Goal: Transaction & Acquisition: Purchase product/service

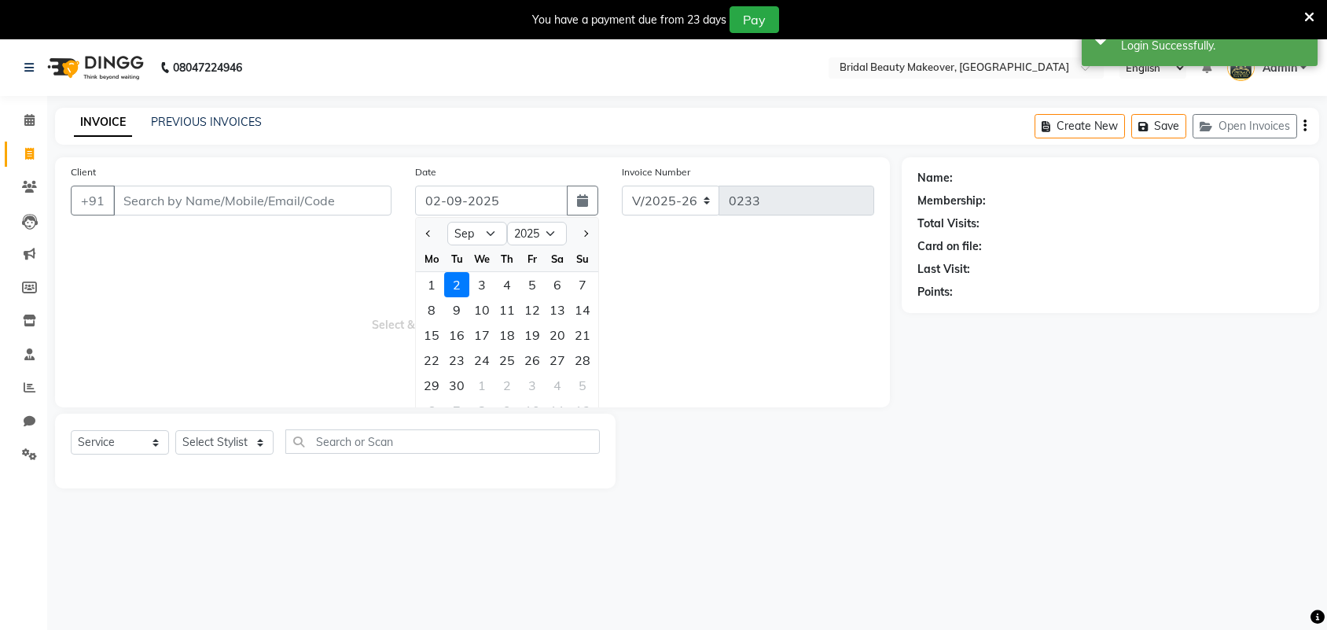
select select "9"
select select "2025"
select select "8610"
select select "service"
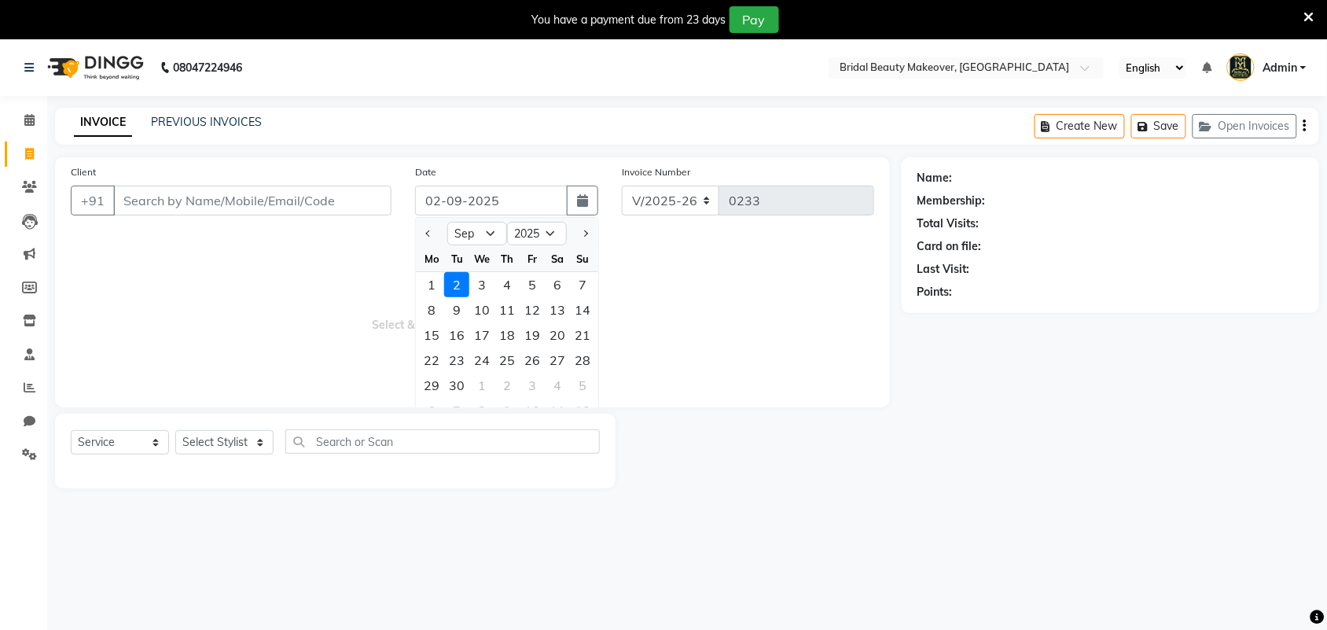
click at [429, 283] on div "1" at bounding box center [431, 284] width 25 height 25
type input "[DATE]"
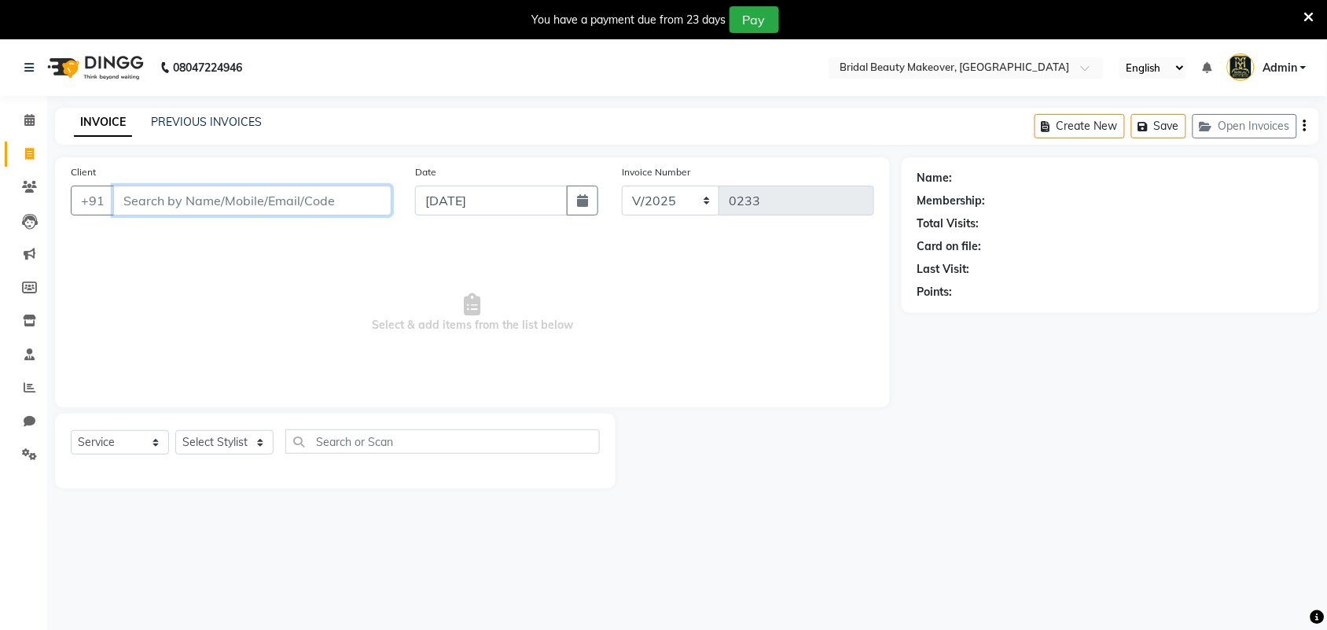
drag, startPoint x: 312, startPoint y: 185, endPoint x: 312, endPoint y: 199, distance: 14.1
click at [312, 185] on input "Client" at bounding box center [252, 200] width 278 height 30
type input "9601902396"
click at [371, 207] on span "Add Client" at bounding box center [351, 201] width 62 height 16
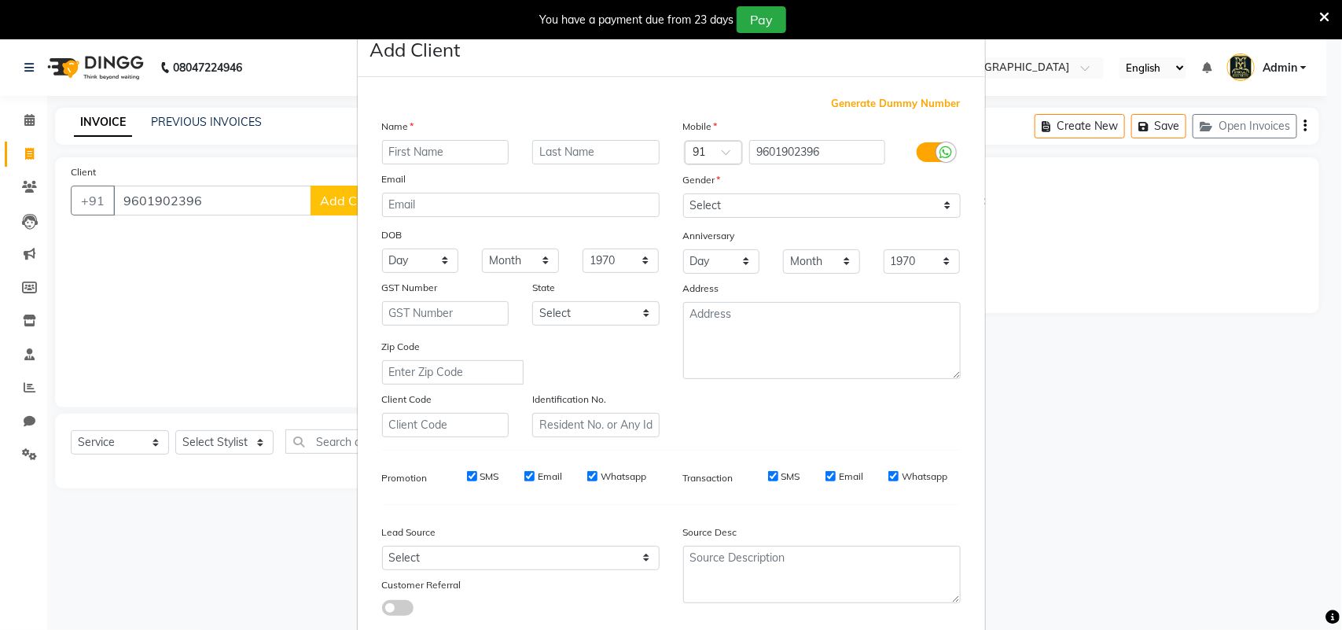
click at [417, 145] on input "text" at bounding box center [445, 152] width 127 height 24
click at [402, 148] on input "[PERSON_NAME]" at bounding box center [445, 152] width 127 height 24
click at [413, 150] on input "[PERSON_NAME]" at bounding box center [445, 152] width 127 height 24
type input "[PERSON_NAME] [PERSON_NAME]"
click at [772, 201] on select "Select [DEMOGRAPHIC_DATA] [DEMOGRAPHIC_DATA] Other Prefer Not To Say" at bounding box center [821, 205] width 277 height 24
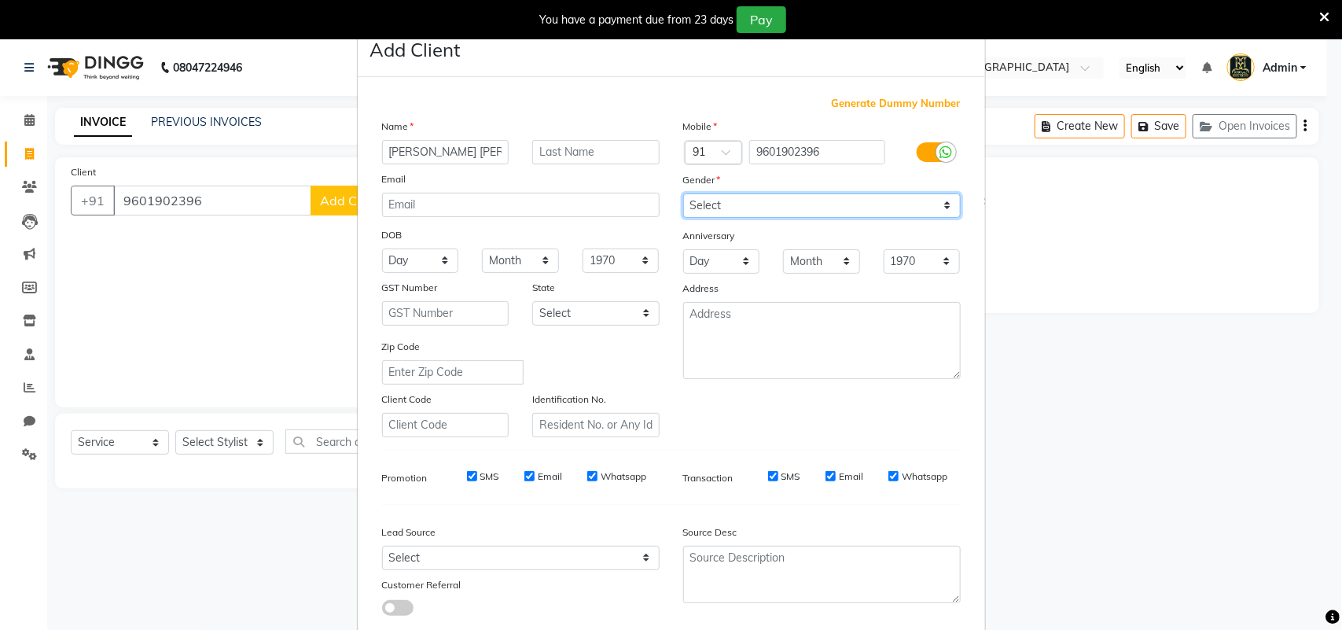
select select "[DEMOGRAPHIC_DATA]"
click at [683, 193] on select "Select [DEMOGRAPHIC_DATA] [DEMOGRAPHIC_DATA] Other Prefer Not To Say" at bounding box center [821, 205] width 277 height 24
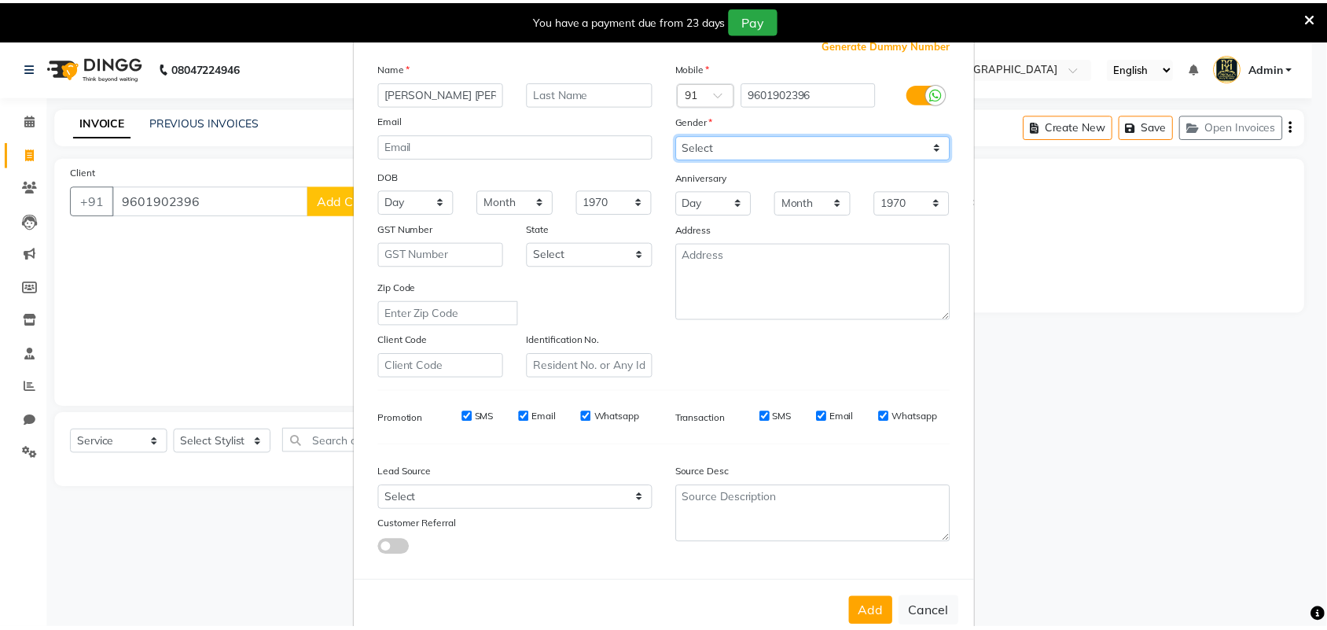
scroll to position [90, 0]
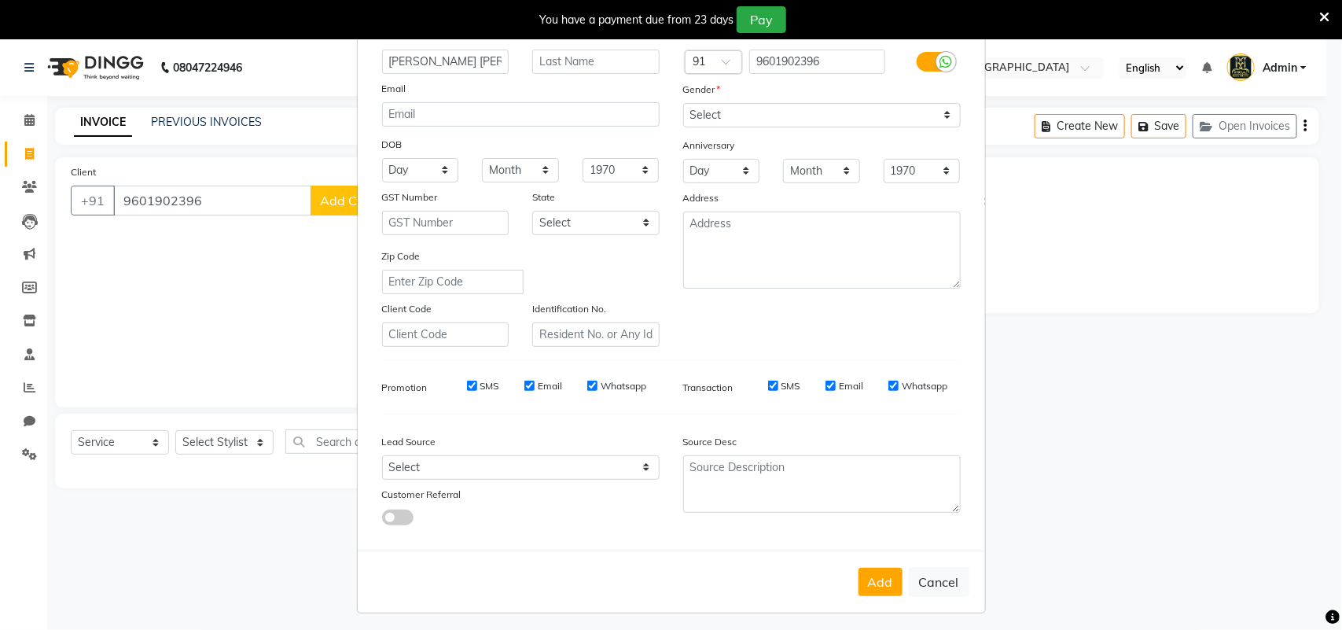
click at [850, 562] on div "Add Cancel" at bounding box center [671, 581] width 627 height 62
click at [869, 587] on button "Add" at bounding box center [880, 581] width 44 height 28
select select
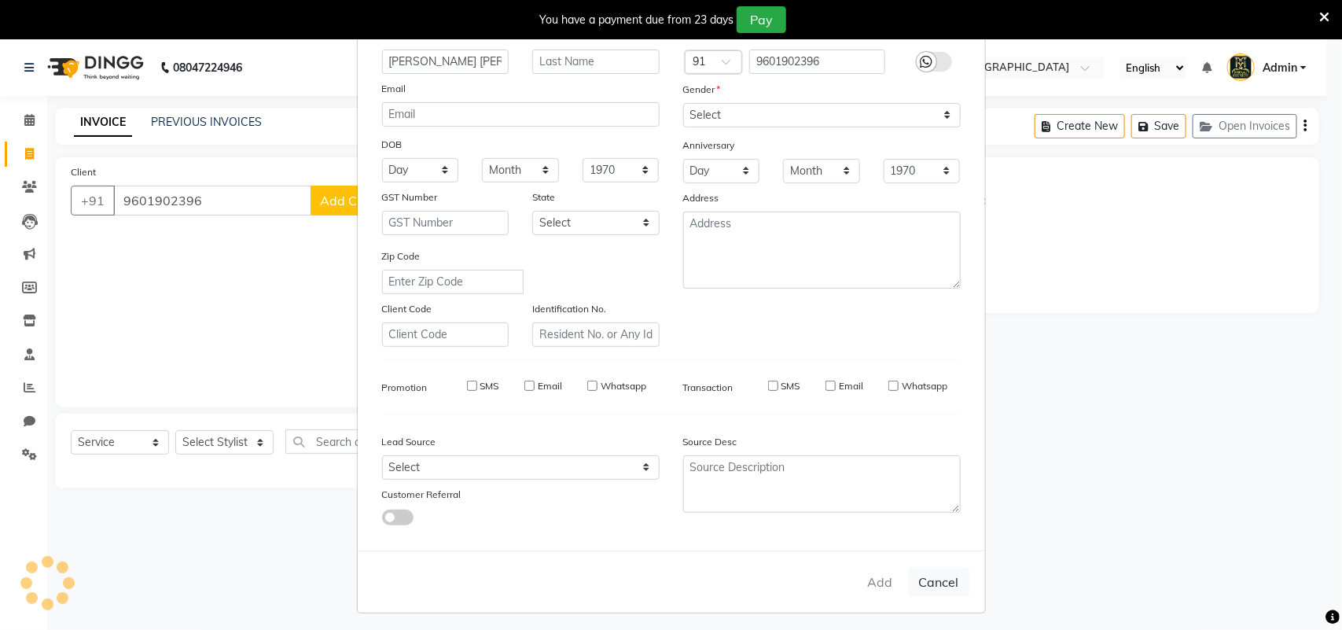
select select
checkbox input "false"
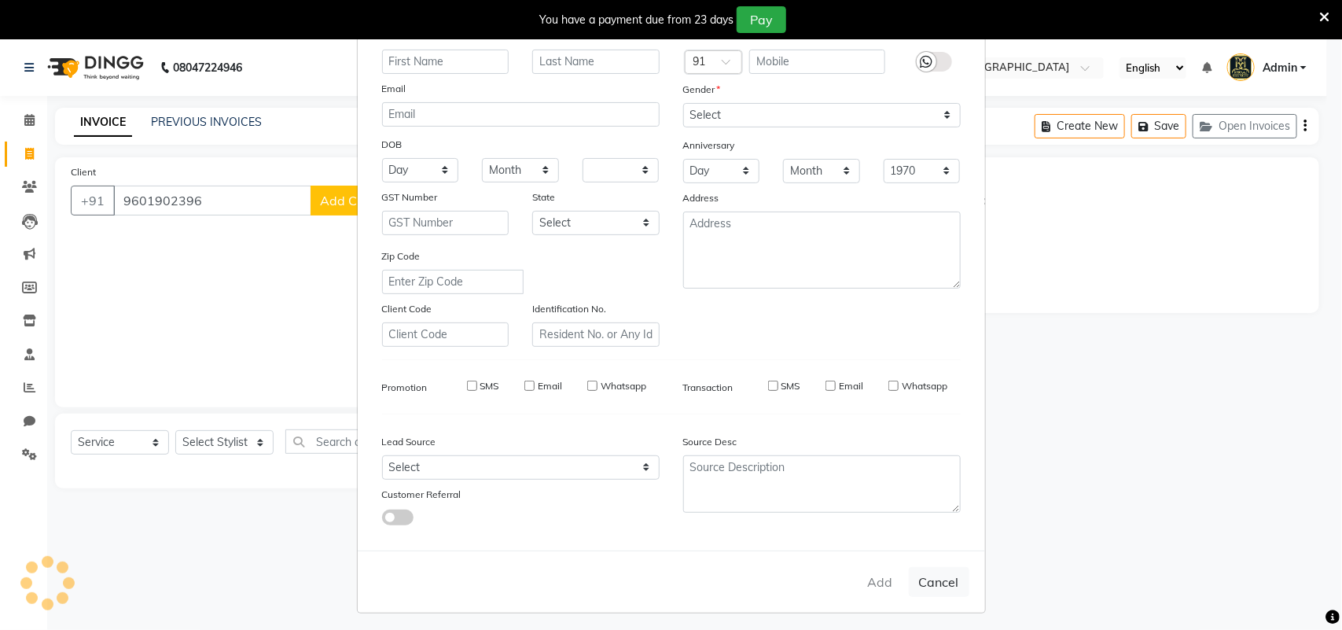
checkbox input "false"
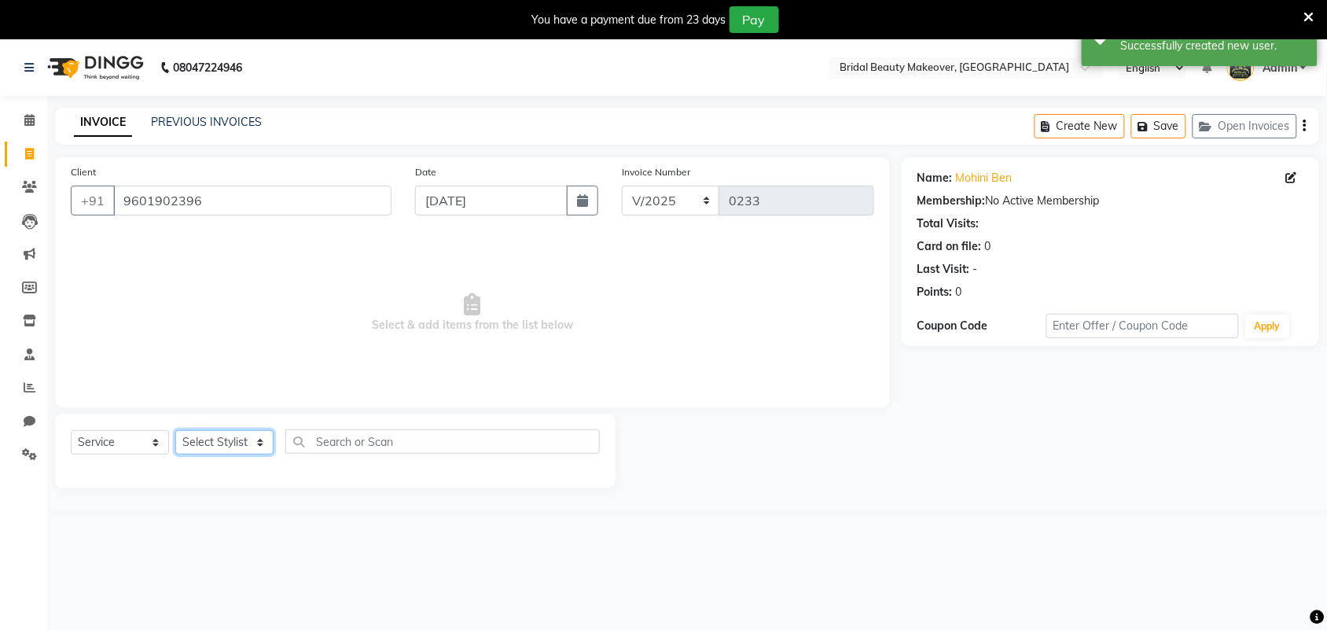
click at [211, 439] on select "Select Stylist Induben [PERSON_NAME] Neha [PERSON_NAME] [PERSON_NAME] (owner)" at bounding box center [224, 442] width 98 height 24
select select "86187"
click at [175, 430] on select "Select Stylist Induben [PERSON_NAME] Neha [PERSON_NAME] [PERSON_NAME] (owner)" at bounding box center [224, 442] width 98 height 24
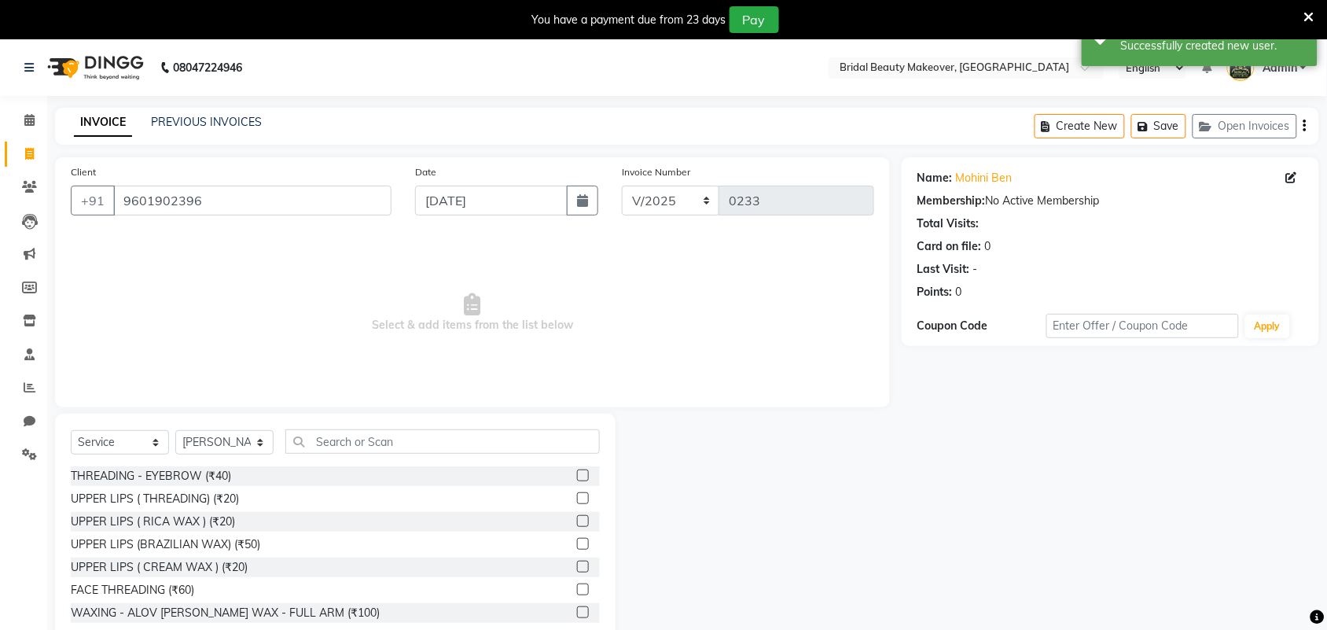
click at [577, 474] on label at bounding box center [583, 475] width 12 height 12
click at [577, 474] on input "checkbox" at bounding box center [582, 476] width 10 height 10
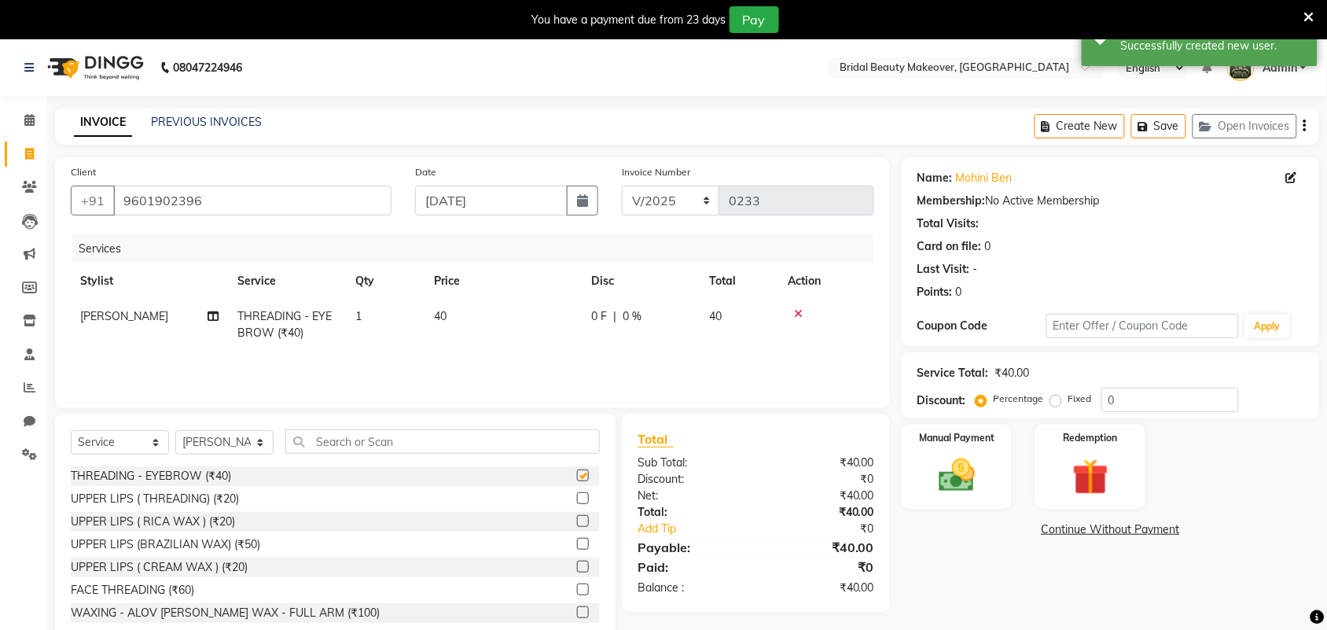
checkbox input "false"
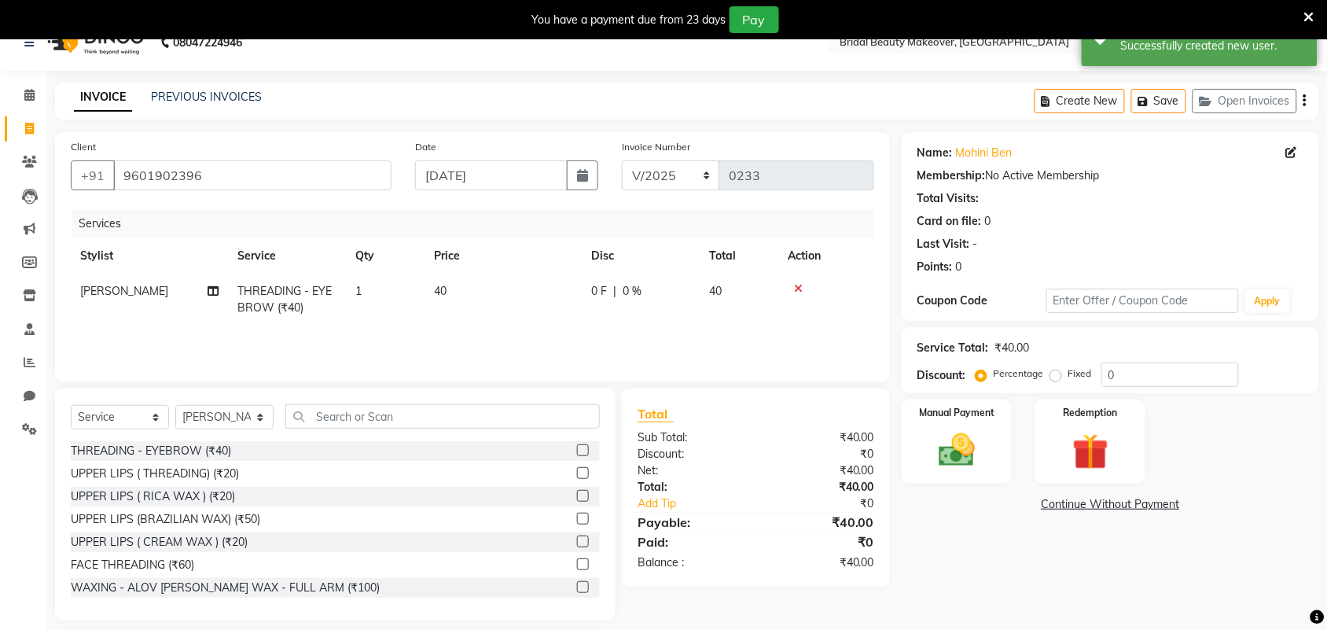
scroll to position [39, 0]
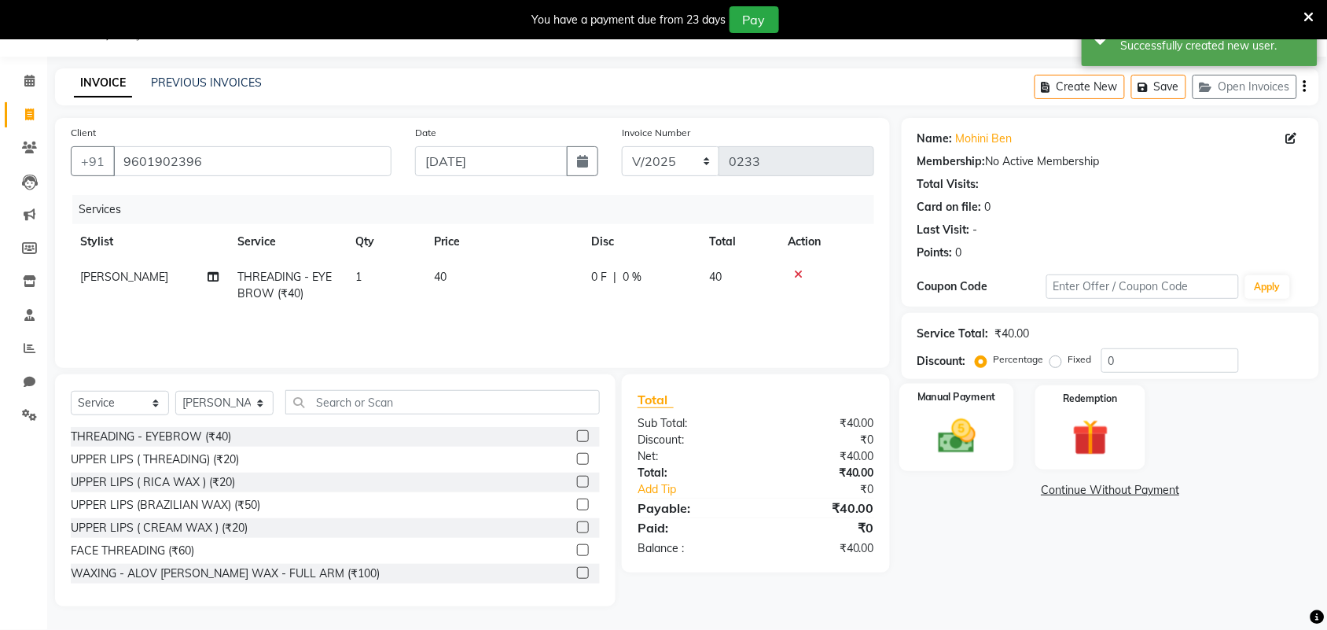
click at [953, 433] on img at bounding box center [956, 435] width 61 height 43
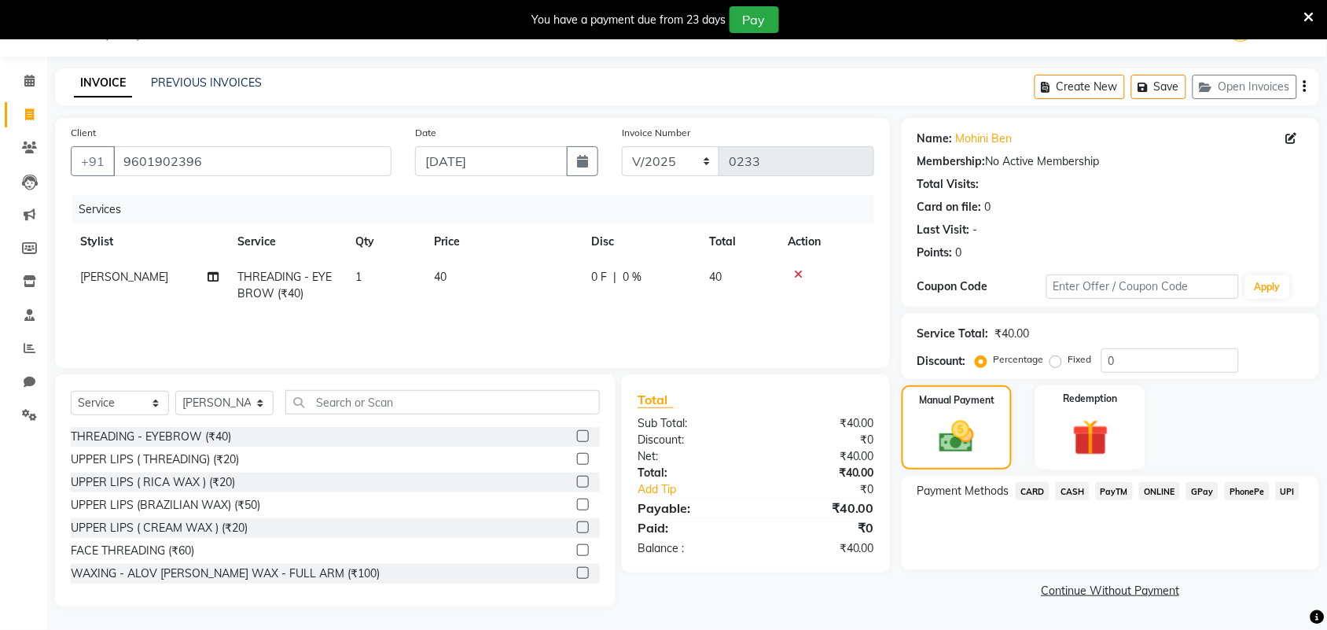
click at [1085, 485] on span "CASH" at bounding box center [1072, 491] width 34 height 18
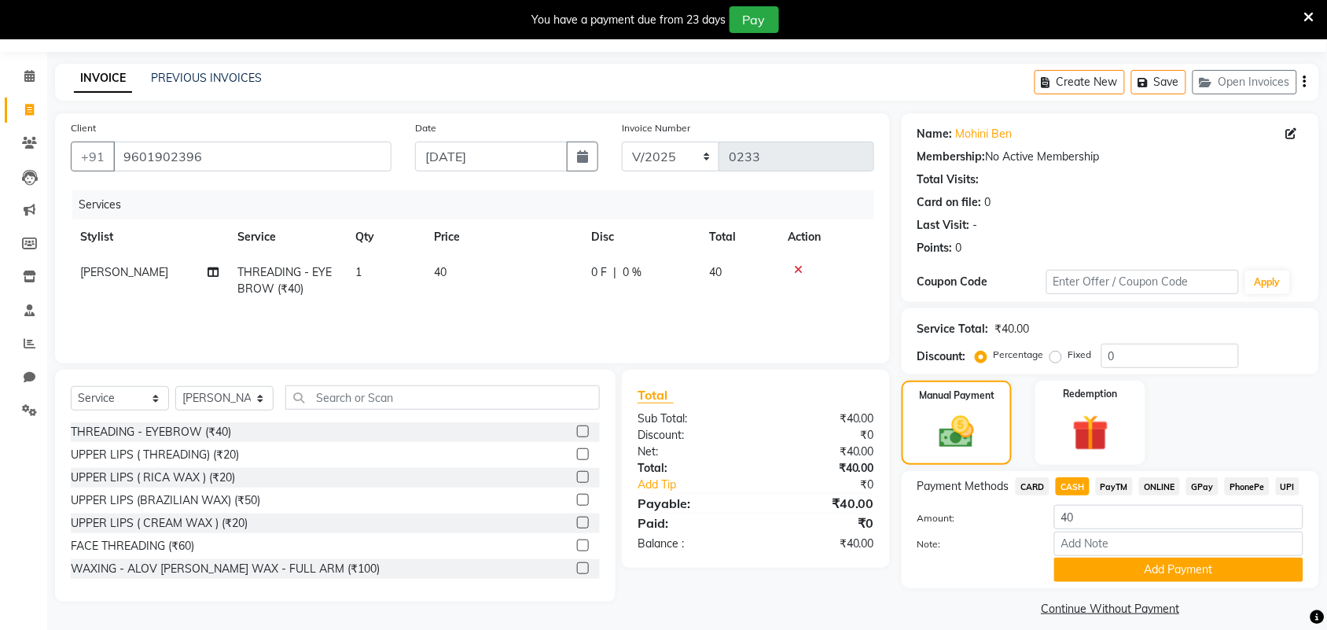
scroll to position [57, 0]
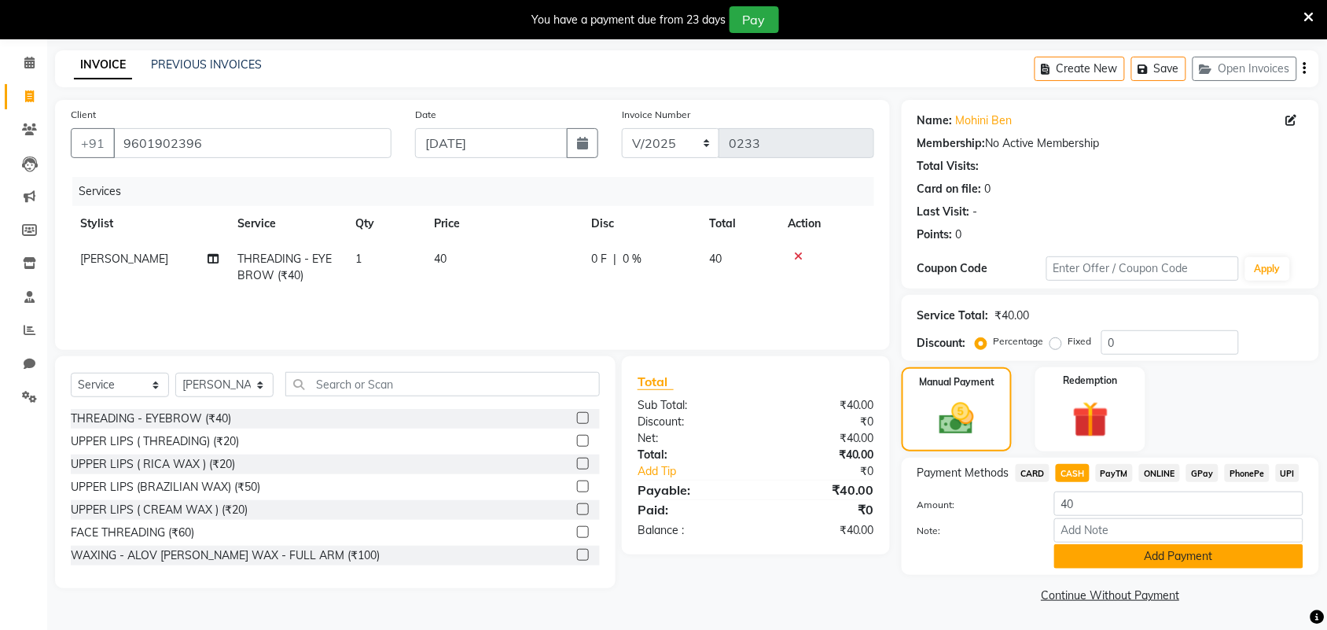
click at [1106, 555] on button "Add Payment" at bounding box center [1178, 556] width 249 height 24
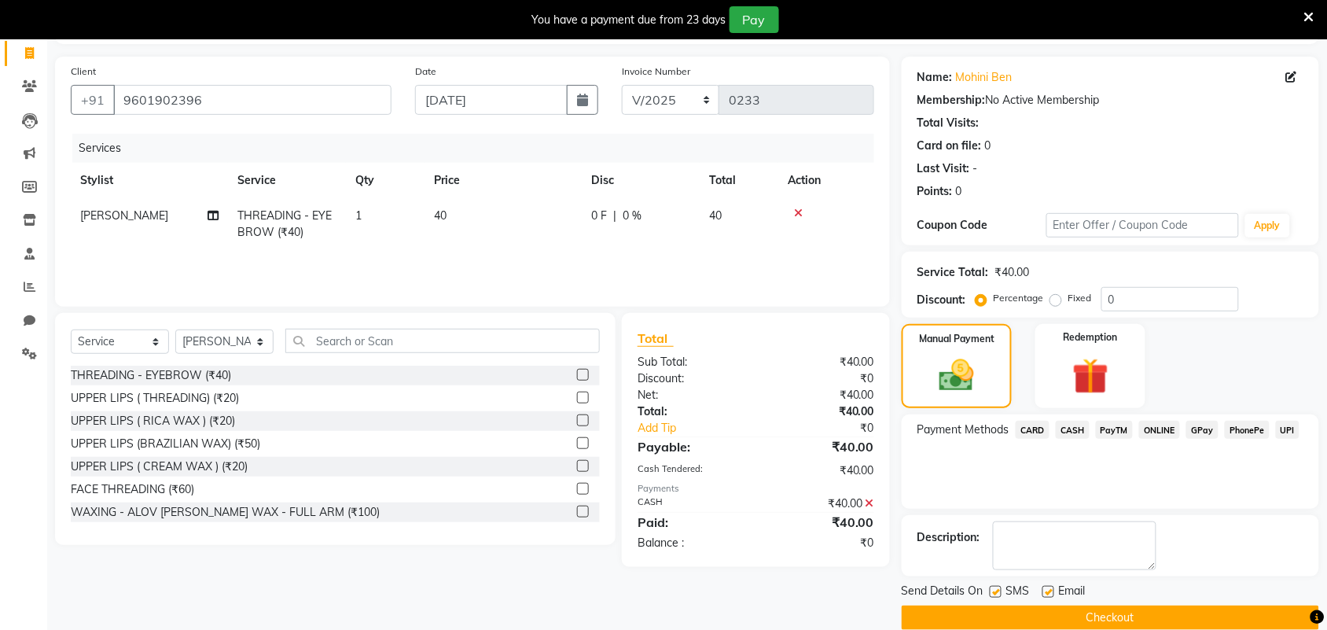
scroll to position [124, 0]
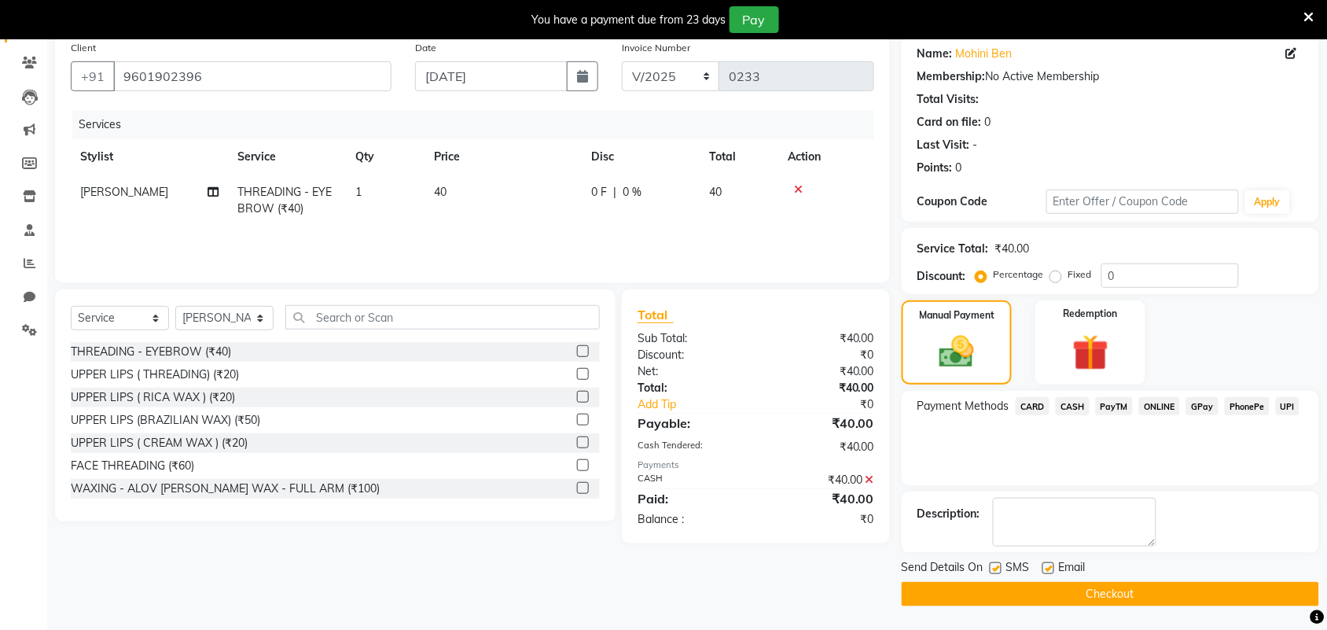
click at [1047, 566] on label at bounding box center [1048, 568] width 12 height 12
click at [1047, 566] on input "checkbox" at bounding box center [1047, 569] width 10 height 10
checkbox input "false"
click at [1034, 601] on button "Checkout" at bounding box center [1109, 594] width 417 height 24
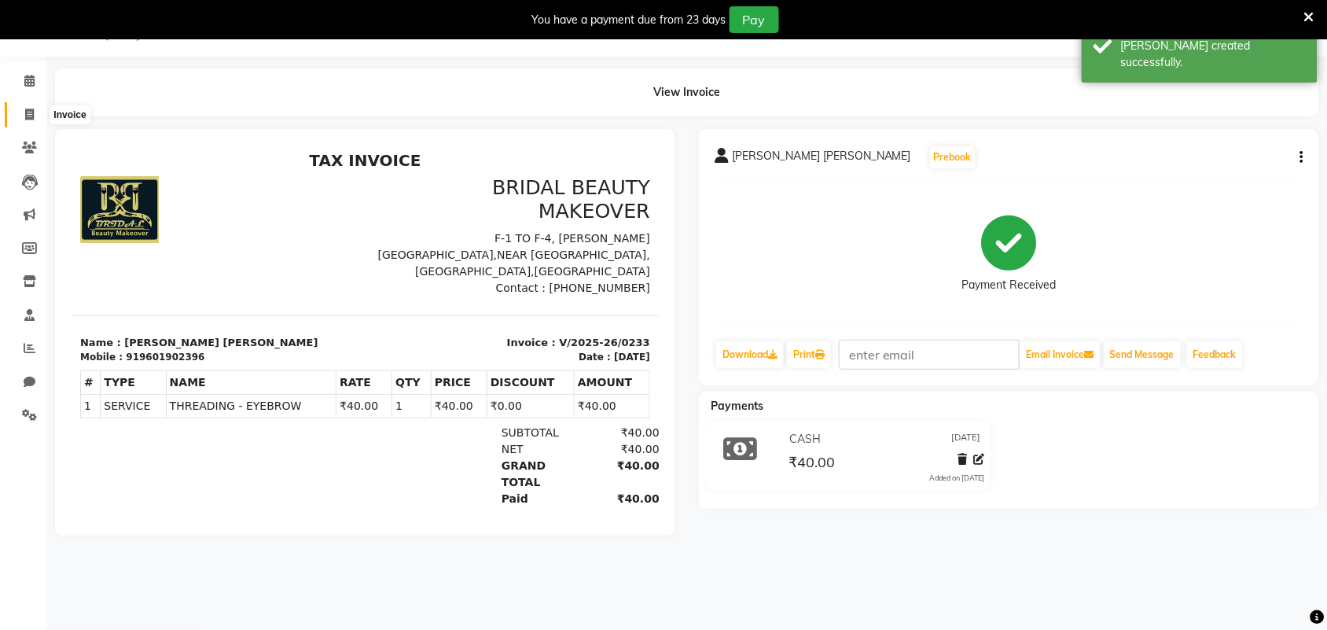
click at [26, 116] on icon at bounding box center [29, 114] width 9 height 12
select select "service"
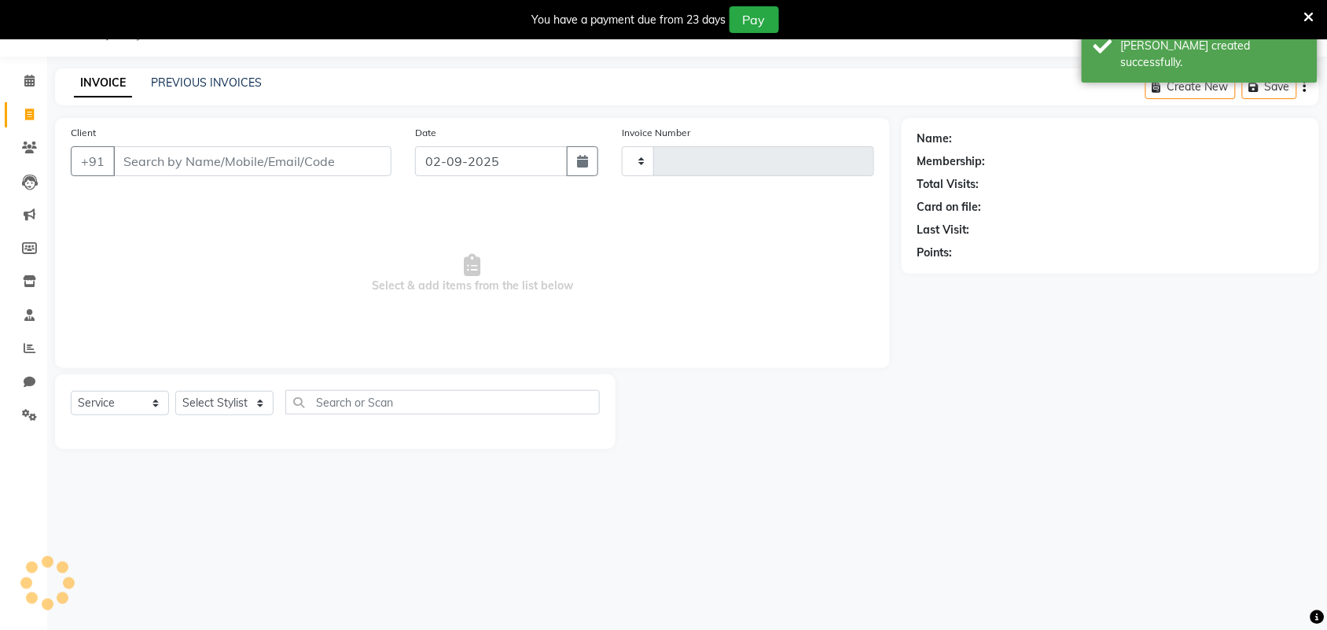
type input "0234"
select select "8610"
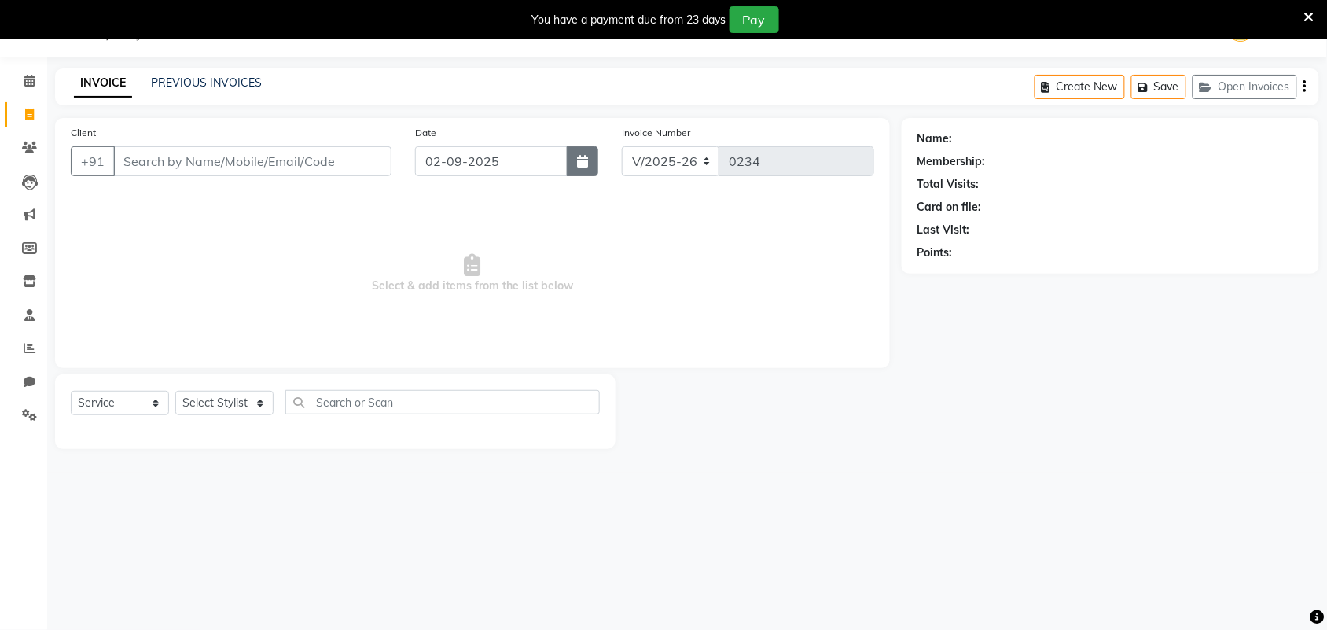
click at [590, 169] on button "button" at bounding box center [582, 161] width 31 height 30
select select "9"
select select "2025"
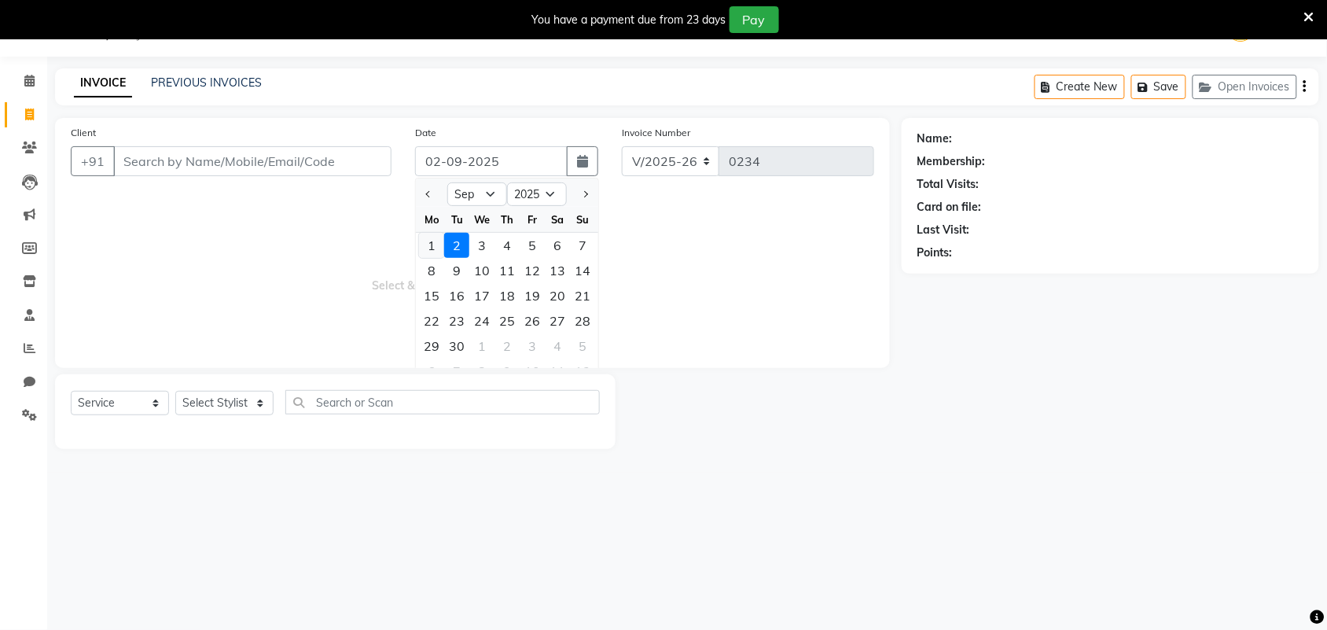
click at [435, 240] on div "1" at bounding box center [431, 245] width 25 height 25
type input "[DATE]"
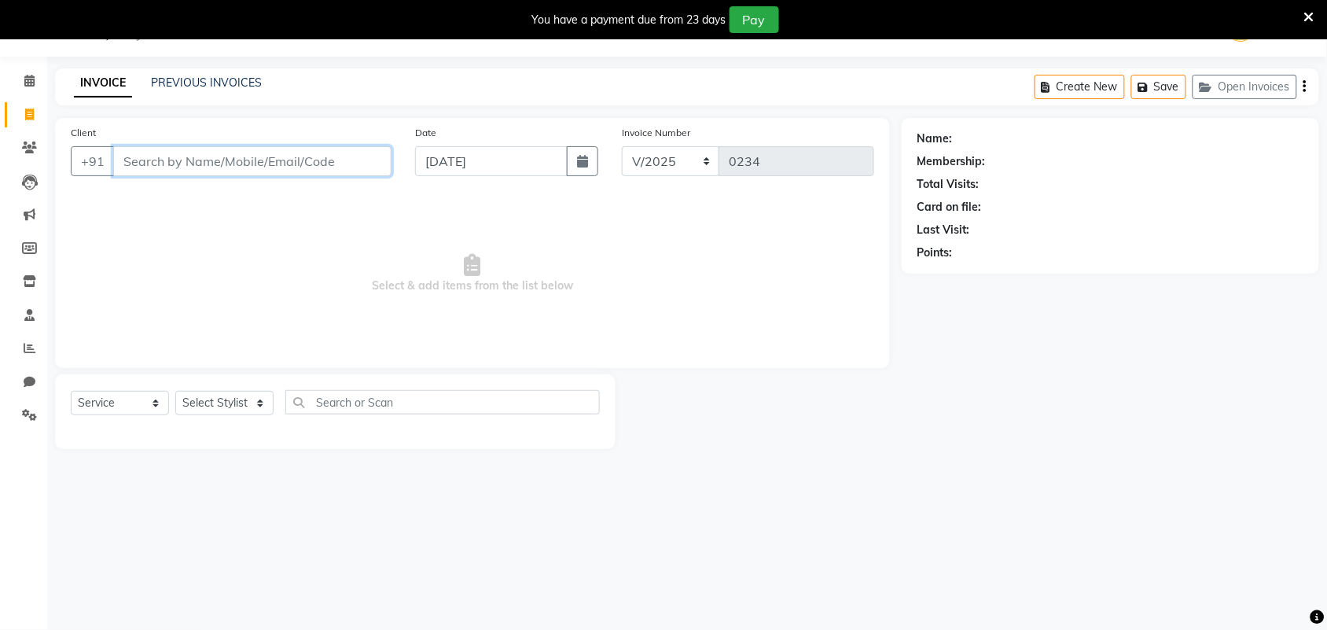
click at [291, 155] on input "Client" at bounding box center [252, 161] width 278 height 30
type input "9664713499"
click at [359, 158] on span "Add Client" at bounding box center [351, 161] width 62 height 16
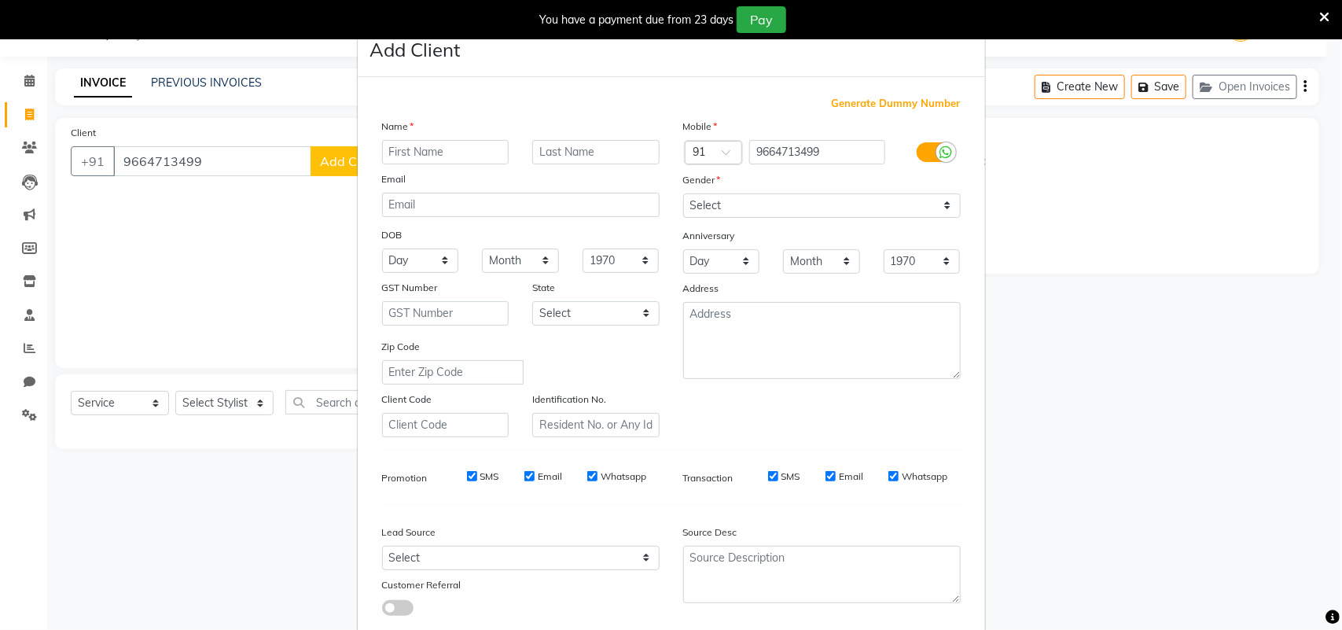
click at [394, 138] on div "Name" at bounding box center [395, 129] width 50 height 22
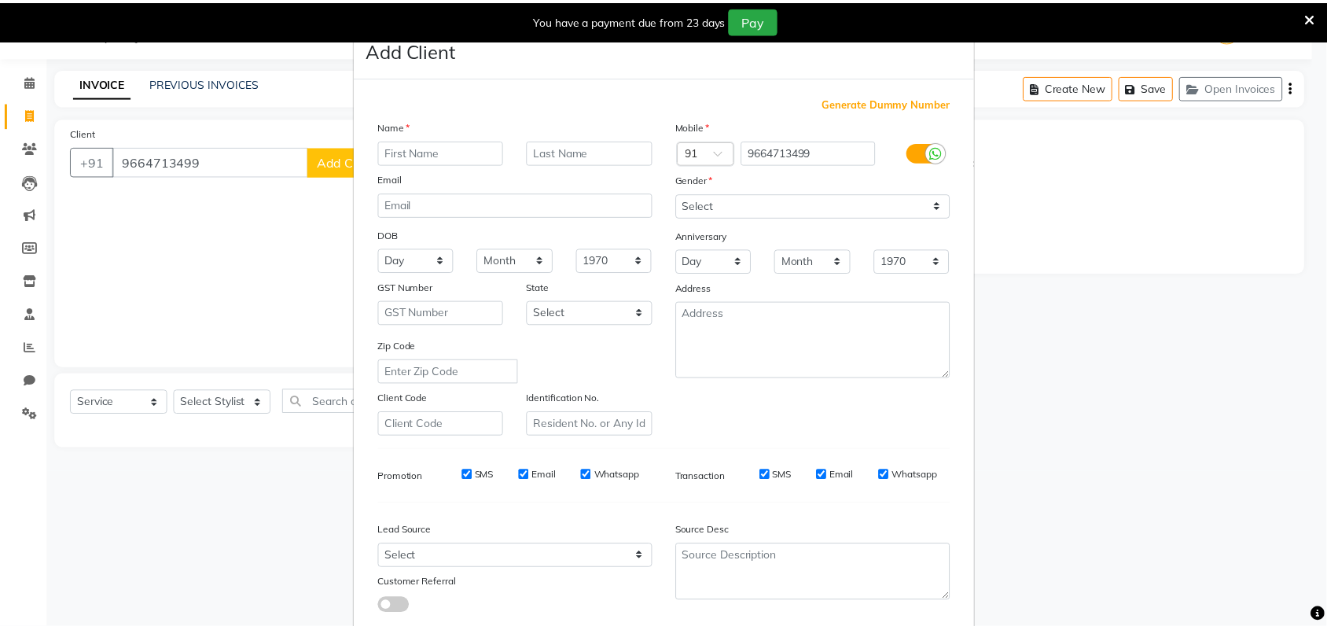
scroll to position [90, 0]
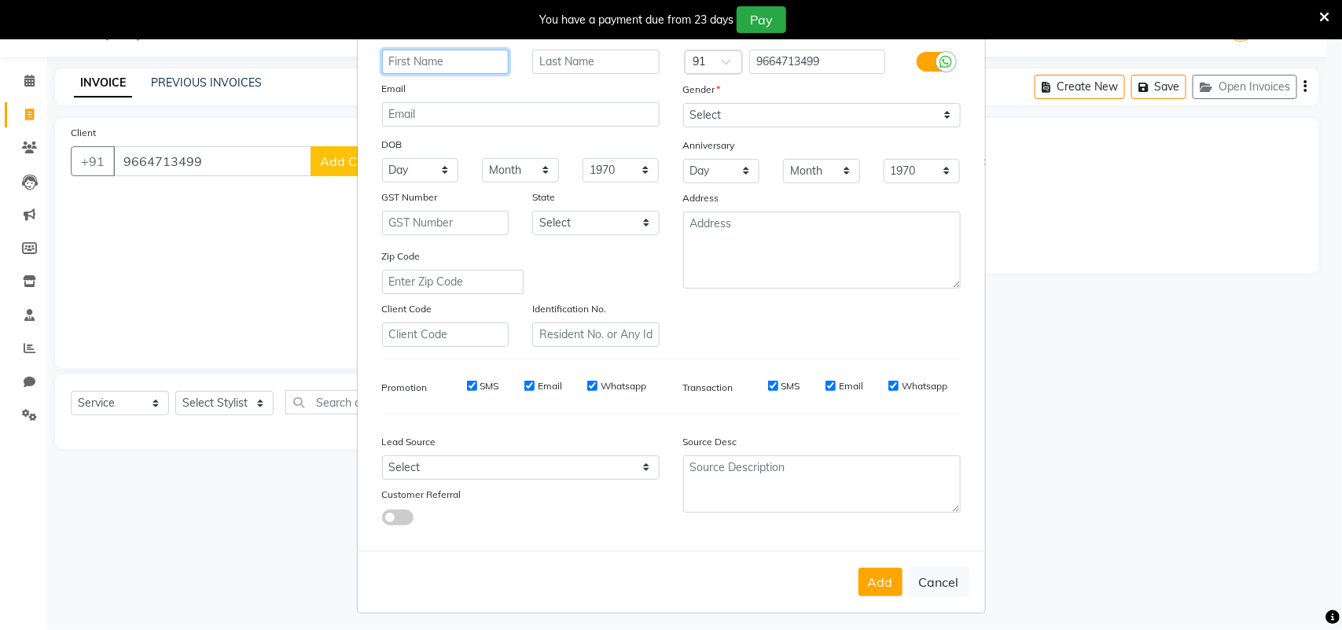
click at [453, 56] on input "text" at bounding box center [445, 62] width 127 height 24
click at [405, 61] on input "[PERSON_NAME] [PERSON_NAME]" at bounding box center [445, 62] width 127 height 24
type input "[PERSON_NAME] [PERSON_NAME]"
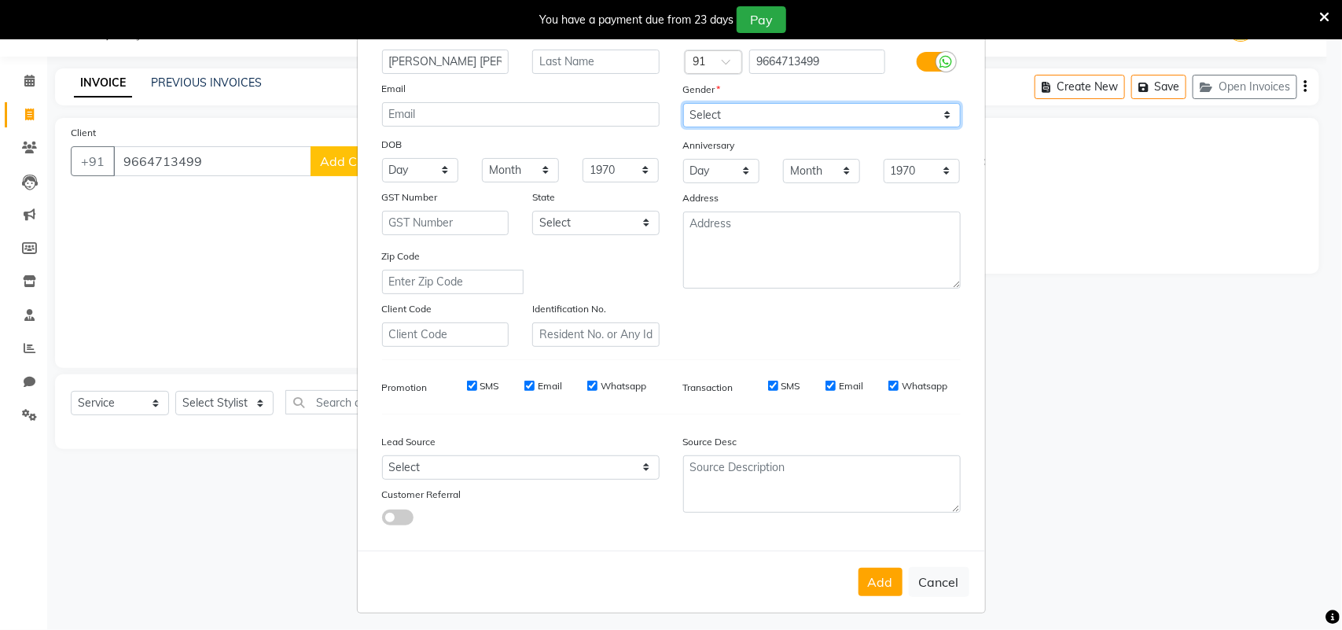
click at [776, 104] on select "Select [DEMOGRAPHIC_DATA] [DEMOGRAPHIC_DATA] Other Prefer Not To Say" at bounding box center [821, 115] width 277 height 24
select select "[DEMOGRAPHIC_DATA]"
click at [683, 103] on select "Select [DEMOGRAPHIC_DATA] [DEMOGRAPHIC_DATA] Other Prefer Not To Say" at bounding box center [821, 115] width 277 height 24
click at [865, 580] on button "Add" at bounding box center [880, 581] width 44 height 28
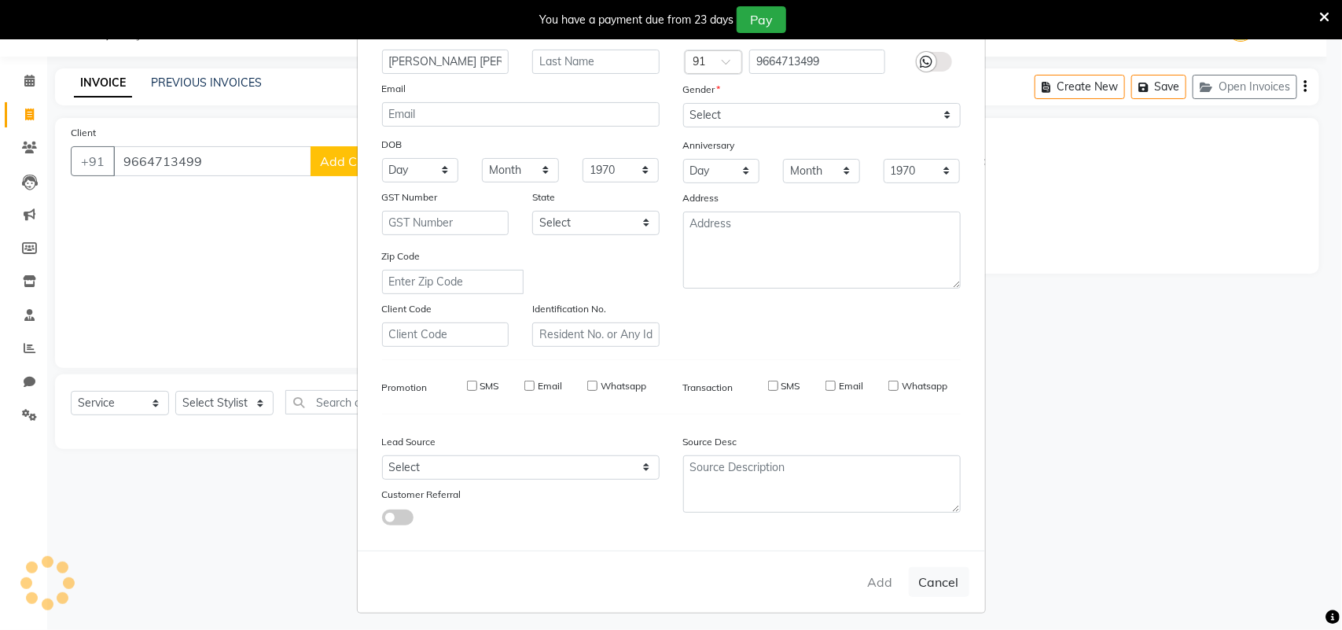
select select
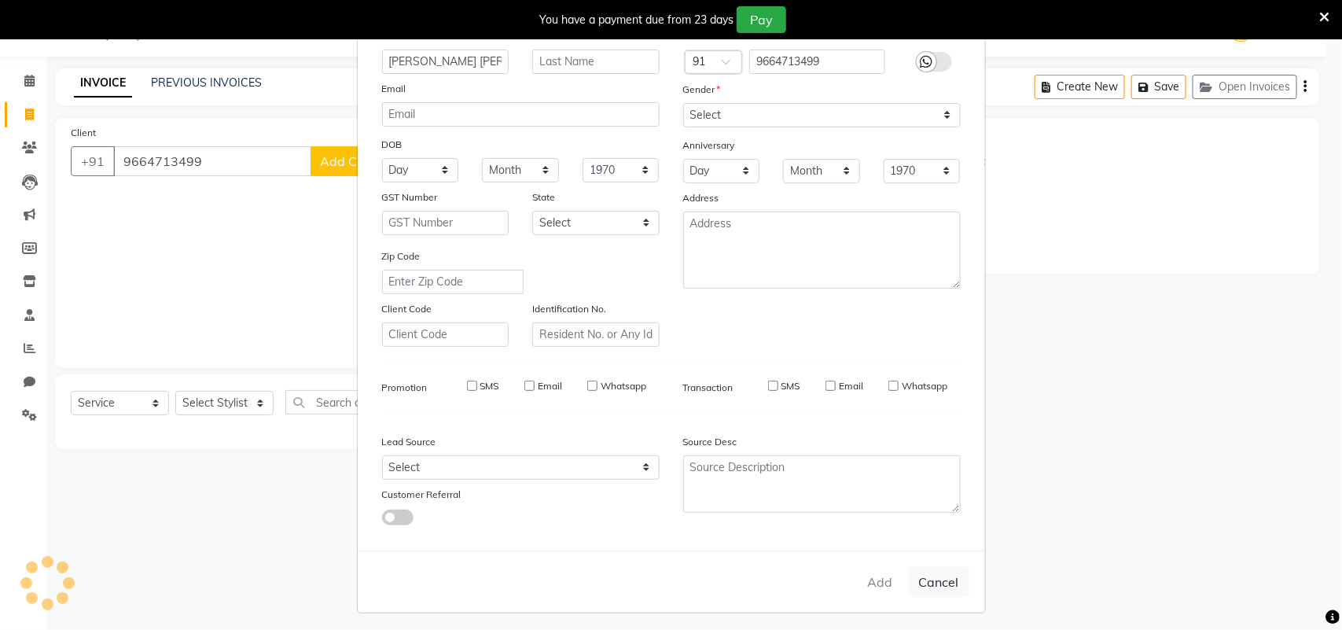
select select
checkbox input "false"
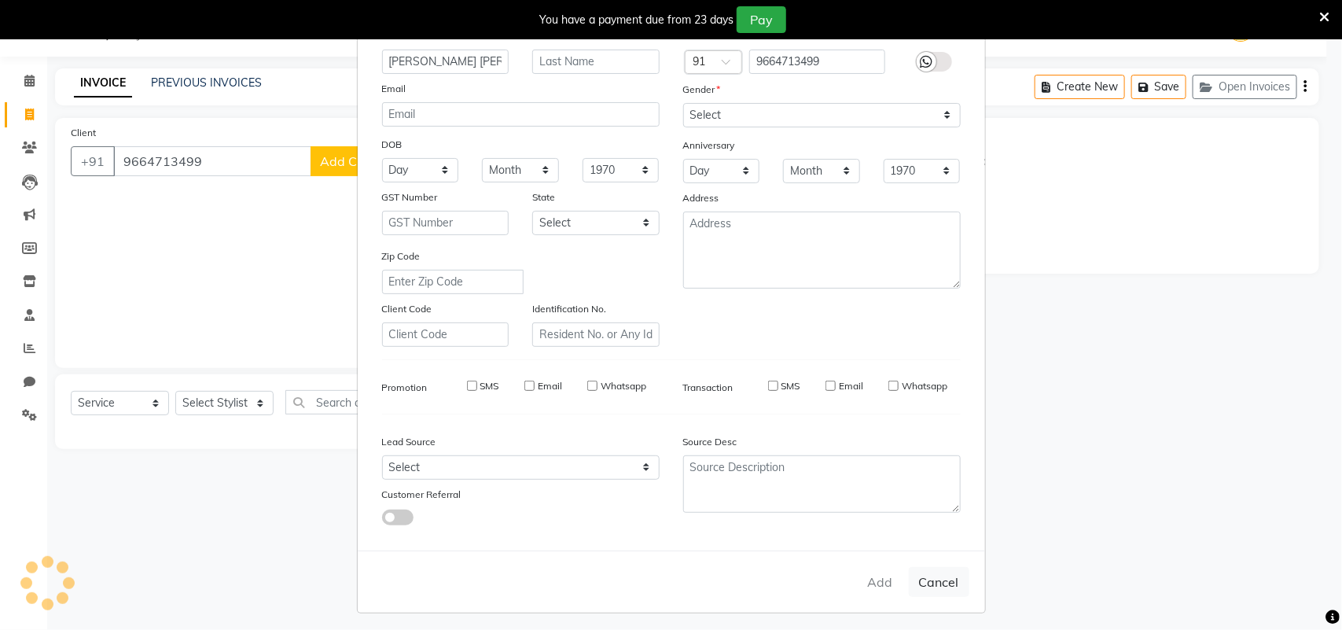
checkbox input "false"
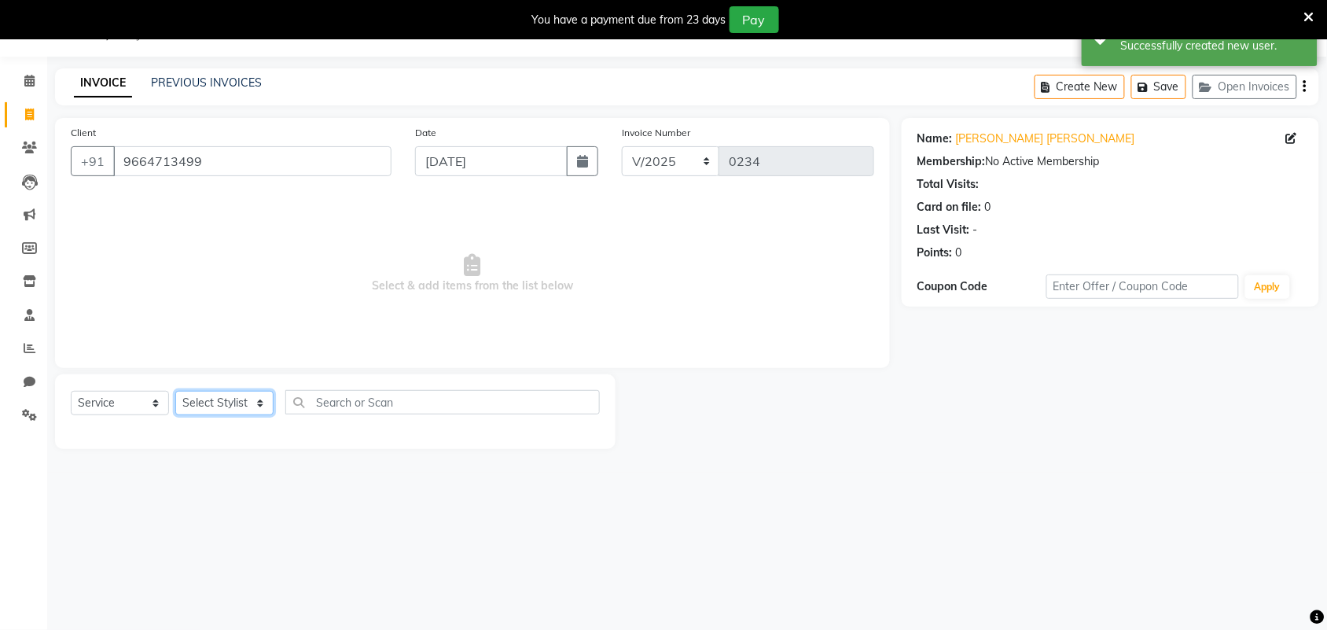
click at [209, 398] on select "Select Stylist Induben [PERSON_NAME] Neha [PERSON_NAME] [PERSON_NAME] (owner)" at bounding box center [224, 403] width 98 height 24
select select "86187"
click at [175, 391] on select "Select Stylist Induben [PERSON_NAME] Neha [PERSON_NAME] [PERSON_NAME] (owner)" at bounding box center [224, 403] width 98 height 24
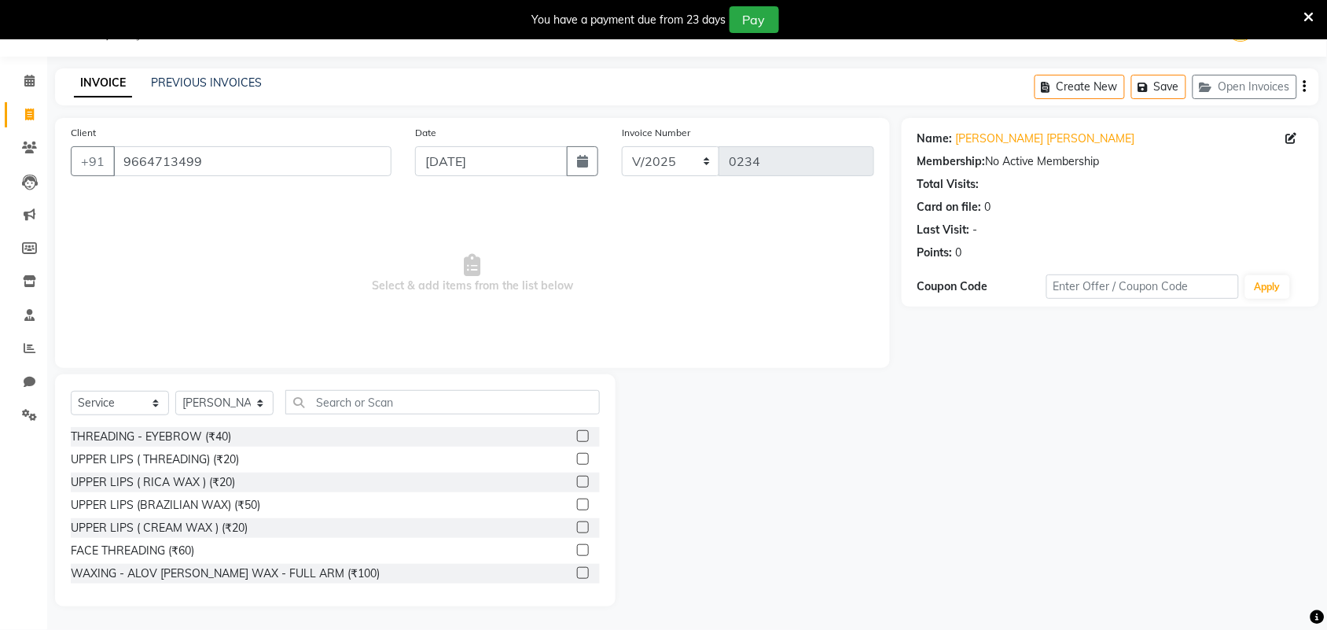
click at [393, 391] on div "Select Service Product Membership Package Voucher Prepaid Gift Card Select Styl…" at bounding box center [335, 490] width 560 height 232
click at [358, 406] on input "text" at bounding box center [442, 402] width 314 height 24
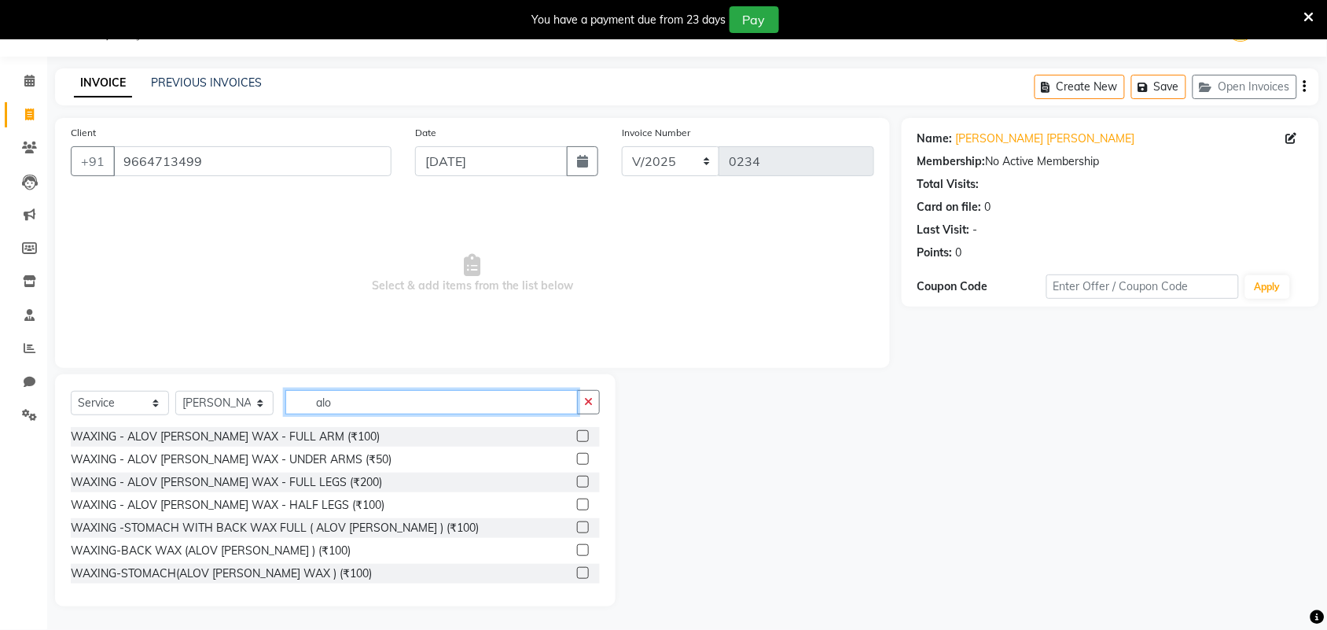
type input "alo"
click at [577, 435] on label at bounding box center [583, 436] width 12 height 12
click at [577, 435] on input "checkbox" at bounding box center [582, 436] width 10 height 10
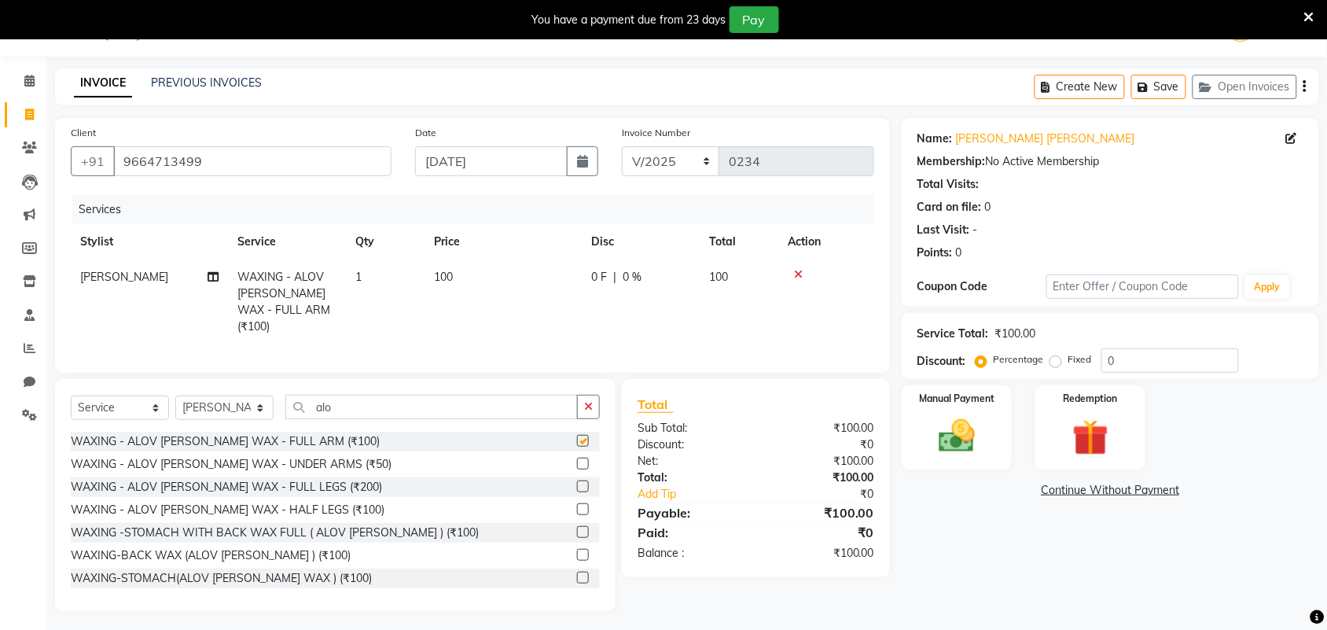
checkbox input "false"
click at [419, 397] on input "alo" at bounding box center [431, 407] width 292 height 24
type input "a"
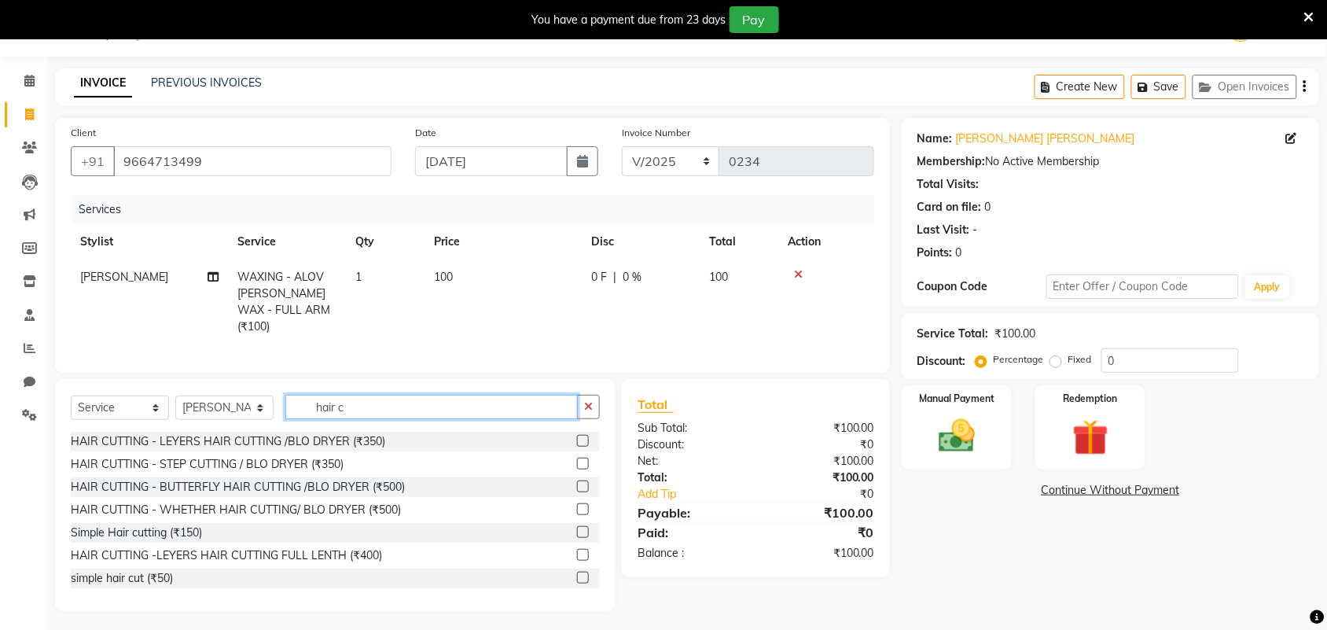
type input "hair c"
click at [577, 576] on label at bounding box center [583, 577] width 12 height 12
click at [577, 576] on input "checkbox" at bounding box center [582, 578] width 10 height 10
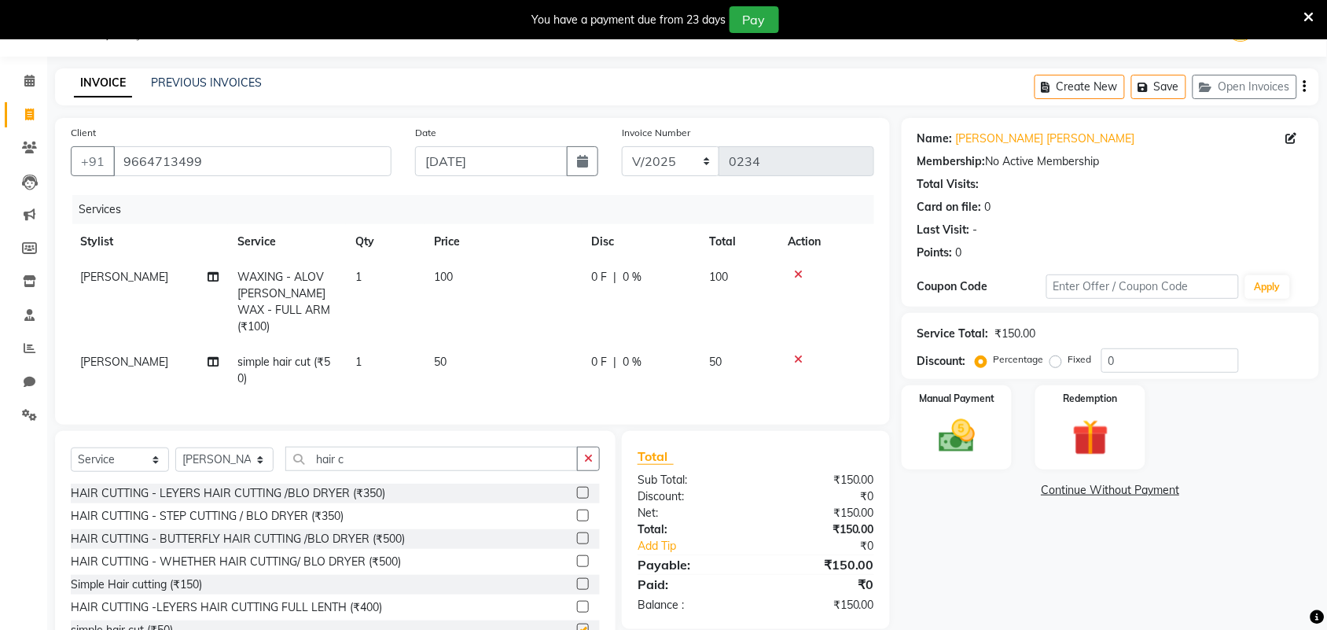
checkbox input "false"
click at [968, 452] on img at bounding box center [956, 435] width 61 height 43
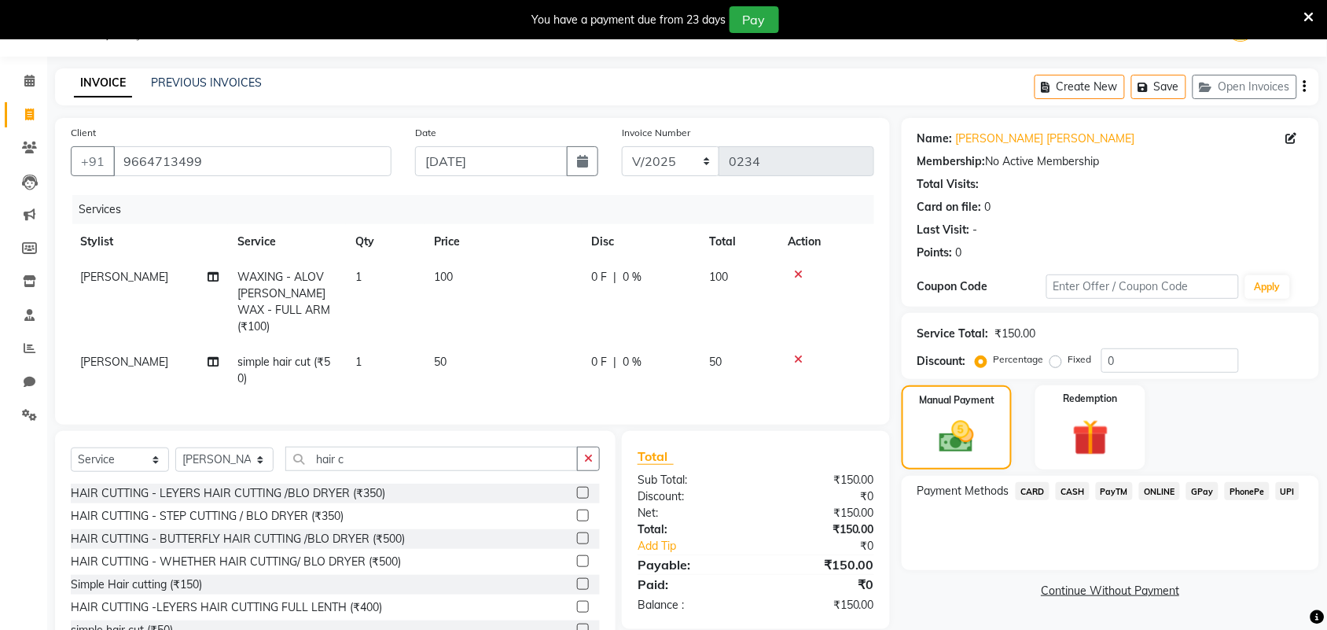
click at [1073, 495] on span "CASH" at bounding box center [1072, 491] width 34 height 18
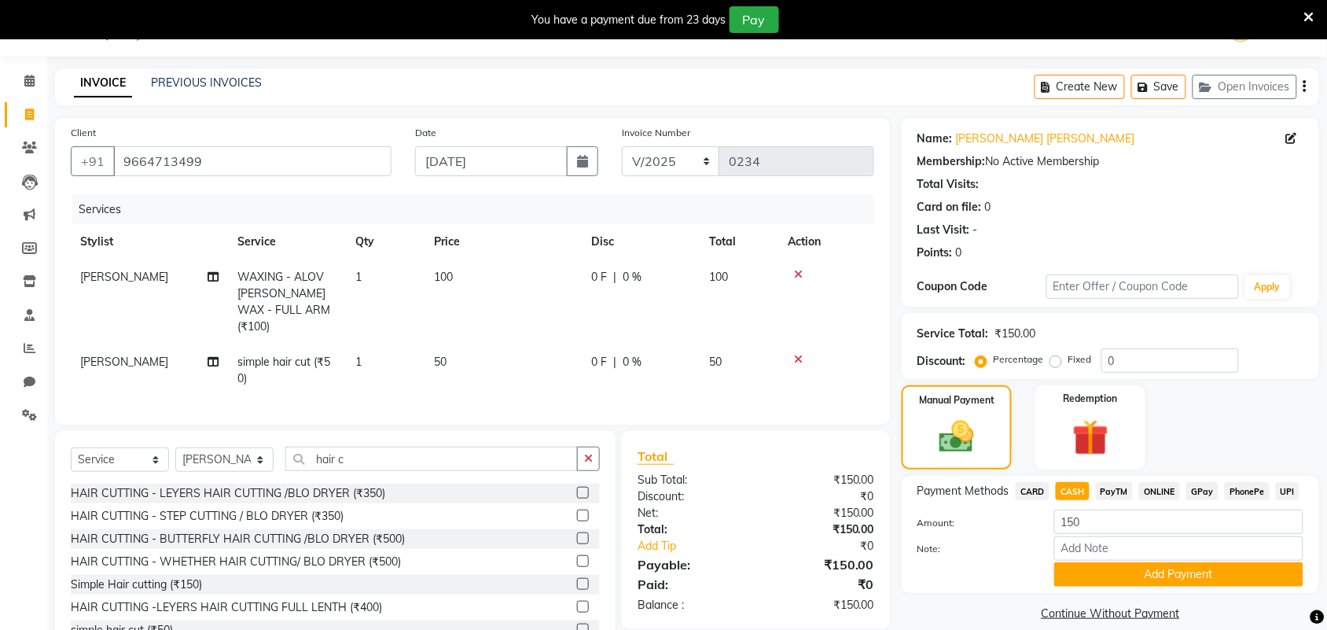
click at [1102, 571] on button "Add Payment" at bounding box center [1178, 574] width 249 height 24
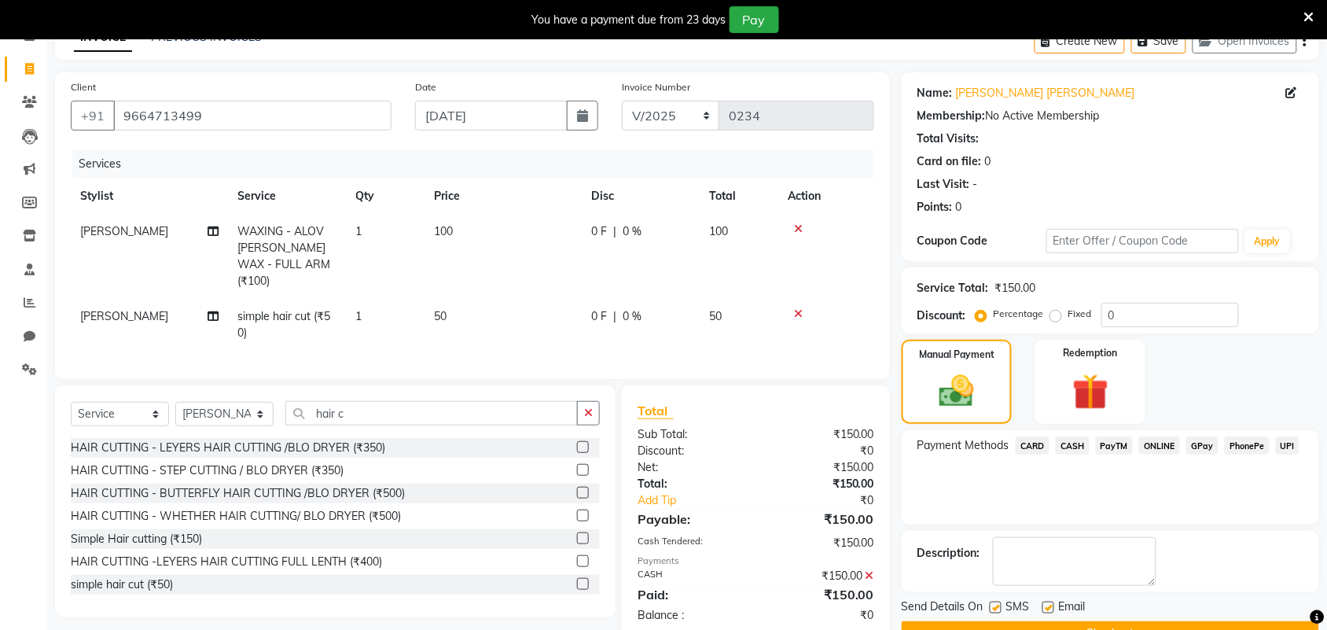
scroll to position [124, 0]
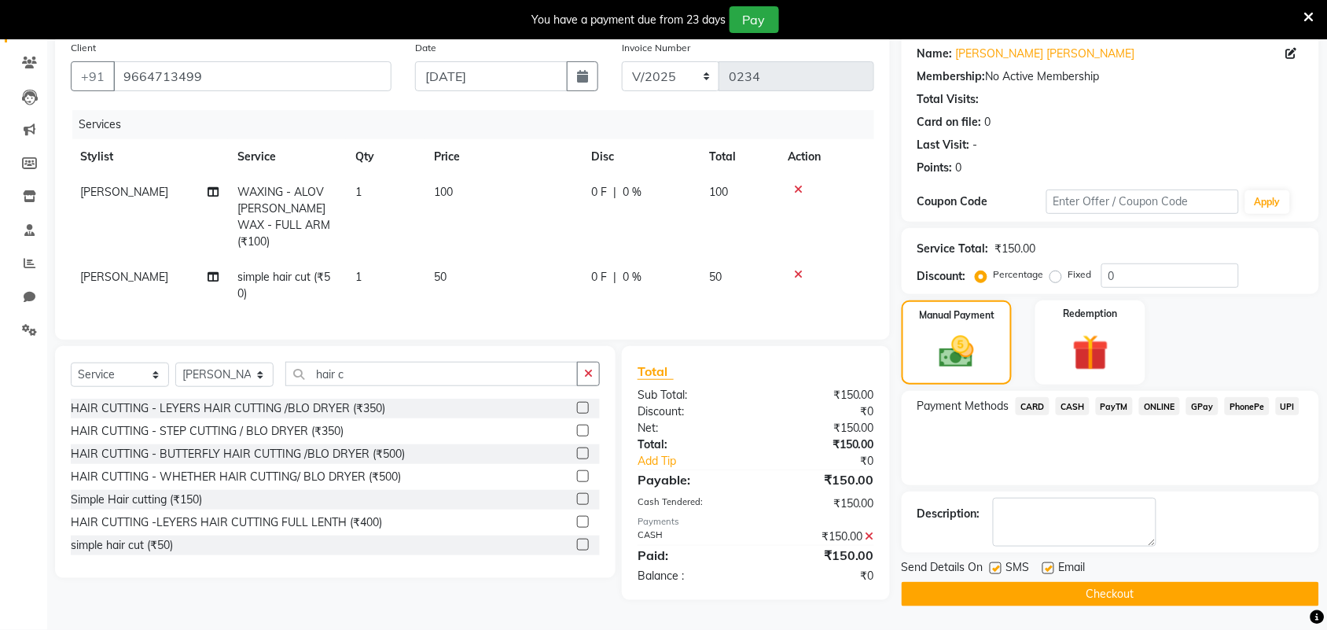
click at [1048, 574] on label at bounding box center [1048, 568] width 12 height 12
click at [1048, 574] on input "checkbox" at bounding box center [1047, 569] width 10 height 10
checkbox input "false"
click at [1048, 586] on button "Checkout" at bounding box center [1109, 594] width 417 height 24
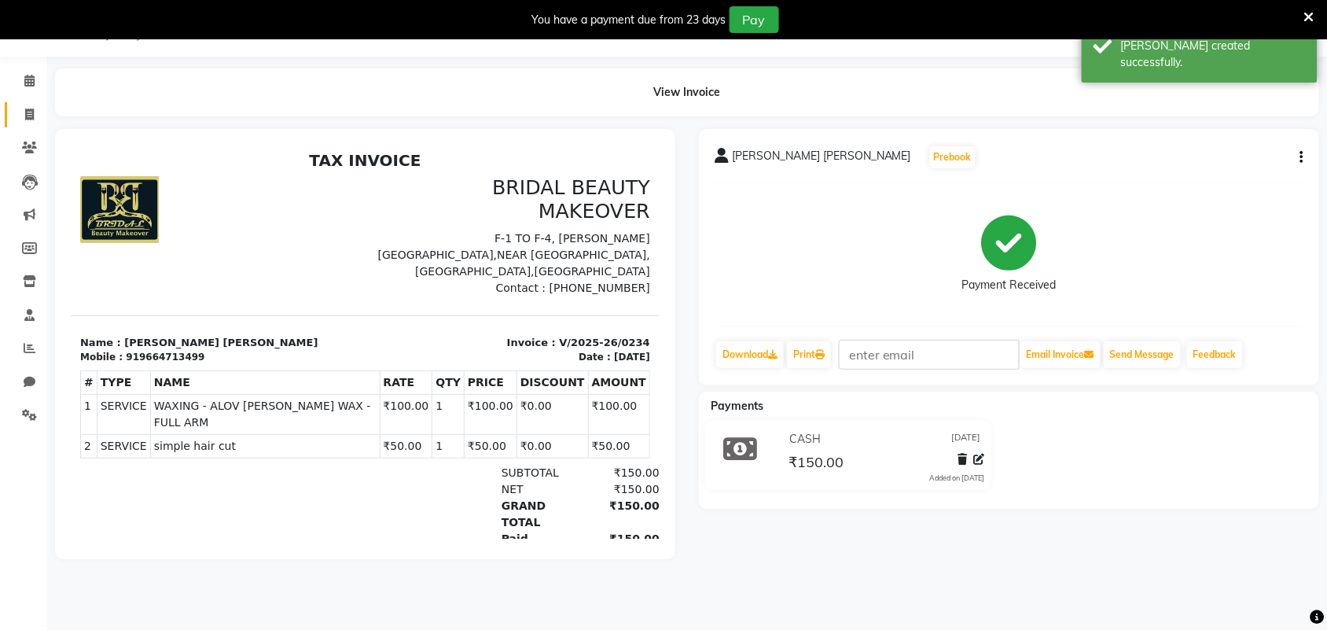
drag, startPoint x: 24, startPoint y: 103, endPoint x: 35, endPoint y: 108, distance: 12.3
click at [26, 103] on link "Invoice" at bounding box center [24, 115] width 38 height 26
select select "service"
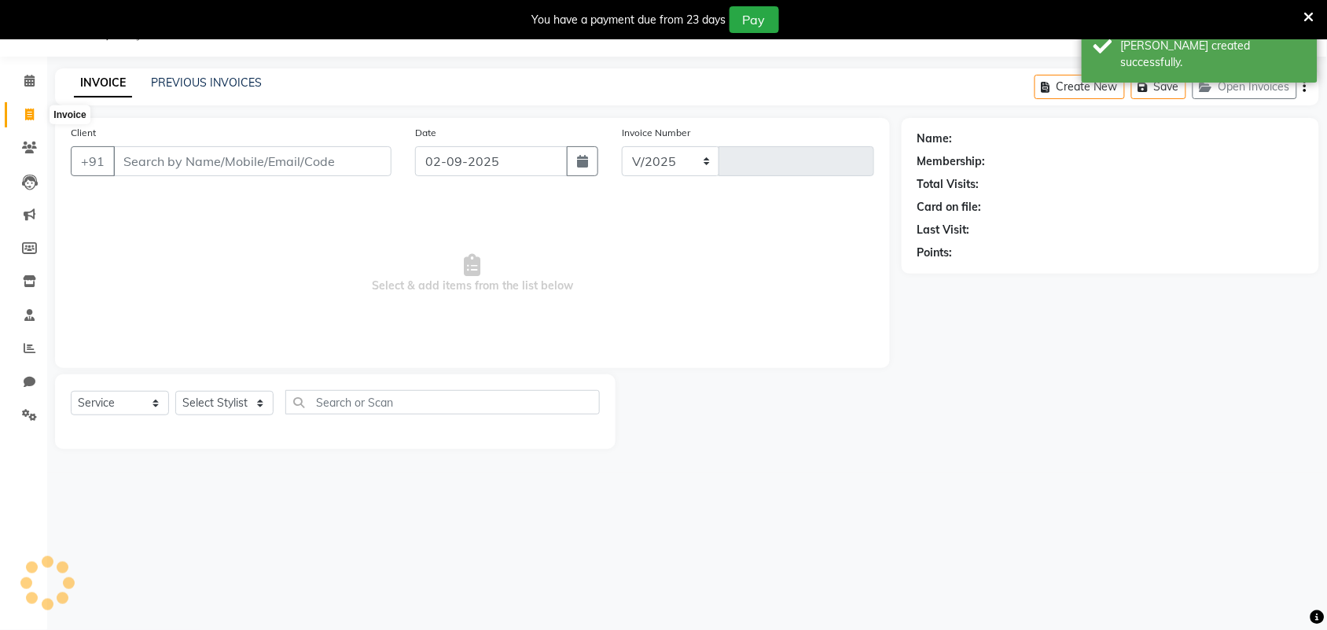
select select "8610"
type input "0235"
click at [583, 151] on button "button" at bounding box center [582, 161] width 31 height 30
select select "9"
select select "2025"
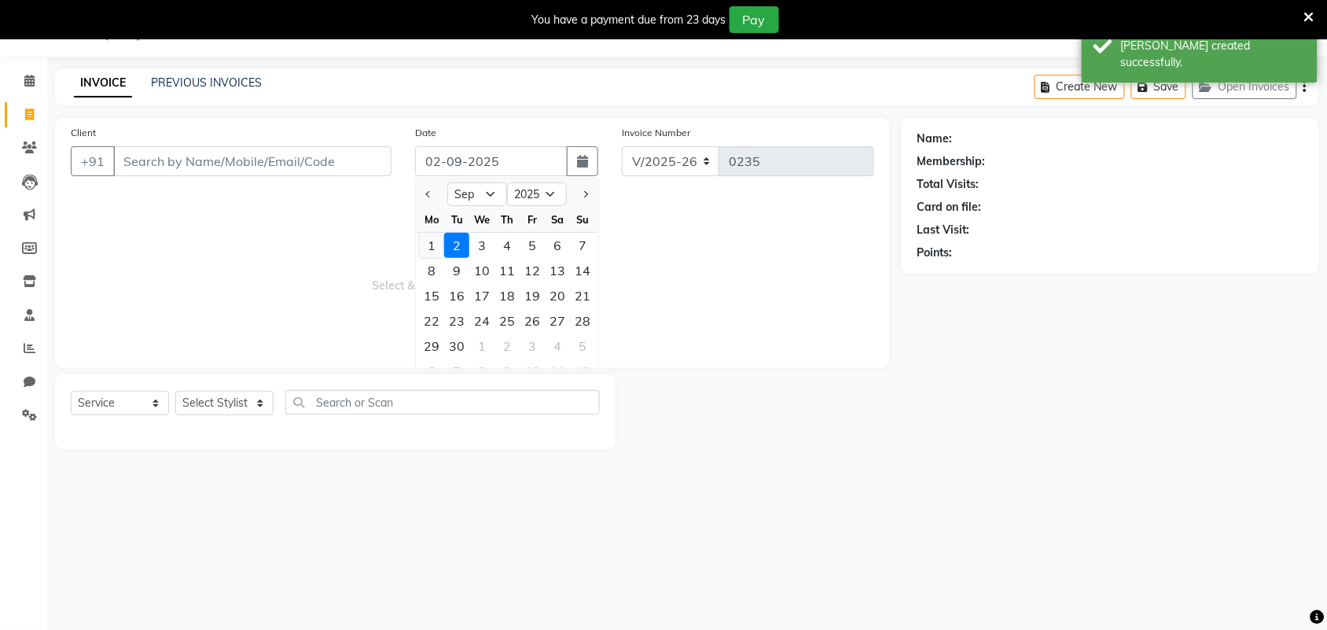
click at [428, 246] on div "1" at bounding box center [431, 245] width 25 height 25
type input "[DATE]"
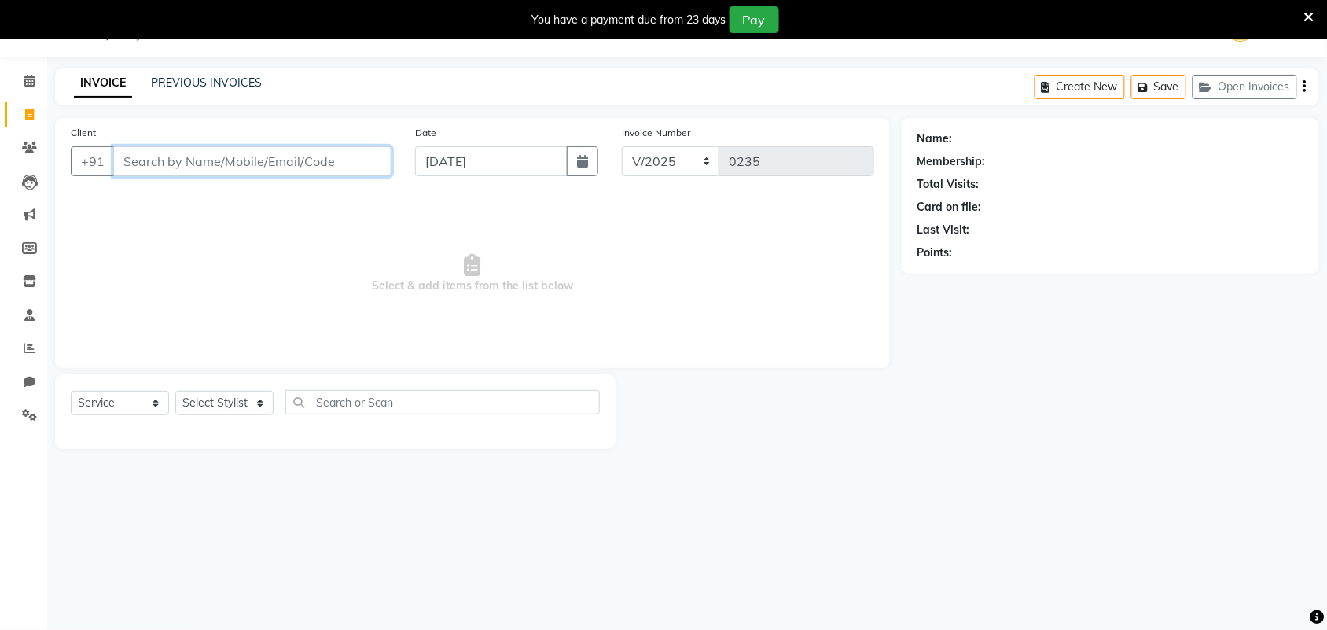
click at [288, 170] on input "Client" at bounding box center [252, 161] width 278 height 30
click at [299, 167] on input "7863033342" at bounding box center [212, 161] width 198 height 30
type input "7863033342"
click at [335, 163] on span "Add Client" at bounding box center [351, 161] width 62 height 16
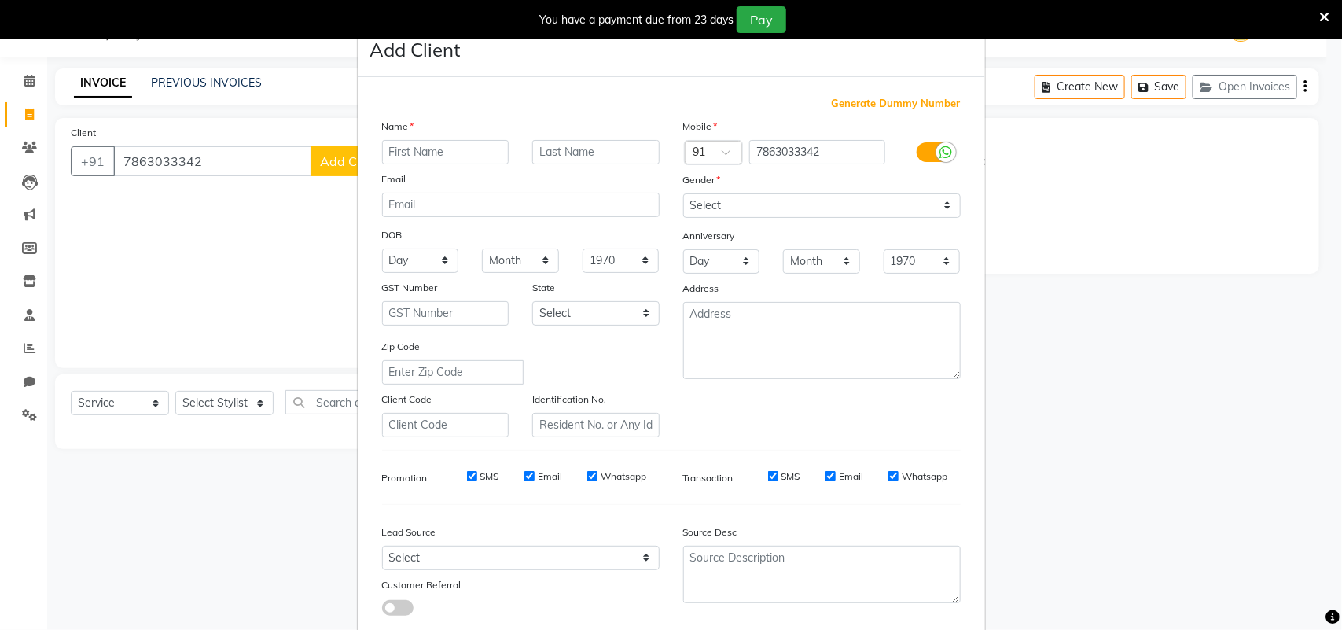
click at [414, 163] on div "Name Email DOB Day 01 02 03 04 05 06 07 08 09 10 11 12 13 14 15 16 17 18 19 20 …" at bounding box center [520, 277] width 301 height 319
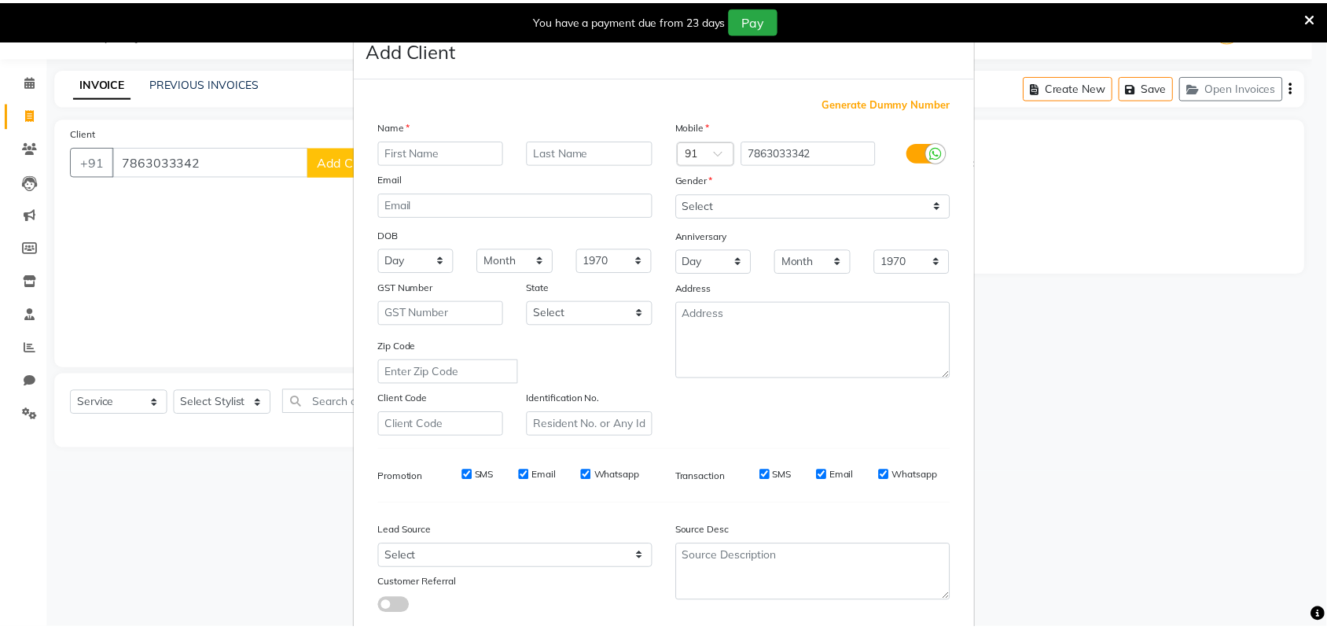
scroll to position [90, 0]
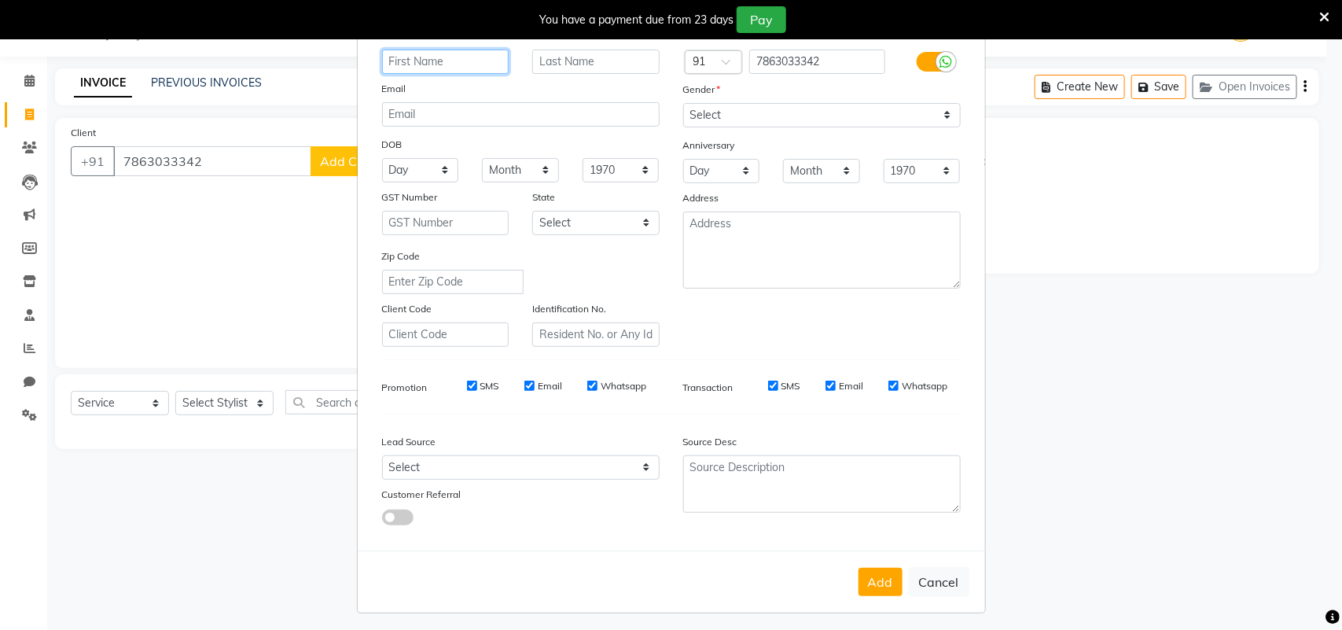
click at [417, 60] on input "text" at bounding box center [445, 62] width 127 height 24
type input "[PERSON_NAME]"
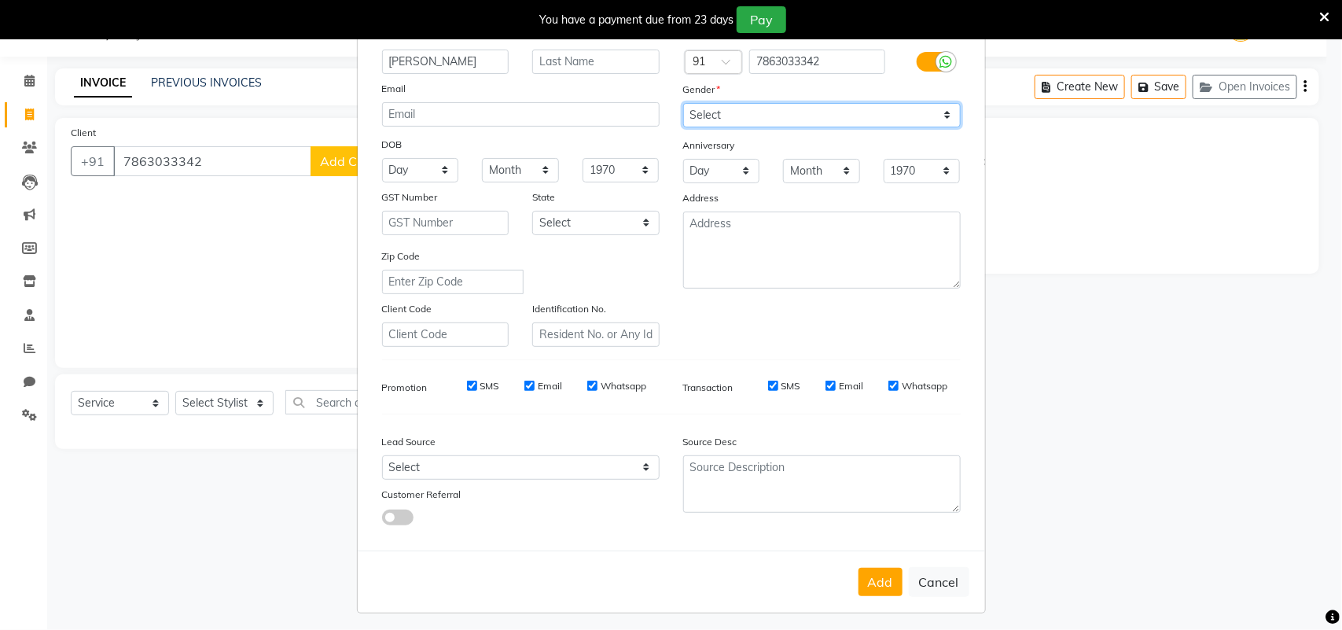
click at [773, 112] on select "Select [DEMOGRAPHIC_DATA] [DEMOGRAPHIC_DATA] Other Prefer Not To Say" at bounding box center [821, 115] width 277 height 24
select select "[DEMOGRAPHIC_DATA]"
click at [683, 103] on select "Select [DEMOGRAPHIC_DATA] [DEMOGRAPHIC_DATA] Other Prefer Not To Say" at bounding box center [821, 115] width 277 height 24
click at [874, 584] on button "Add" at bounding box center [880, 581] width 44 height 28
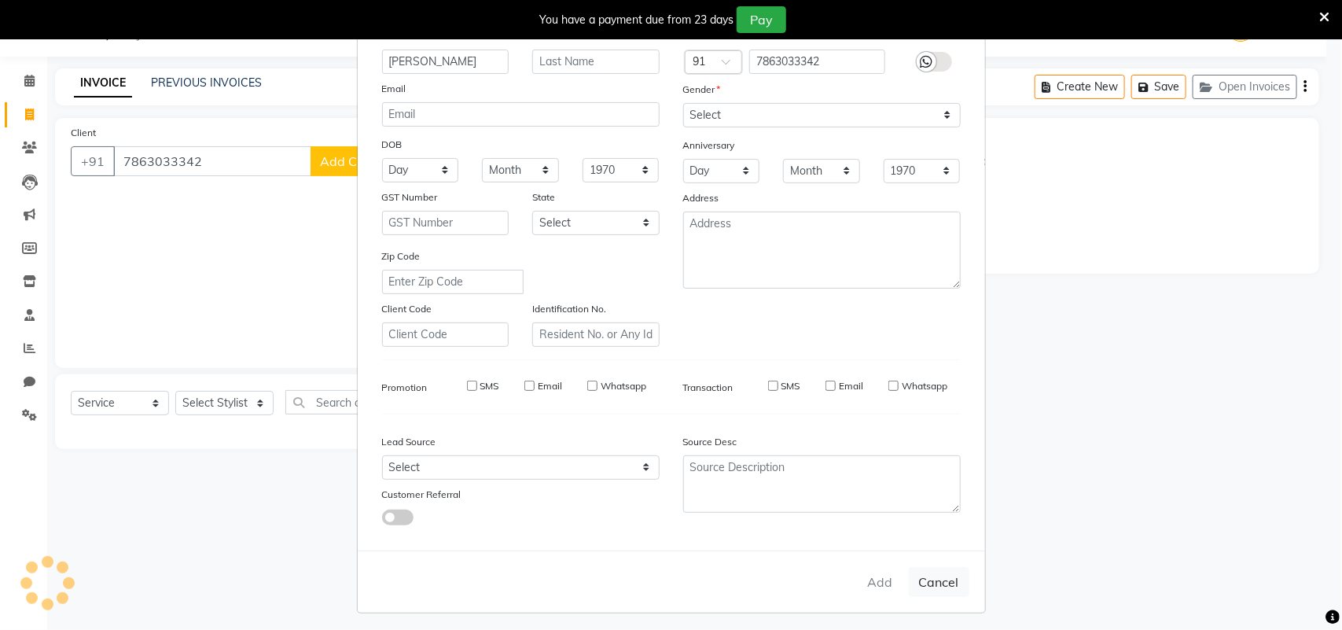
select select
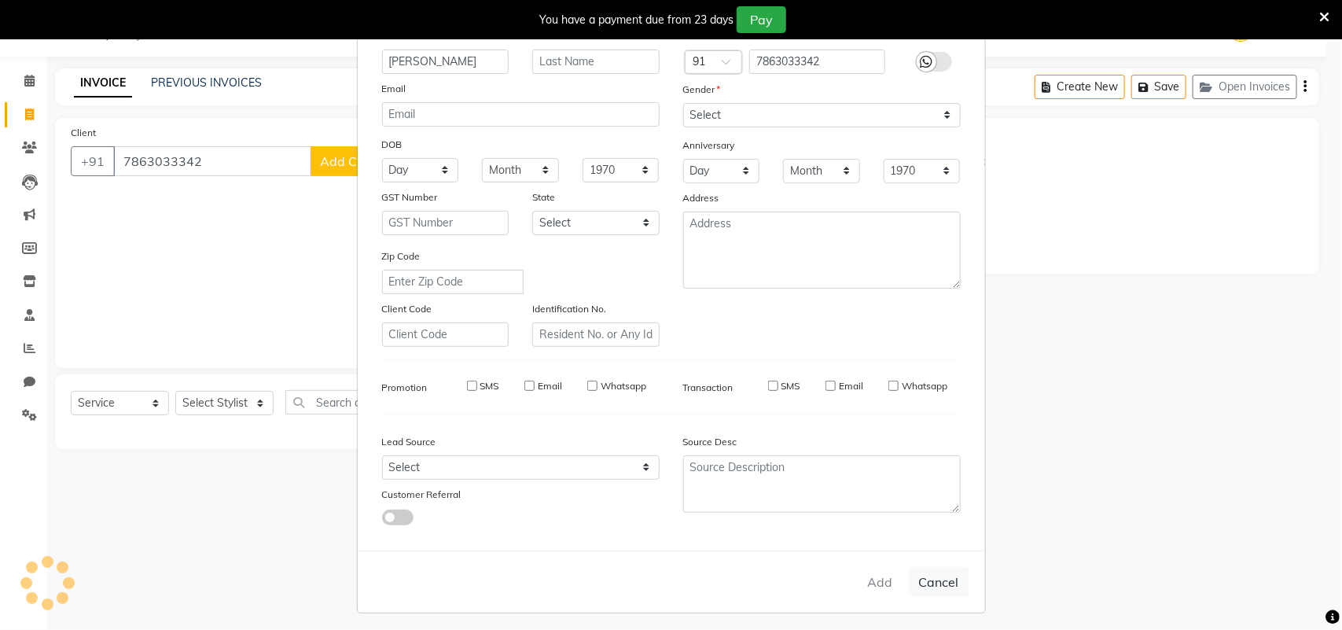
select select
checkbox input "false"
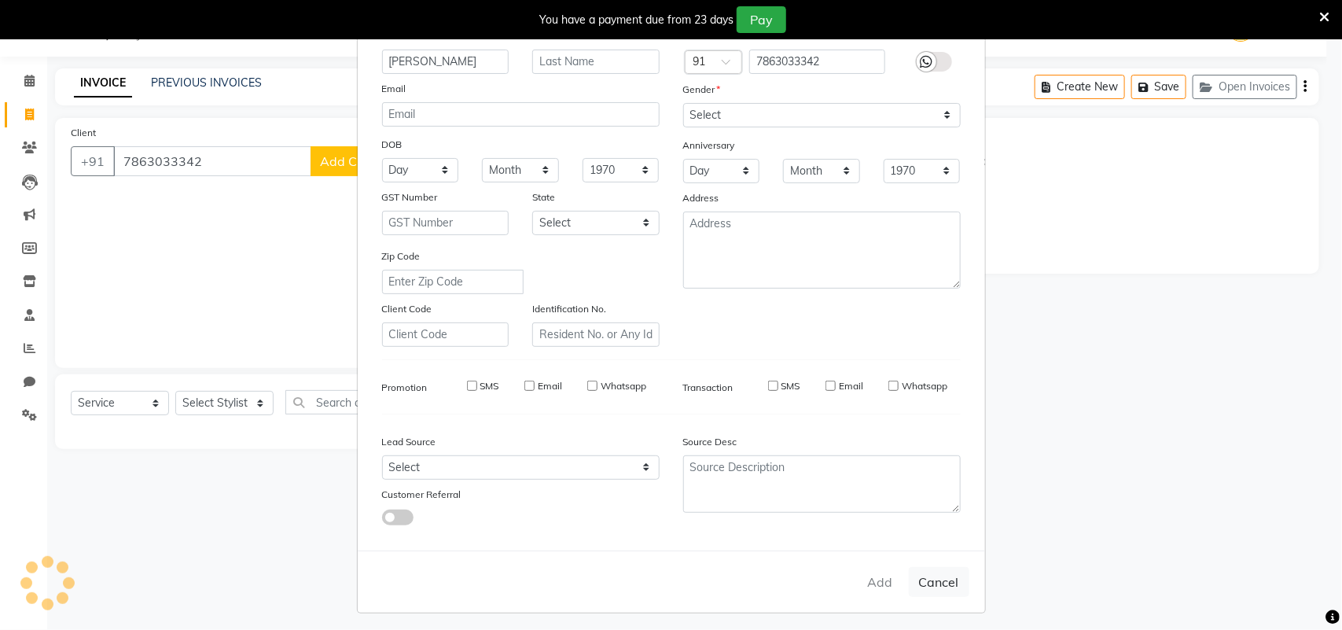
checkbox input "false"
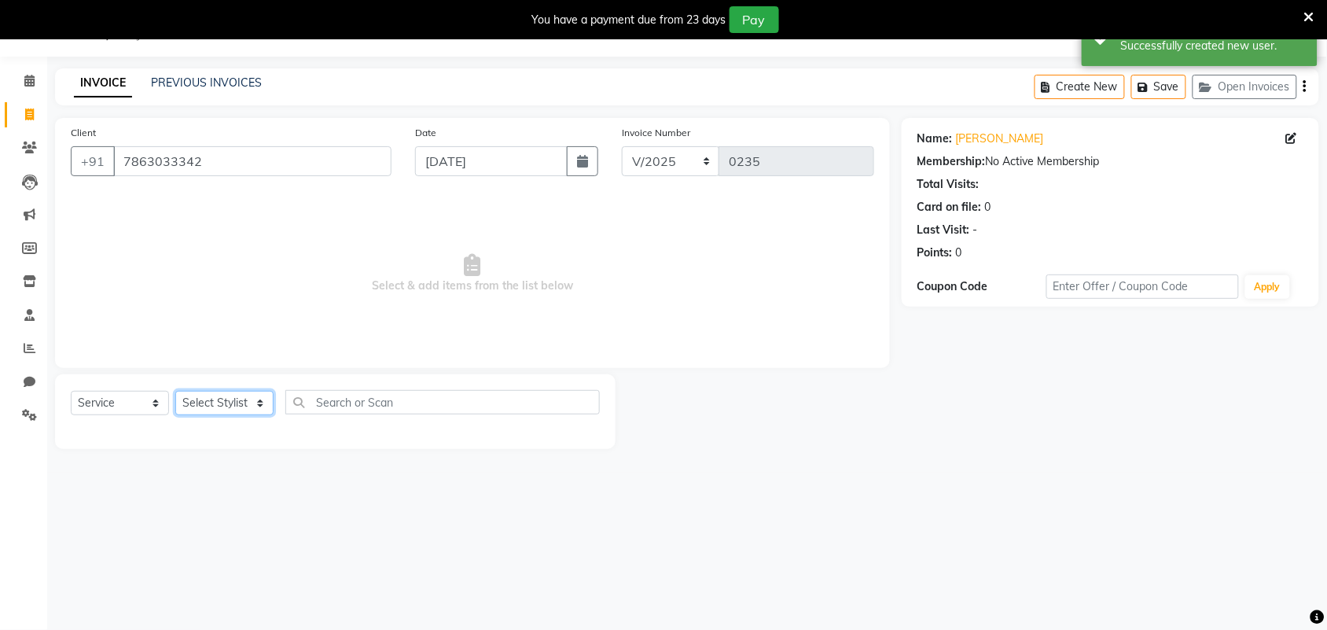
click at [234, 394] on select "Select Stylist Induben [PERSON_NAME] Neha [PERSON_NAME] [PERSON_NAME] (owner)" at bounding box center [224, 403] width 98 height 24
select select "86186"
click at [175, 391] on select "Select Stylist Induben [PERSON_NAME] Neha [PERSON_NAME] [PERSON_NAME] (owner)" at bounding box center [224, 403] width 98 height 24
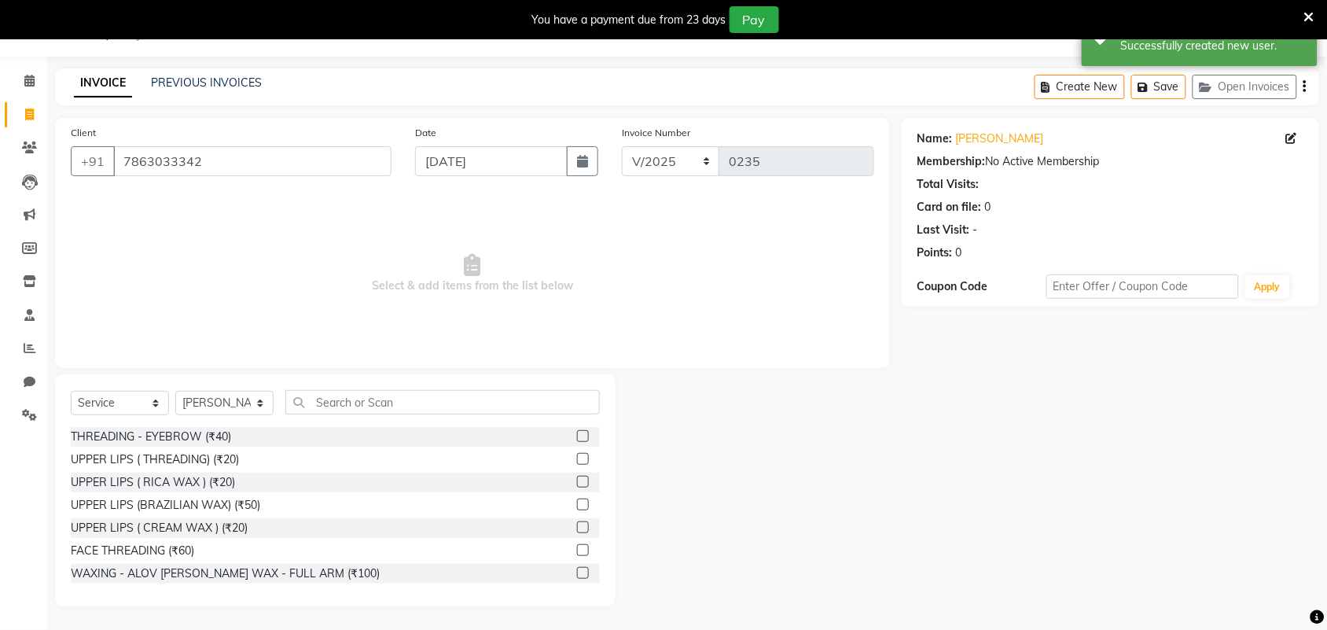
click at [577, 432] on label at bounding box center [583, 436] width 12 height 12
click at [577, 432] on input "checkbox" at bounding box center [582, 436] width 10 height 10
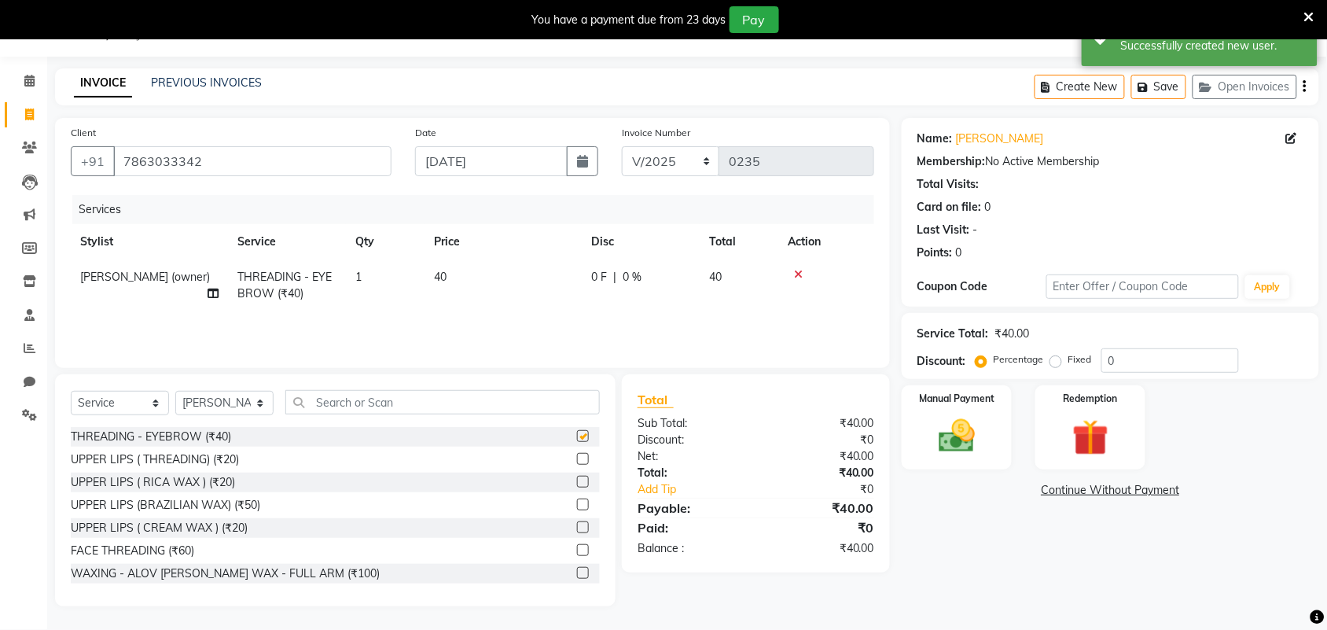
checkbox input "false"
click at [963, 426] on img at bounding box center [956, 435] width 61 height 43
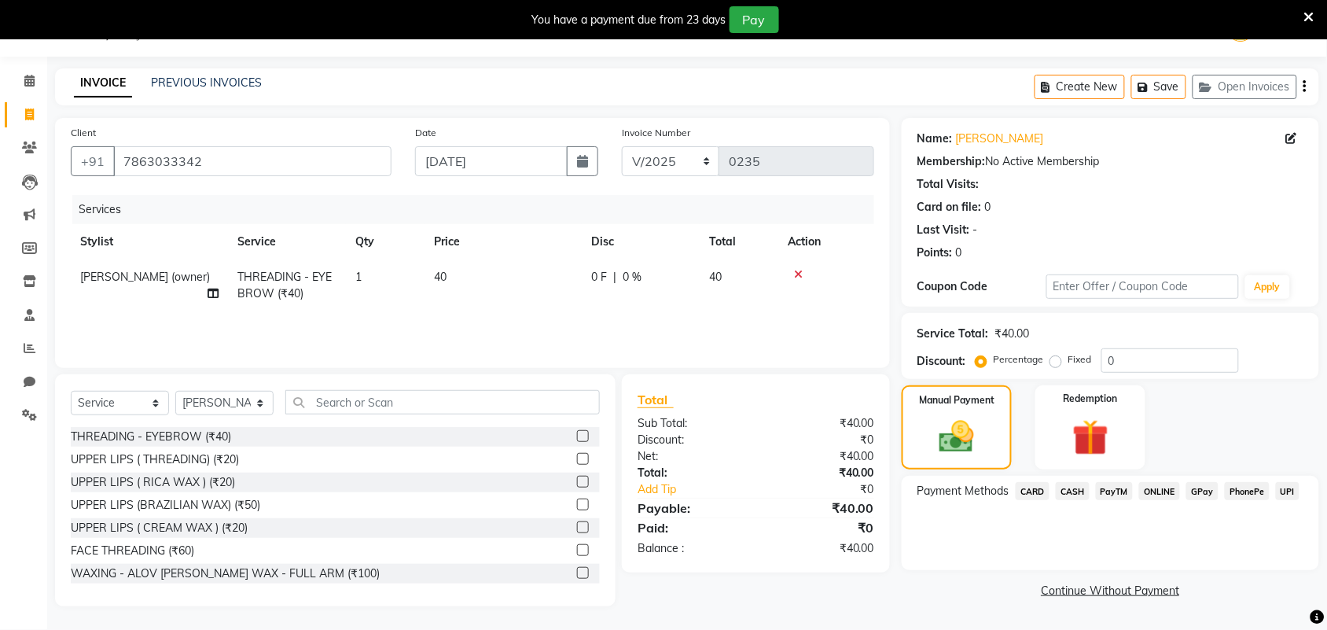
click at [1077, 491] on span "CASH" at bounding box center [1072, 491] width 34 height 18
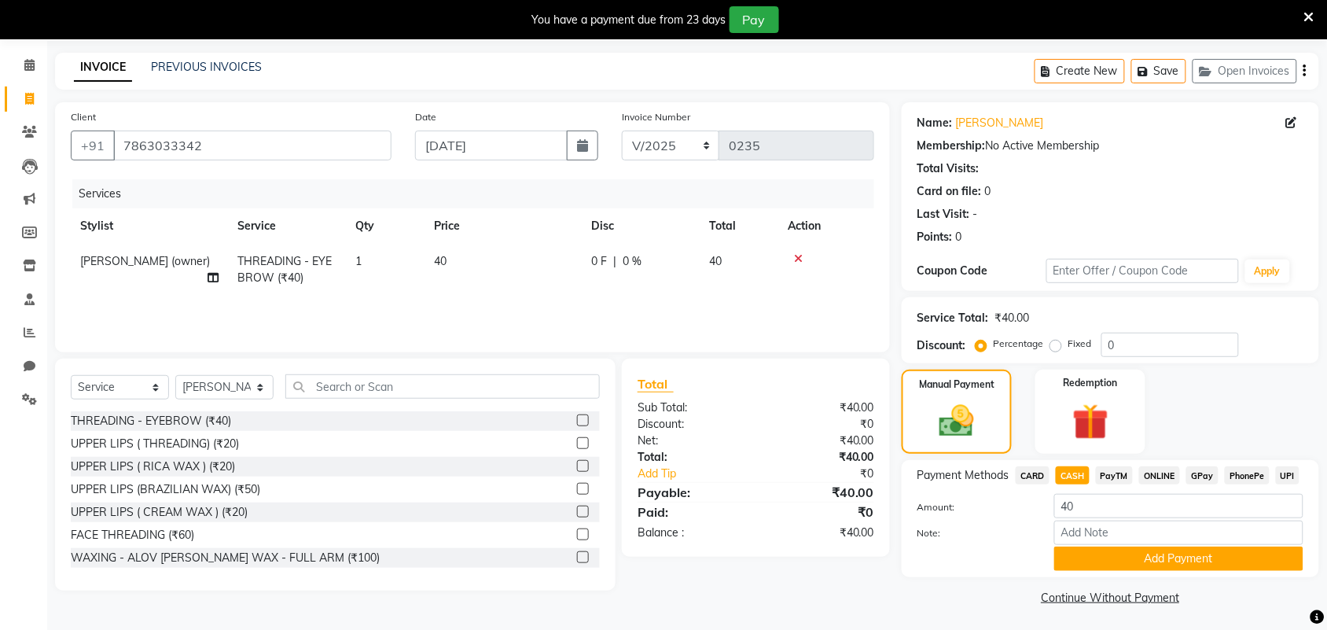
scroll to position [57, 0]
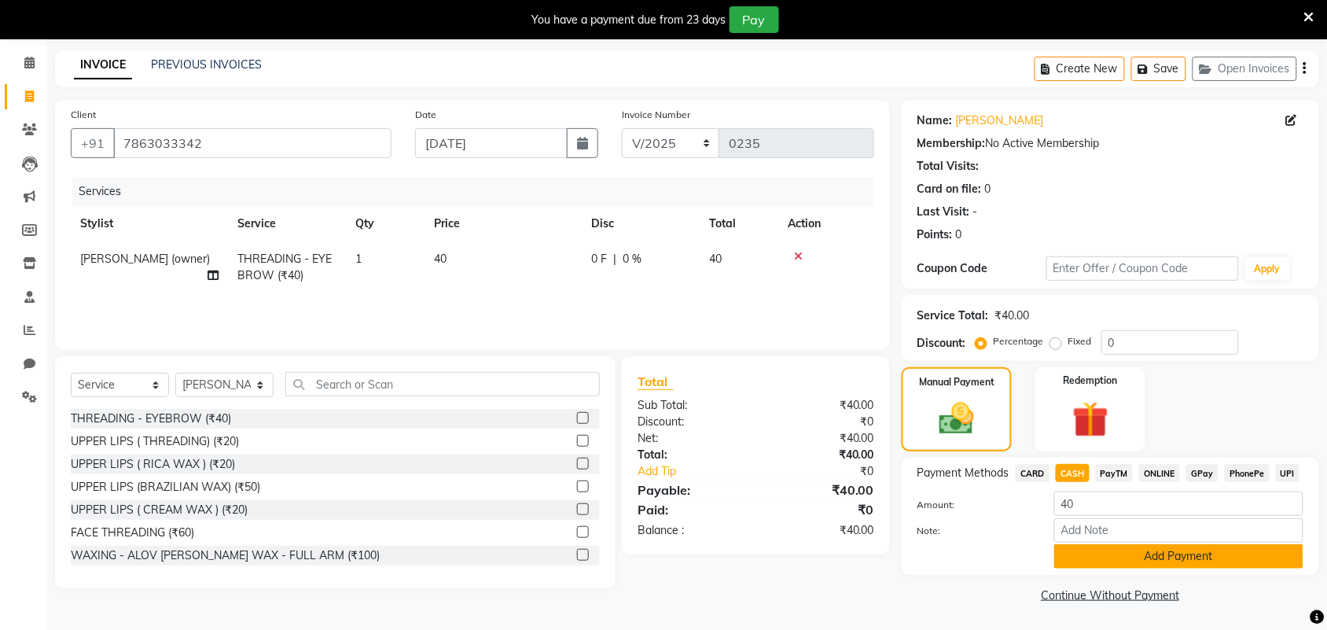
click at [1077, 556] on button "Add Payment" at bounding box center [1178, 556] width 249 height 24
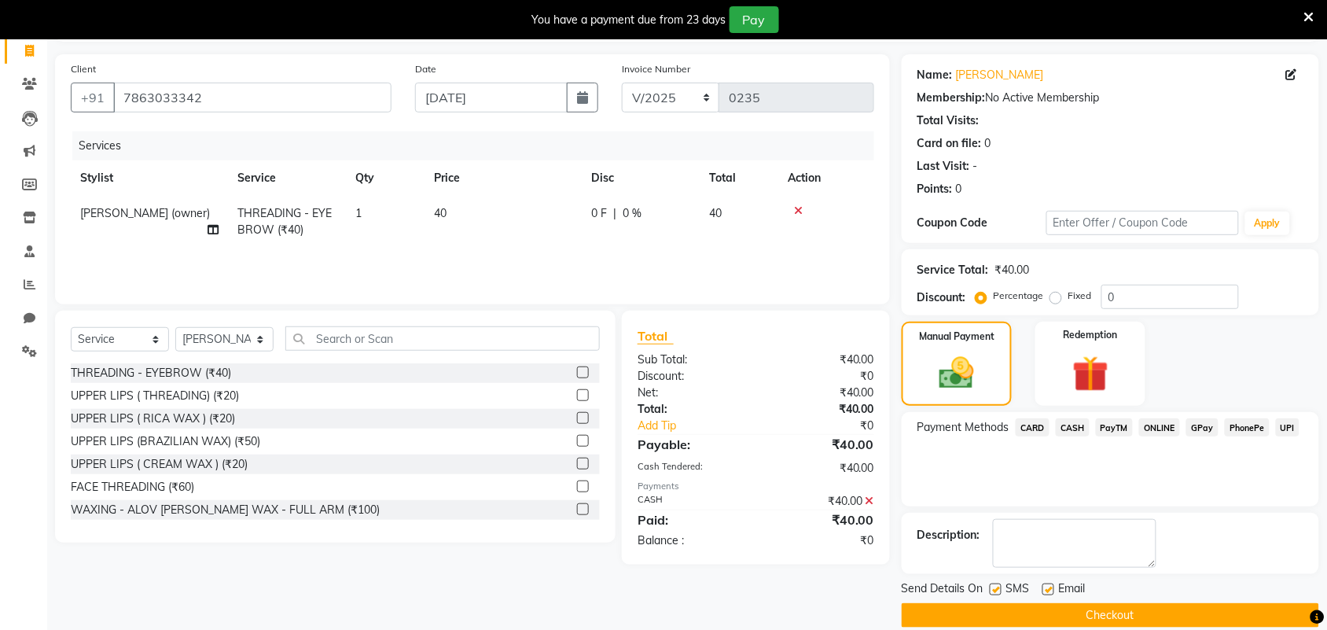
scroll to position [124, 0]
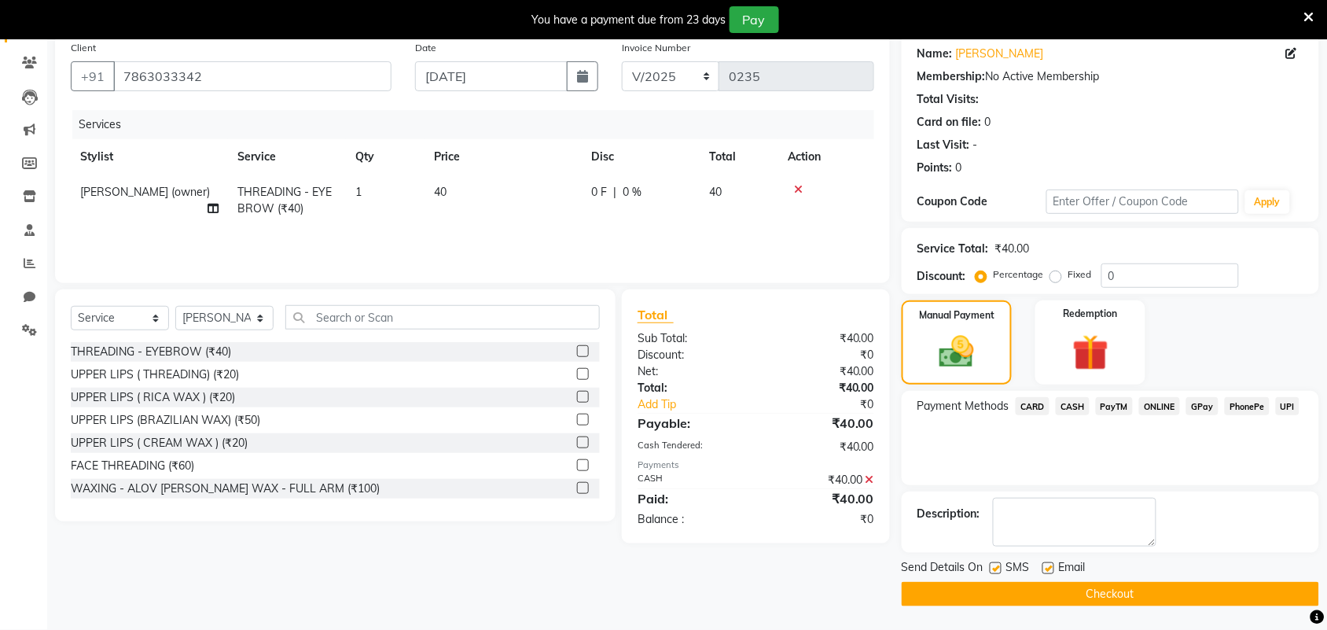
click at [1048, 563] on label at bounding box center [1048, 568] width 12 height 12
click at [1048, 564] on input "checkbox" at bounding box center [1047, 569] width 10 height 10
checkbox input "false"
click at [1049, 586] on div "Send Details On SMS Email Checkout" at bounding box center [1109, 582] width 417 height 47
click at [1049, 584] on button "Checkout" at bounding box center [1109, 594] width 417 height 24
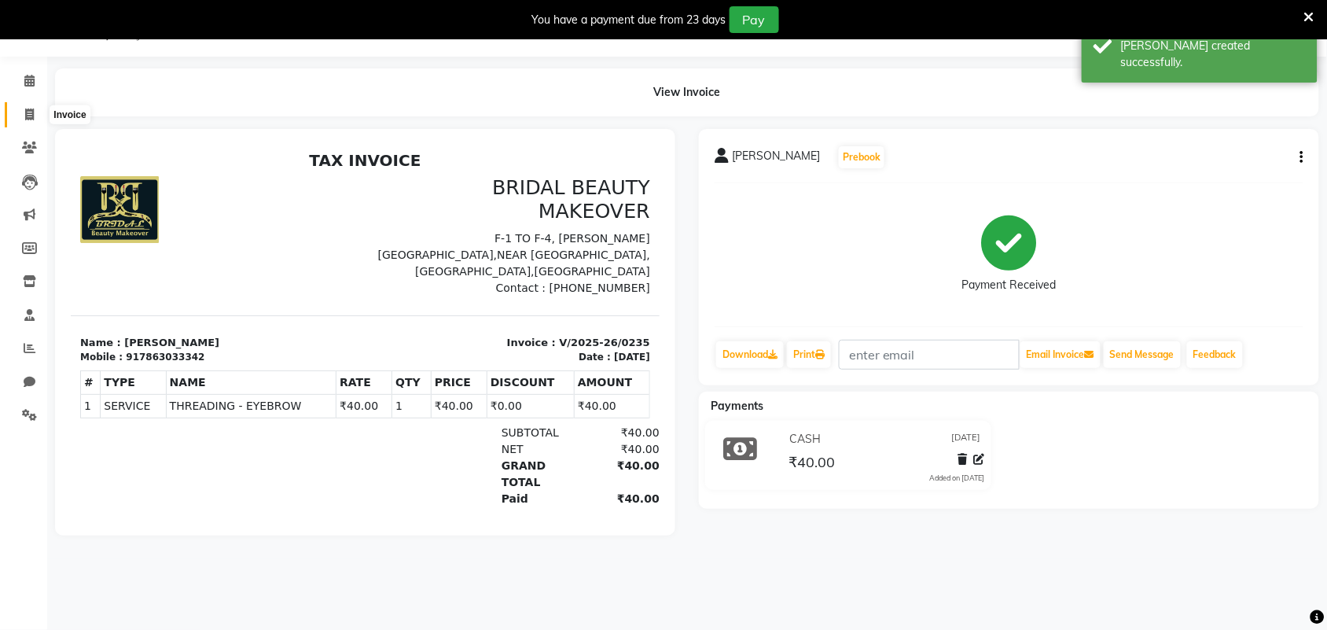
click at [26, 114] on icon at bounding box center [29, 114] width 9 height 12
select select "service"
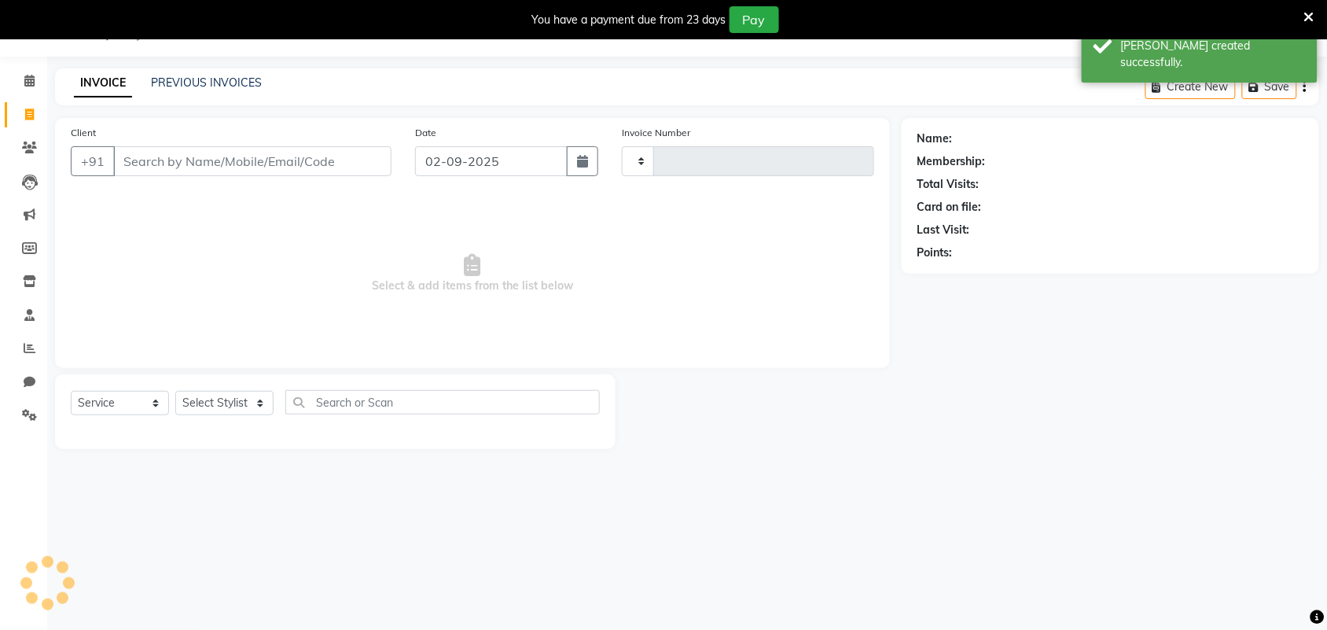
type input "0236"
select select "8610"
click at [578, 166] on icon "button" at bounding box center [582, 161] width 11 height 13
select select "9"
select select "2025"
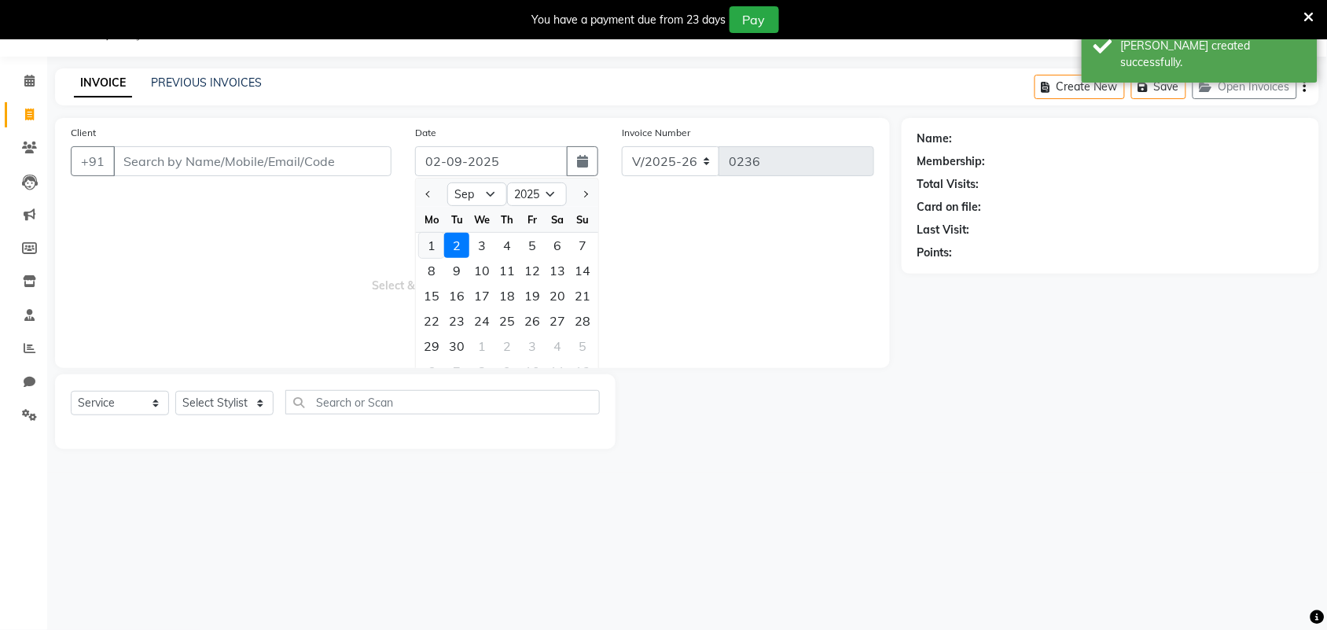
click at [442, 240] on div "1" at bounding box center [431, 245] width 25 height 25
type input "[DATE]"
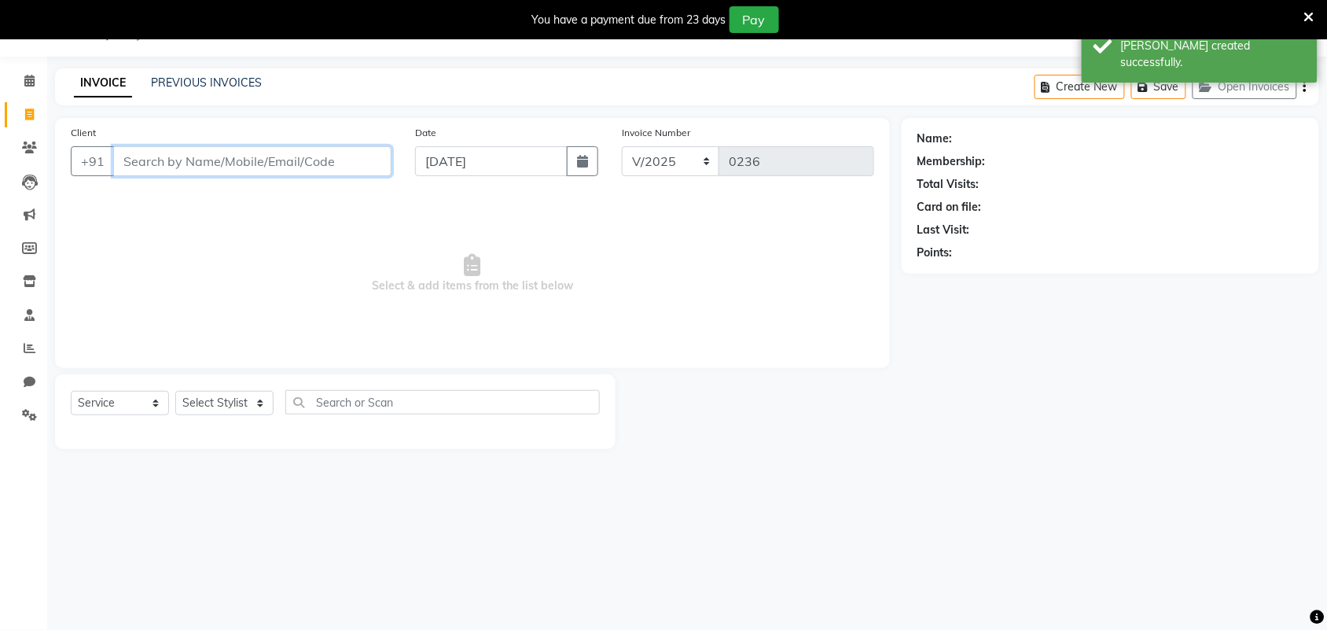
click at [318, 167] on input "Client" at bounding box center [252, 161] width 278 height 30
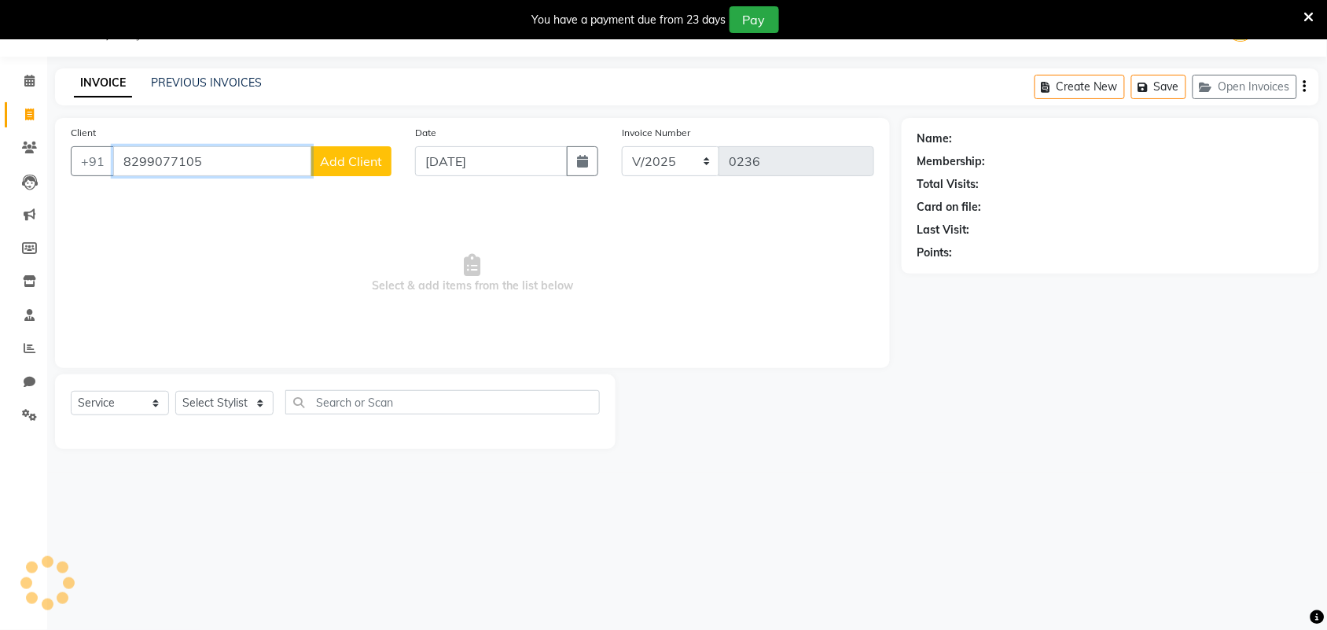
type input "8299077105"
click at [338, 167] on span "Add Client" at bounding box center [351, 161] width 62 height 16
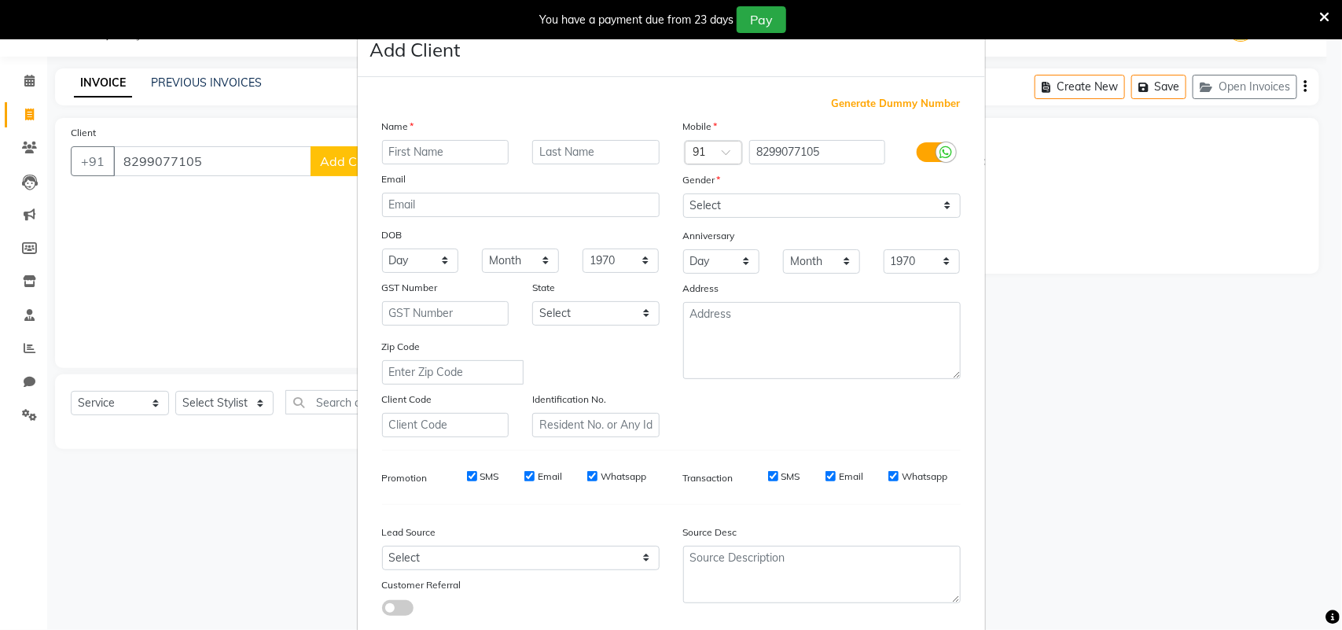
click at [454, 155] on input "text" at bounding box center [445, 152] width 127 height 24
type input "[PERSON_NAME]"
click at [772, 201] on select "Select [DEMOGRAPHIC_DATA] [DEMOGRAPHIC_DATA] Other Prefer Not To Say" at bounding box center [821, 205] width 277 height 24
select select "[DEMOGRAPHIC_DATA]"
click at [683, 193] on select "Select [DEMOGRAPHIC_DATA] [DEMOGRAPHIC_DATA] Other Prefer Not To Say" at bounding box center [821, 205] width 277 height 24
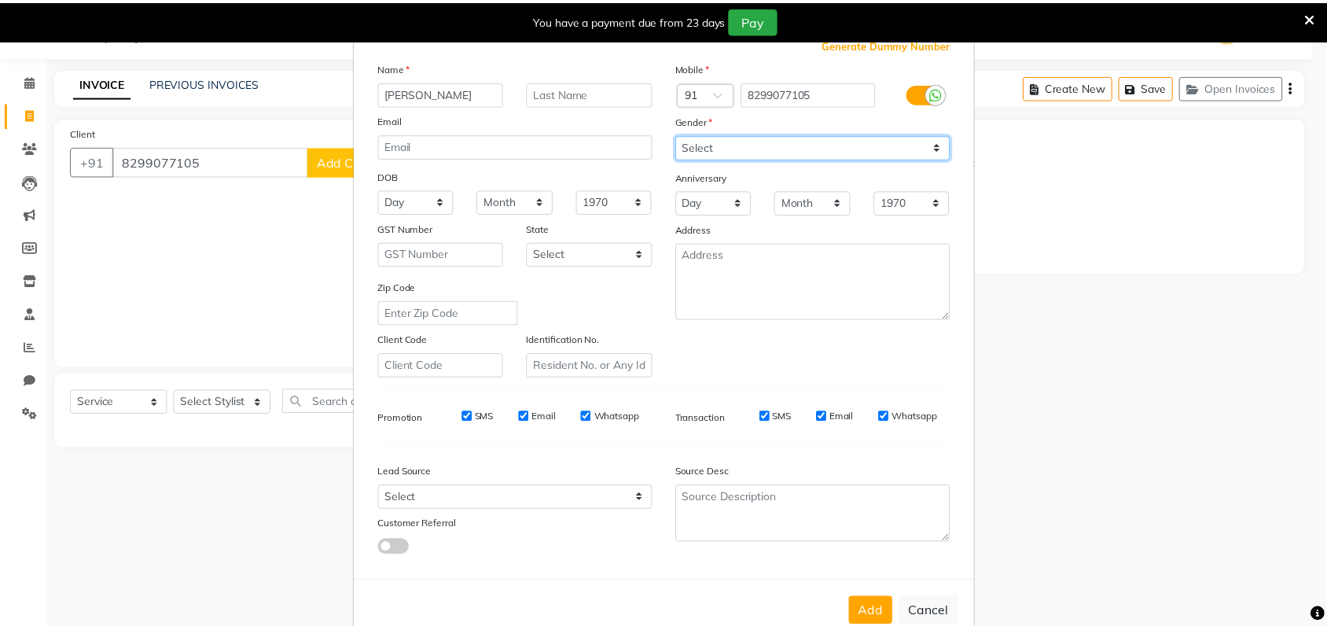
scroll to position [90, 0]
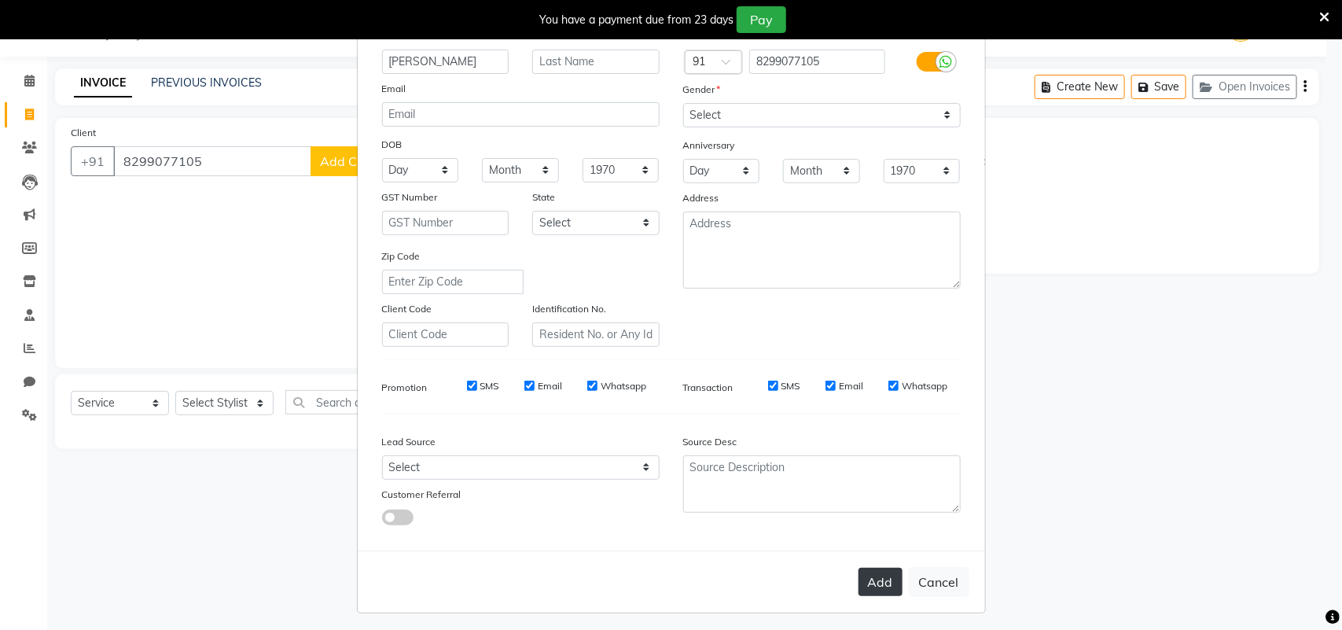
click at [879, 587] on button "Add" at bounding box center [880, 581] width 44 height 28
select select
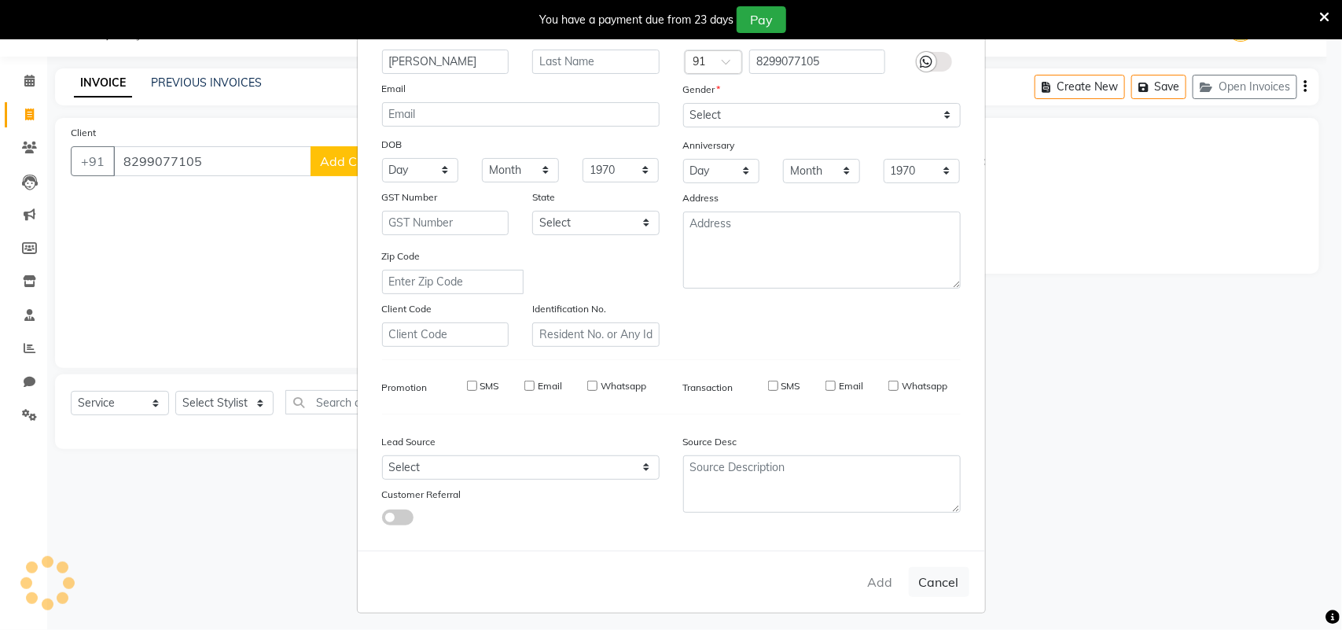
select select
checkbox input "false"
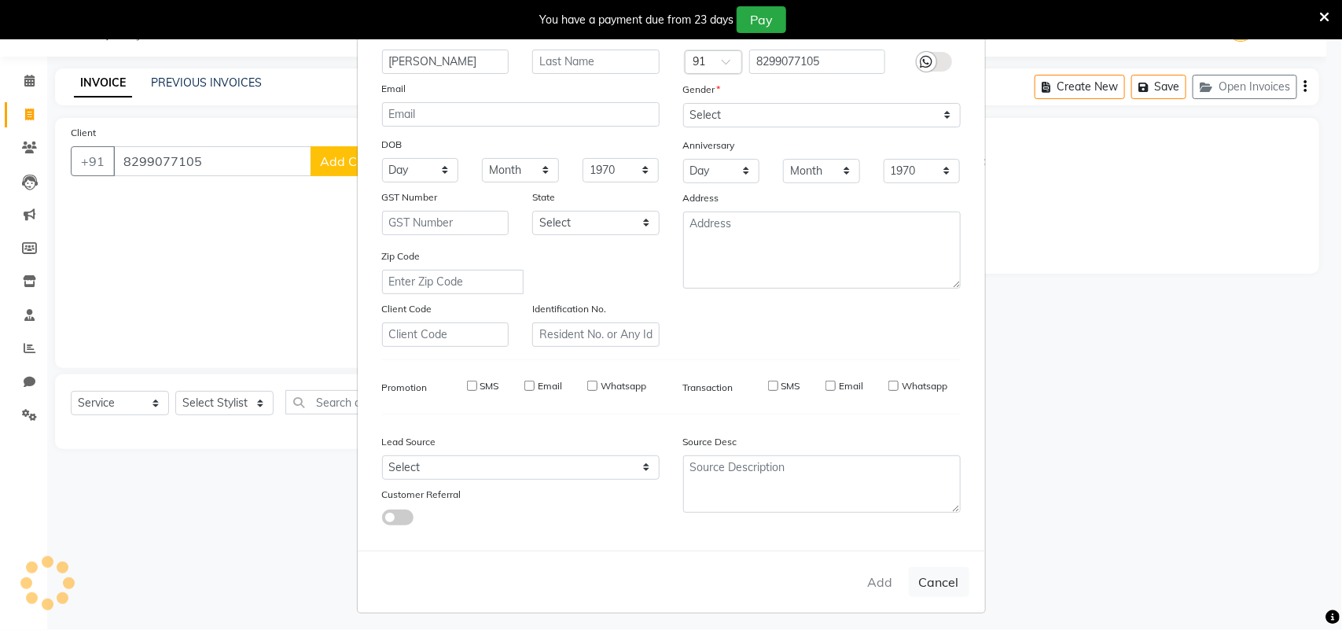
checkbox input "false"
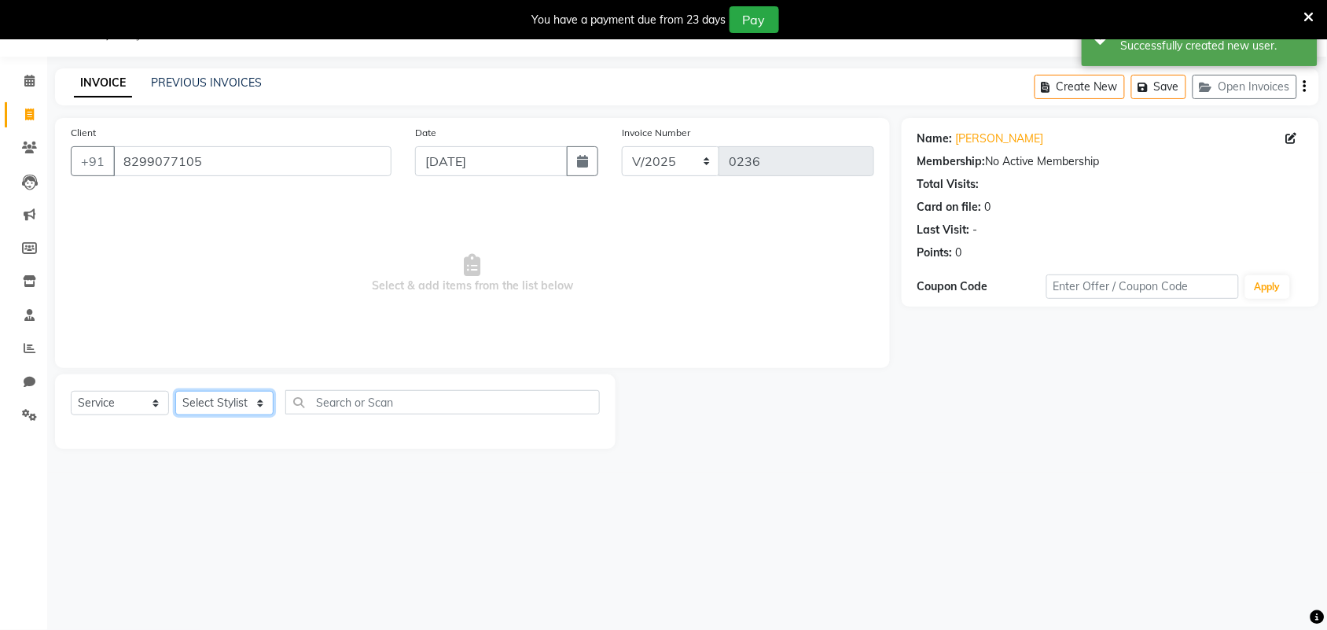
click at [244, 401] on select "Select Stylist Induben [PERSON_NAME] Neha [PERSON_NAME] [PERSON_NAME] (owner)" at bounding box center [224, 403] width 98 height 24
select select "86187"
click at [175, 391] on select "Select Stylist Induben [PERSON_NAME] Neha [PERSON_NAME] [PERSON_NAME] (owner)" at bounding box center [224, 403] width 98 height 24
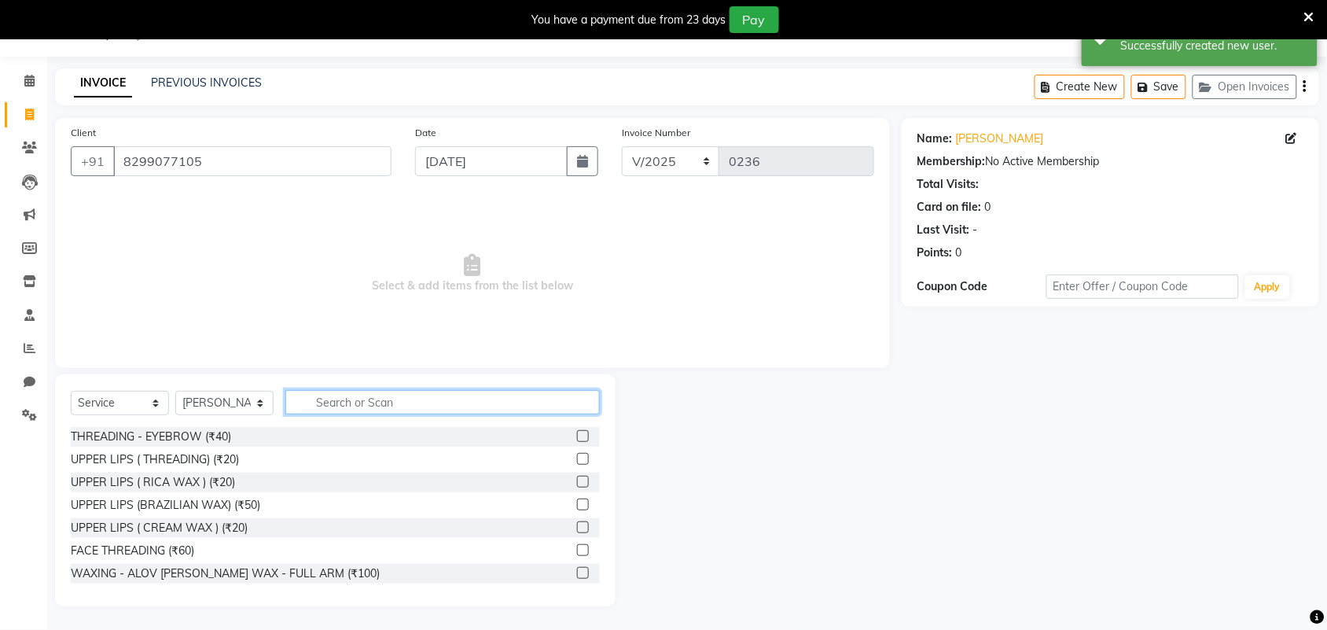
click at [432, 395] on input "text" at bounding box center [442, 402] width 314 height 24
click at [577, 433] on label at bounding box center [583, 436] width 12 height 12
click at [577, 433] on input "checkbox" at bounding box center [582, 436] width 10 height 10
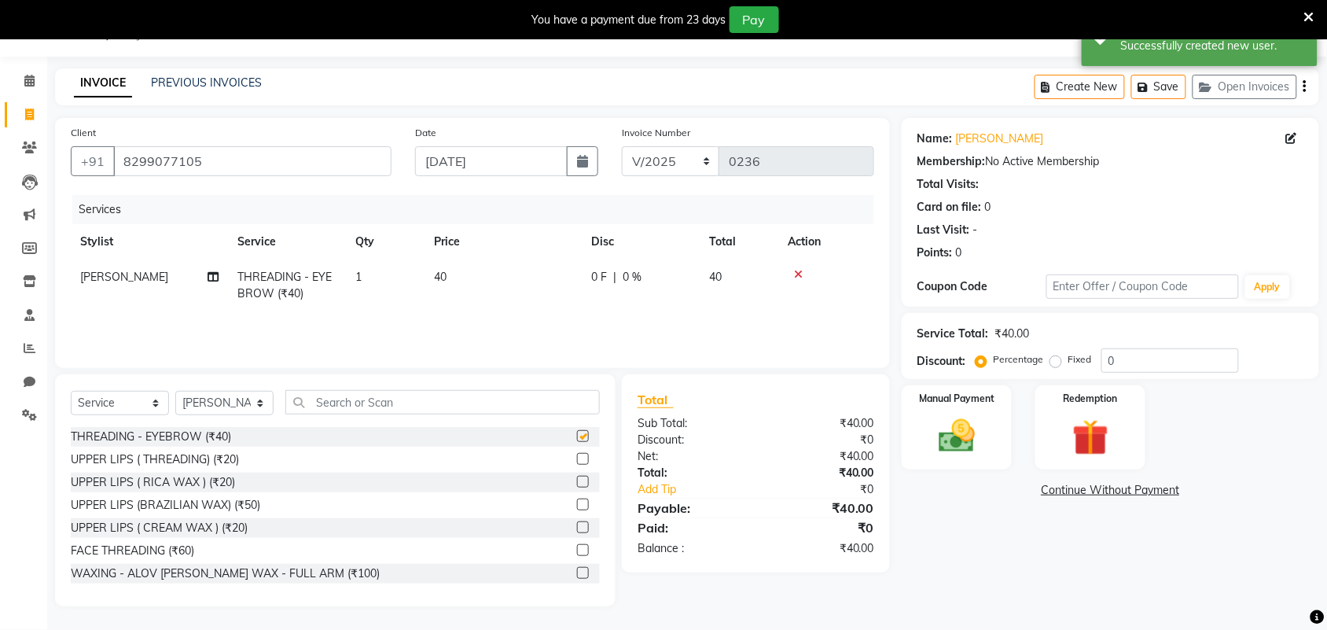
checkbox input "false"
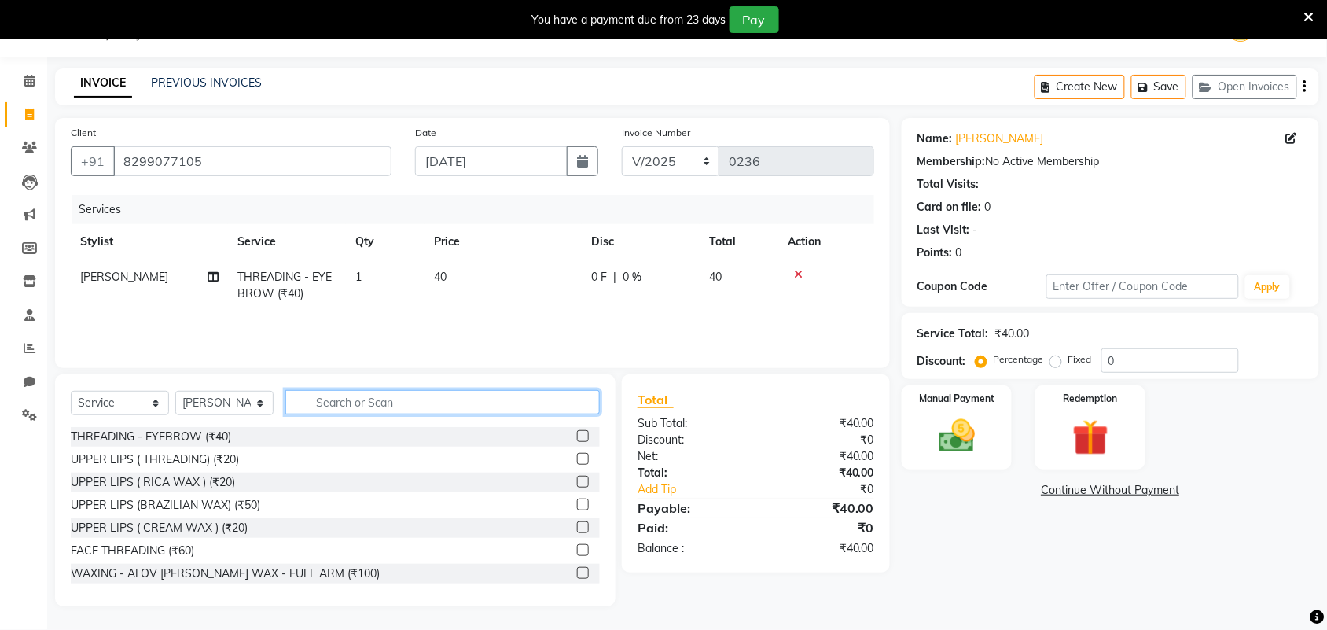
click at [509, 391] on input "text" at bounding box center [442, 402] width 314 height 24
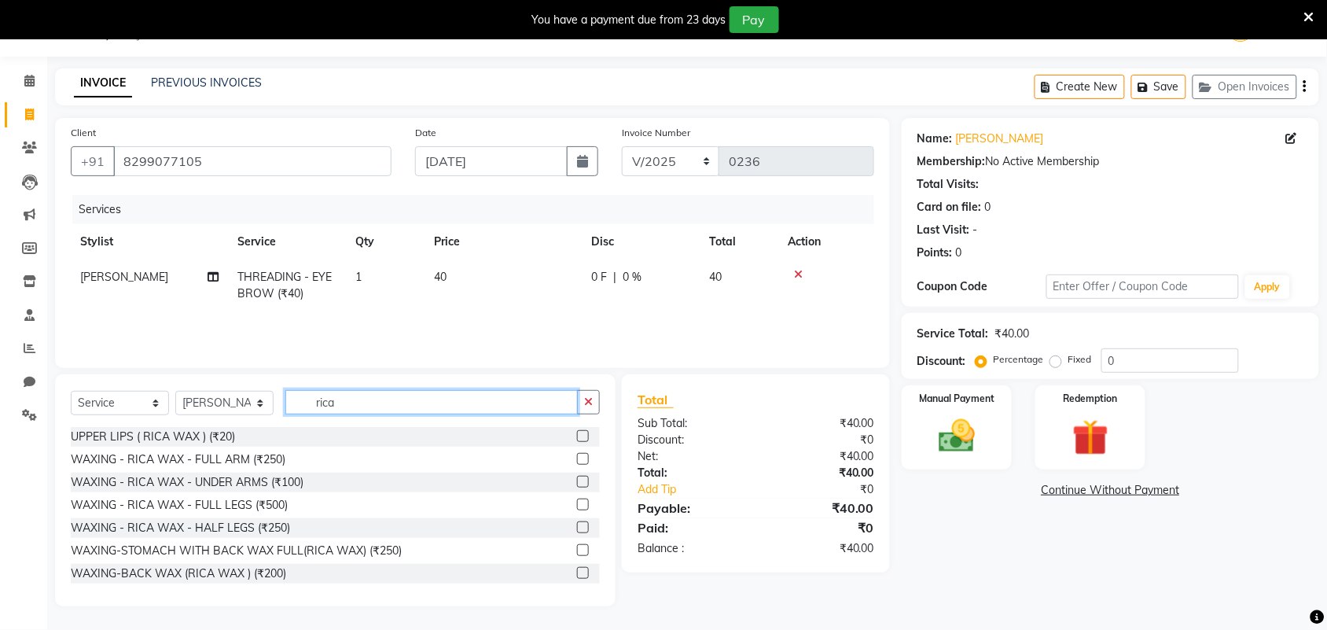
type input "rica"
click at [577, 478] on label at bounding box center [583, 481] width 12 height 12
click at [577, 478] on input "checkbox" at bounding box center [582, 482] width 10 height 10
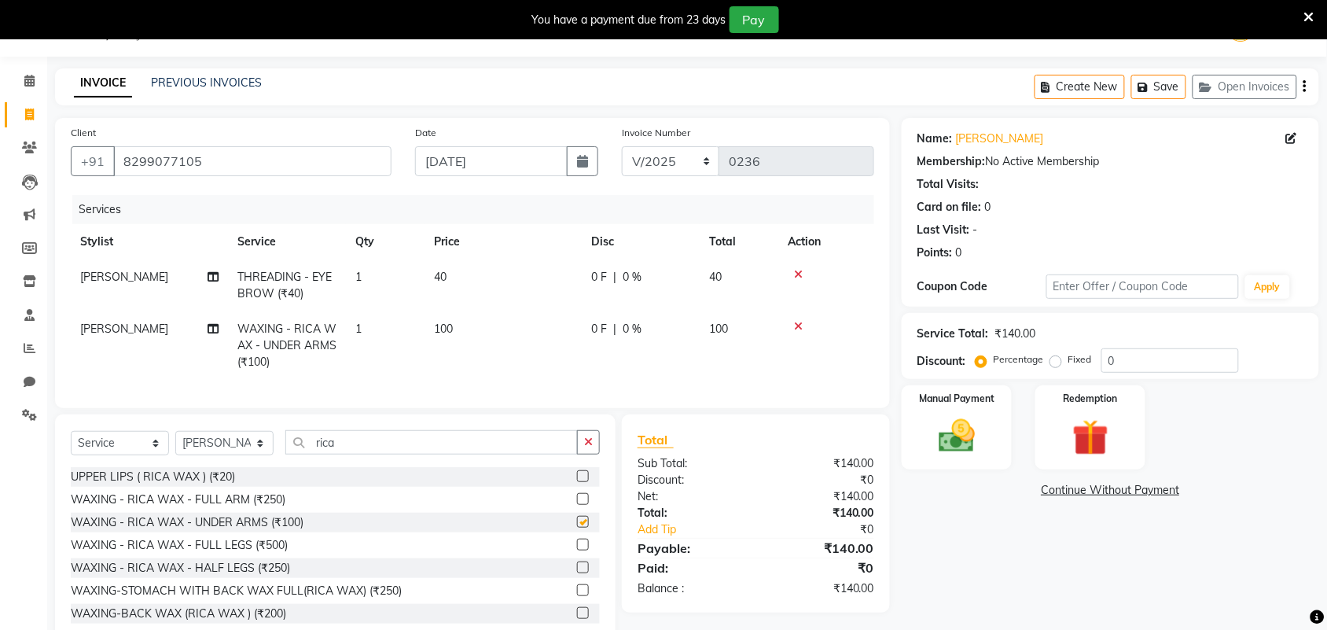
checkbox input "false"
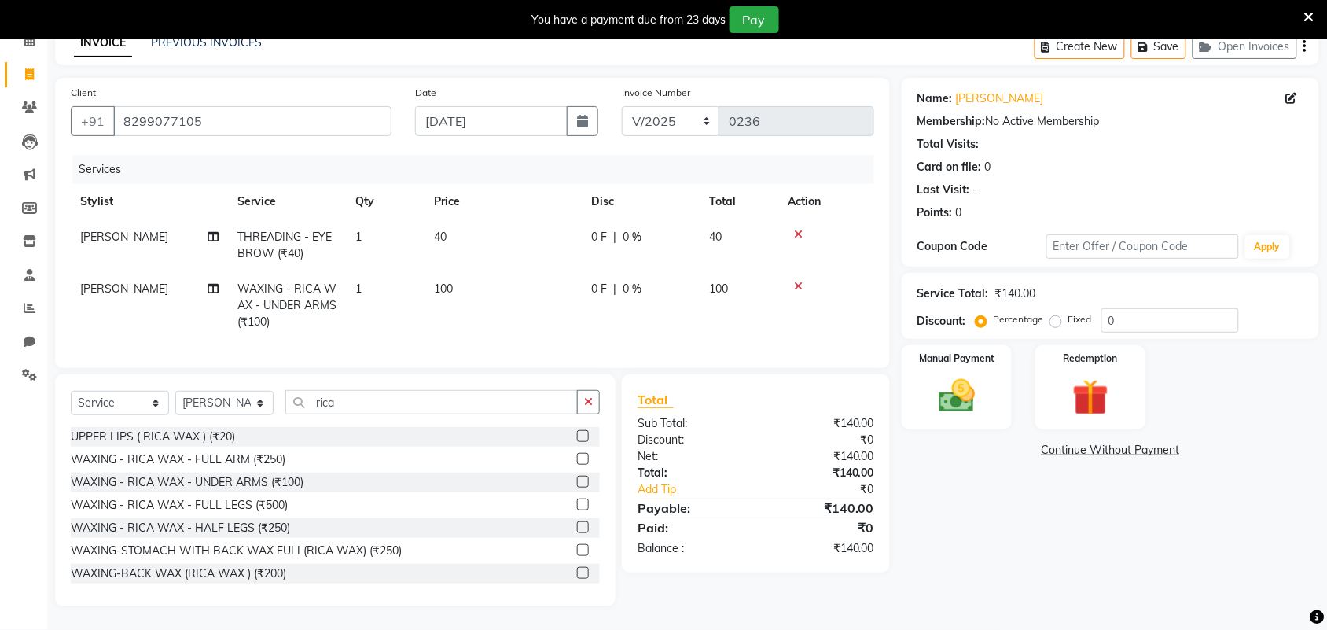
click at [577, 433] on label at bounding box center [583, 436] width 12 height 12
click at [577, 433] on input "checkbox" at bounding box center [582, 436] width 10 height 10
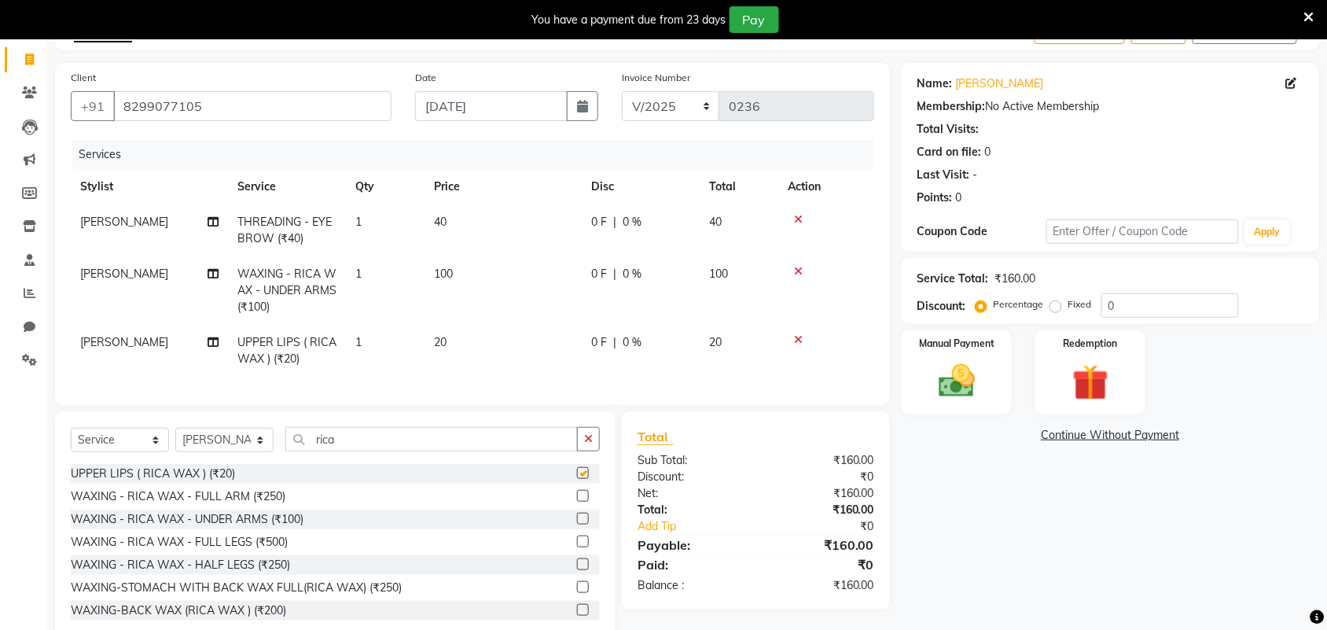
checkbox input "false"
click at [577, 501] on label at bounding box center [583, 496] width 12 height 12
click at [577, 501] on input "checkbox" at bounding box center [582, 496] width 10 height 10
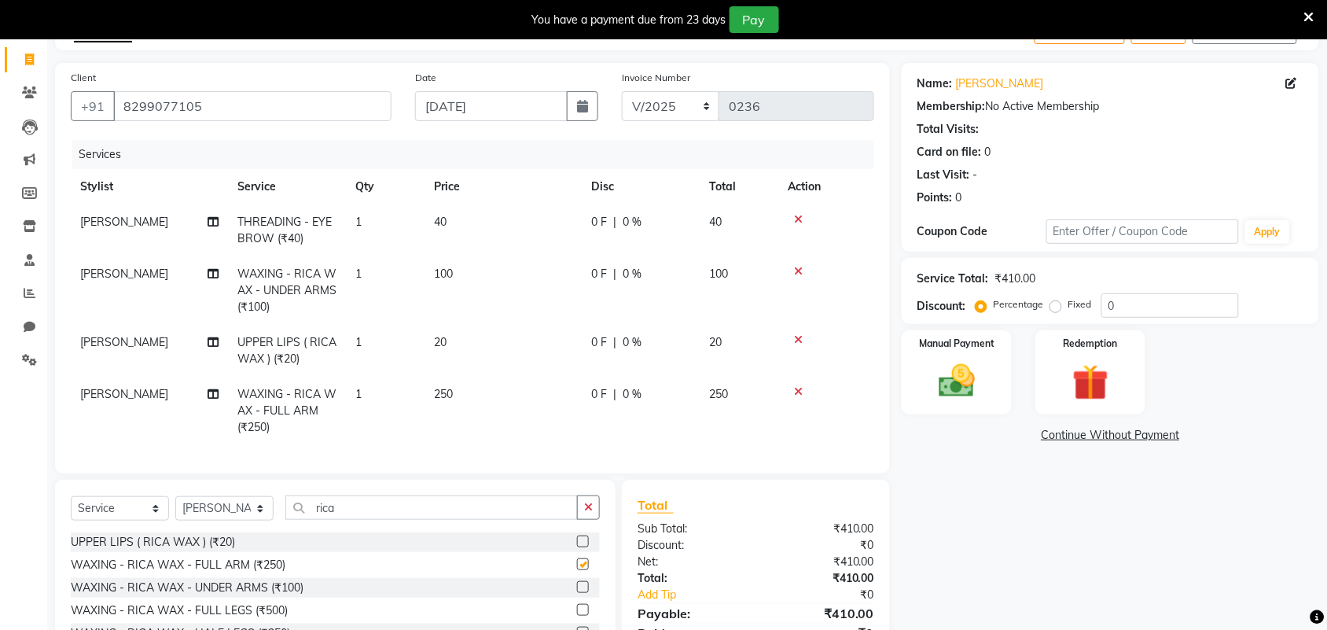
checkbox input "false"
click at [795, 334] on icon at bounding box center [798, 339] width 9 height 11
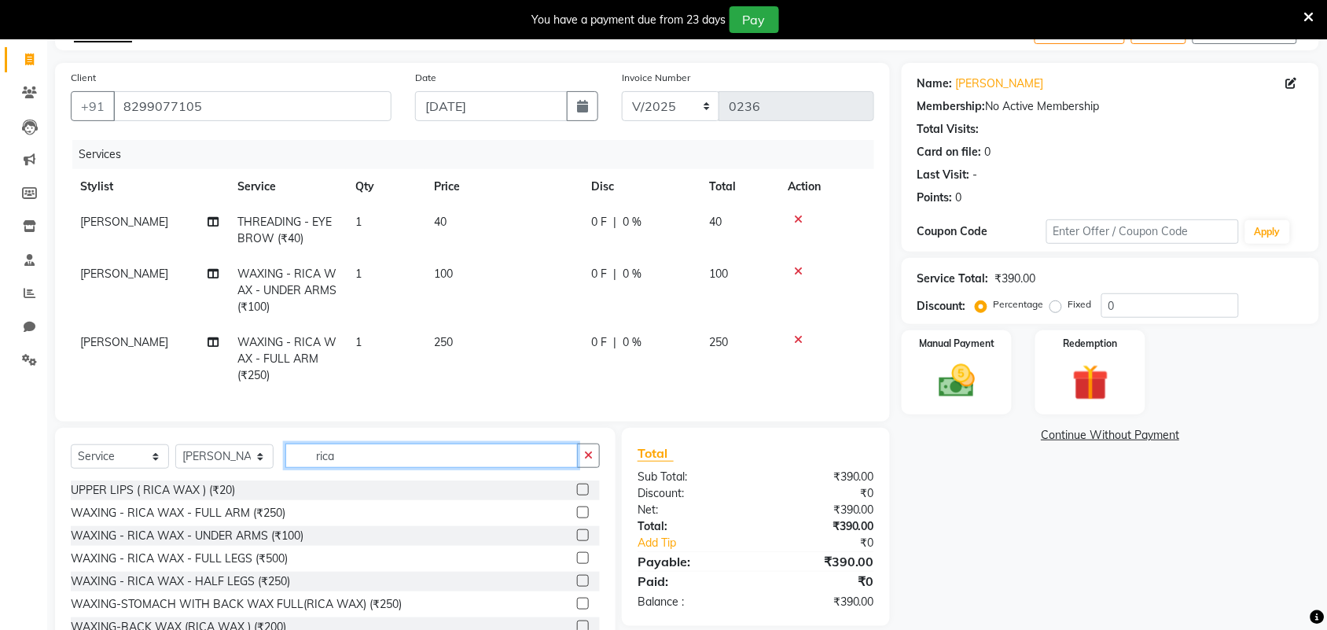
click at [446, 465] on input "rica" at bounding box center [431, 455] width 292 height 24
type input "r"
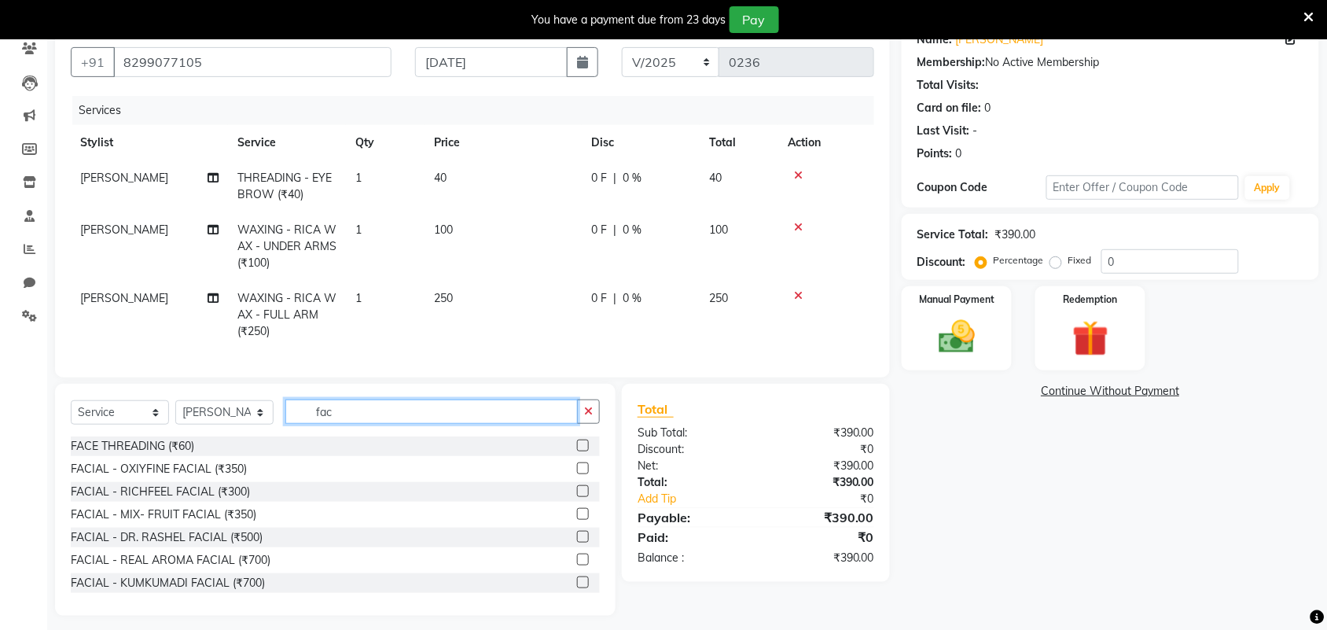
scroll to position [162, 0]
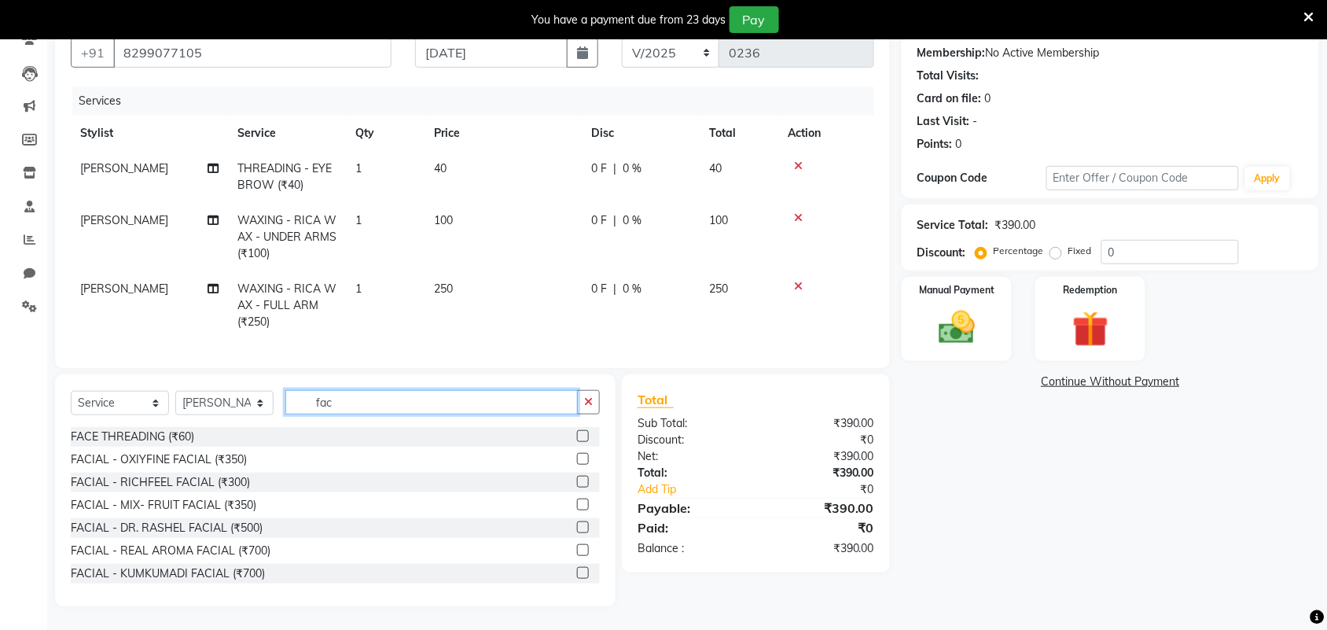
type input "fac"
click at [577, 548] on label at bounding box center [583, 550] width 12 height 12
click at [577, 548] on input "checkbox" at bounding box center [582, 550] width 10 height 10
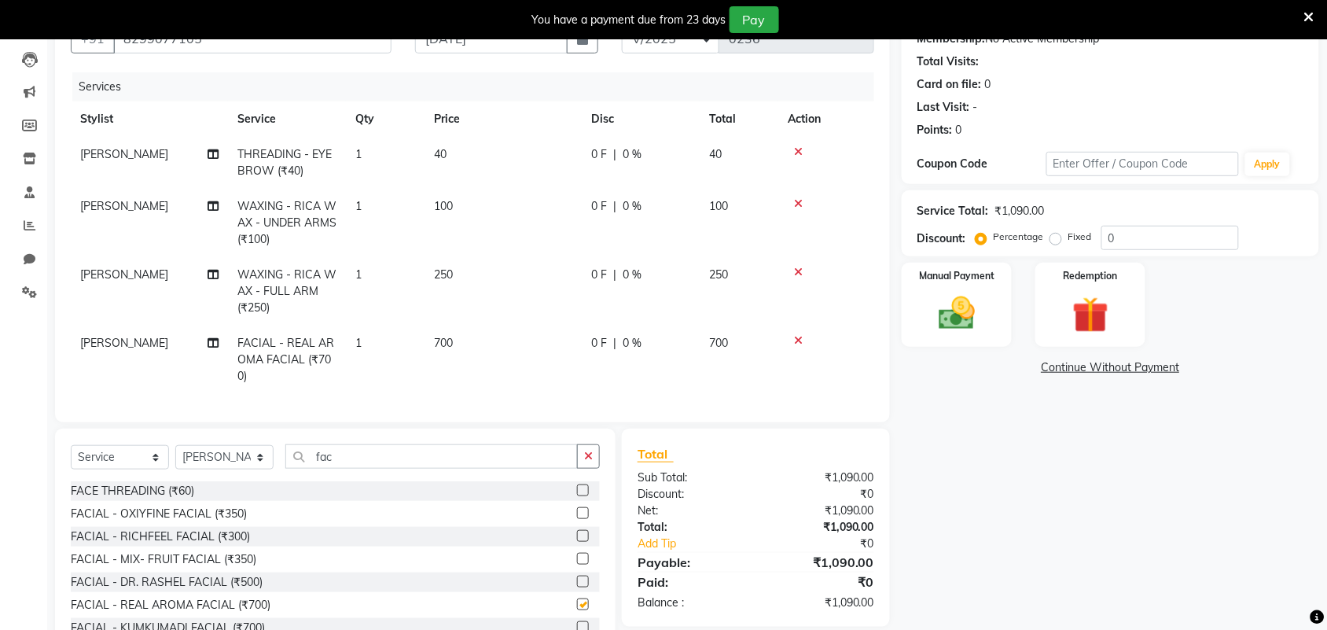
checkbox input "false"
click at [944, 329] on img at bounding box center [956, 313] width 61 height 43
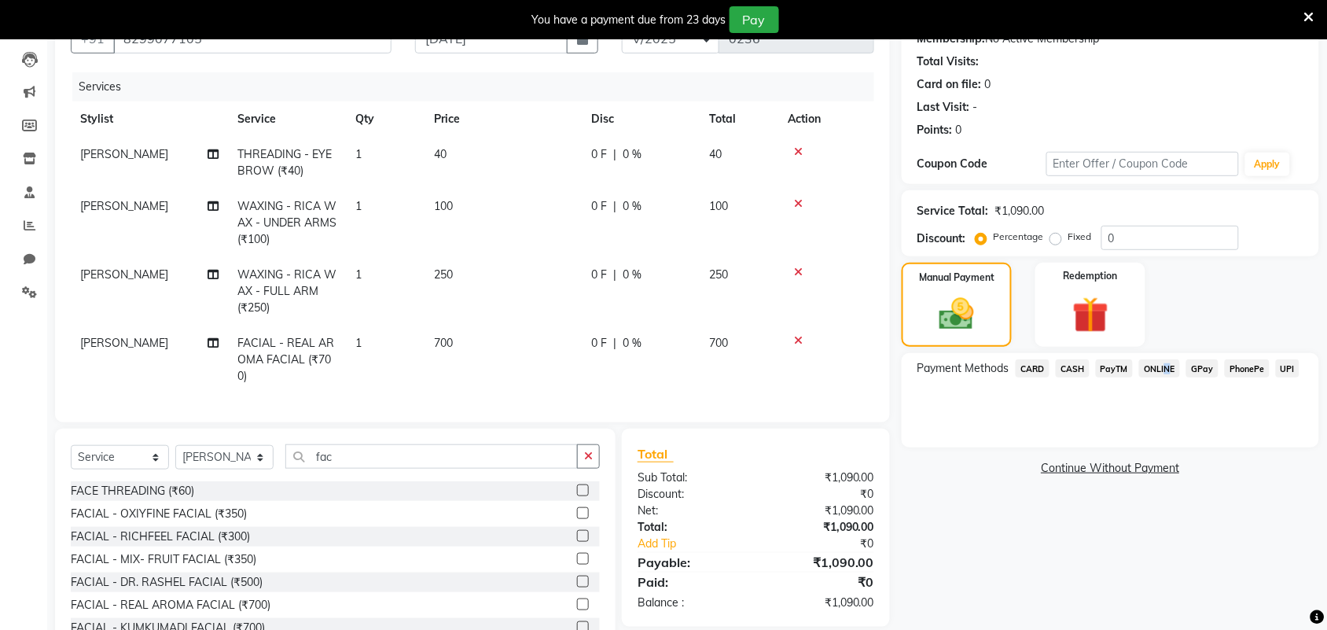
click at [1163, 363] on span "ONLINE" at bounding box center [1159, 368] width 41 height 18
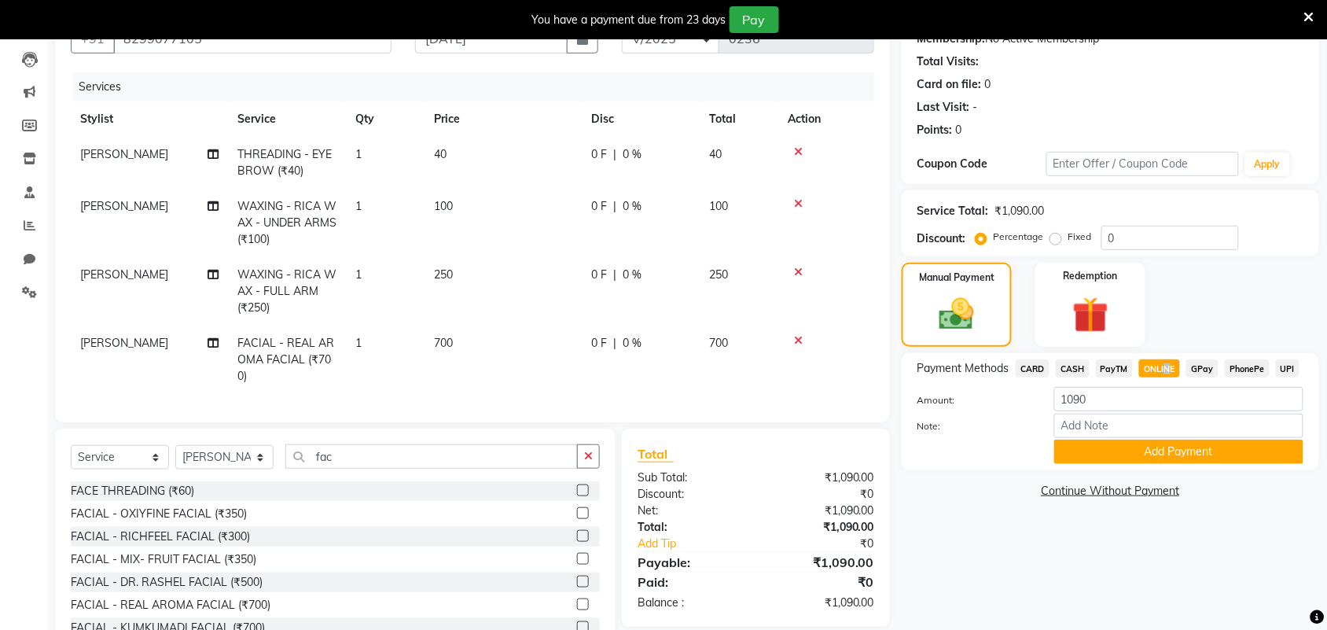
click at [1162, 446] on button "Add Payment" at bounding box center [1178, 451] width 249 height 24
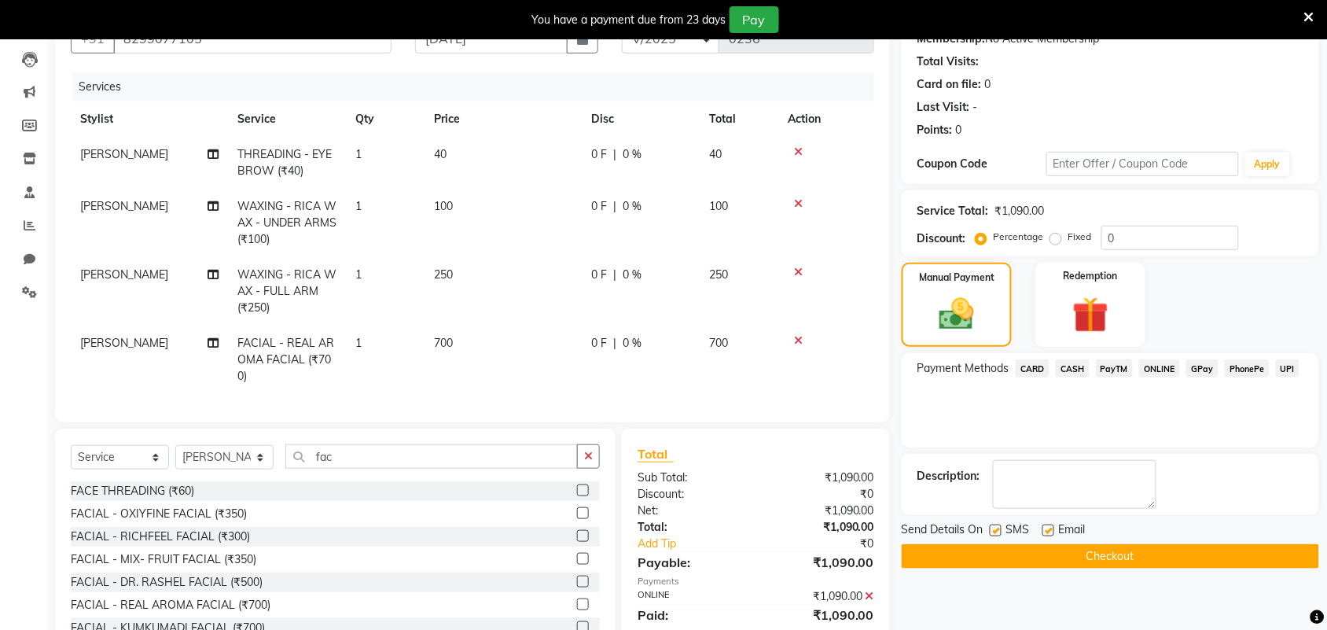
click at [1053, 523] on div "Email" at bounding box center [1070, 531] width 56 height 20
click at [1049, 528] on label at bounding box center [1048, 530] width 12 height 12
click at [1049, 528] on input "checkbox" at bounding box center [1047, 531] width 10 height 10
checkbox input "false"
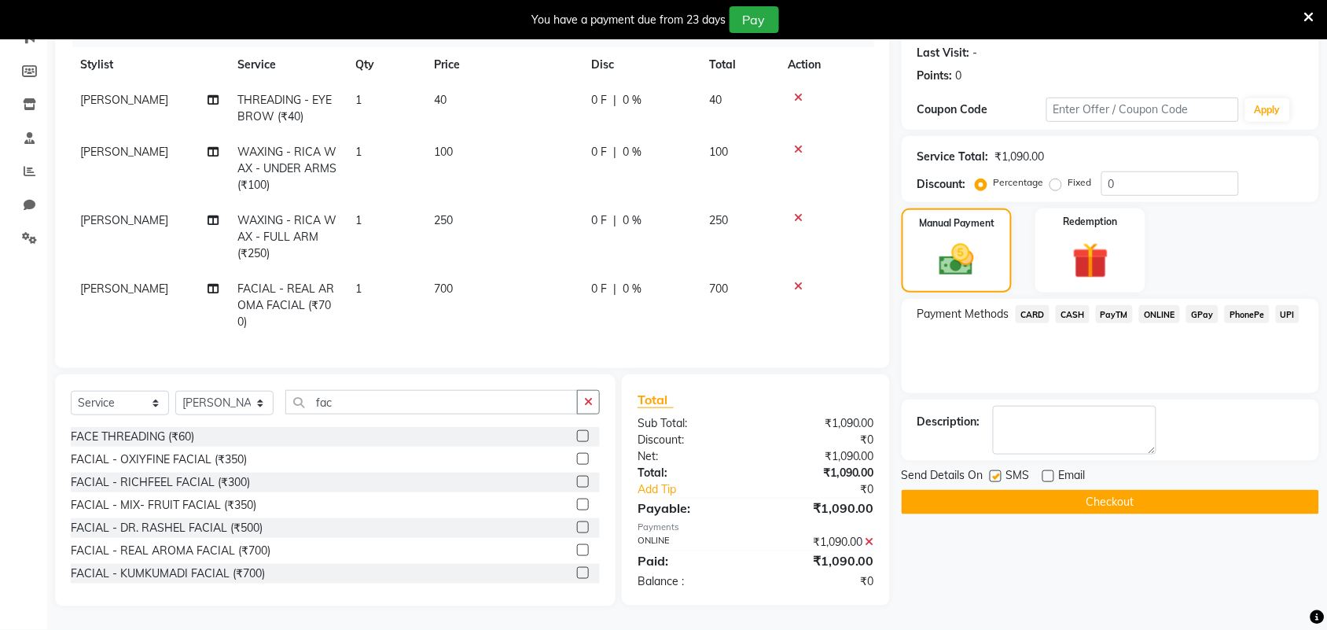
scroll to position [230, 0]
click at [1052, 490] on button "Checkout" at bounding box center [1109, 502] width 417 height 24
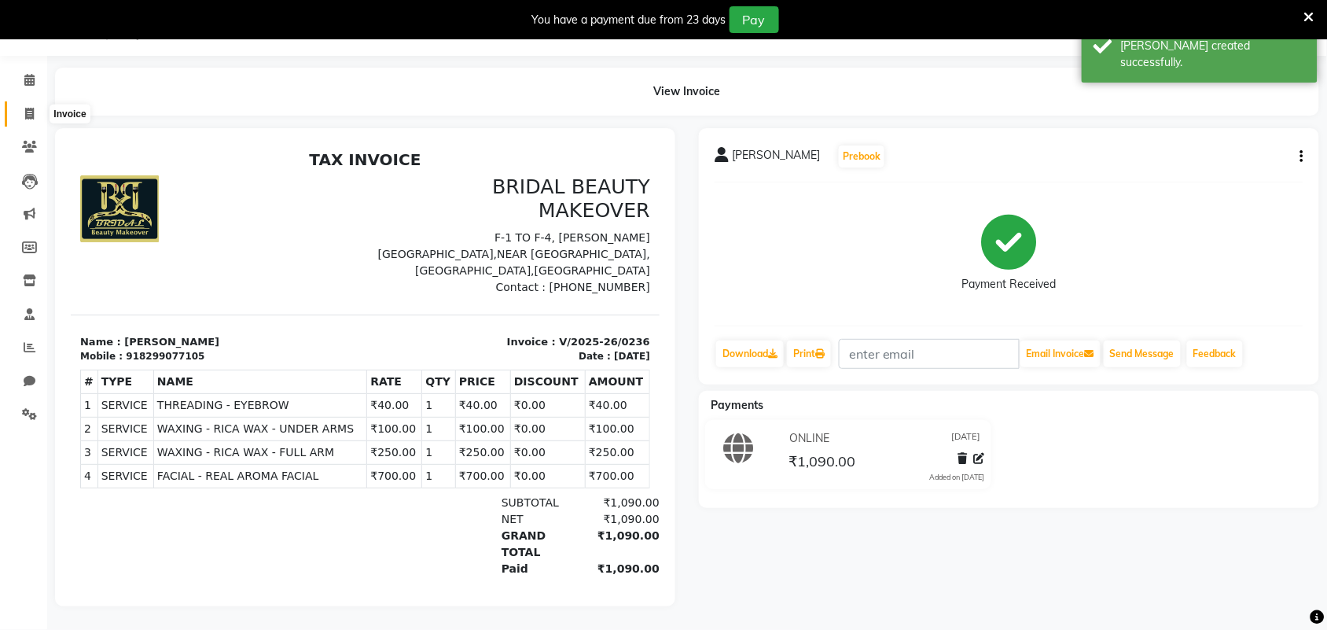
click at [32, 108] on icon at bounding box center [29, 114] width 9 height 12
select select "service"
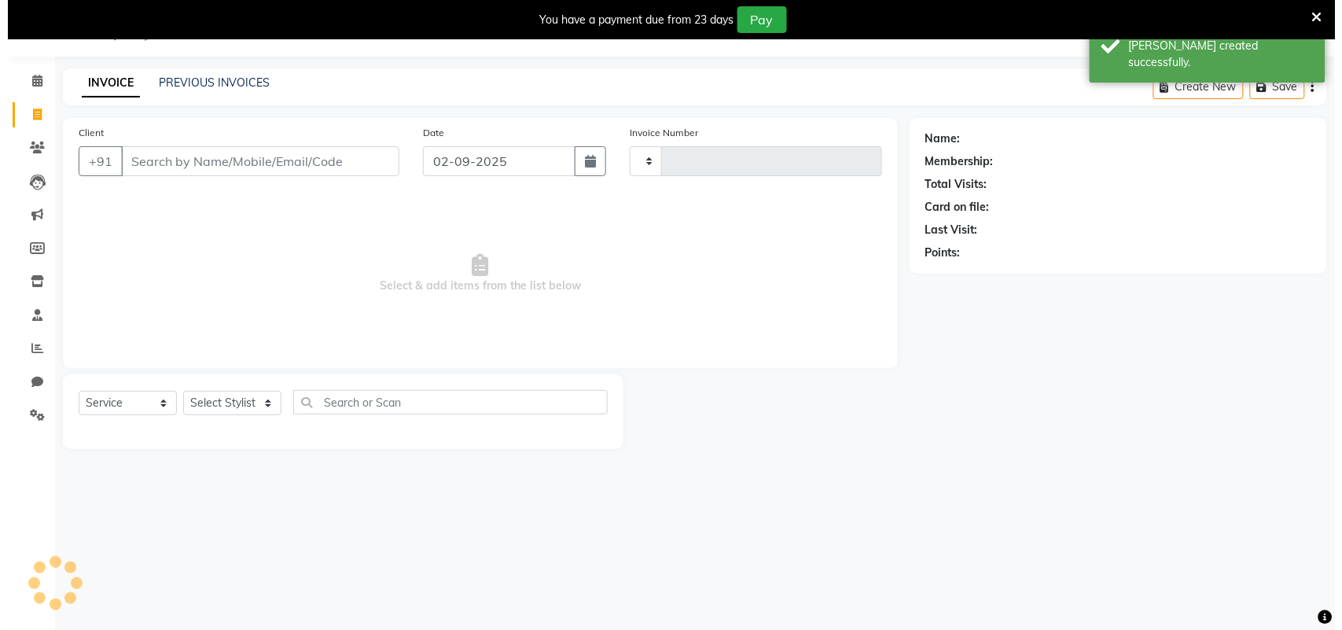
scroll to position [39, 0]
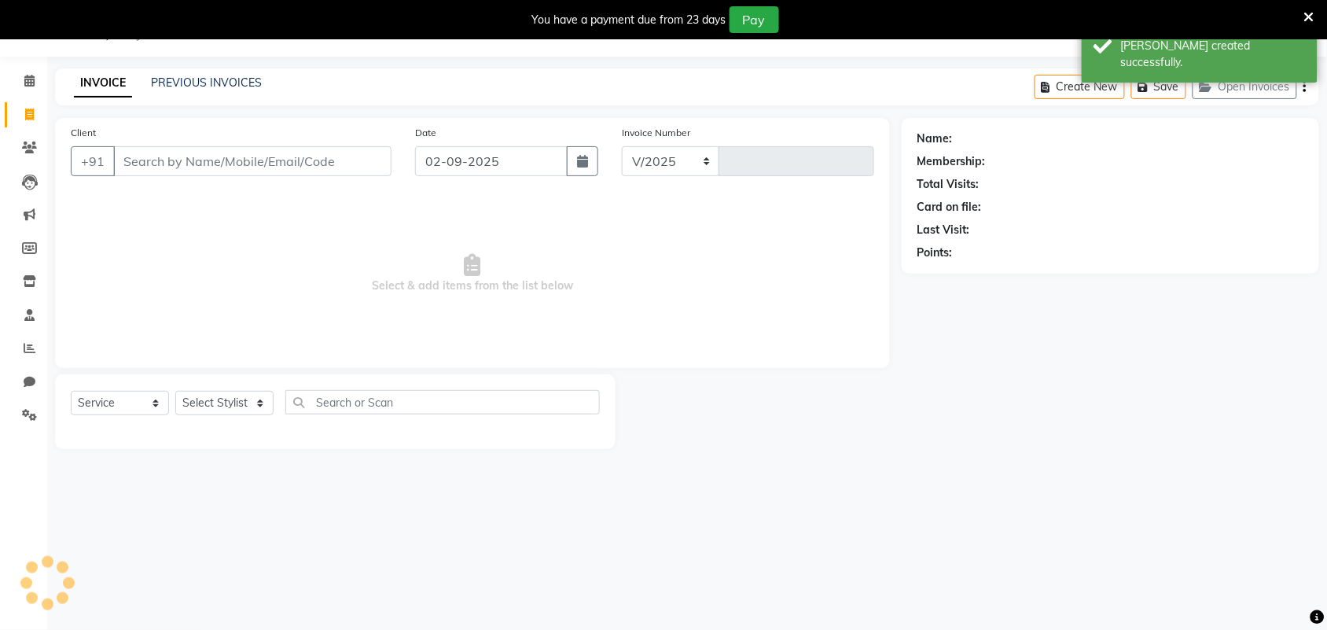
select select "8610"
type input "0237"
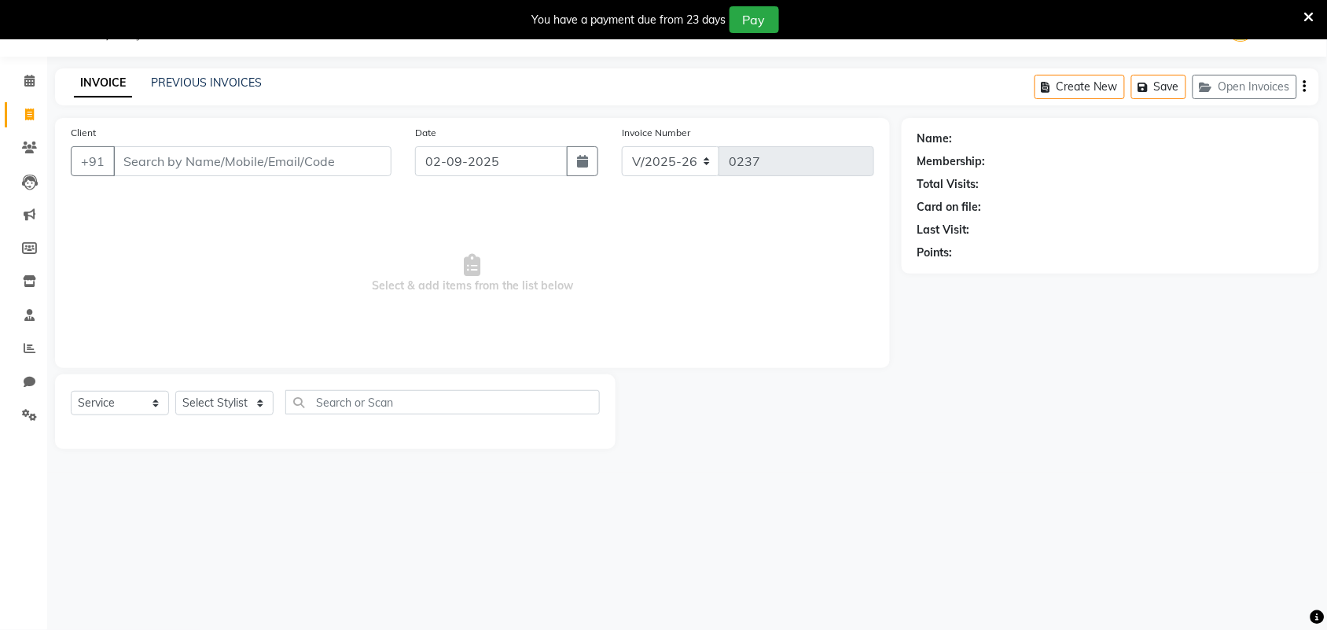
click at [221, 163] on input "Client" at bounding box center [252, 161] width 278 height 30
type input "[PERSON_NAME] [PERSON_NAME]"
drag, startPoint x: 586, startPoint y: 152, endPoint x: 575, endPoint y: 167, distance: 18.1
click at [584, 154] on button "button" at bounding box center [582, 161] width 31 height 30
select select "9"
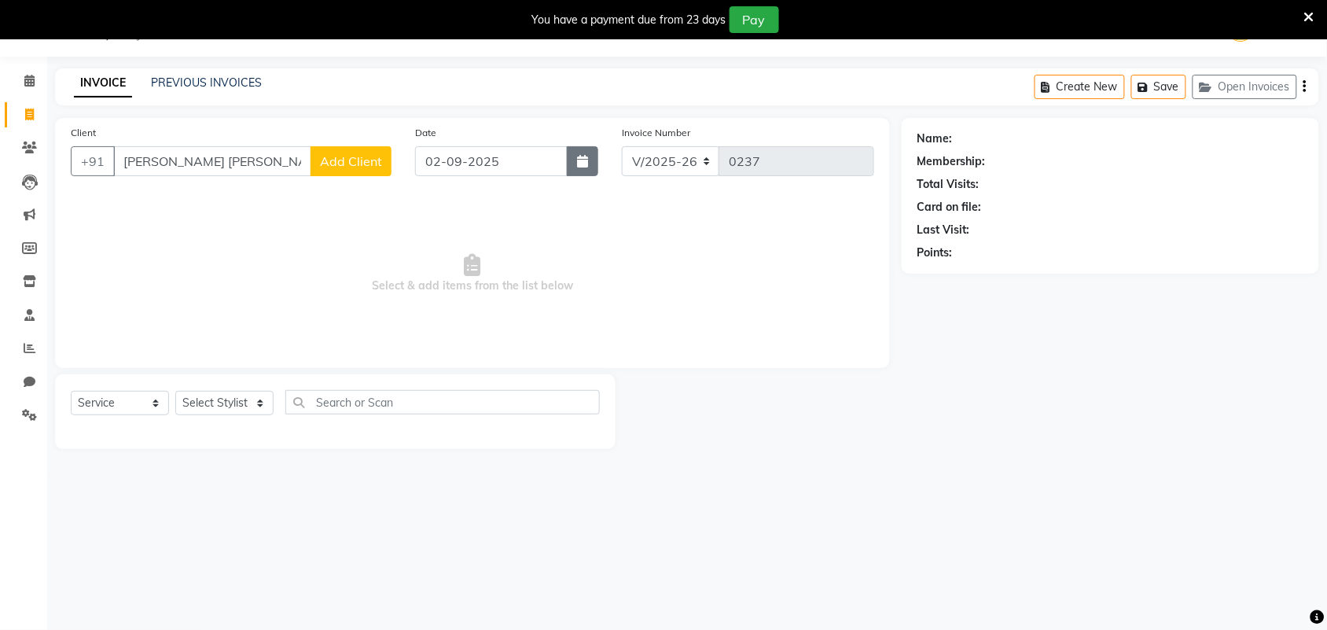
select select "2025"
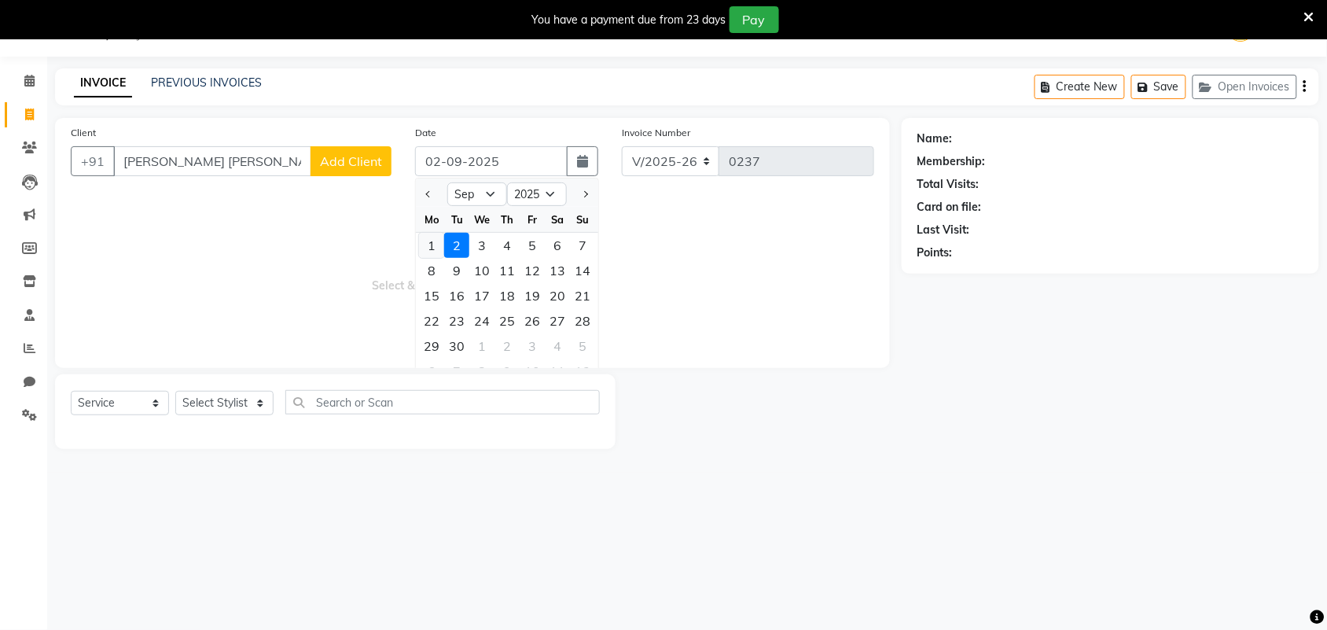
click at [427, 244] on div "1" at bounding box center [431, 245] width 25 height 25
type input "[DATE]"
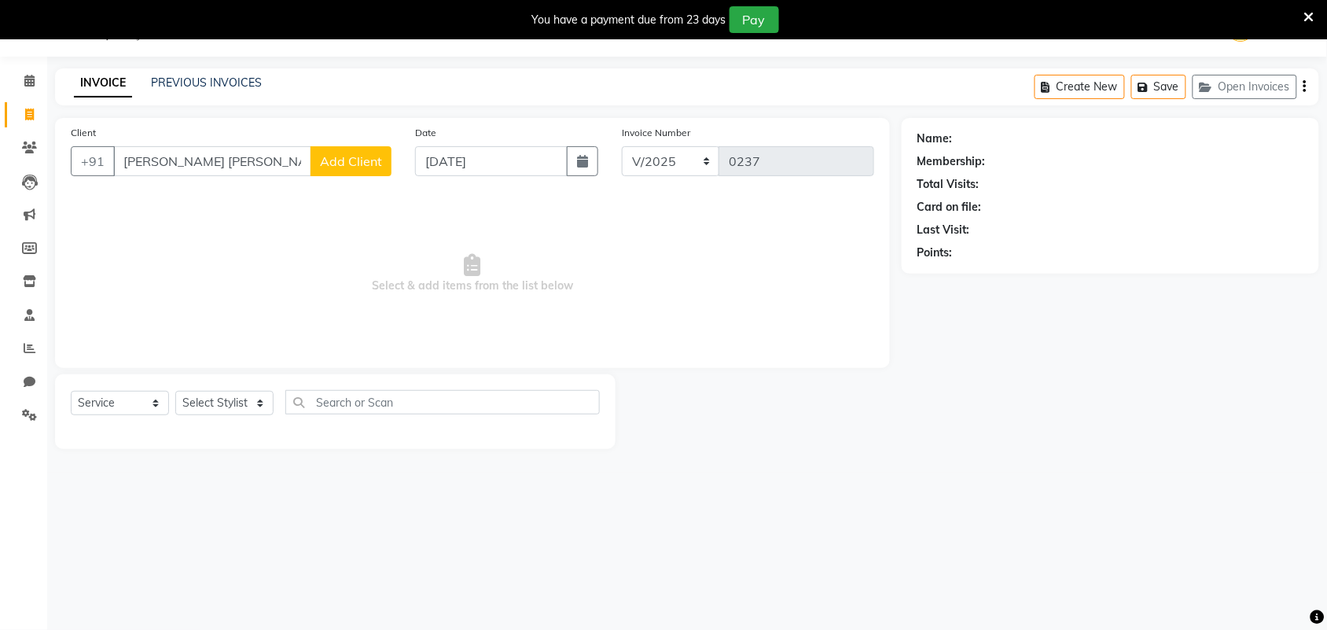
click at [359, 156] on span "Add Client" at bounding box center [351, 161] width 62 height 16
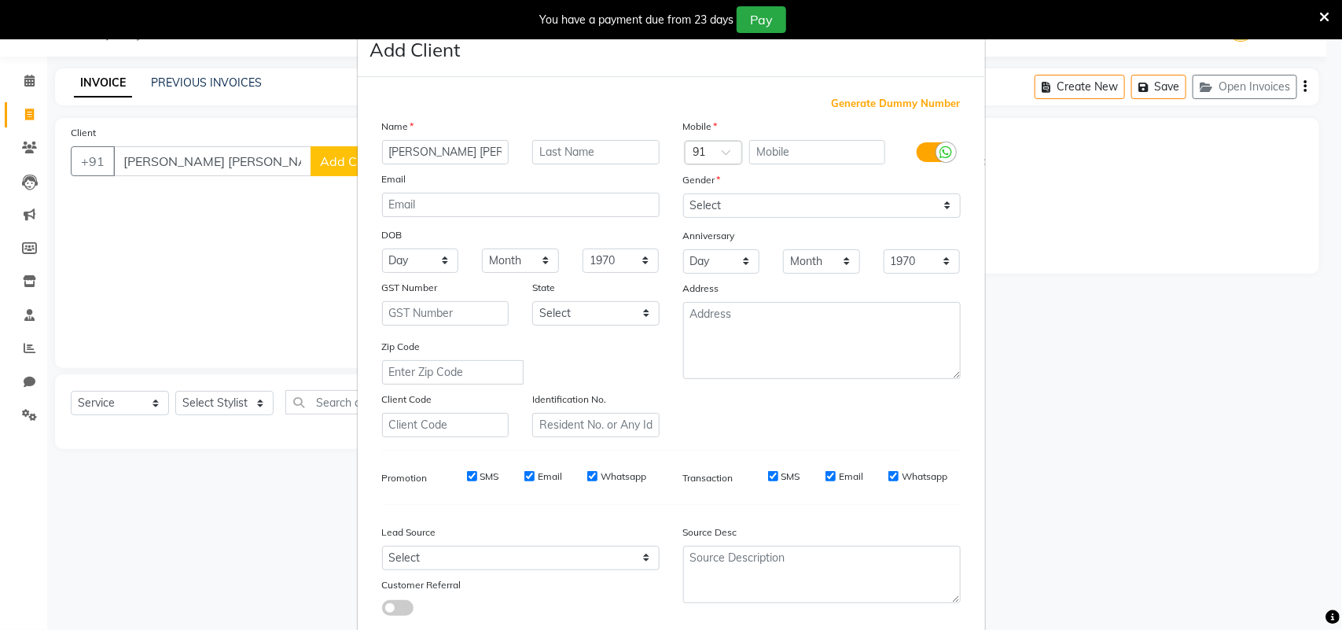
click at [916, 108] on span "Generate Dummy Number" at bounding box center [895, 104] width 129 height 16
type input "1381600000026"
checkbox input "false"
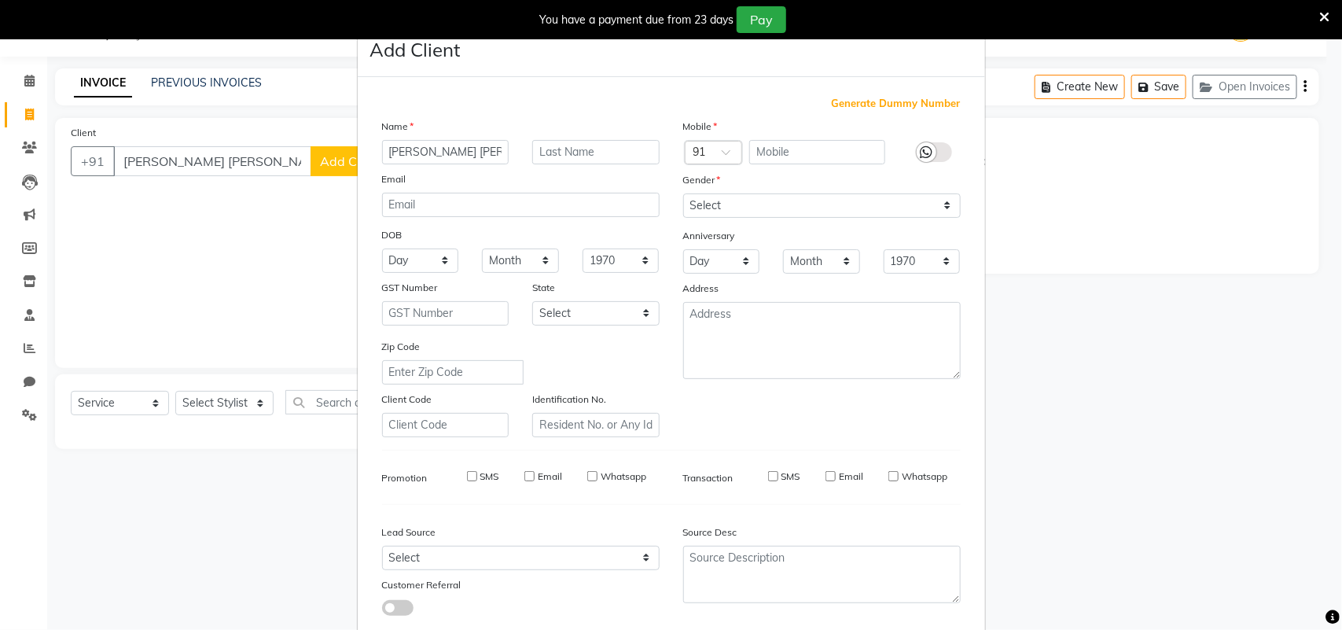
checkbox input "false"
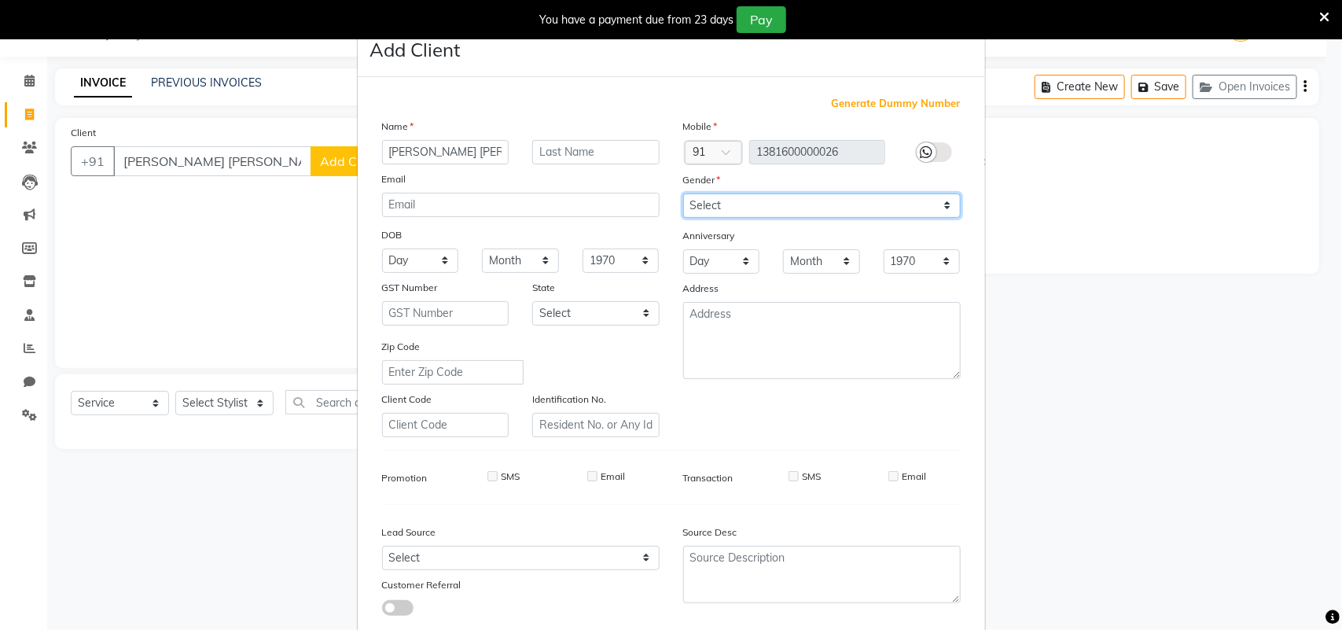
click at [743, 204] on select "Select [DEMOGRAPHIC_DATA] [DEMOGRAPHIC_DATA] Other Prefer Not To Say" at bounding box center [821, 205] width 277 height 24
select select "[DEMOGRAPHIC_DATA]"
click at [683, 193] on select "Select [DEMOGRAPHIC_DATA] [DEMOGRAPHIC_DATA] Other Prefer Not To Say" at bounding box center [821, 205] width 277 height 24
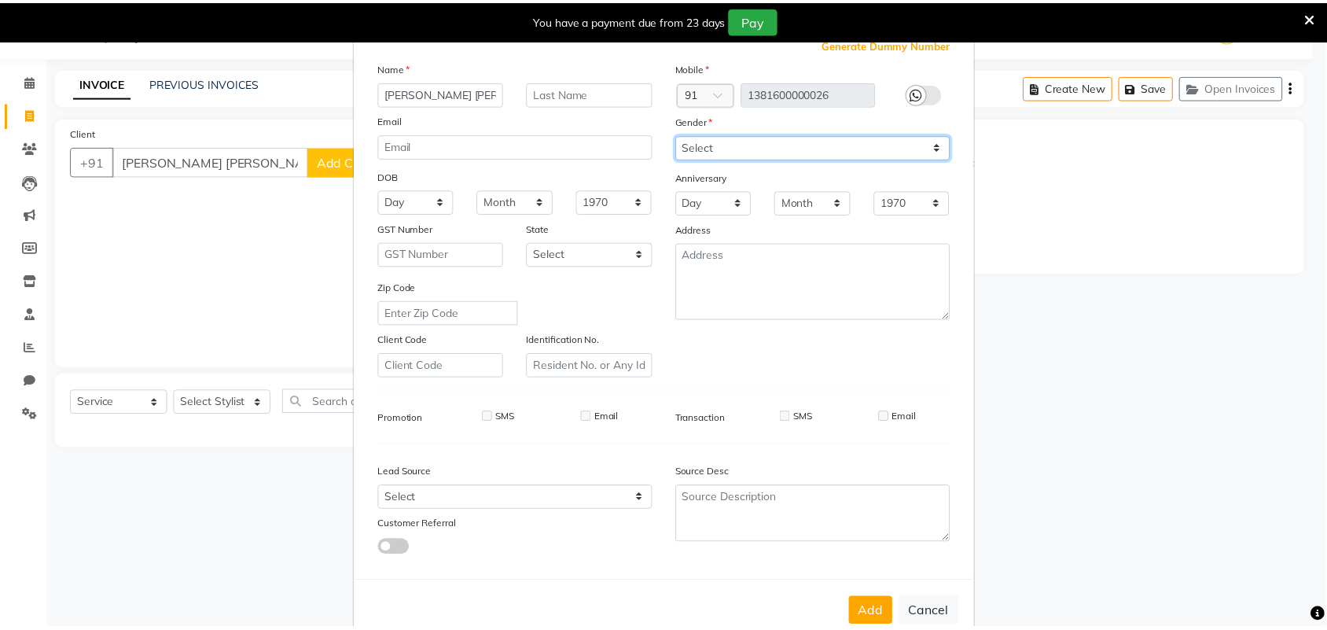
scroll to position [90, 0]
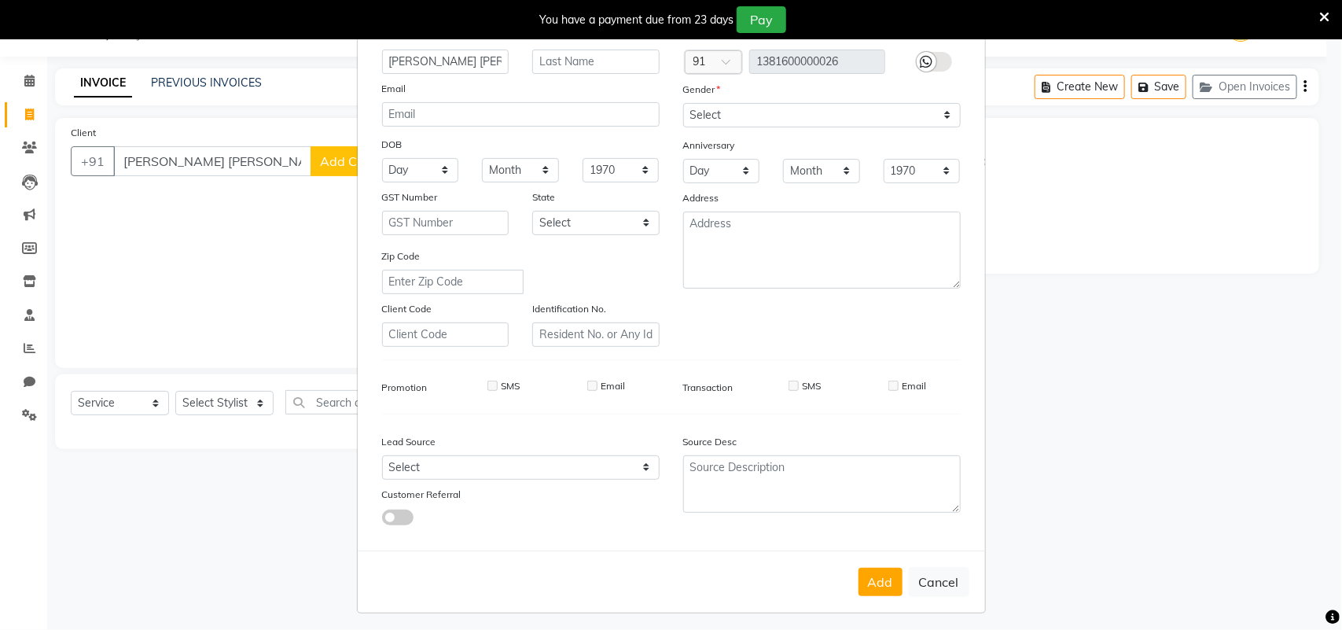
click at [873, 567] on button "Add" at bounding box center [880, 581] width 44 height 28
type input "1381600000026"
select select
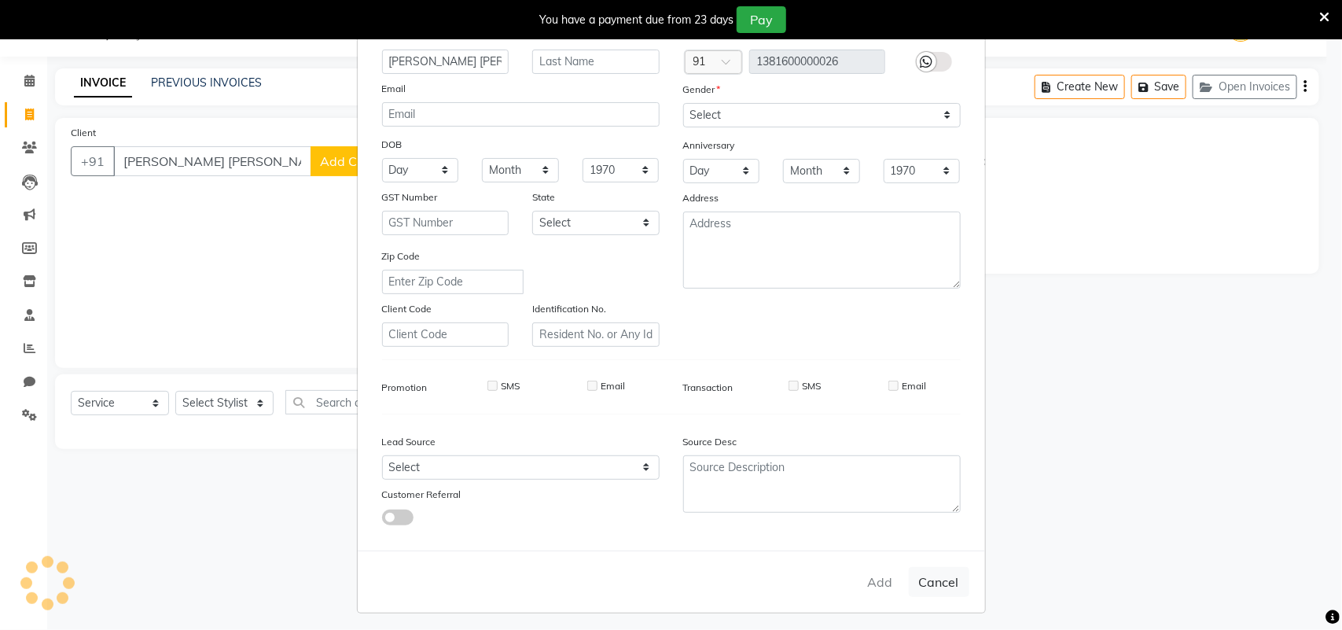
select select
checkbox input "false"
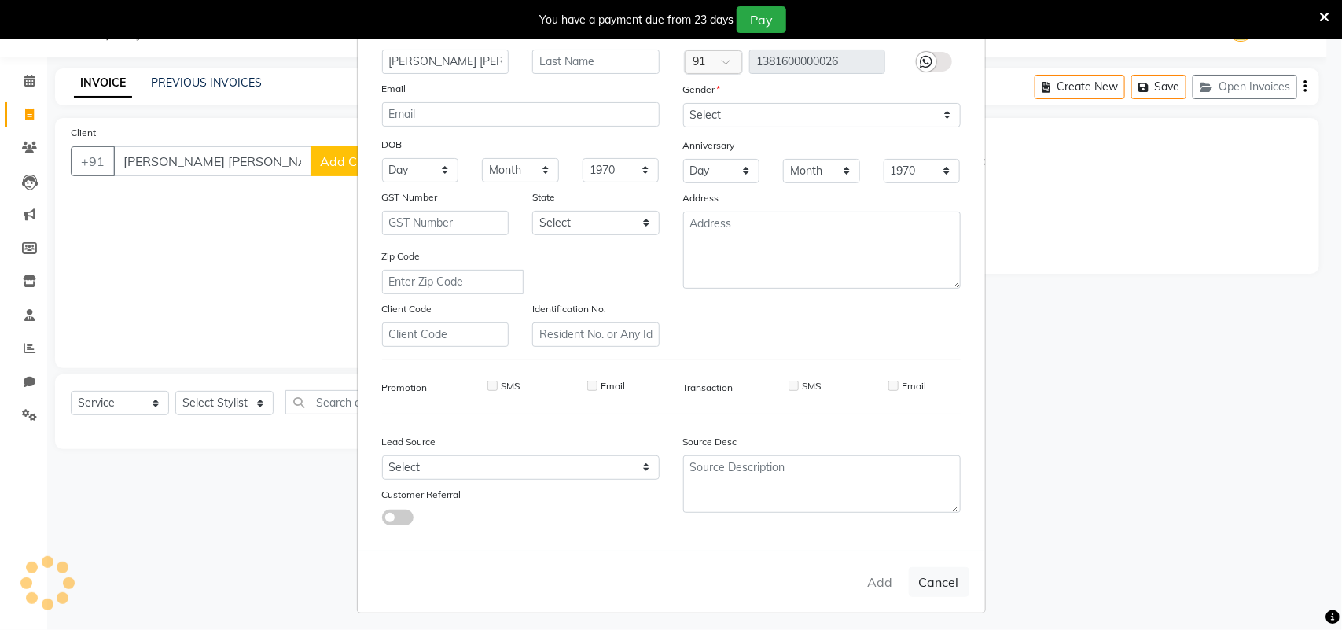
checkbox input "false"
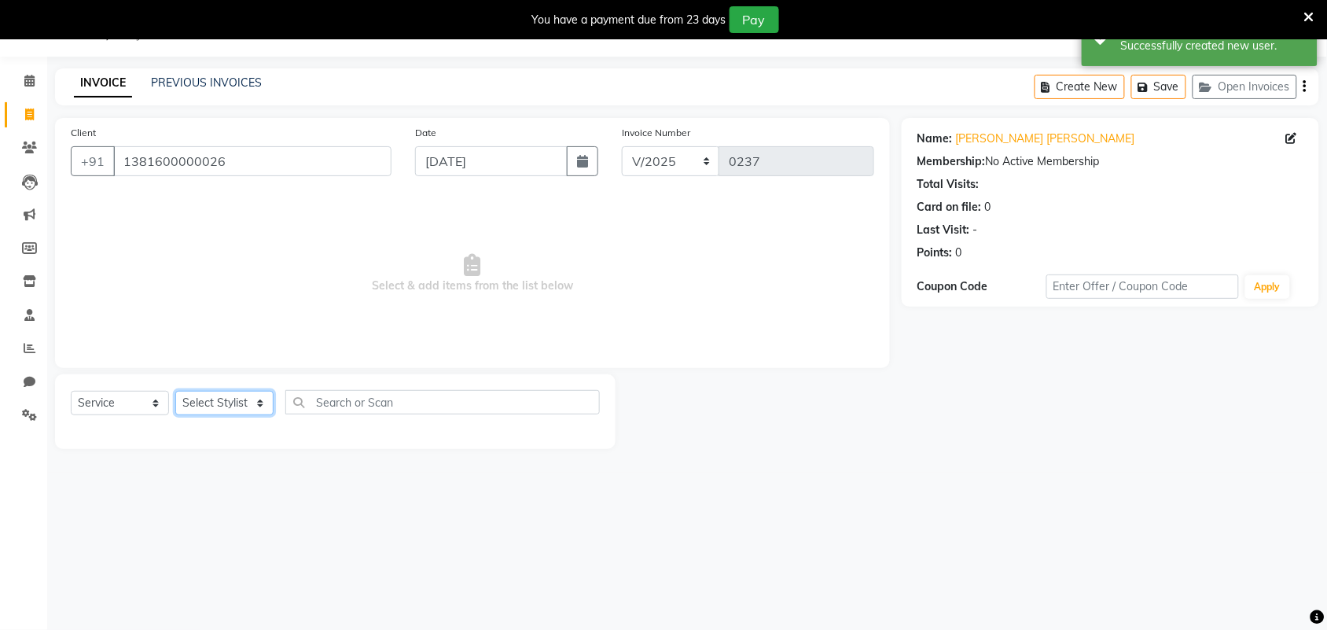
click at [253, 406] on select "Select Stylist Induben [PERSON_NAME] Neha [PERSON_NAME] [PERSON_NAME] (owner)" at bounding box center [224, 403] width 98 height 24
select select "86186"
click at [175, 391] on select "Select Stylist Induben [PERSON_NAME] Neha [PERSON_NAME] [PERSON_NAME] (owner)" at bounding box center [224, 403] width 98 height 24
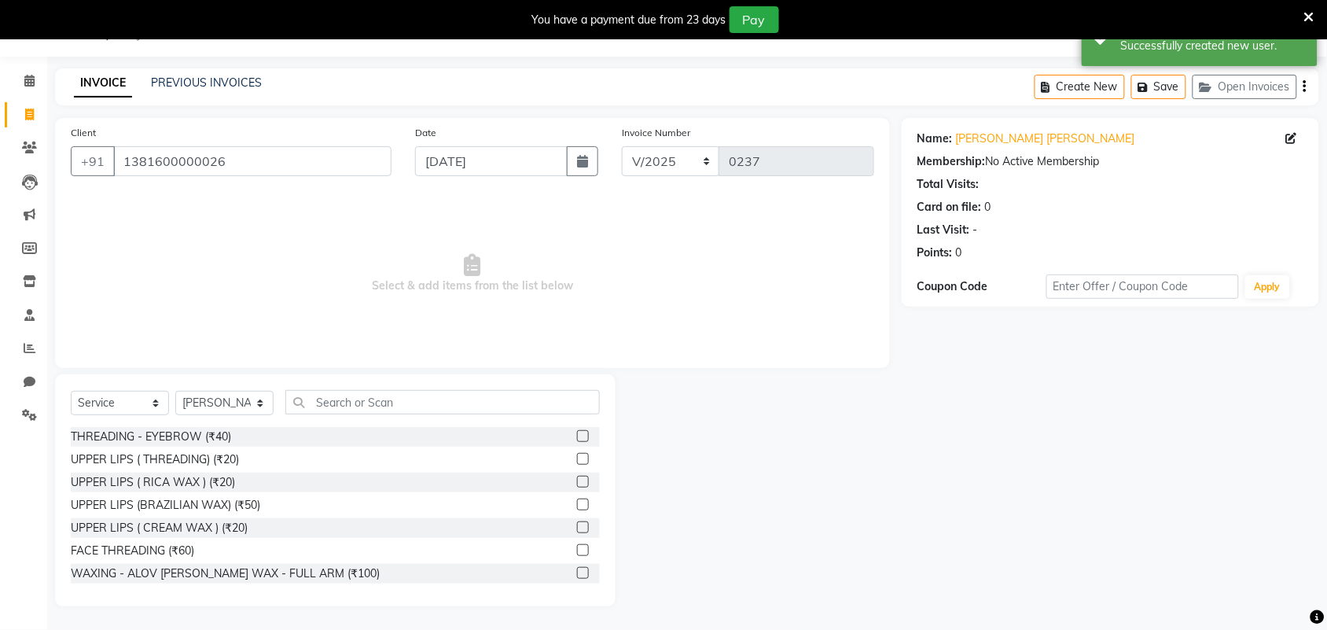
click at [577, 431] on label at bounding box center [583, 436] width 12 height 12
click at [577, 431] on input "checkbox" at bounding box center [582, 436] width 10 height 10
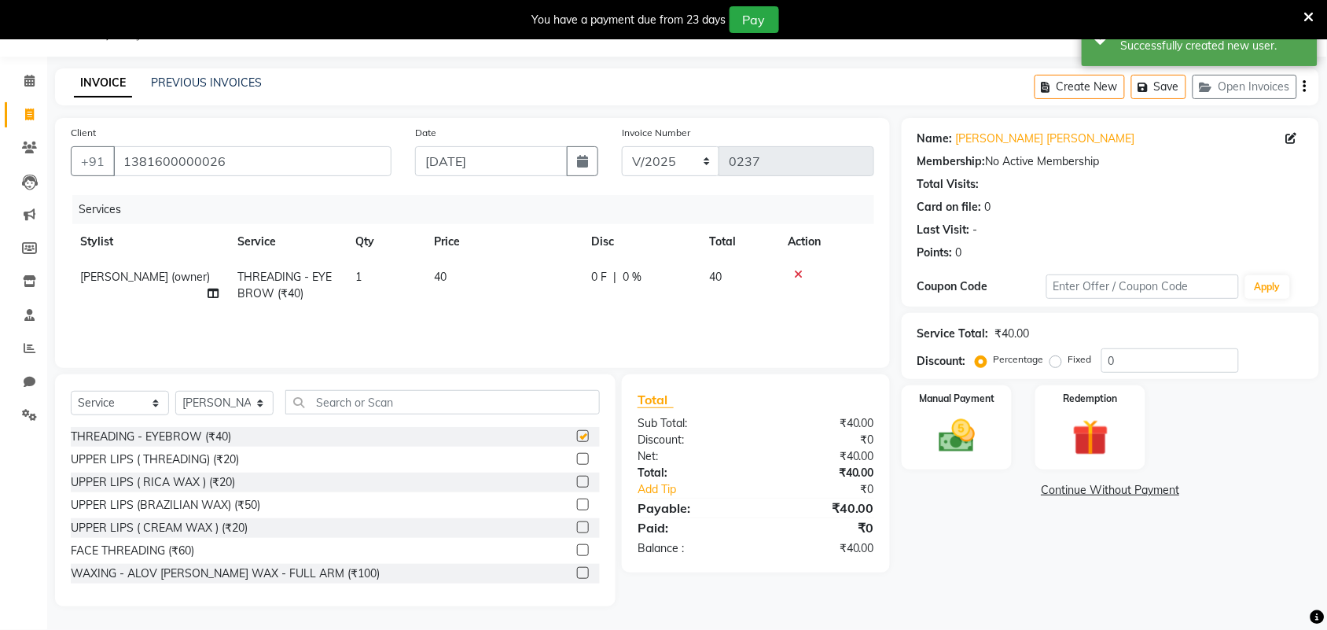
checkbox input "false"
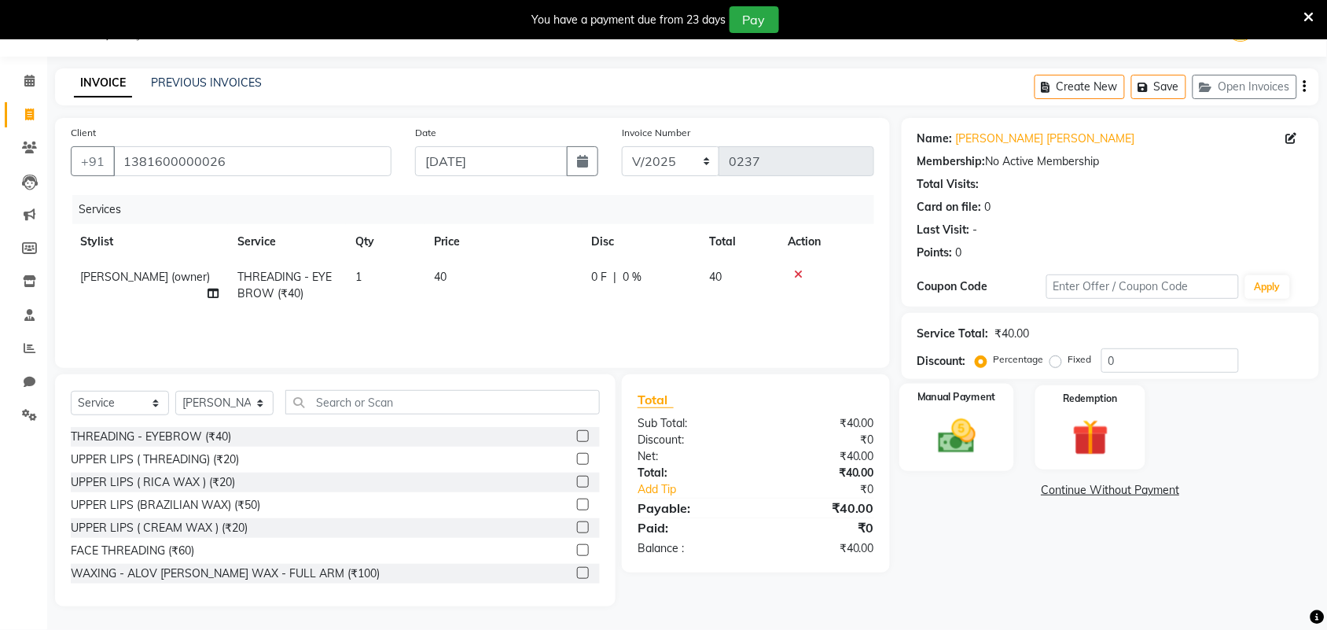
click at [963, 421] on img at bounding box center [956, 435] width 61 height 43
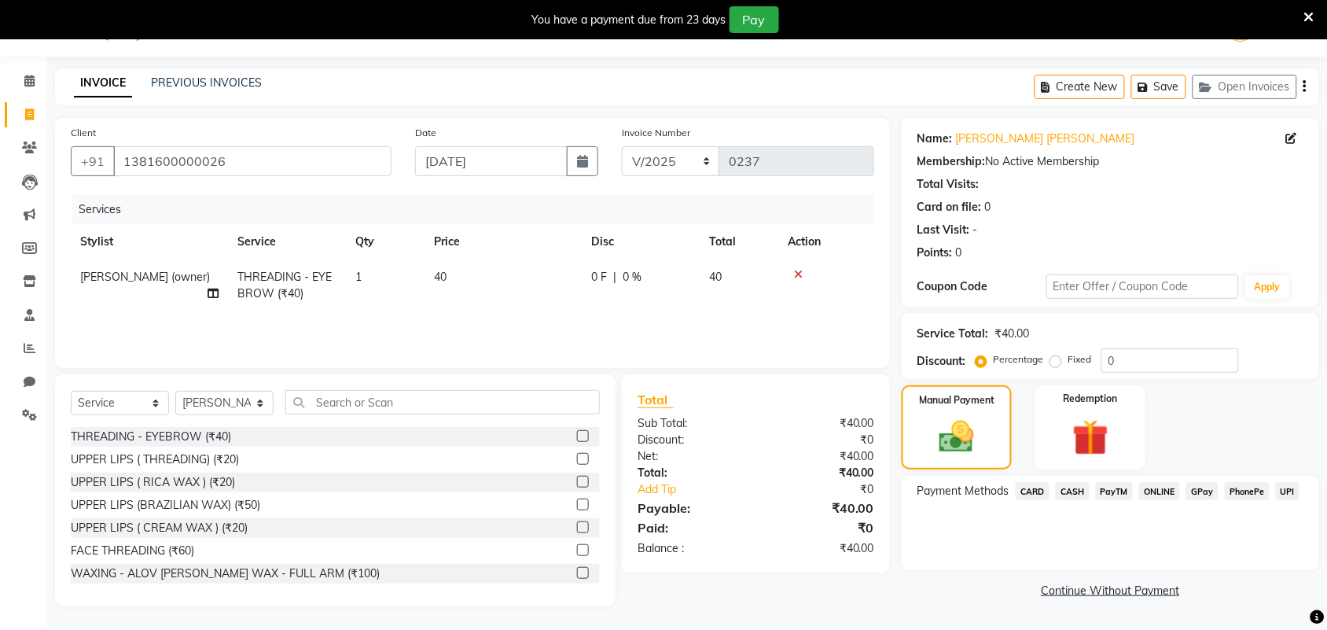
click at [1074, 484] on span "CASH" at bounding box center [1072, 491] width 34 height 18
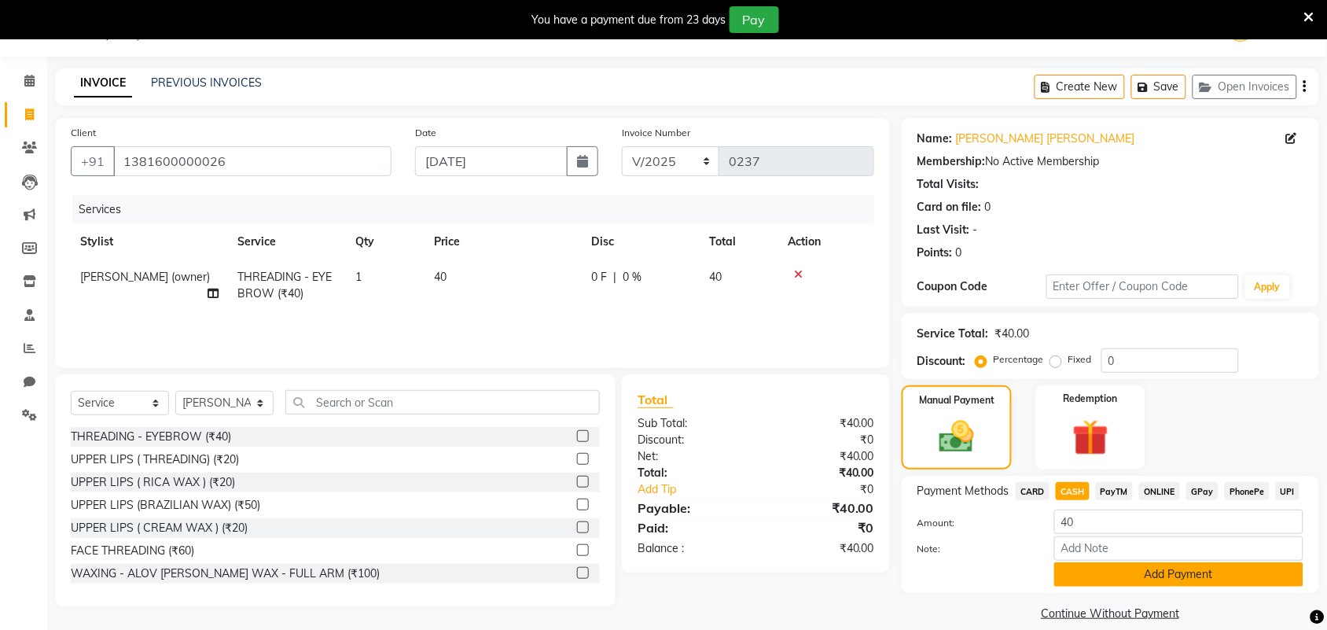
click at [1117, 571] on button "Add Payment" at bounding box center [1178, 574] width 249 height 24
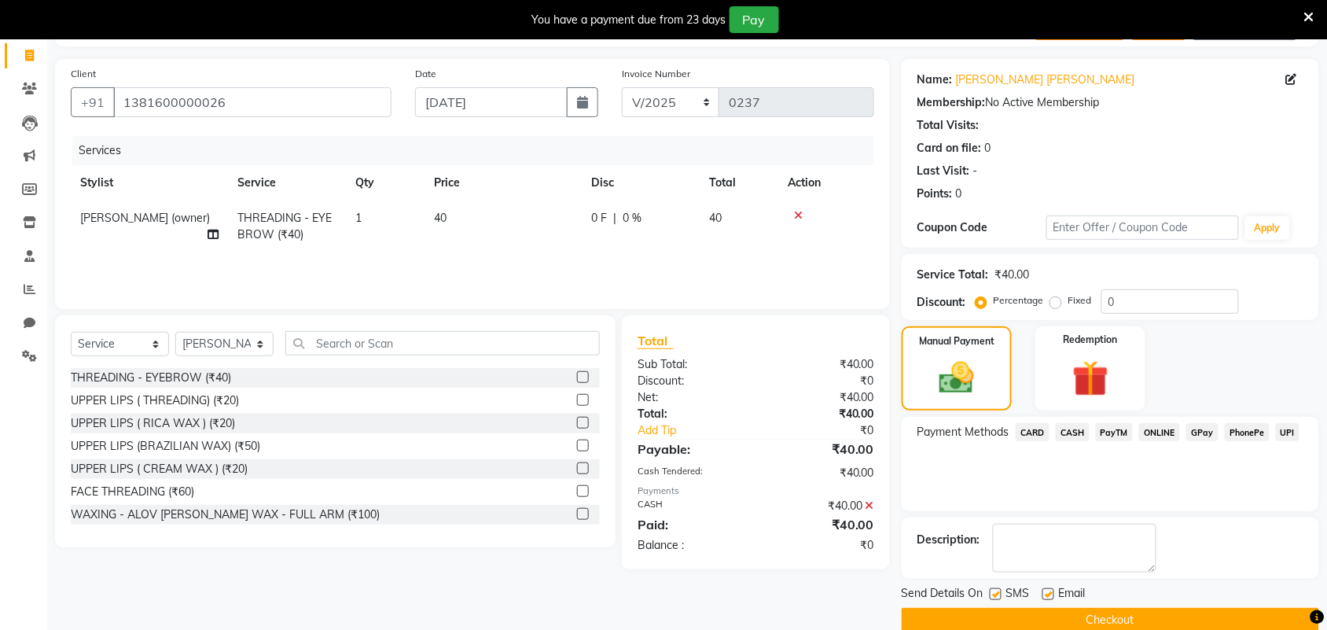
scroll to position [124, 0]
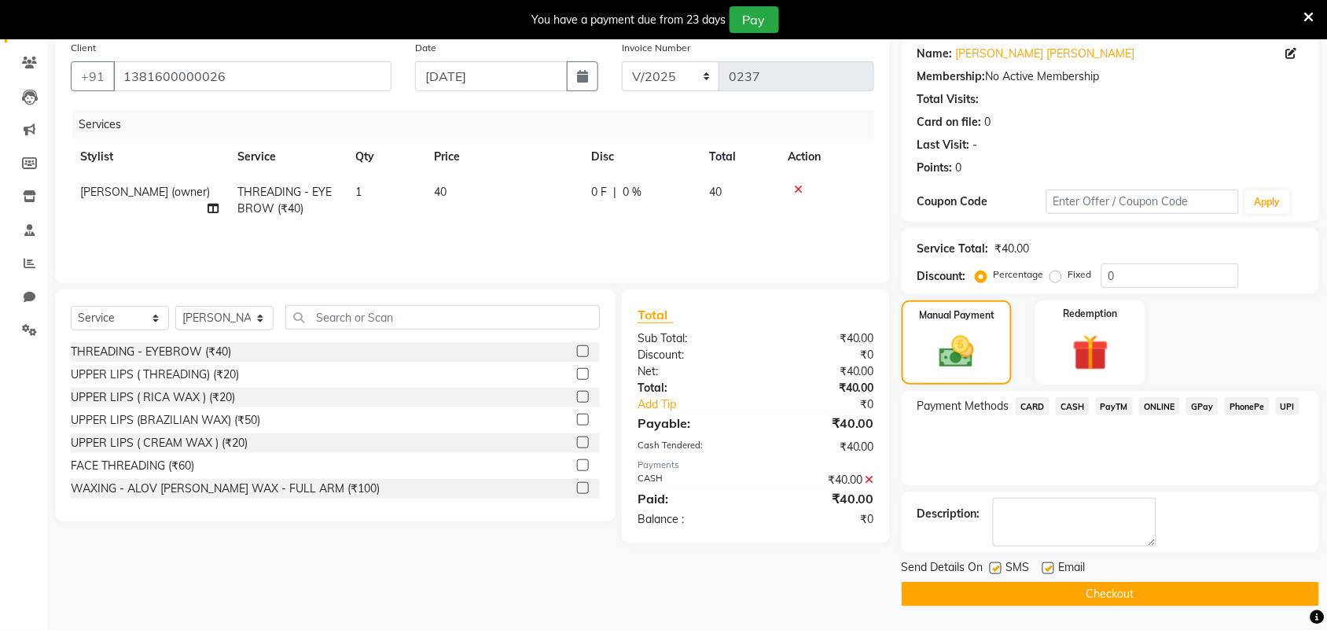
click at [1050, 560] on div "Name: [PERSON_NAME] [PERSON_NAME] Membership: No Active Membership Total Visits…" at bounding box center [1115, 319] width 429 height 573
click at [1048, 571] on label at bounding box center [1048, 568] width 12 height 12
click at [1048, 571] on input "checkbox" at bounding box center [1047, 569] width 10 height 10
checkbox input "false"
click at [1037, 587] on button "Checkout" at bounding box center [1109, 594] width 417 height 24
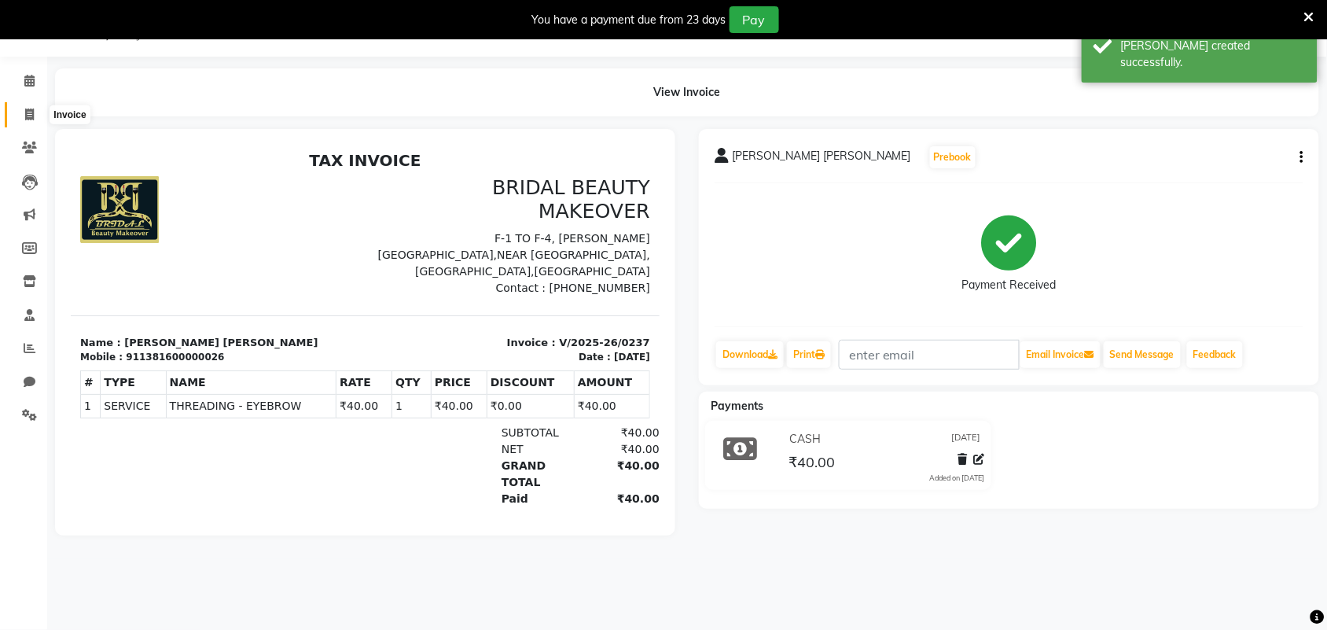
click at [29, 119] on icon at bounding box center [29, 114] width 9 height 12
select select "service"
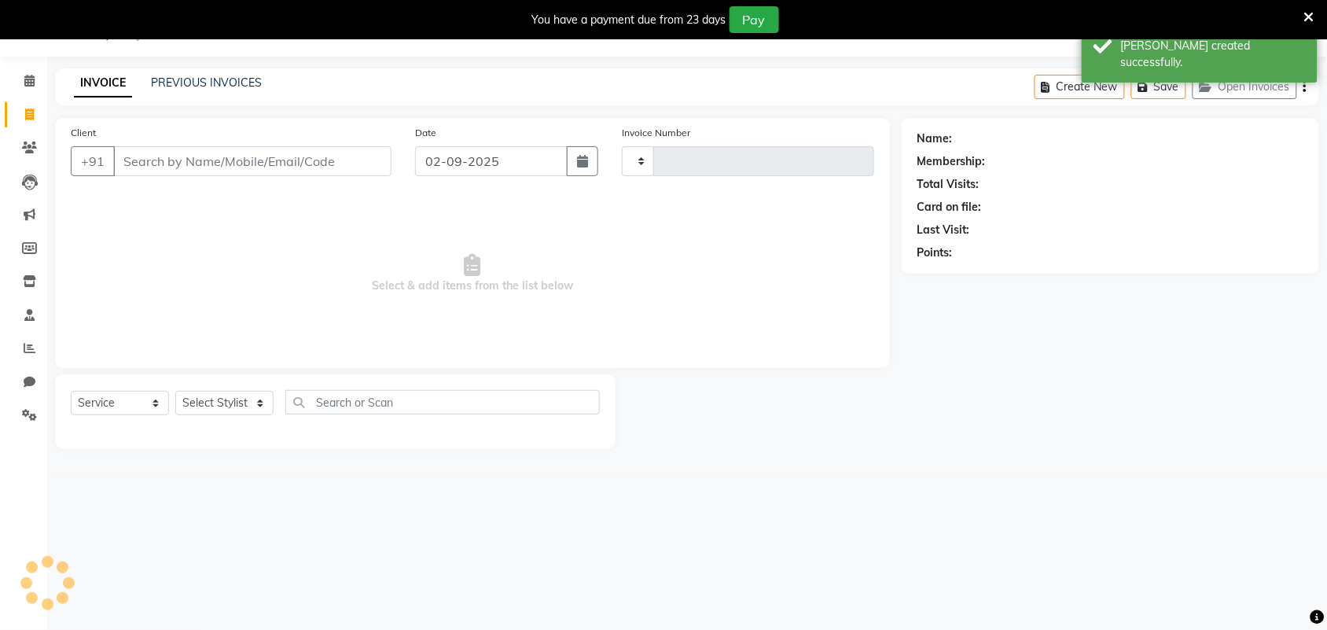
type input "0238"
select select "8610"
click at [178, 154] on input "Client" at bounding box center [252, 161] width 278 height 30
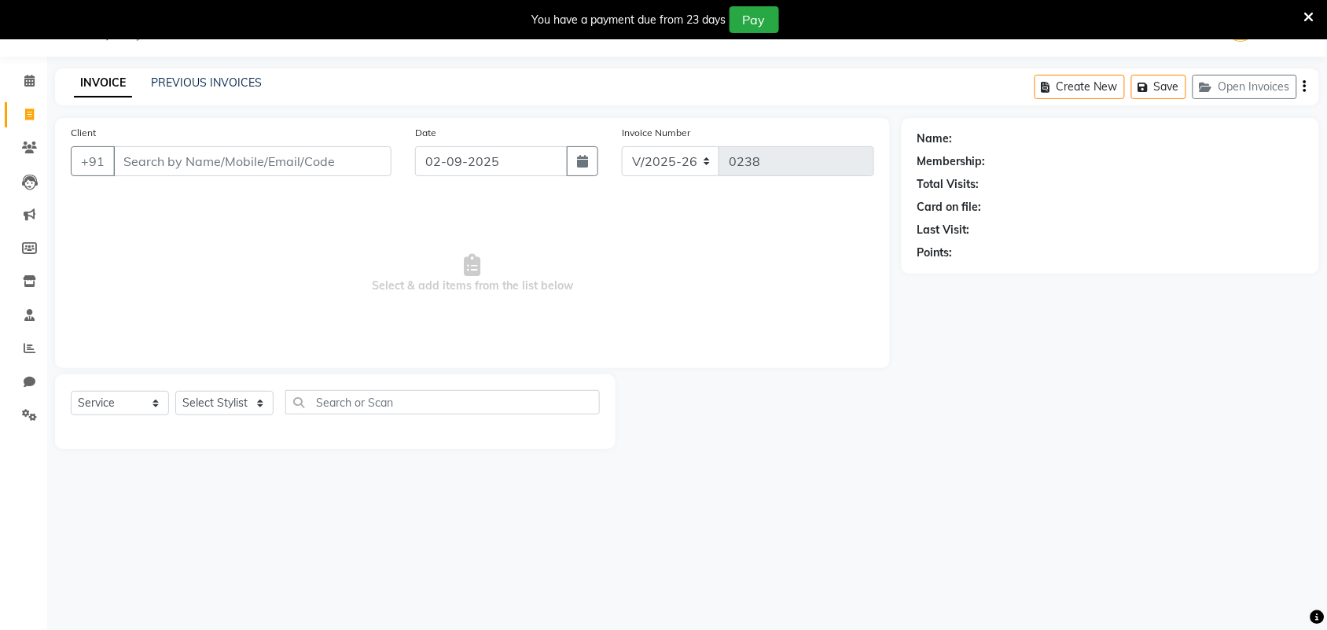
click at [163, 163] on input "Client" at bounding box center [252, 161] width 278 height 30
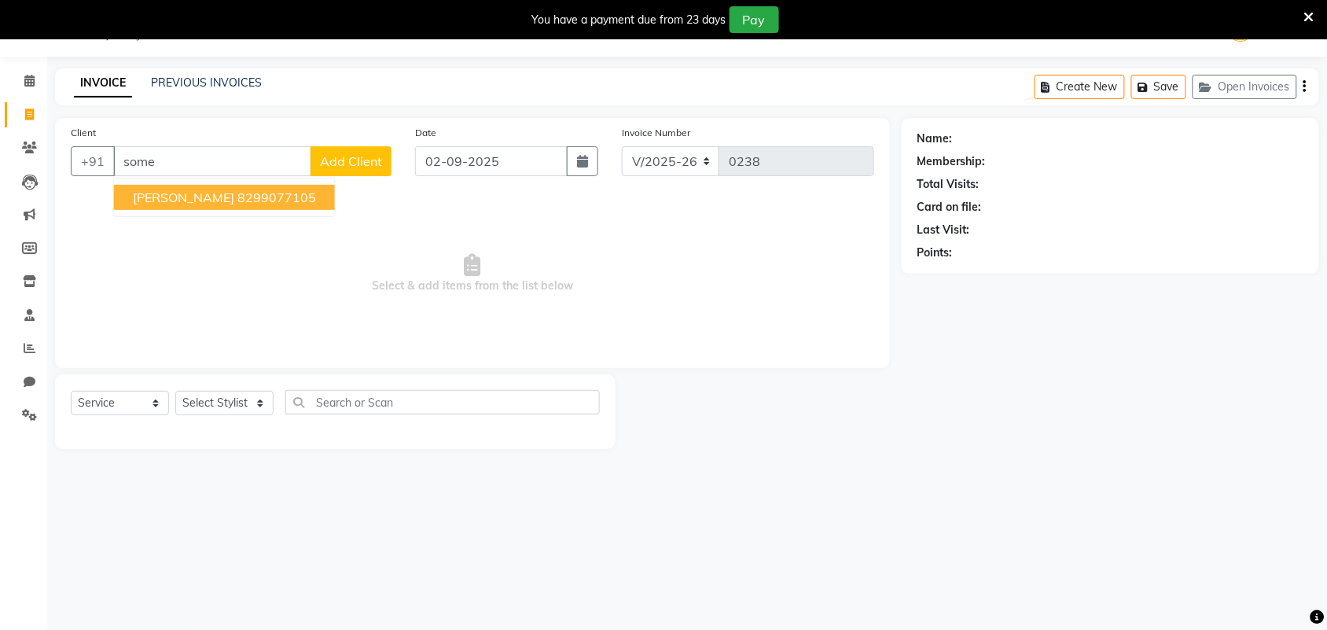
click at [251, 189] on ngb-highlight "8299077105" at bounding box center [276, 197] width 79 height 16
type input "8299077105"
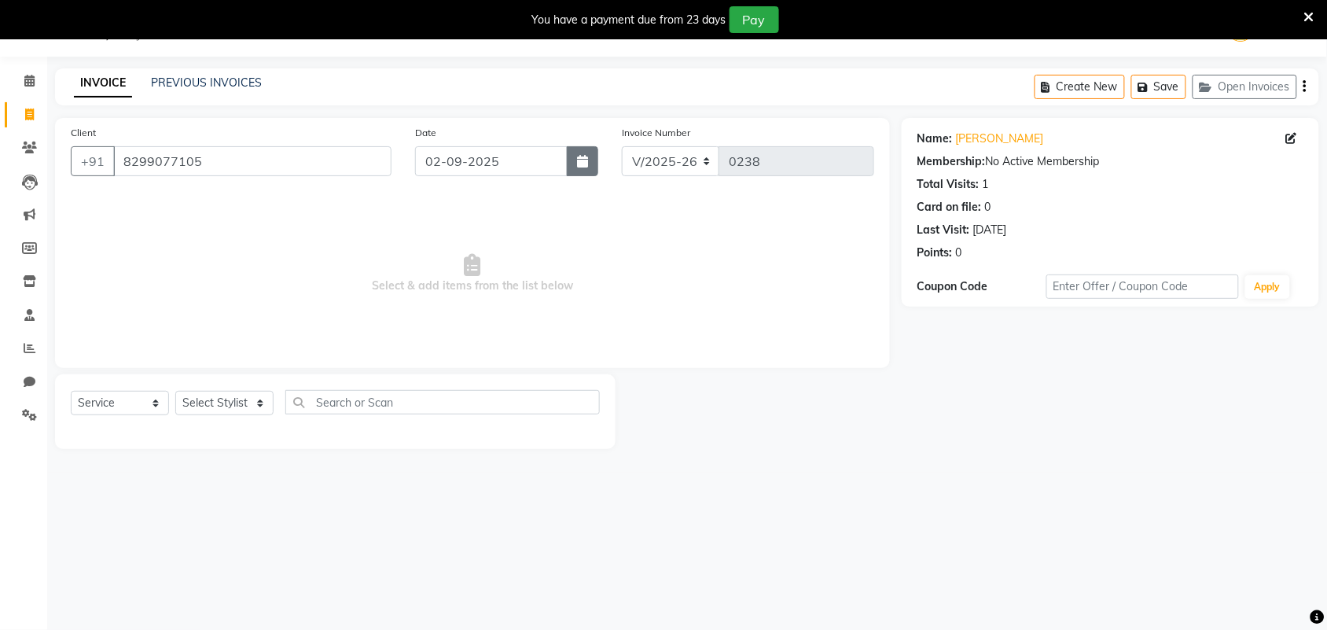
click at [575, 159] on button "button" at bounding box center [582, 161] width 31 height 30
select select "9"
select select "2025"
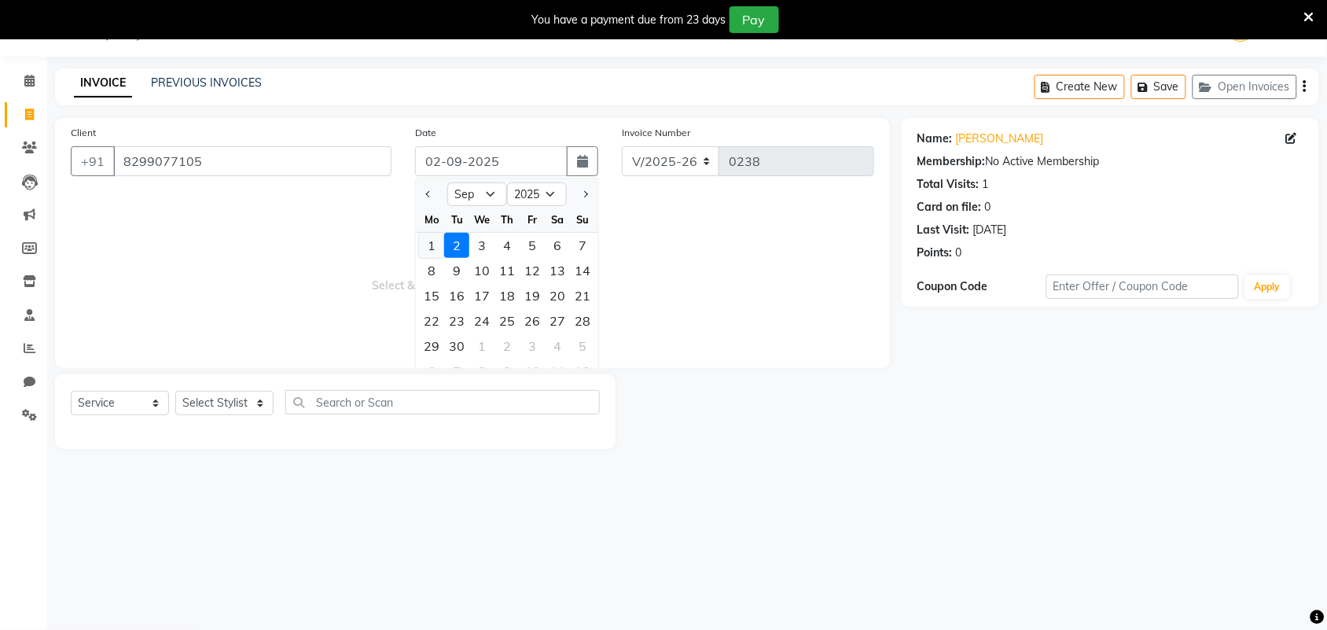
click at [433, 237] on div "1" at bounding box center [431, 245] width 25 height 25
type input "[DATE]"
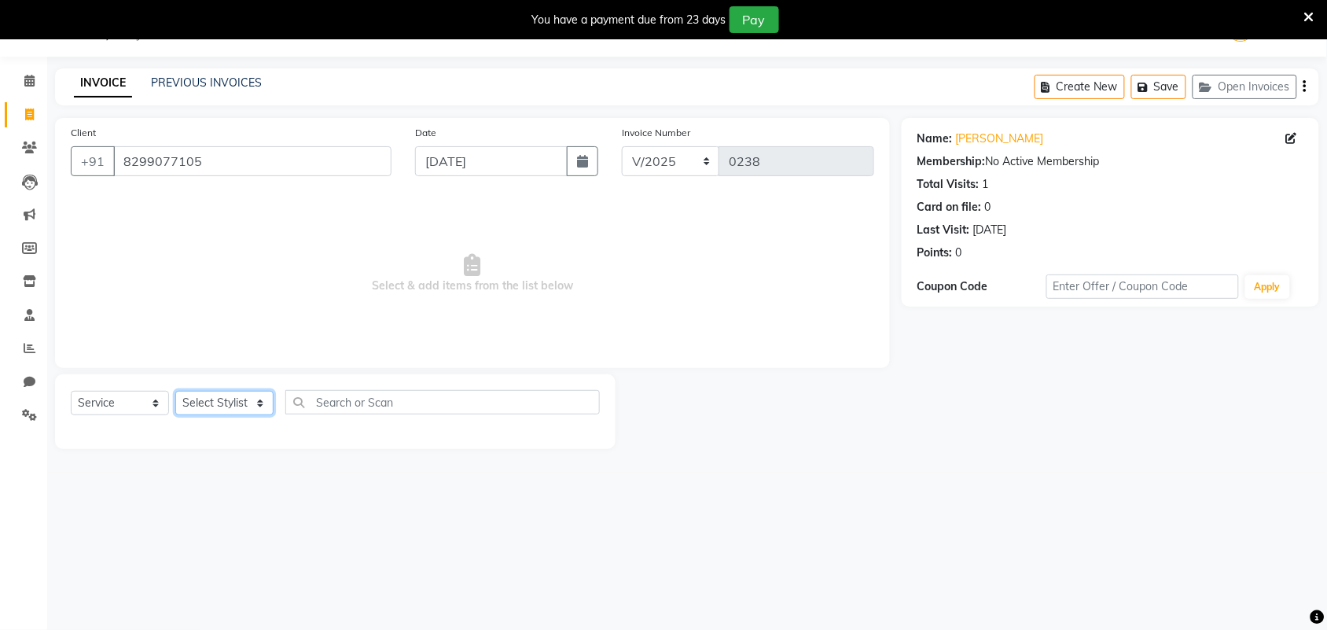
click at [250, 402] on select "Select Stylist Induben [PERSON_NAME] Neha [PERSON_NAME] [PERSON_NAME] (owner)" at bounding box center [224, 403] width 98 height 24
select select "86187"
click at [175, 391] on select "Select Stylist Induben [PERSON_NAME] Neha [PERSON_NAME] [PERSON_NAME] (owner)" at bounding box center [224, 403] width 98 height 24
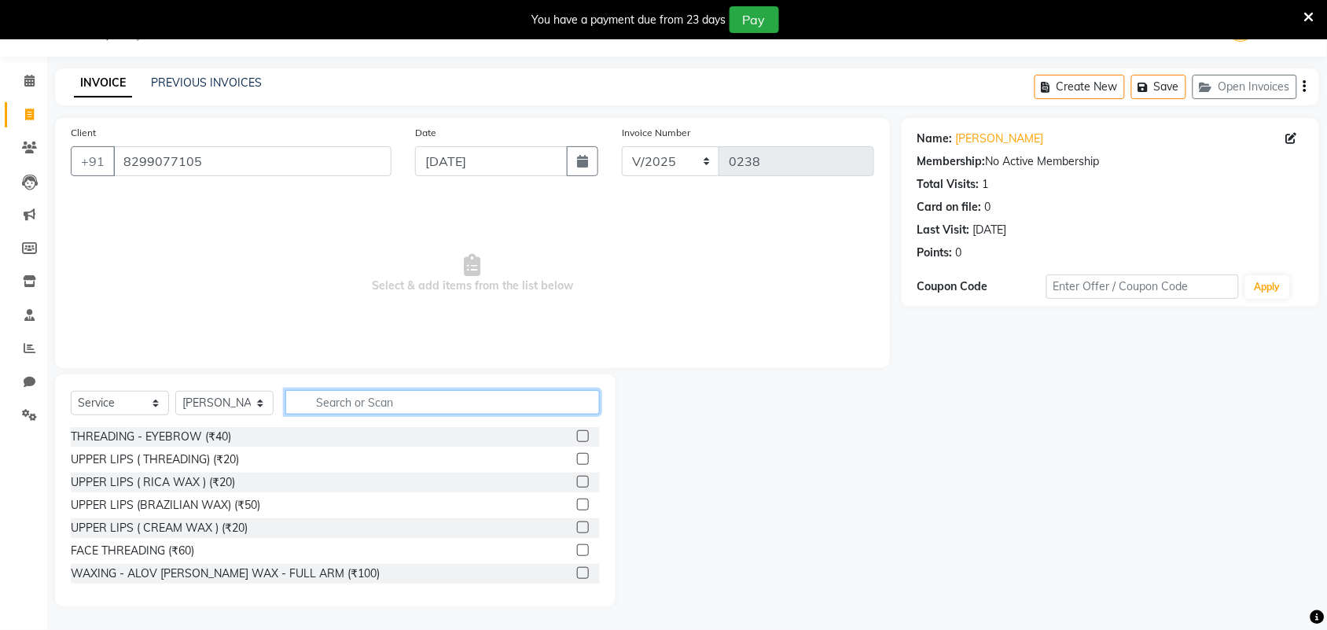
drag, startPoint x: 480, startPoint y: 413, endPoint x: 491, endPoint y: 401, distance: 16.1
click at [481, 413] on input "text" at bounding box center [442, 402] width 314 height 24
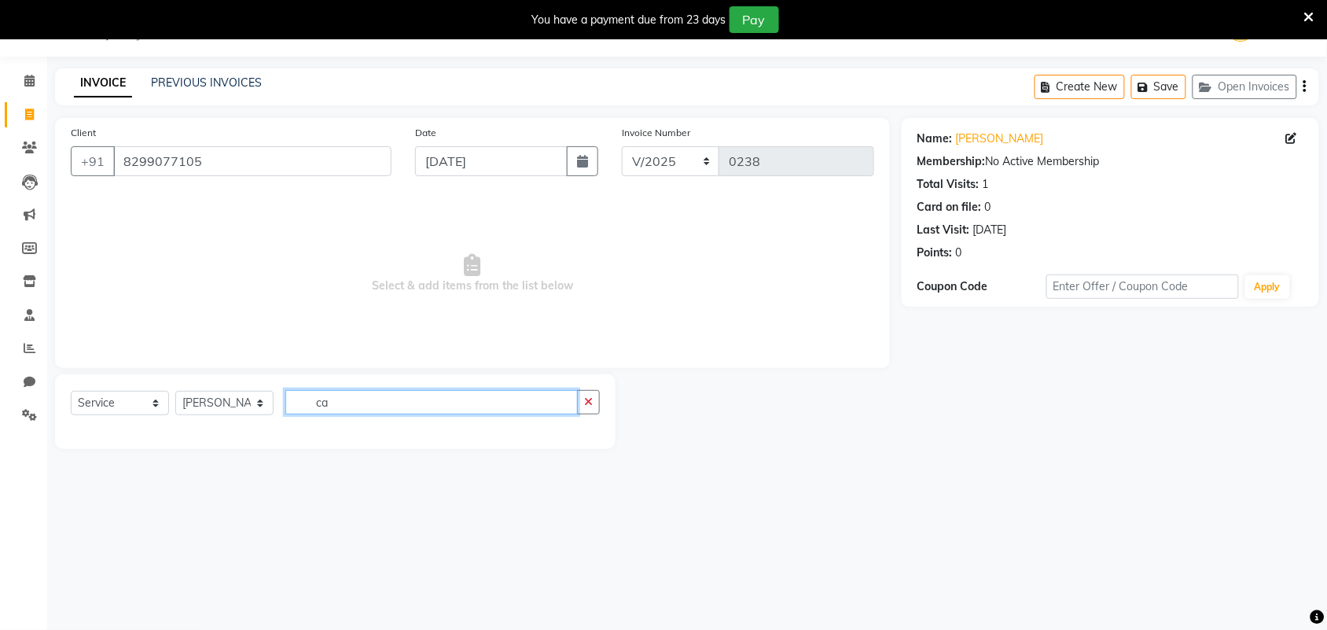
type input "c"
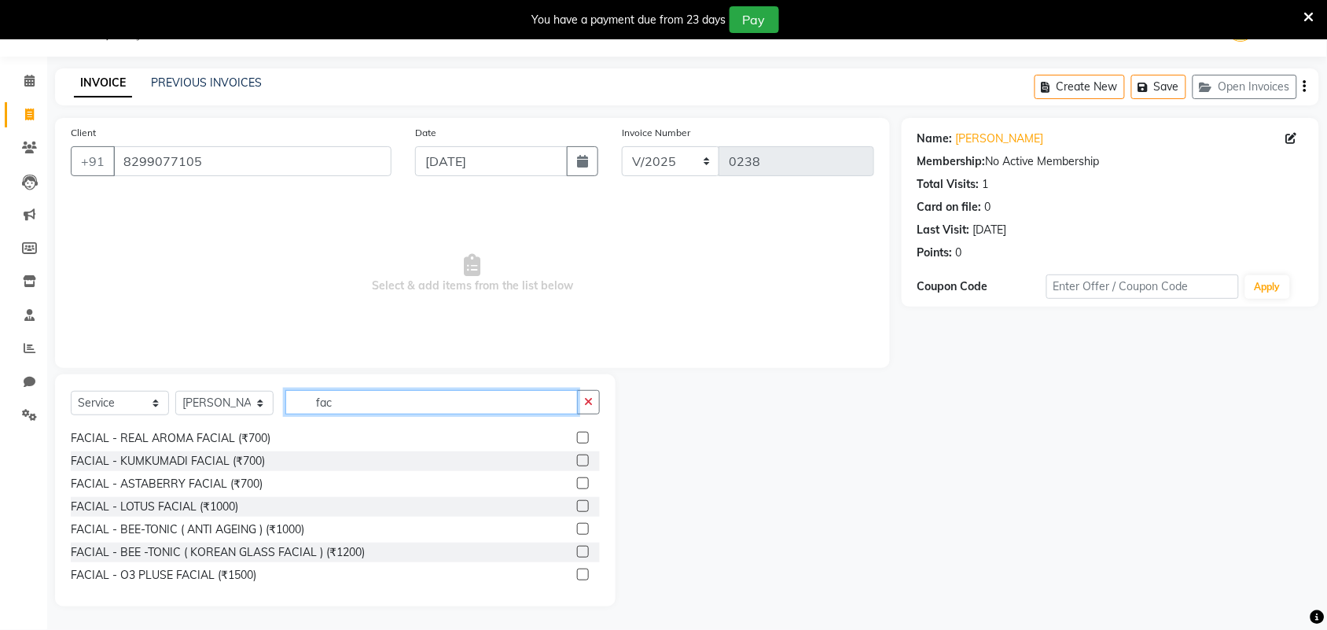
scroll to position [116, 0]
type input "fac"
click at [577, 524] on label at bounding box center [583, 525] width 12 height 12
click at [577, 524] on input "checkbox" at bounding box center [582, 526] width 10 height 10
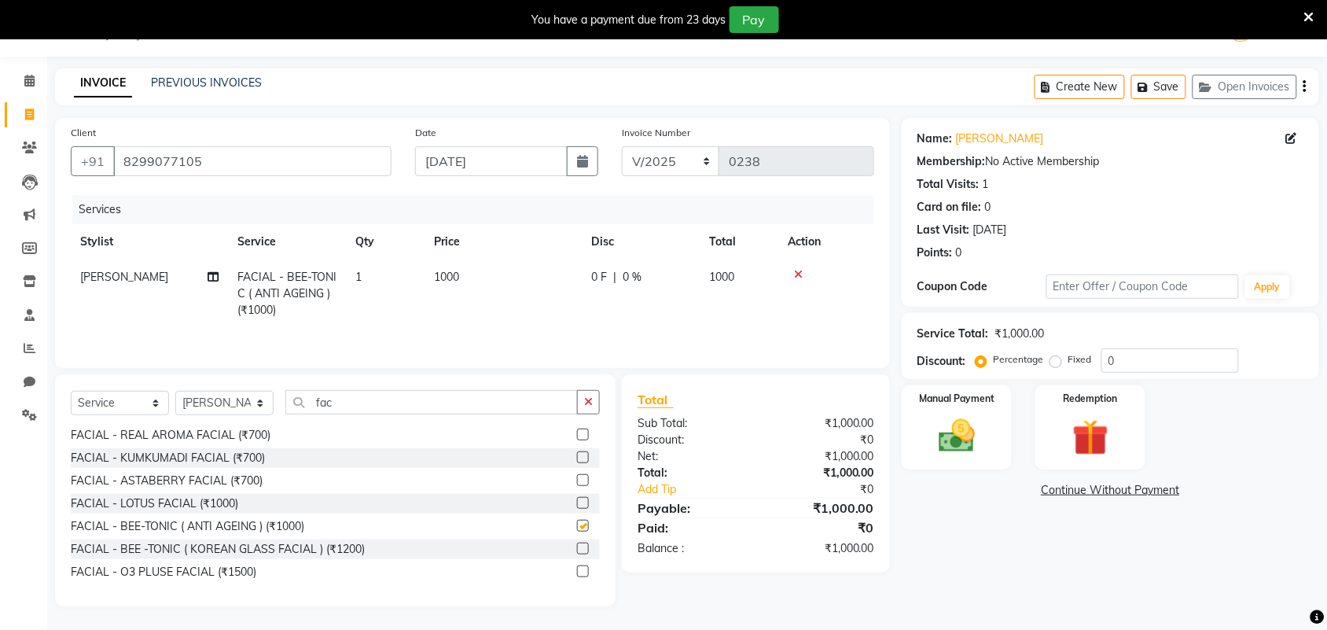
checkbox input "false"
click at [434, 398] on input "fac" at bounding box center [431, 402] width 292 height 24
type input "f"
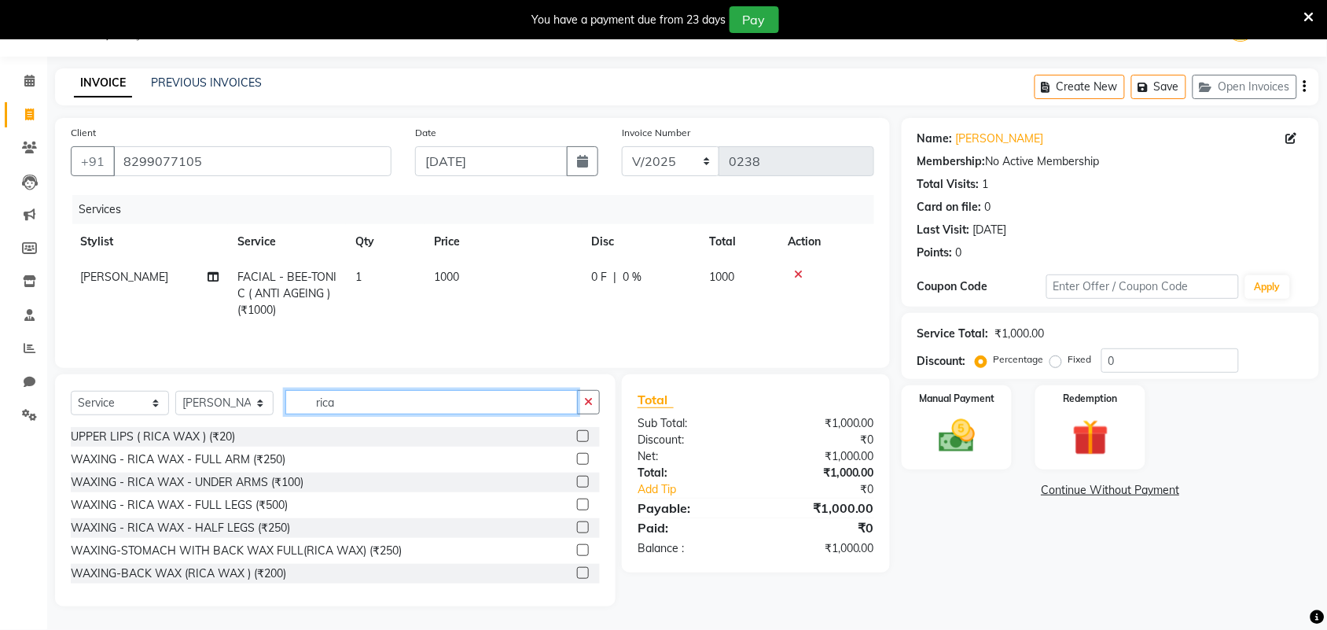
scroll to position [0, 0]
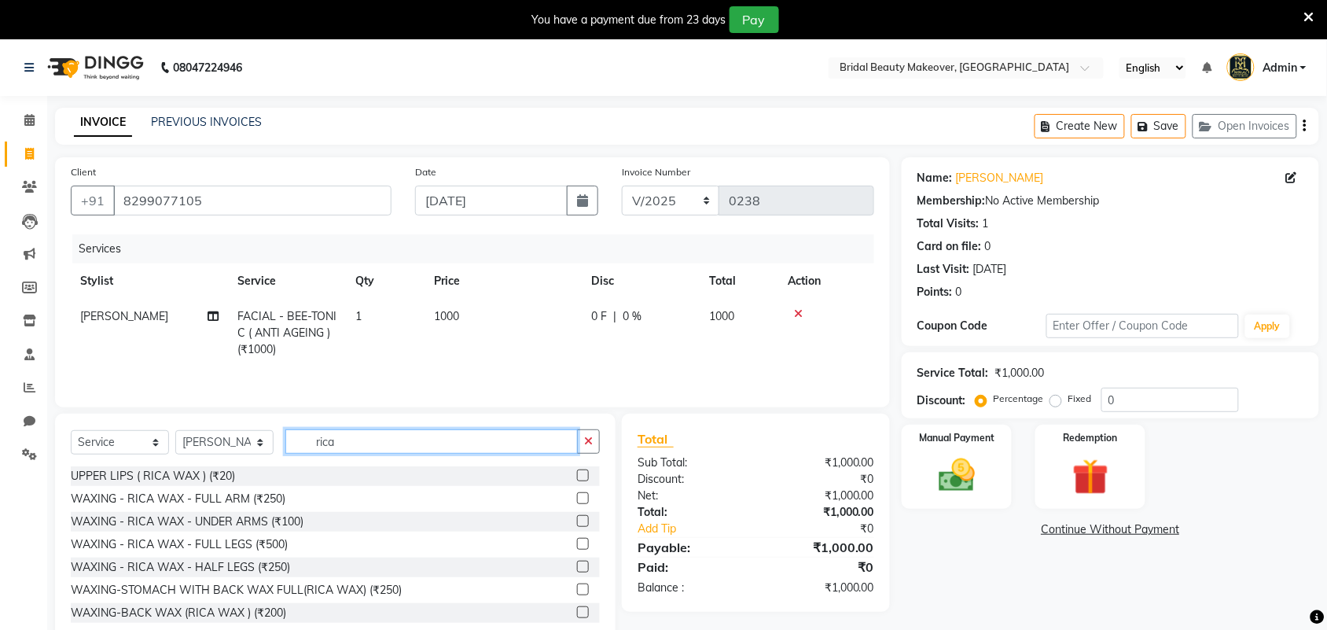
type input "rica"
click at [577, 500] on label at bounding box center [583, 498] width 12 height 12
click at [577, 500] on input "checkbox" at bounding box center [582, 499] width 10 height 10
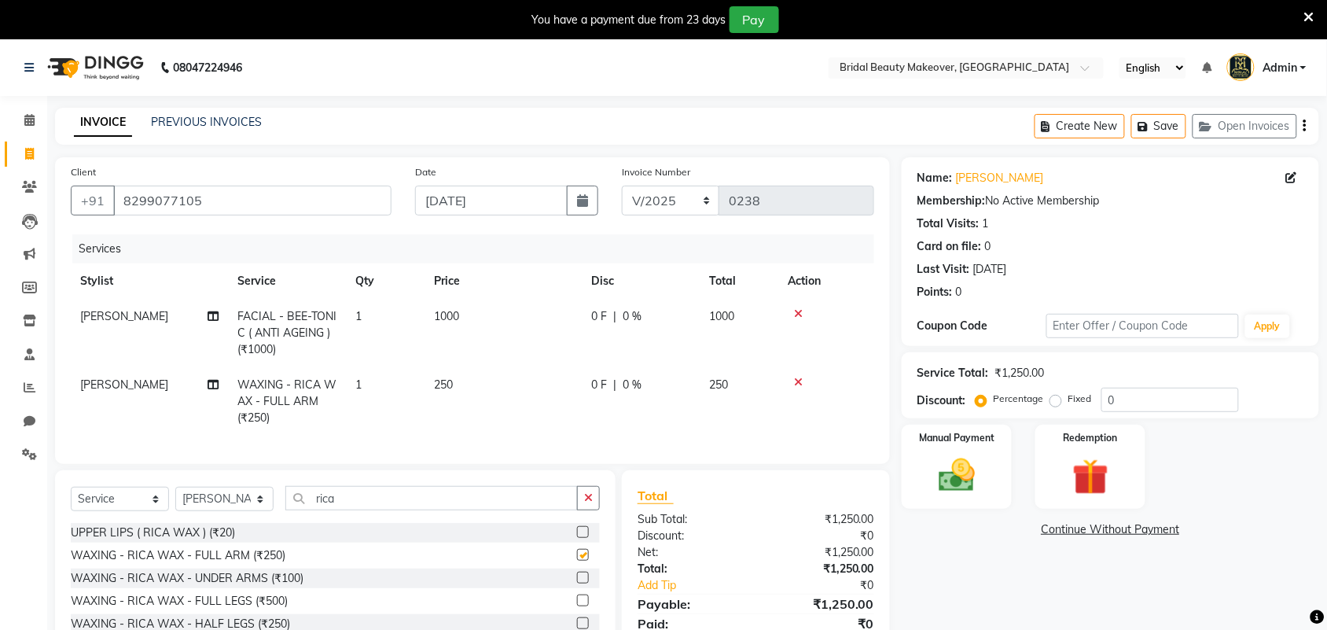
checkbox input "false"
click at [577, 583] on label at bounding box center [583, 577] width 12 height 12
click at [577, 583] on input "checkbox" at bounding box center [582, 578] width 10 height 10
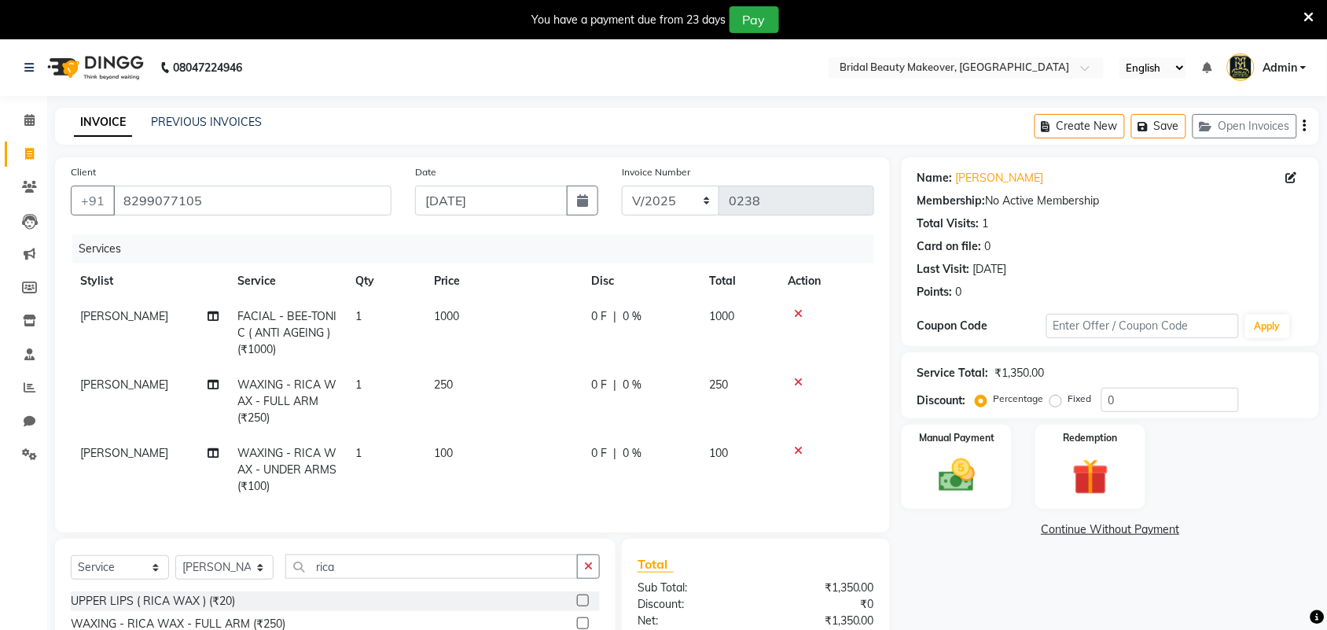
checkbox input "false"
click at [588, 591] on div "Select Service Product Membership Package Voucher Prepaid Gift Card Select Styl…" at bounding box center [335, 572] width 529 height 37
click at [587, 571] on icon "button" at bounding box center [588, 565] width 9 height 11
click at [577, 606] on label at bounding box center [583, 600] width 12 height 12
click at [577, 606] on input "checkbox" at bounding box center [582, 601] width 10 height 10
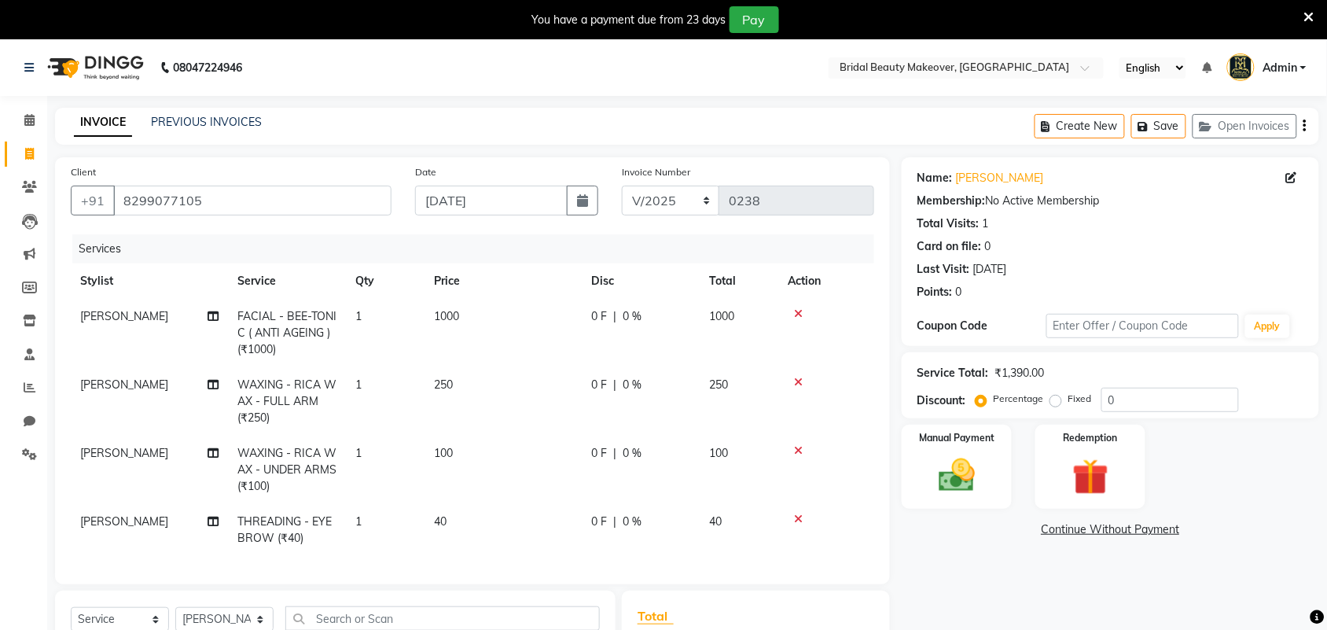
checkbox input "false"
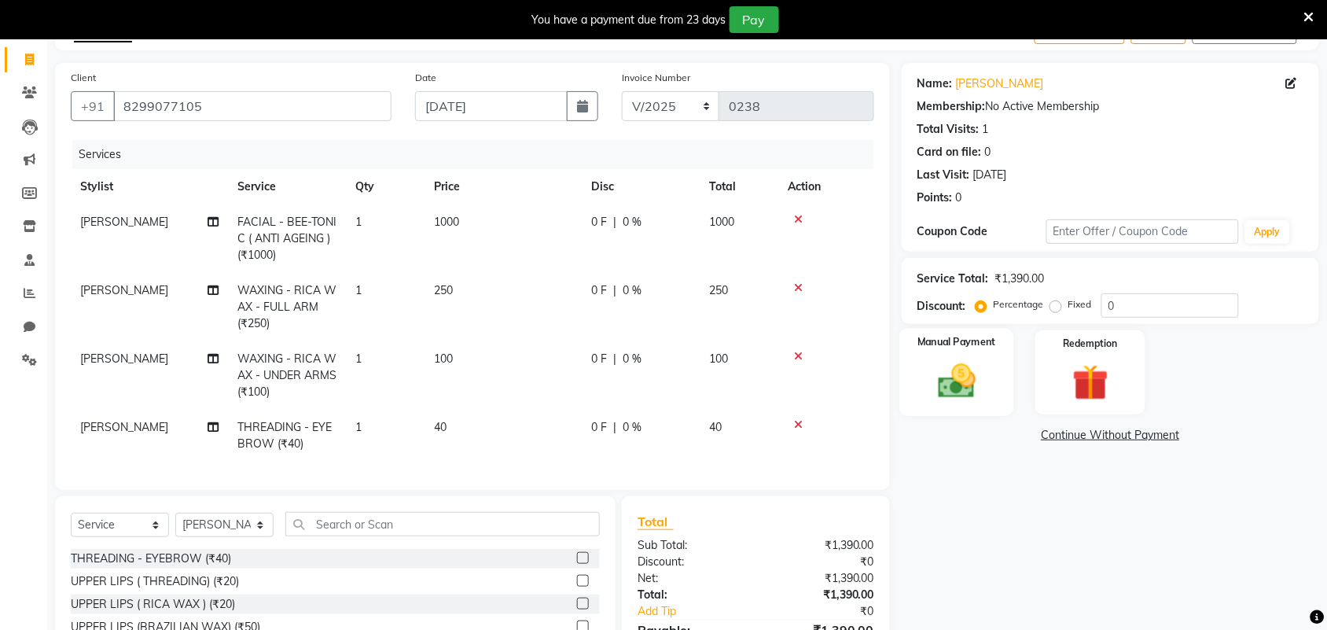
scroll to position [229, 0]
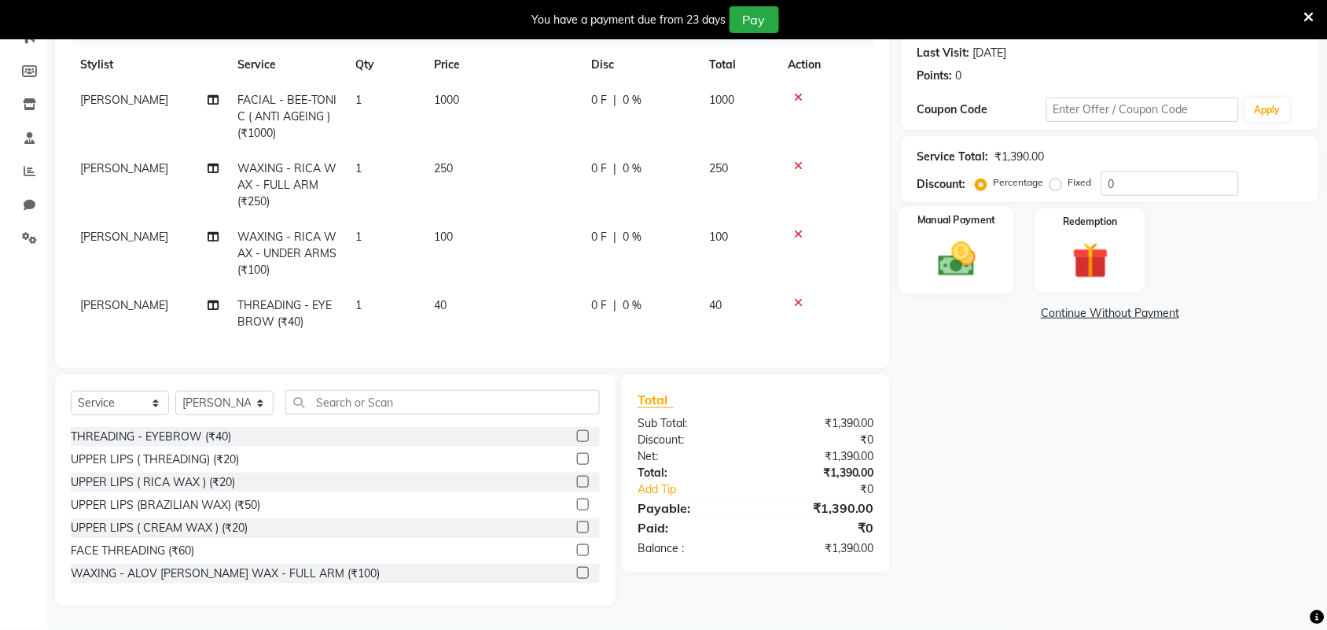
click at [960, 259] on img at bounding box center [956, 258] width 61 height 43
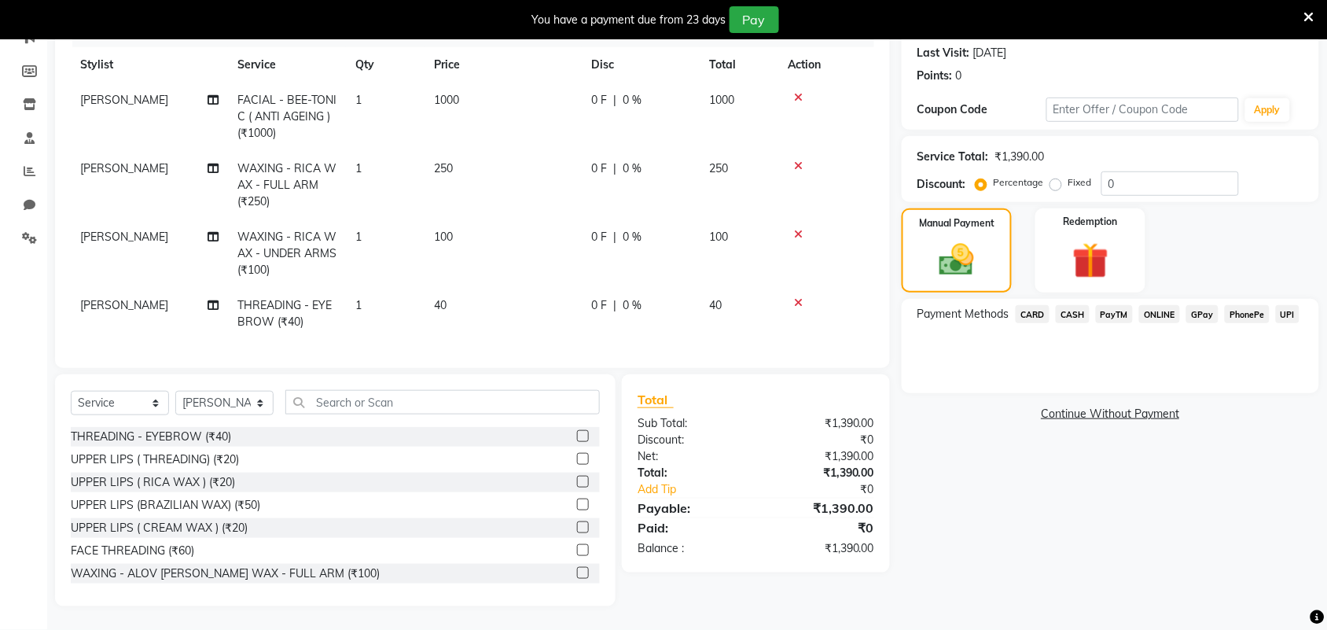
click at [1153, 299] on div "Payment Methods CARD CASH PayTM ONLINE GPay PhonePe UPI" at bounding box center [1109, 346] width 417 height 94
click at [1157, 305] on span "ONLINE" at bounding box center [1159, 314] width 41 height 18
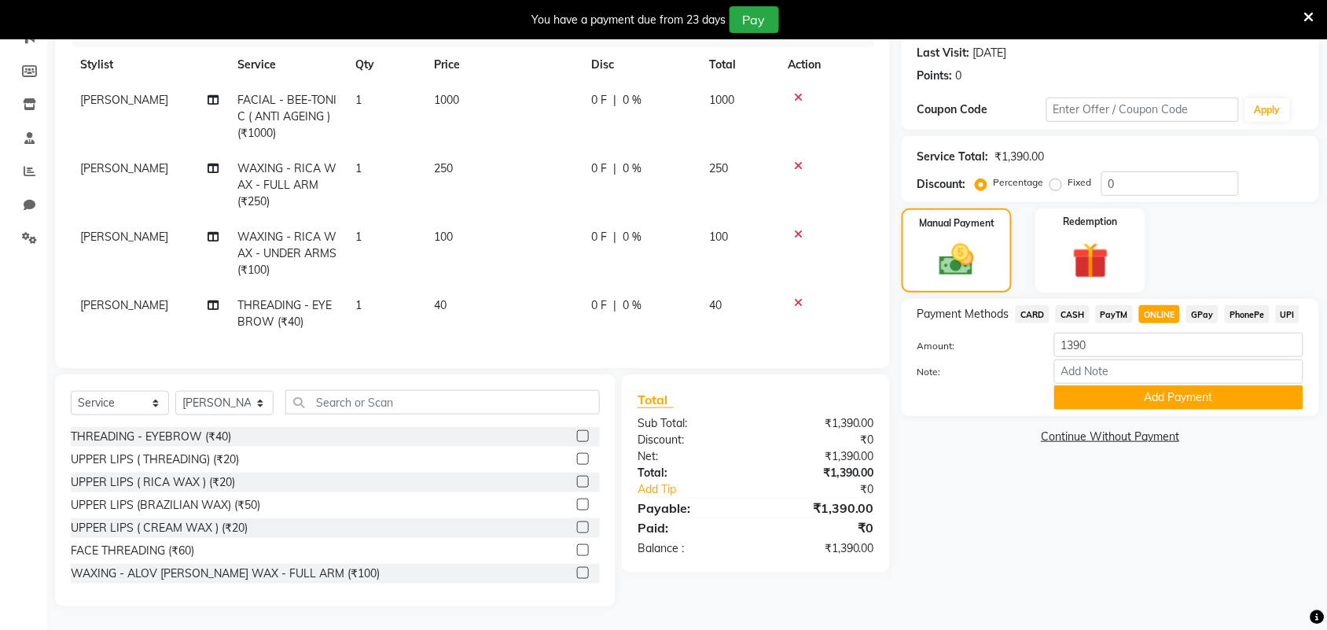
click at [1160, 385] on button "Add Payment" at bounding box center [1178, 397] width 249 height 24
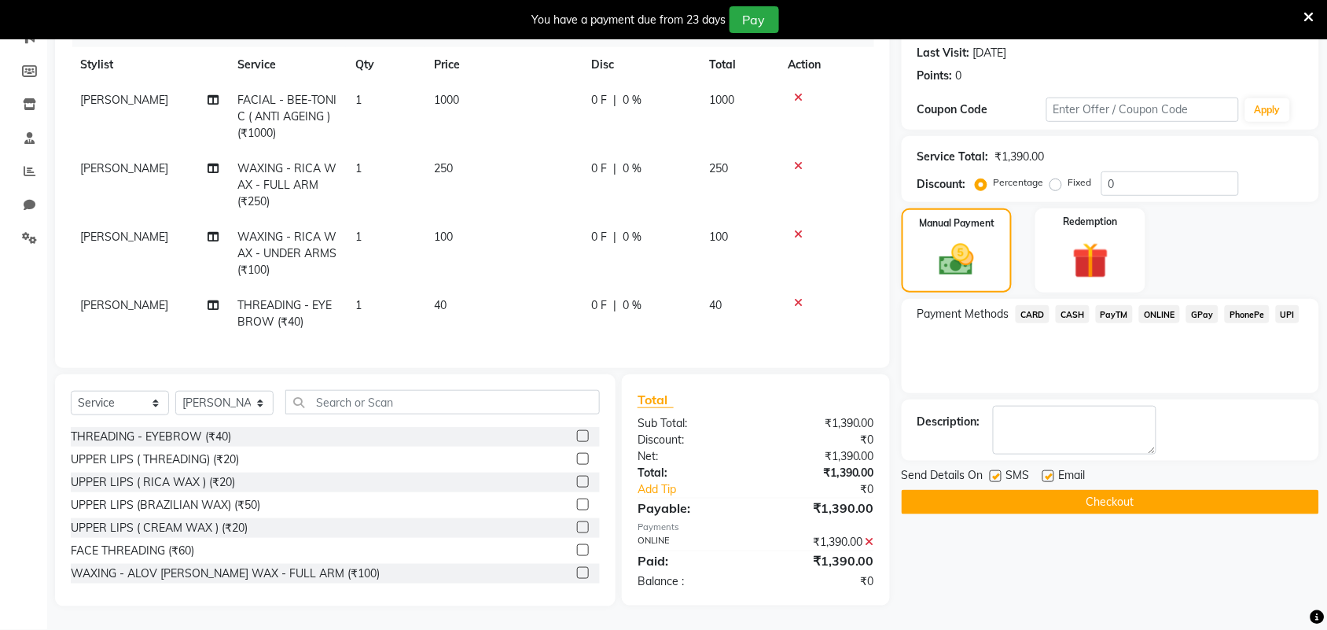
click at [1049, 470] on label at bounding box center [1048, 476] width 12 height 12
click at [1049, 472] on input "checkbox" at bounding box center [1047, 477] width 10 height 10
checkbox input "false"
click at [1051, 490] on button "Checkout" at bounding box center [1109, 502] width 417 height 24
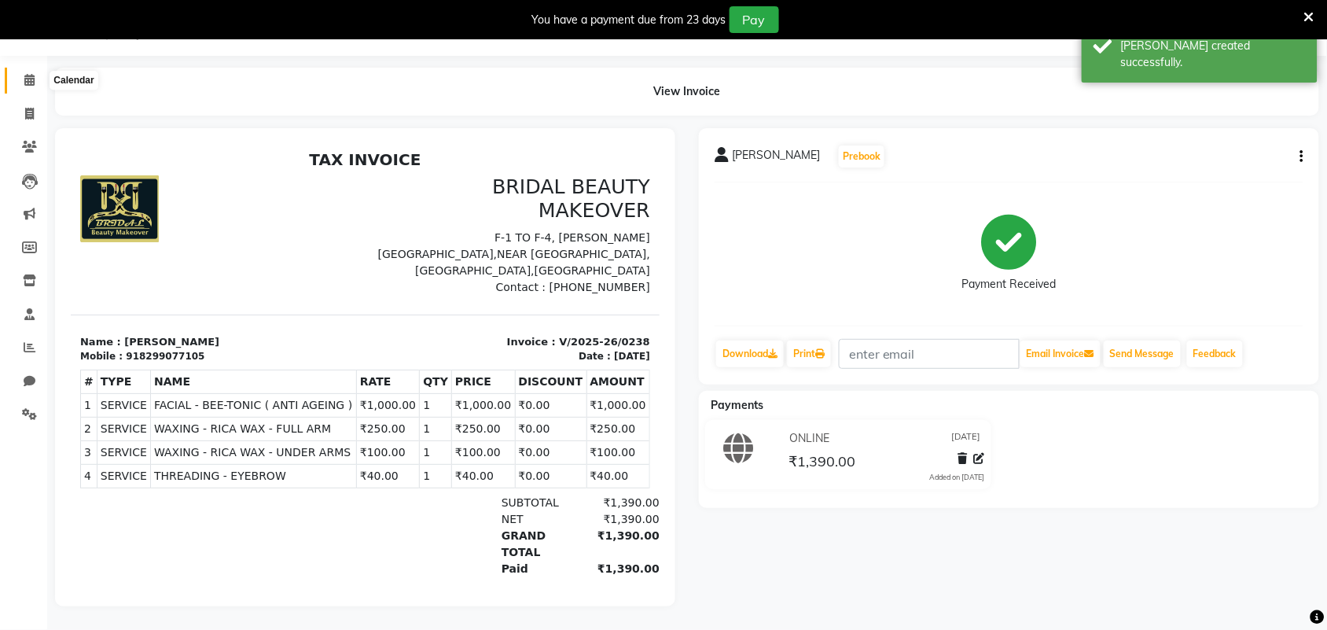
click at [31, 74] on icon at bounding box center [29, 80] width 10 height 12
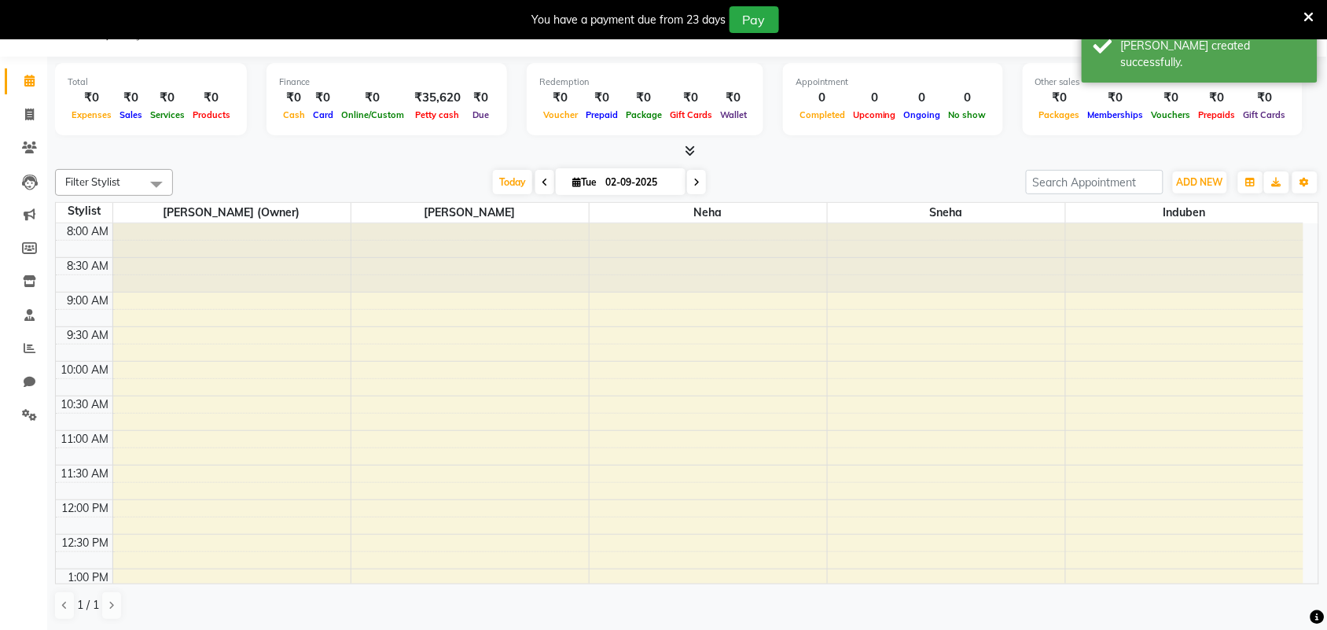
click at [538, 171] on span at bounding box center [544, 182] width 19 height 24
type input "[DATE]"
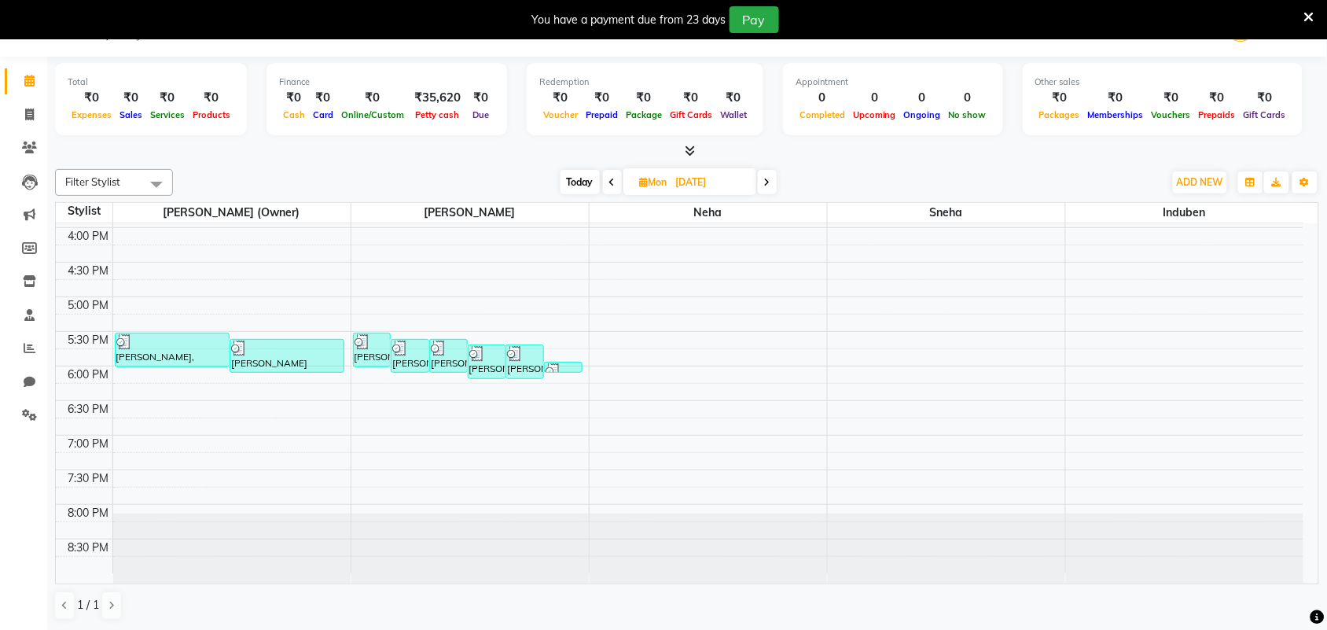
scroll to position [40, 0]
click at [25, 114] on icon at bounding box center [29, 114] width 9 height 12
select select "service"
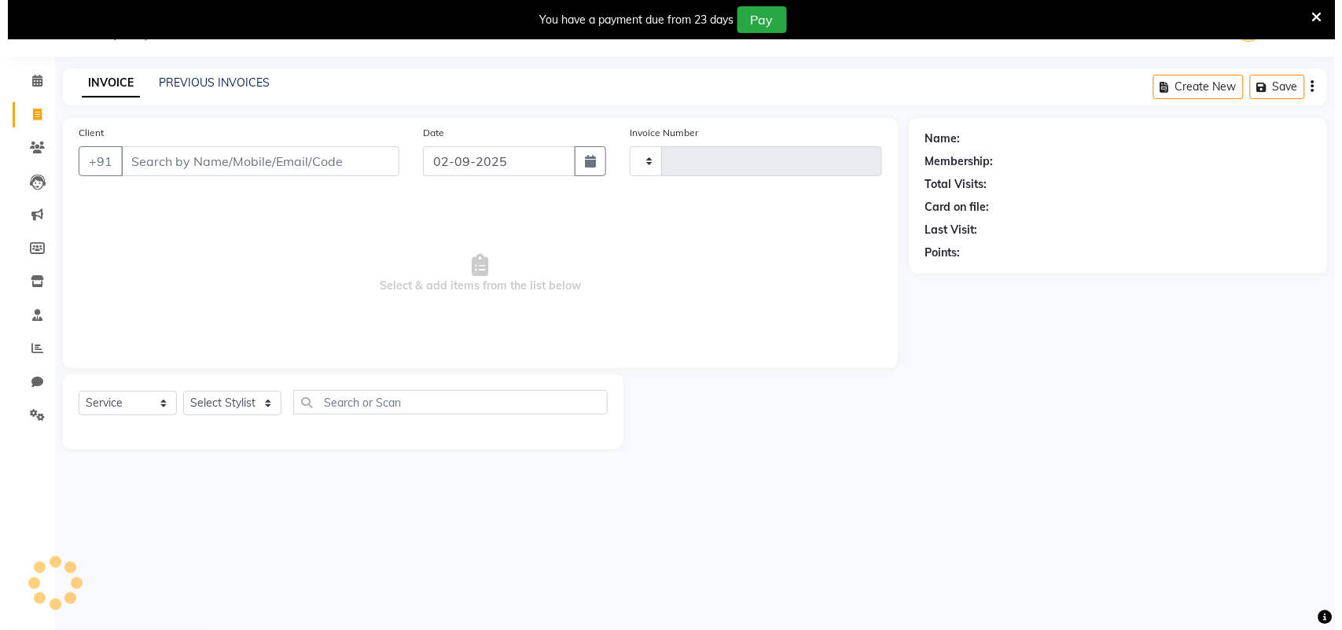
scroll to position [39, 0]
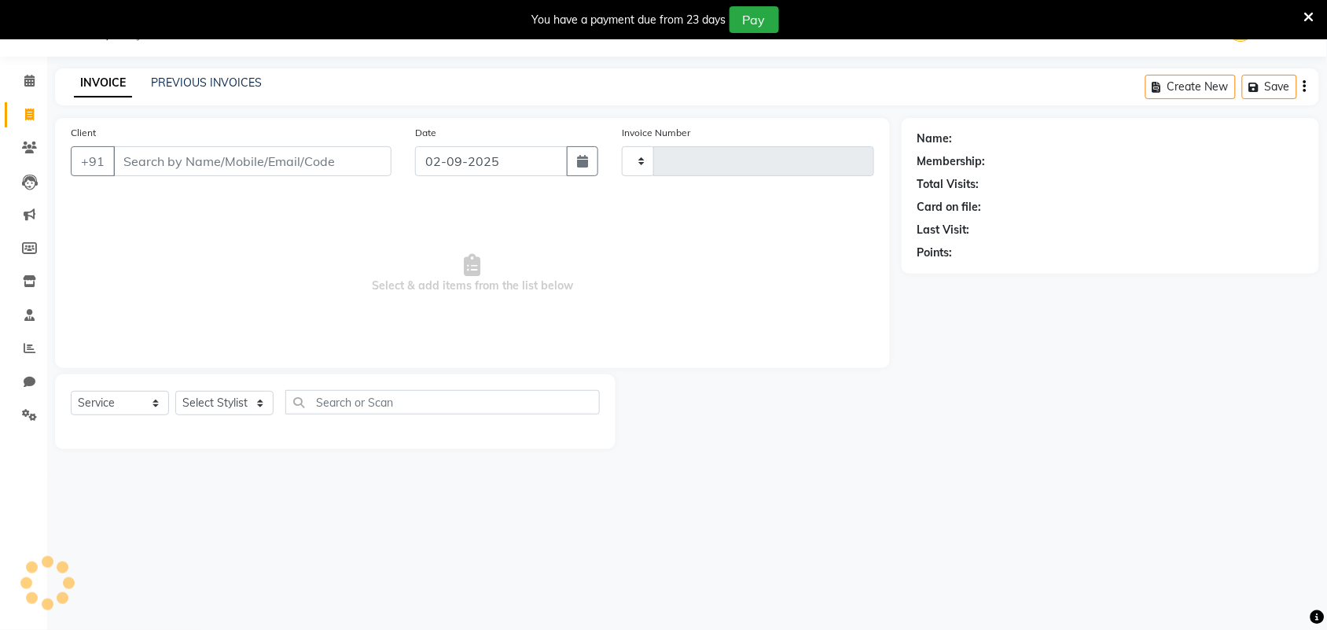
type input "0239"
select select "8610"
click at [162, 149] on input "Client" at bounding box center [252, 161] width 278 height 30
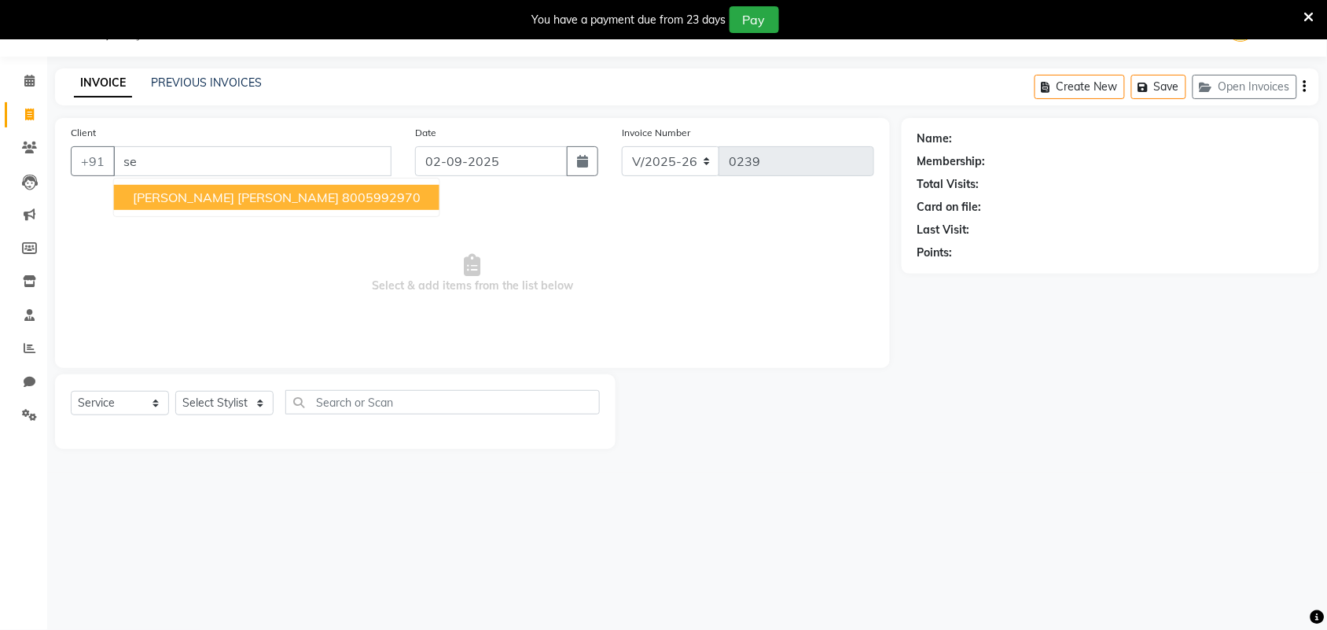
type input "s"
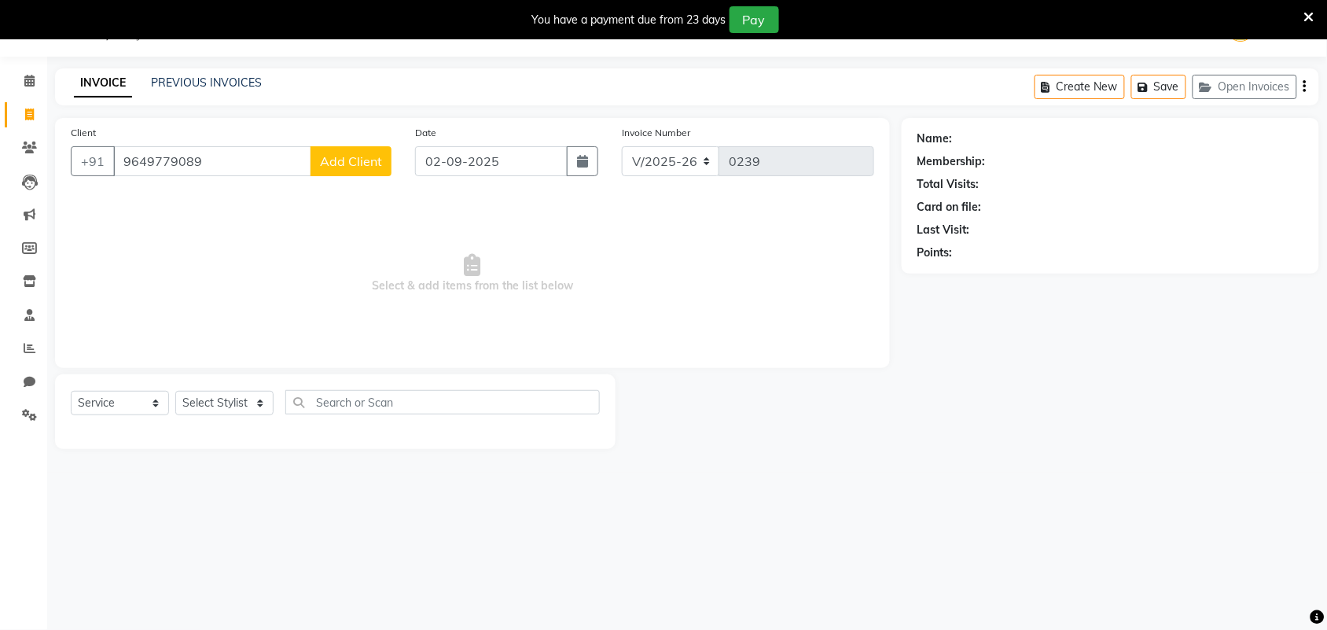
type input "9649779089"
drag, startPoint x: 314, startPoint y: 153, endPoint x: 322, endPoint y: 156, distance: 8.2
click at [322, 156] on button "Add Client" at bounding box center [350, 161] width 81 height 30
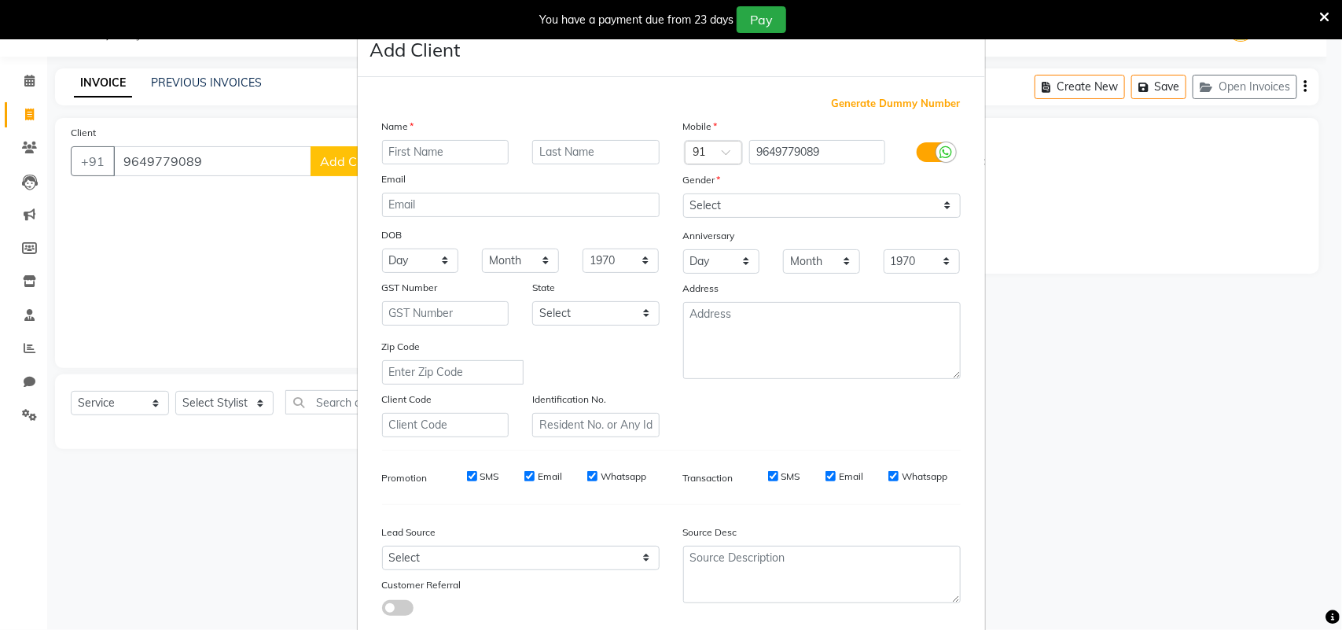
click at [418, 157] on input "text" at bounding box center [445, 152] width 127 height 24
type input "seema dii"
click at [812, 200] on select "Select [DEMOGRAPHIC_DATA] [DEMOGRAPHIC_DATA] Other Prefer Not To Say" at bounding box center [821, 205] width 277 height 24
select select "[DEMOGRAPHIC_DATA]"
click at [683, 193] on select "Select [DEMOGRAPHIC_DATA] [DEMOGRAPHIC_DATA] Other Prefer Not To Say" at bounding box center [821, 205] width 277 height 24
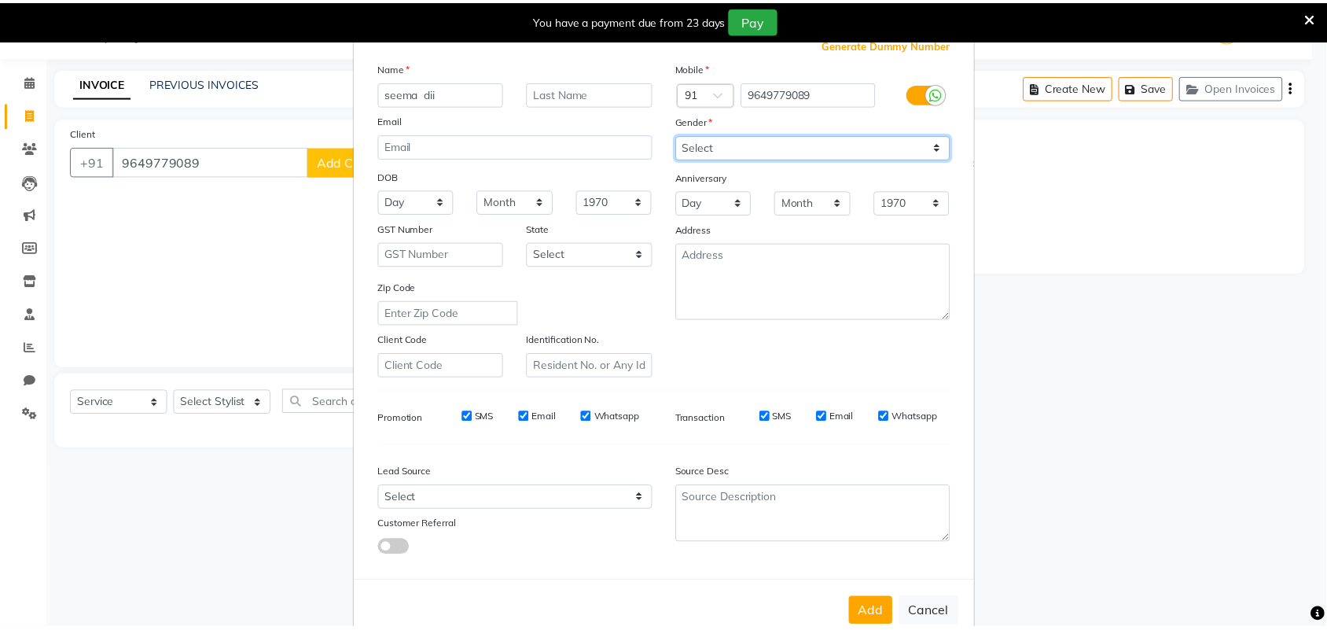
scroll to position [90, 0]
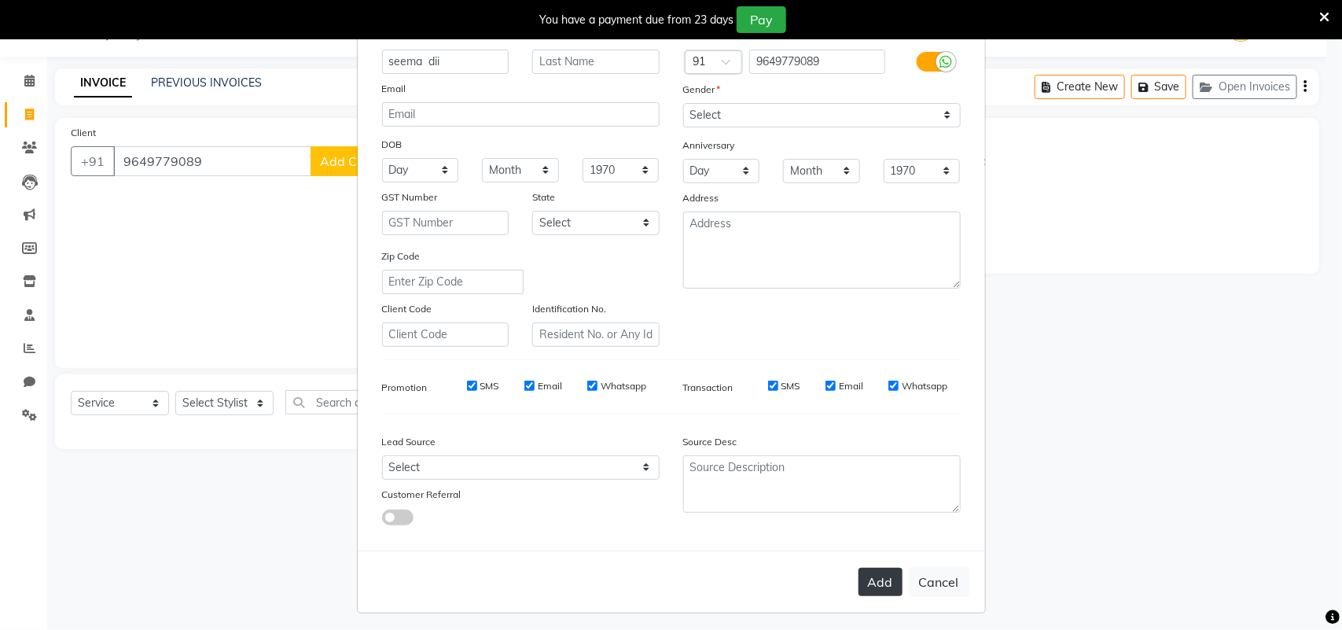
click at [863, 567] on button "Add" at bounding box center [880, 581] width 44 height 28
select select
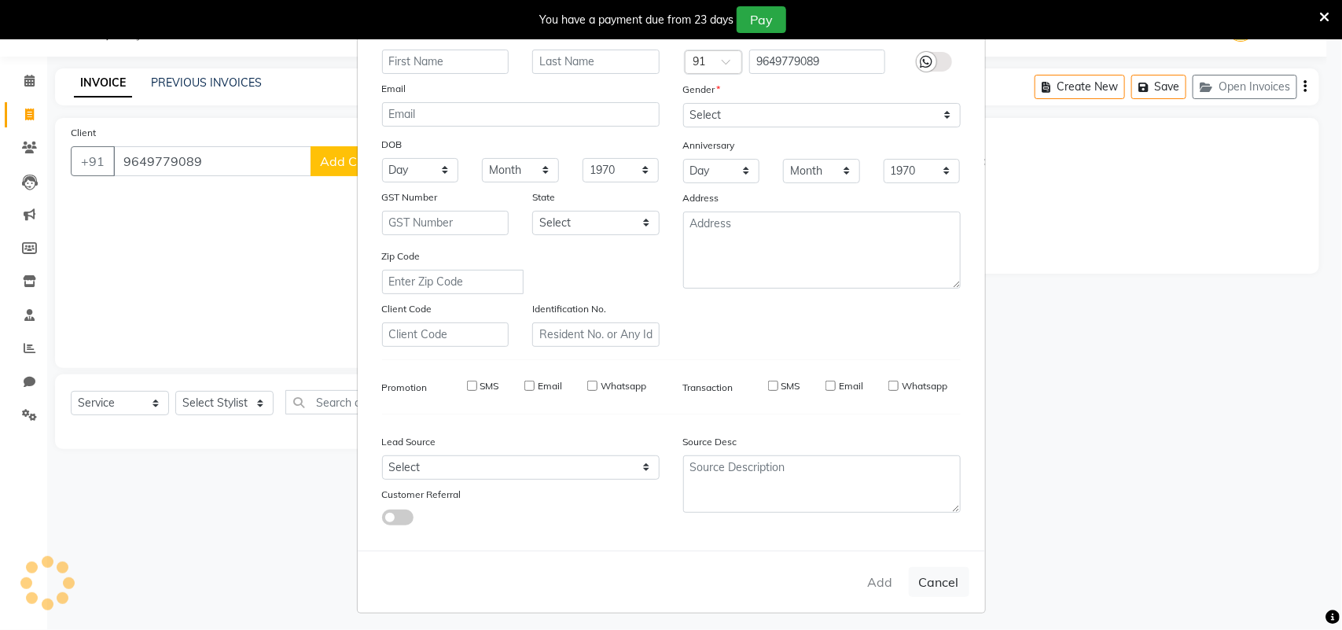
select select
checkbox input "false"
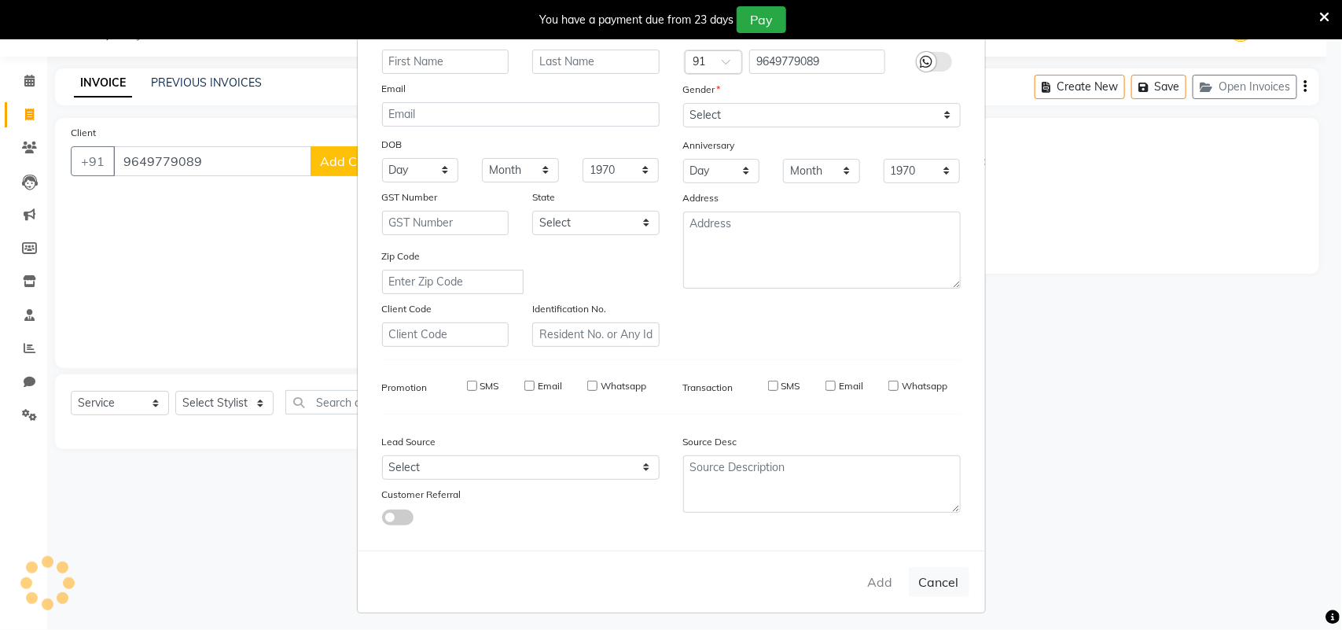
checkbox input "false"
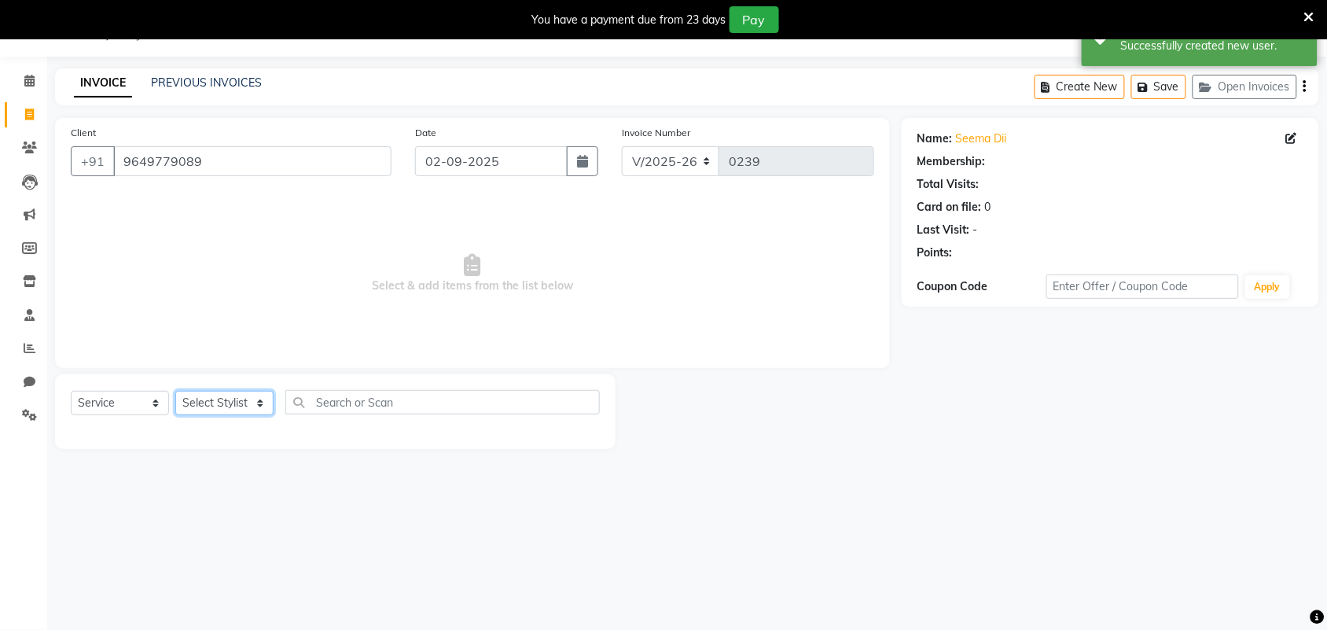
click at [199, 405] on select "Select Stylist Induben [PERSON_NAME] Neha [PERSON_NAME] [PERSON_NAME] (owner)" at bounding box center [224, 403] width 98 height 24
select select "86186"
click at [175, 391] on select "Select Stylist Induben [PERSON_NAME] Neha [PERSON_NAME] [PERSON_NAME] (owner)" at bounding box center [224, 403] width 98 height 24
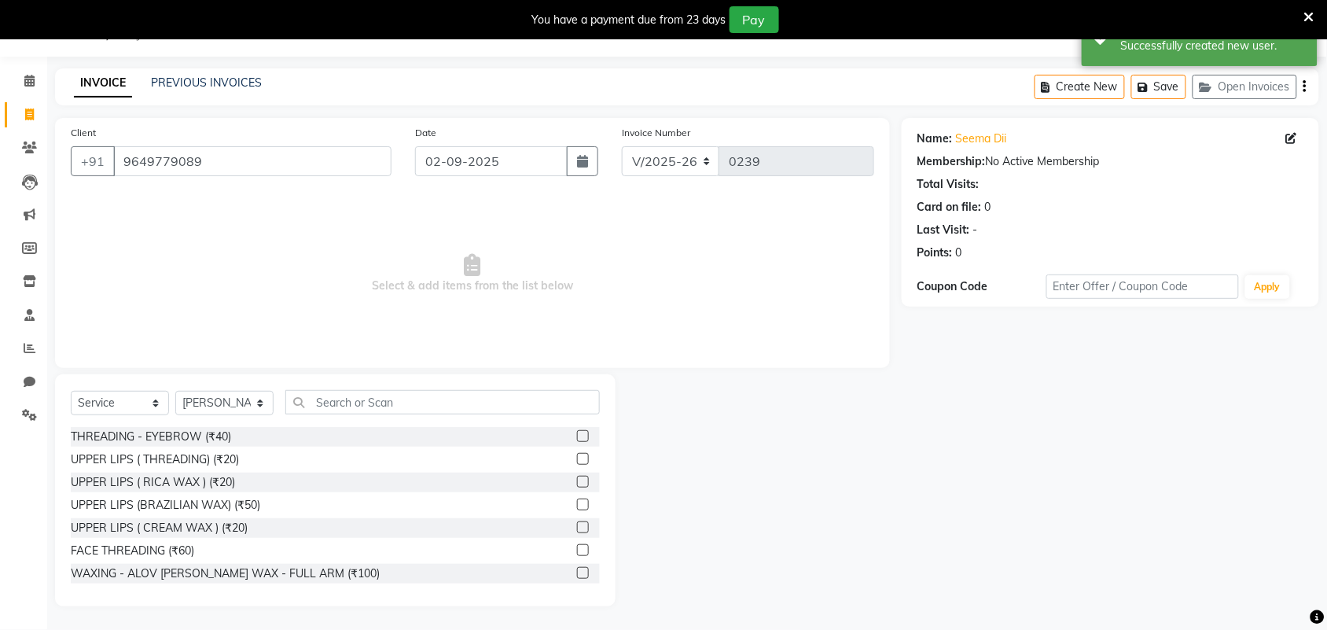
click at [577, 431] on label at bounding box center [583, 436] width 12 height 12
click at [577, 431] on input "checkbox" at bounding box center [582, 436] width 10 height 10
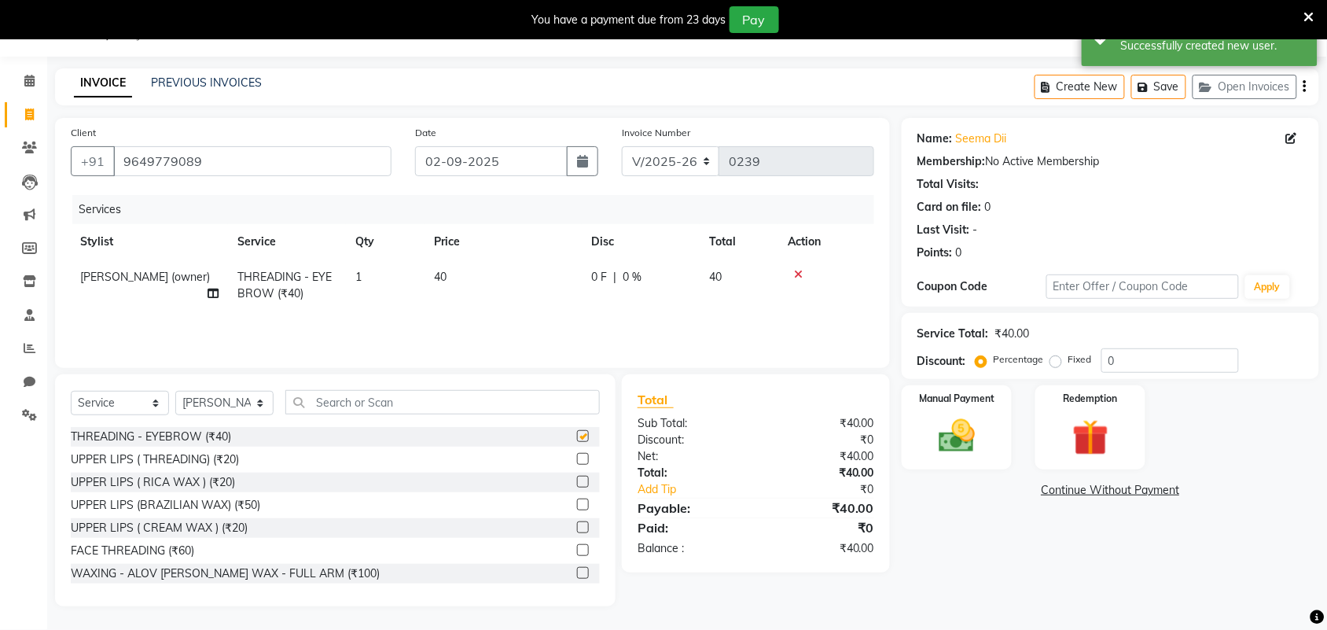
checkbox input "false"
click at [956, 426] on img at bounding box center [956, 435] width 61 height 43
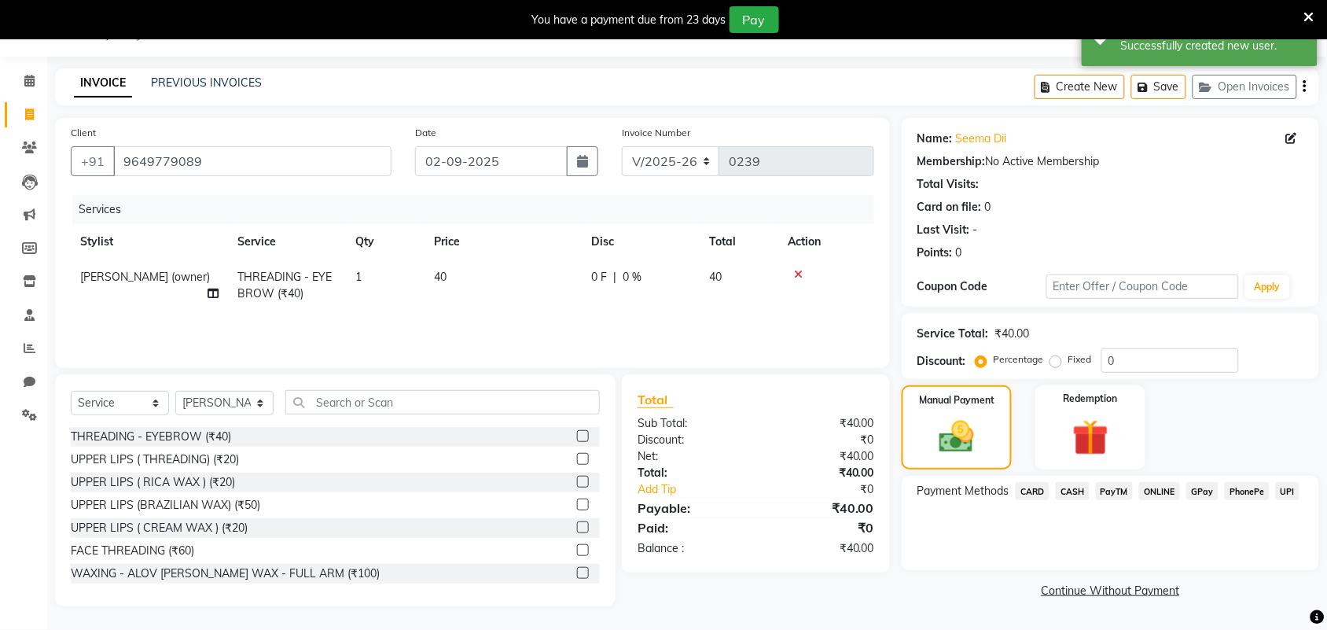
click at [1156, 482] on span "ONLINE" at bounding box center [1159, 491] width 41 height 18
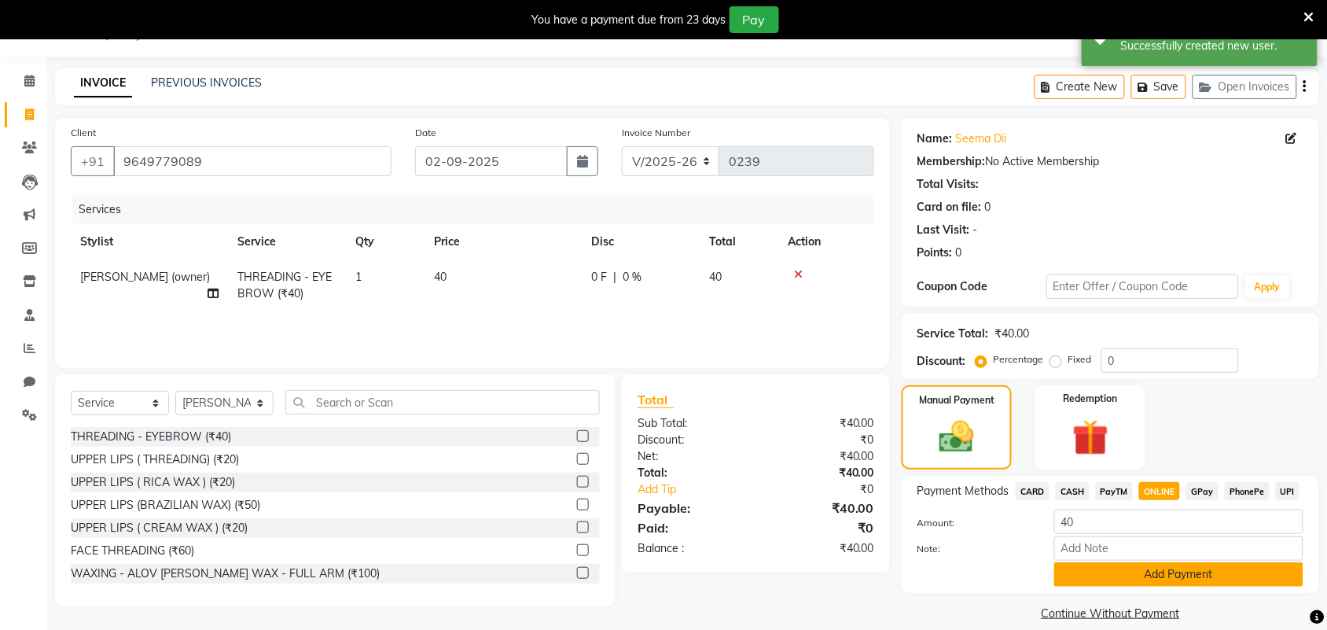
click at [1176, 575] on button "Add Payment" at bounding box center [1178, 574] width 249 height 24
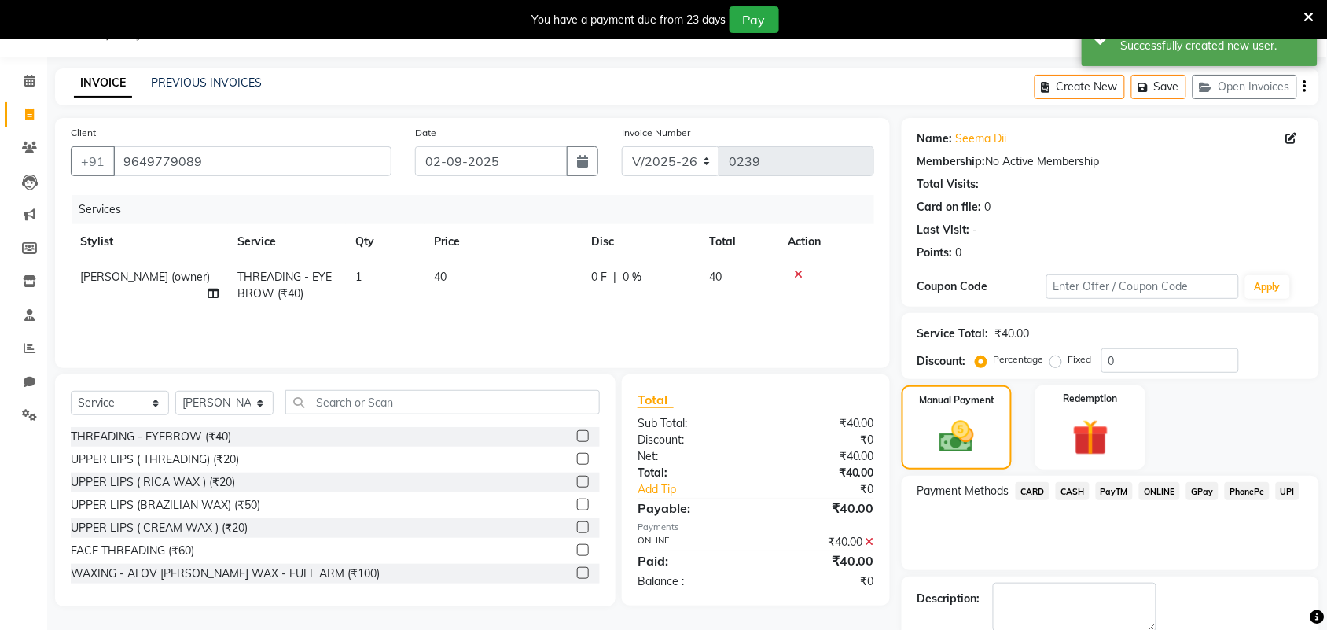
scroll to position [124, 0]
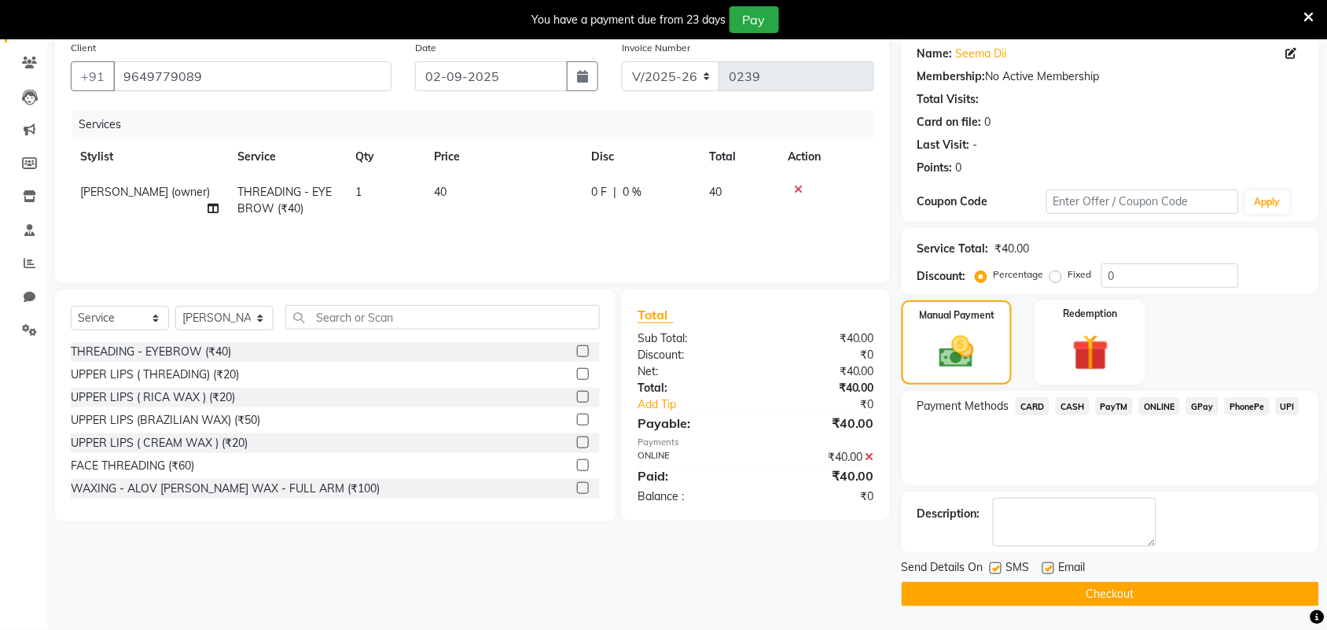
click at [1050, 564] on label at bounding box center [1048, 568] width 12 height 12
click at [1050, 564] on input "checkbox" at bounding box center [1047, 569] width 10 height 10
checkbox input "false"
click at [1043, 592] on button "Checkout" at bounding box center [1109, 594] width 417 height 24
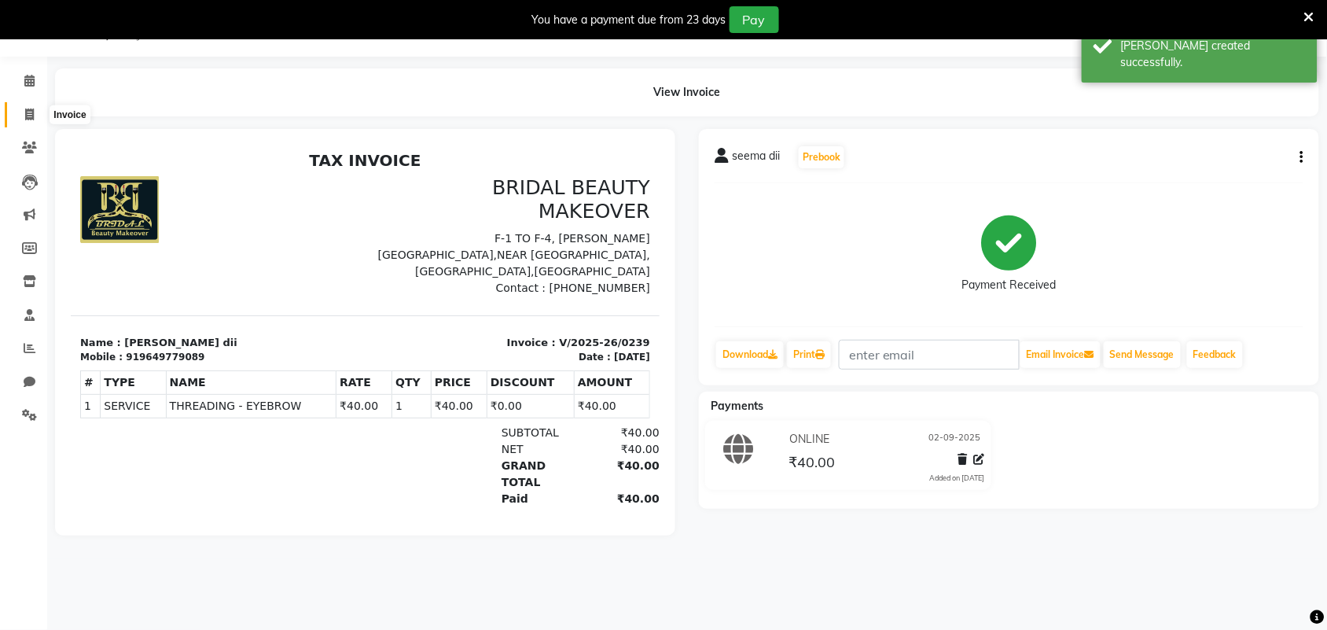
click at [29, 116] on icon at bounding box center [29, 114] width 9 height 12
select select "service"
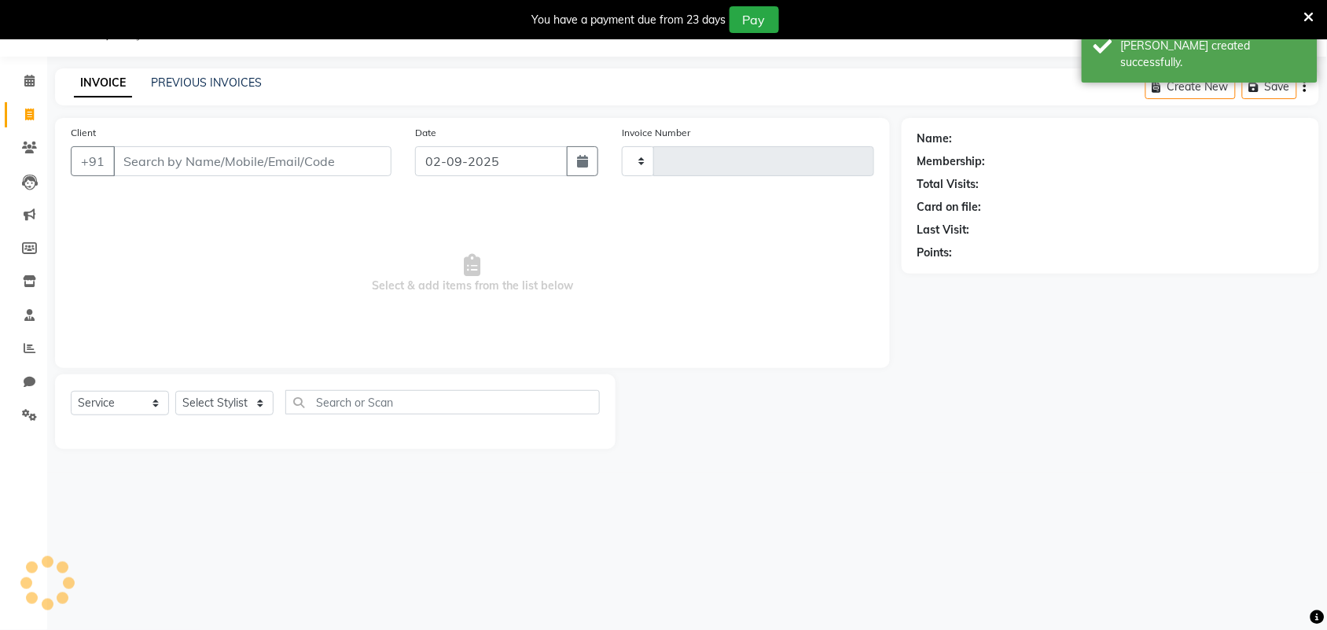
type input "0240"
select select "8610"
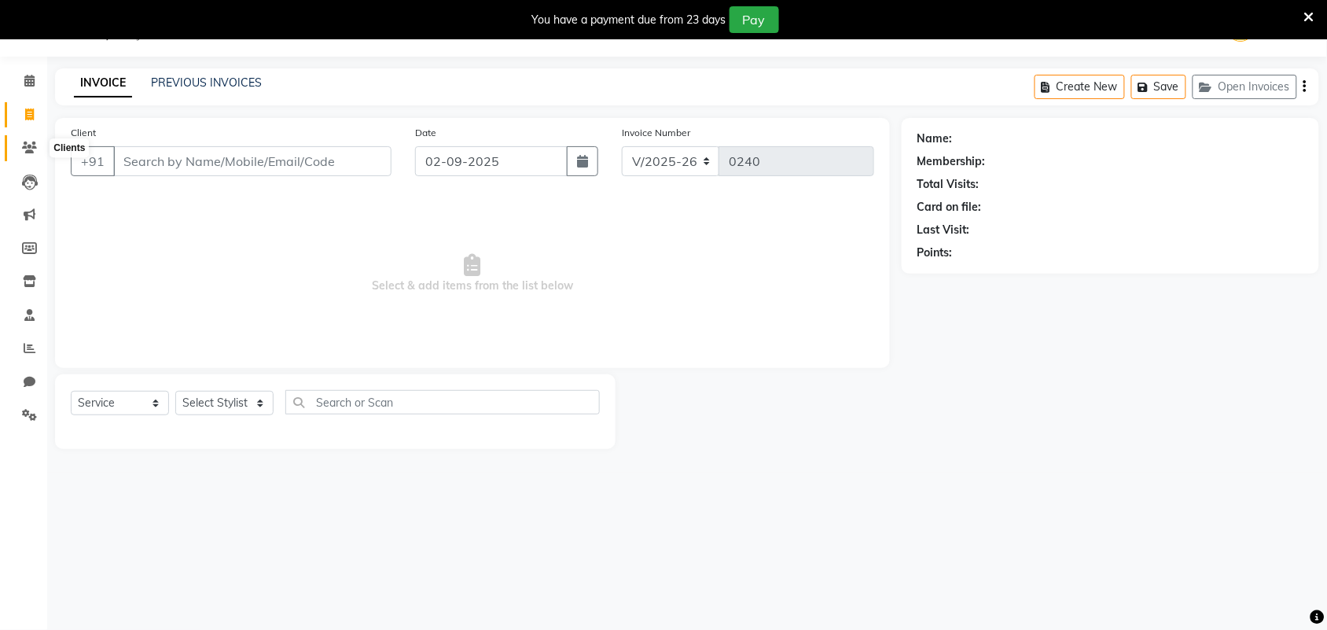
click at [36, 152] on icon at bounding box center [29, 147] width 15 height 12
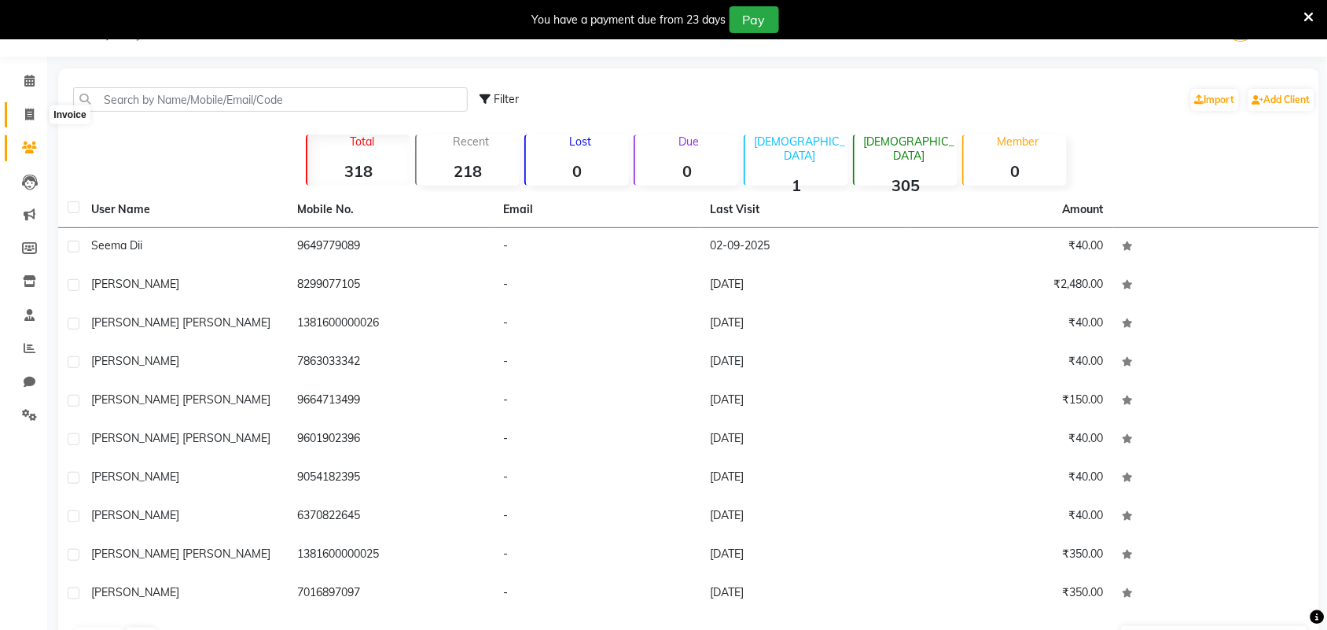
click at [37, 115] on span at bounding box center [30, 115] width 28 height 18
select select "service"
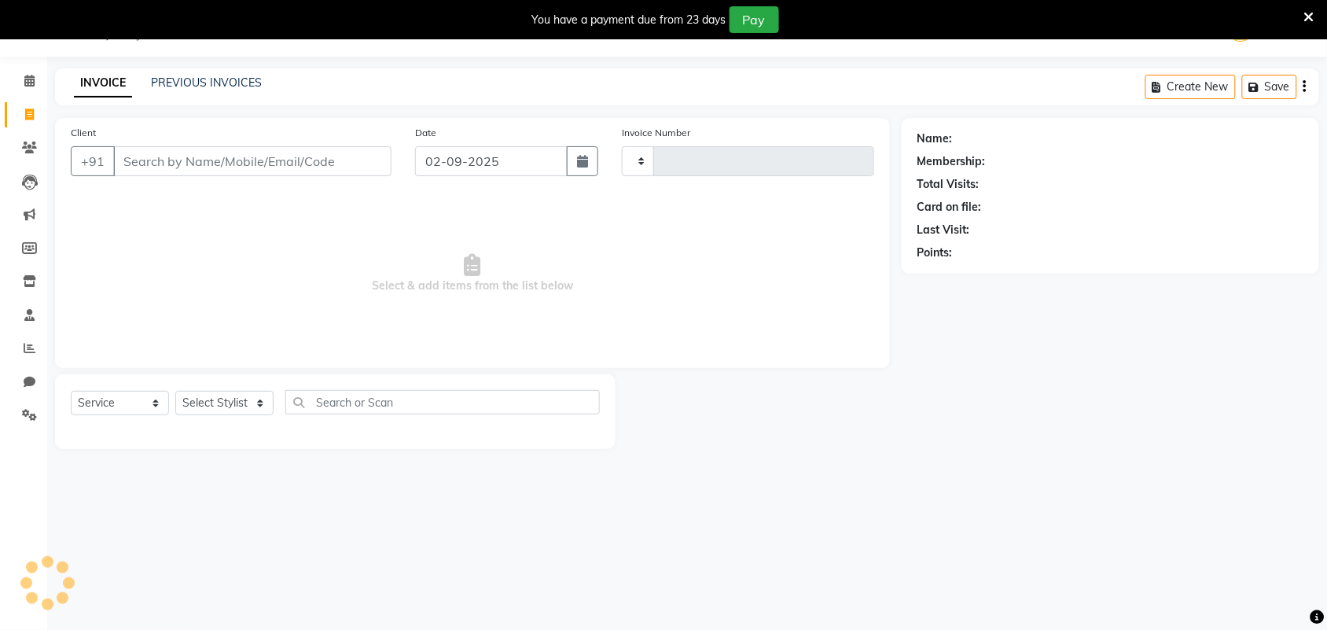
type input "0240"
select select "8610"
click at [182, 142] on div "Client +91" at bounding box center [231, 156] width 344 height 64
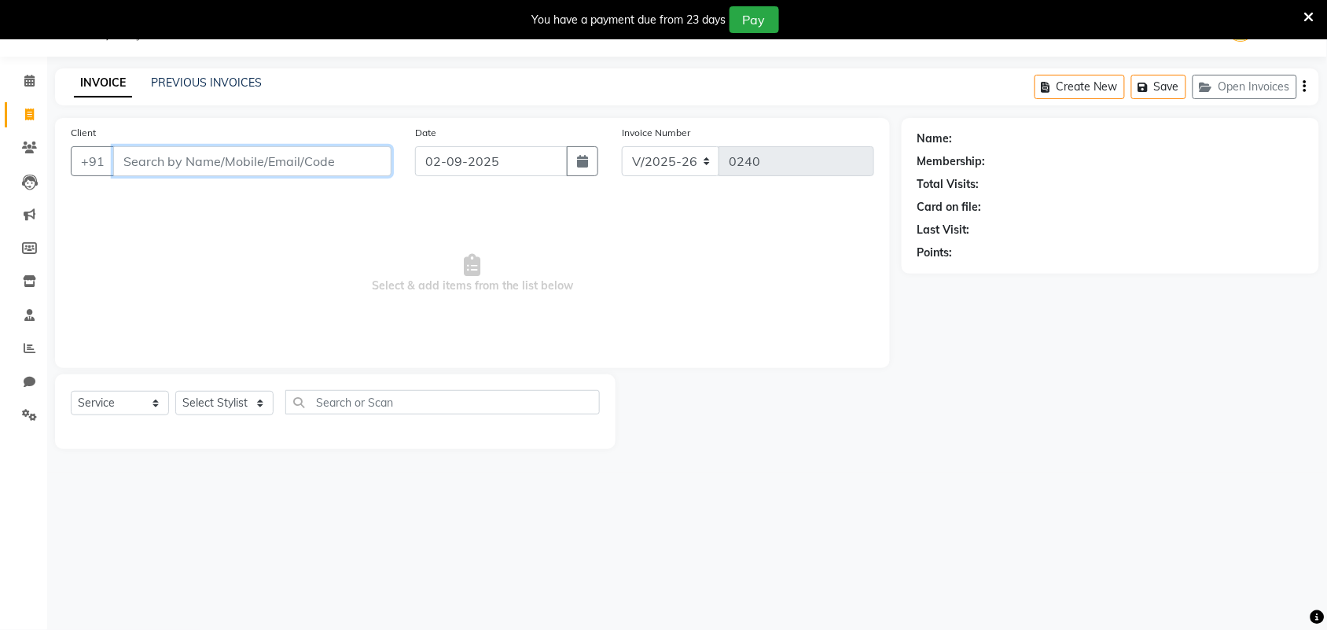
click at [185, 163] on input "Client" at bounding box center [252, 161] width 278 height 30
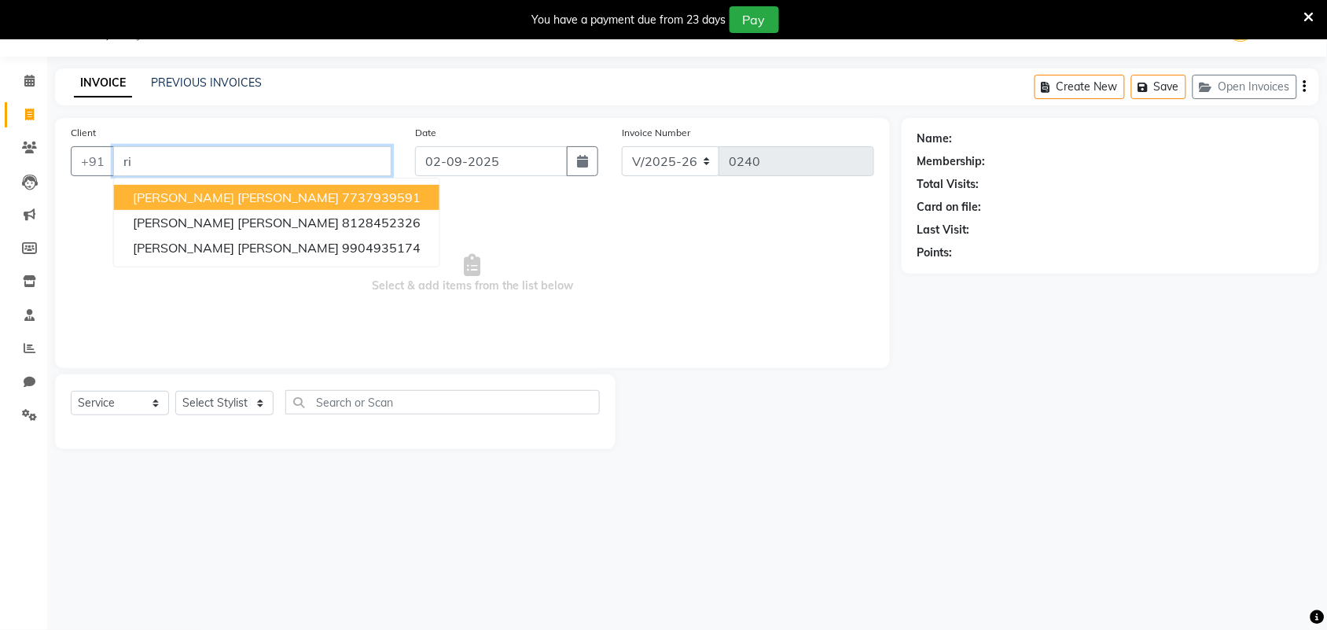
type input "r"
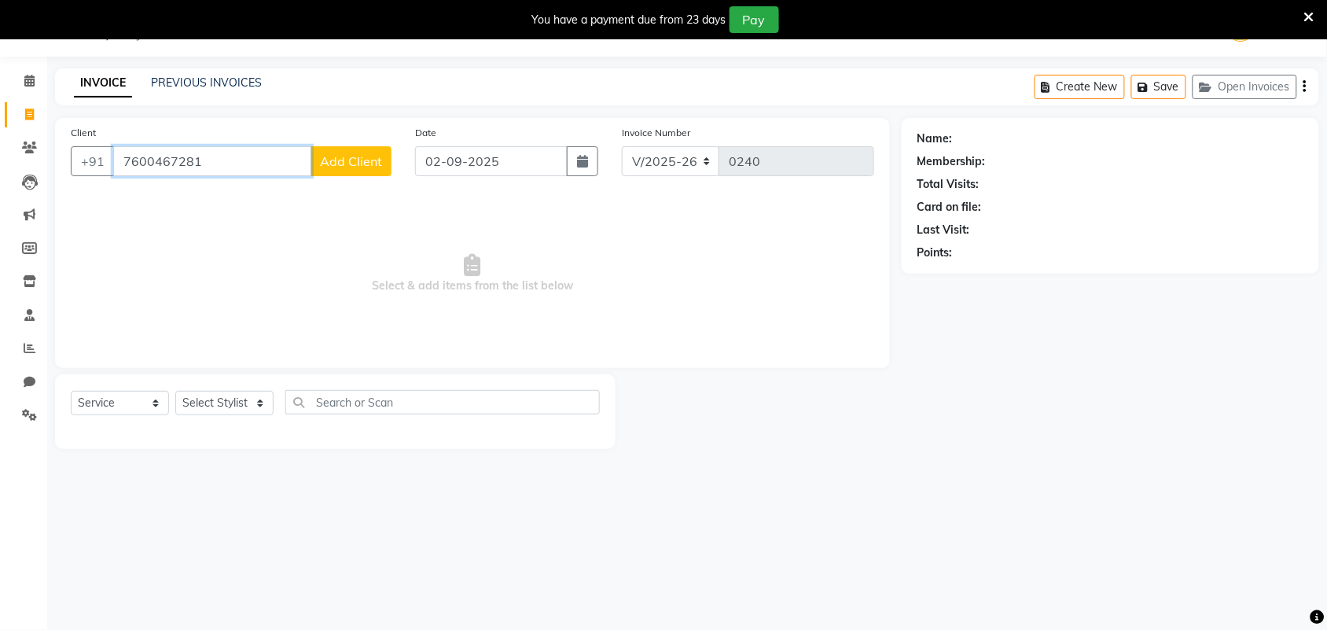
type input "7600467281"
click at [343, 159] on span "Add Client" at bounding box center [351, 161] width 62 height 16
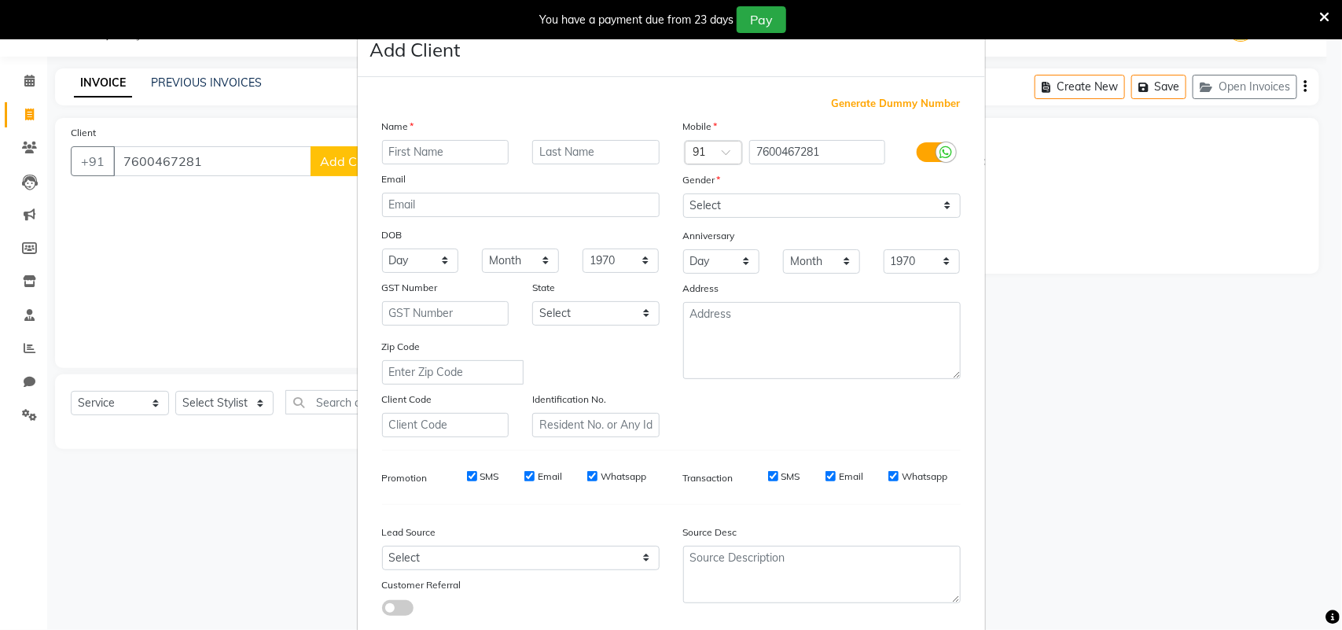
click at [395, 140] on input "text" at bounding box center [445, 152] width 127 height 24
type input "[PERSON_NAME] [PERSON_NAME]"
click at [788, 202] on select "Select [DEMOGRAPHIC_DATA] [DEMOGRAPHIC_DATA] Other Prefer Not To Say" at bounding box center [821, 205] width 277 height 24
click at [683, 193] on select "Select [DEMOGRAPHIC_DATA] [DEMOGRAPHIC_DATA] Other Prefer Not To Say" at bounding box center [821, 205] width 277 height 24
drag, startPoint x: 792, startPoint y: 199, endPoint x: 791, endPoint y: 214, distance: 15.0
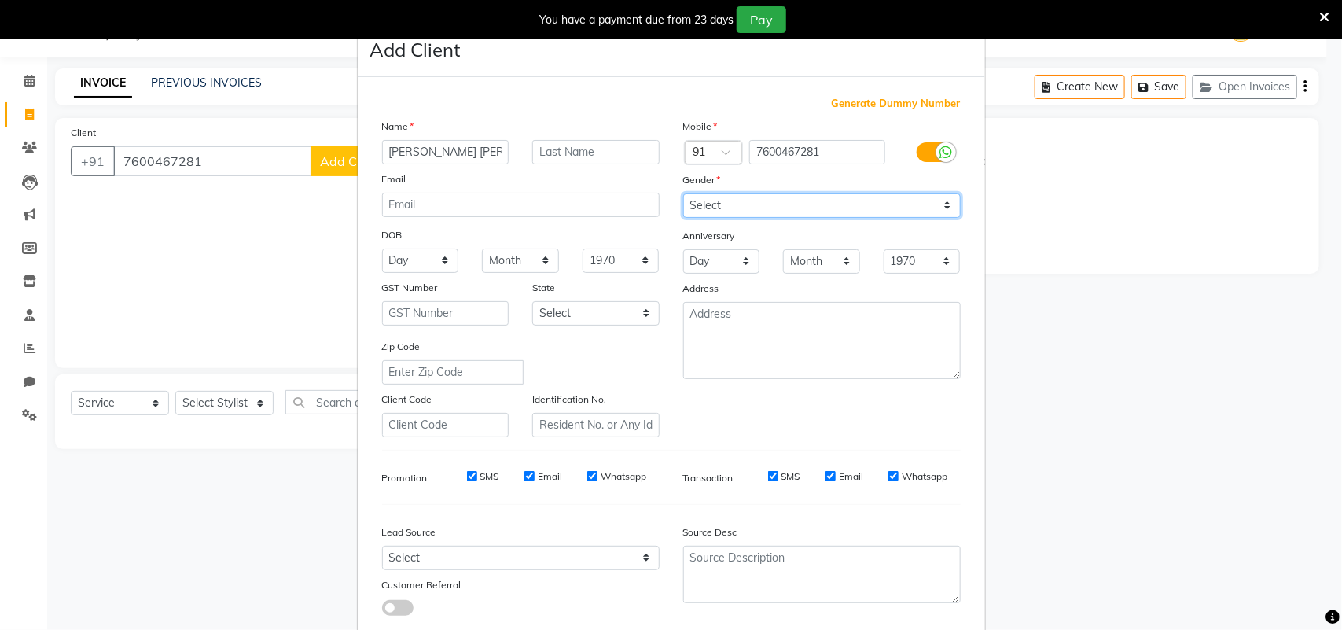
click at [794, 202] on select "Select [DEMOGRAPHIC_DATA] [DEMOGRAPHIC_DATA] Other Prefer Not To Say" at bounding box center [821, 205] width 277 height 24
select select "[DEMOGRAPHIC_DATA]"
click at [683, 193] on select "Select [DEMOGRAPHIC_DATA] [DEMOGRAPHIC_DATA] Other Prefer Not To Say" at bounding box center [821, 205] width 277 height 24
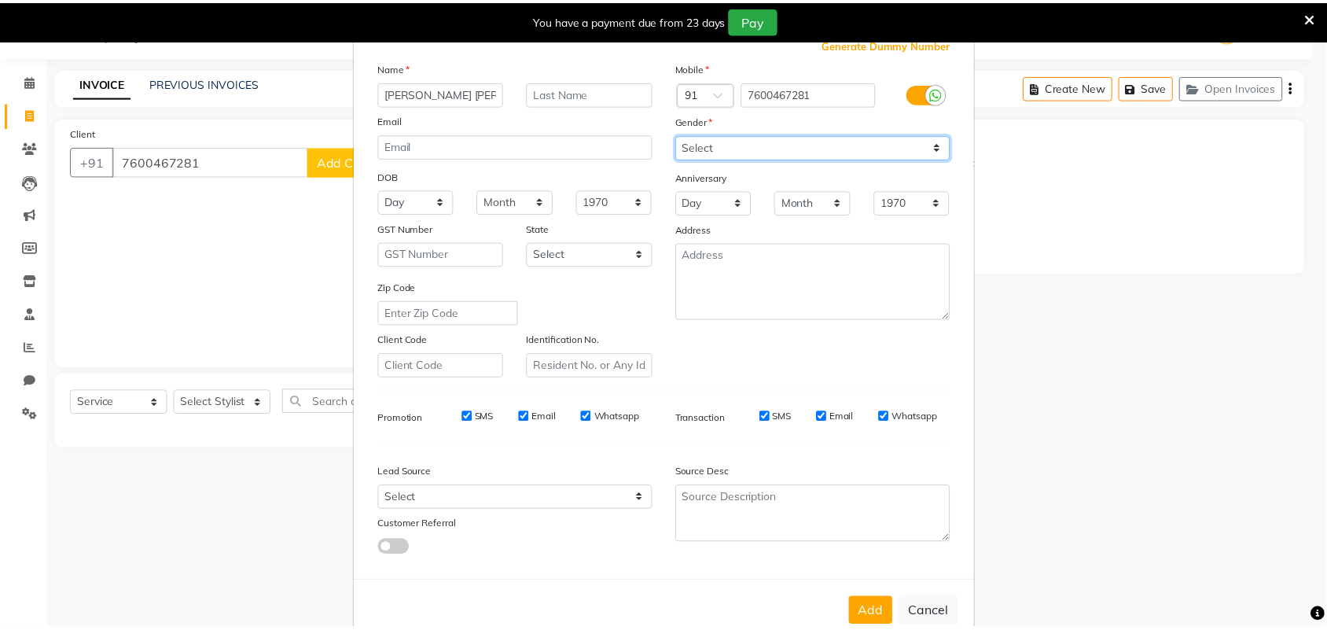
scroll to position [90, 0]
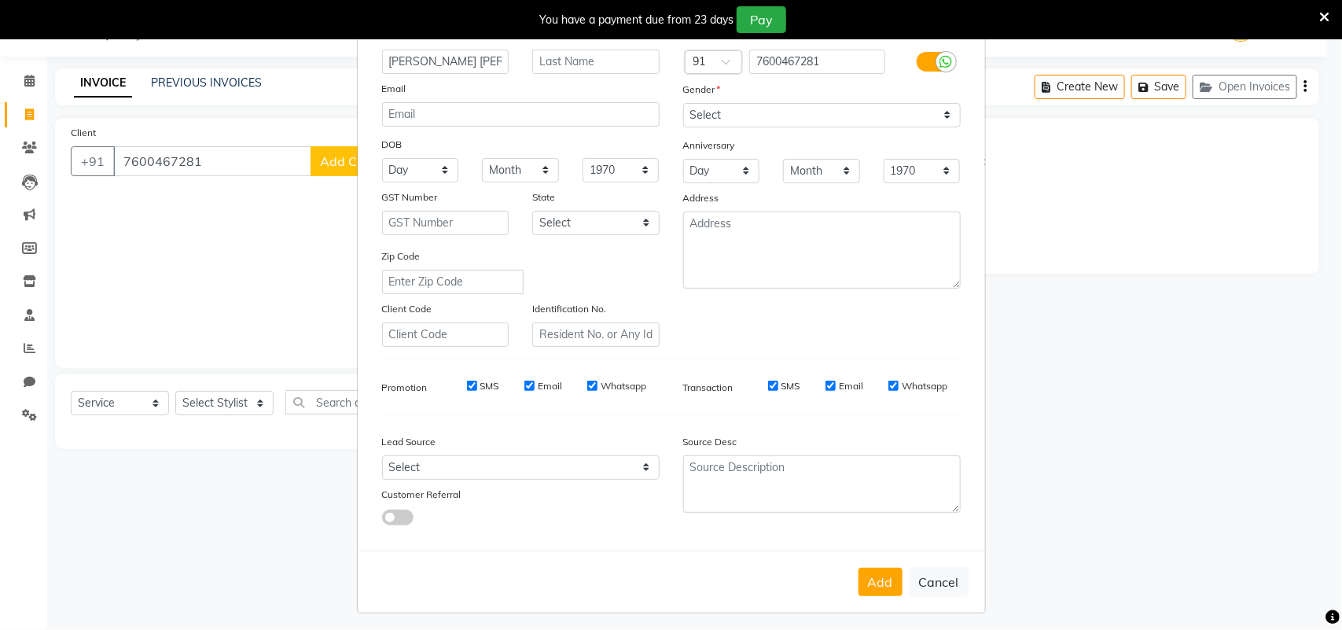
drag, startPoint x: 787, startPoint y: 460, endPoint x: 795, endPoint y: 515, distance: 55.5
click at [795, 511] on div "Source Desc" at bounding box center [821, 476] width 301 height 98
click at [867, 559] on div "Add Cancel" at bounding box center [671, 581] width 627 height 62
click at [858, 572] on button "Add" at bounding box center [880, 581] width 44 height 28
select select
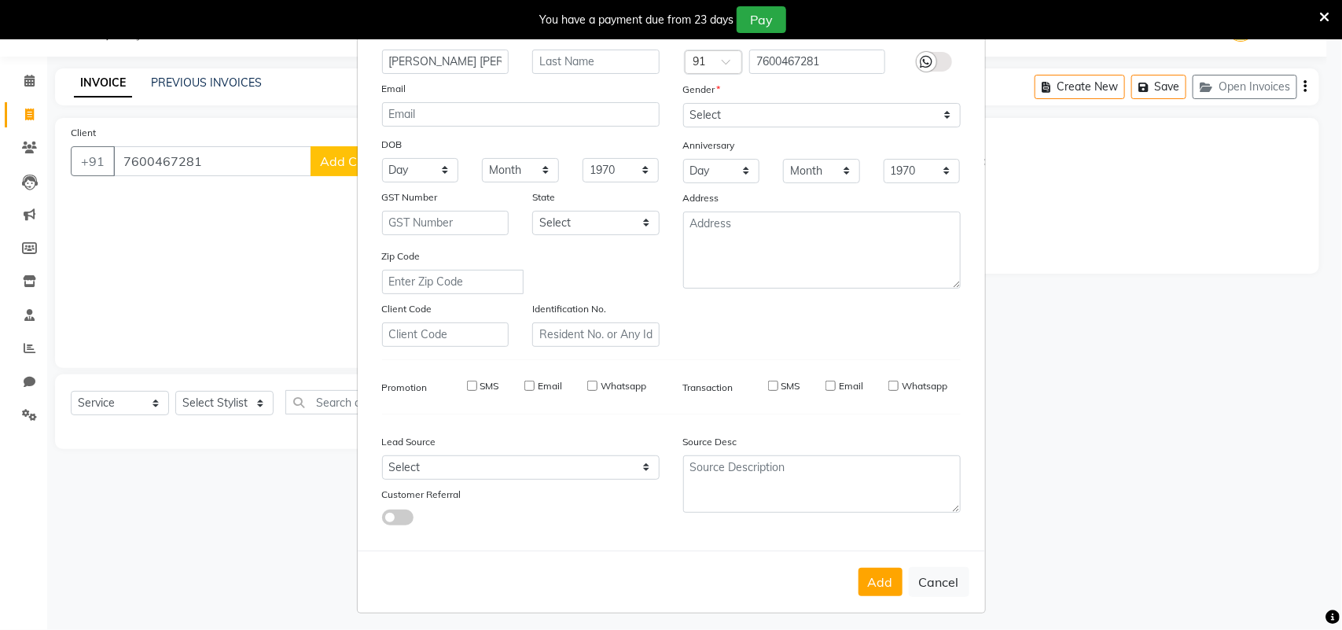
select select
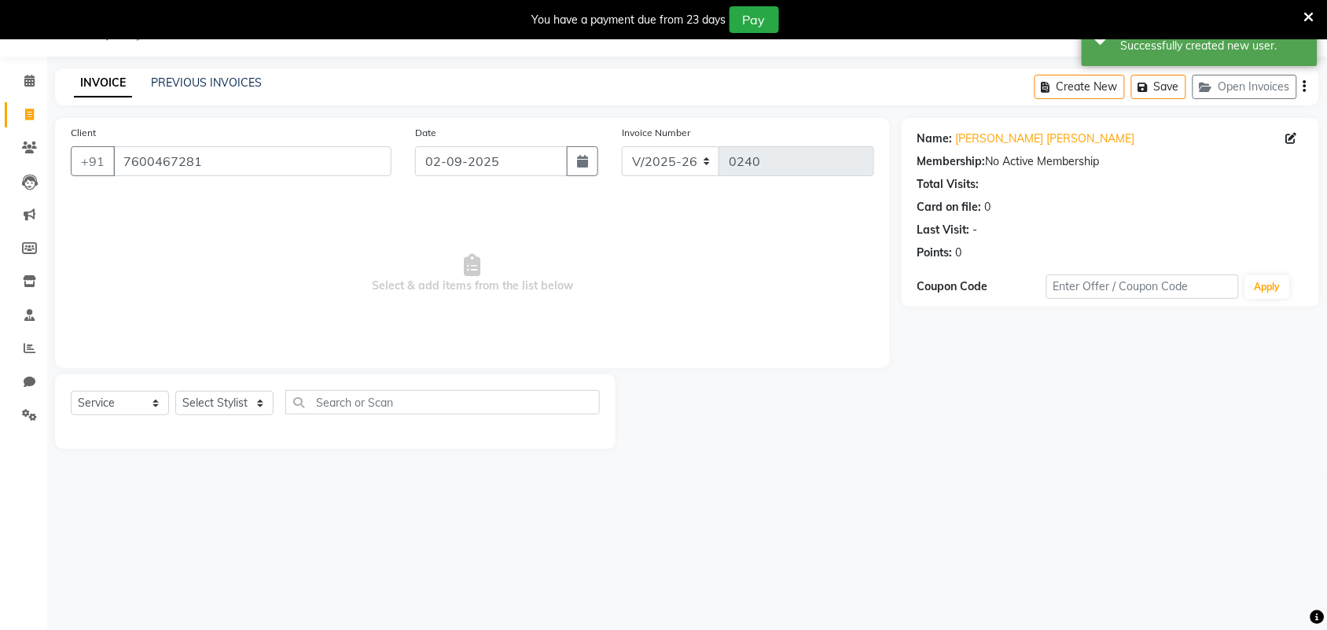
click at [242, 390] on div "Select Service Product Membership Package Voucher Prepaid Gift Card Select Styl…" at bounding box center [335, 411] width 560 height 75
click at [242, 398] on select "Select Stylist Induben [PERSON_NAME] Neha [PERSON_NAME] [PERSON_NAME] (owner)" at bounding box center [224, 403] width 98 height 24
click at [175, 391] on select "Select Stylist Induben [PERSON_NAME] Neha [PERSON_NAME] [PERSON_NAME] (owner)" at bounding box center [224, 403] width 98 height 24
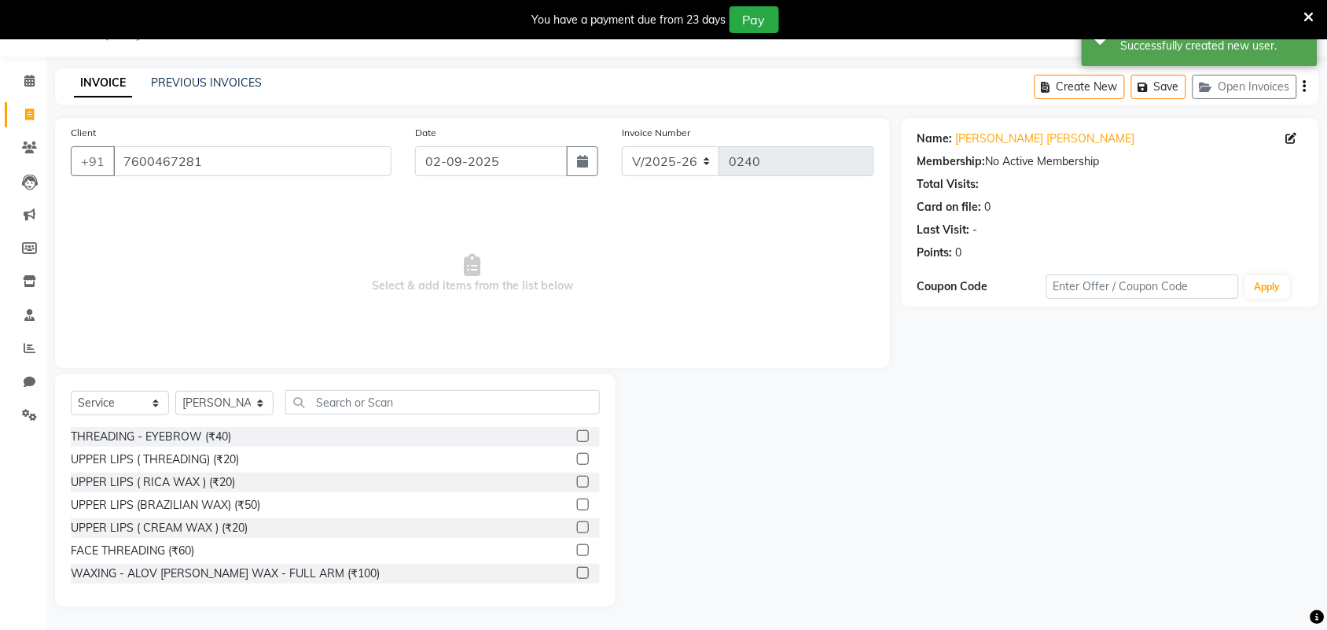
click at [577, 431] on label at bounding box center [583, 436] width 12 height 12
click at [577, 431] on input "checkbox" at bounding box center [582, 436] width 10 height 10
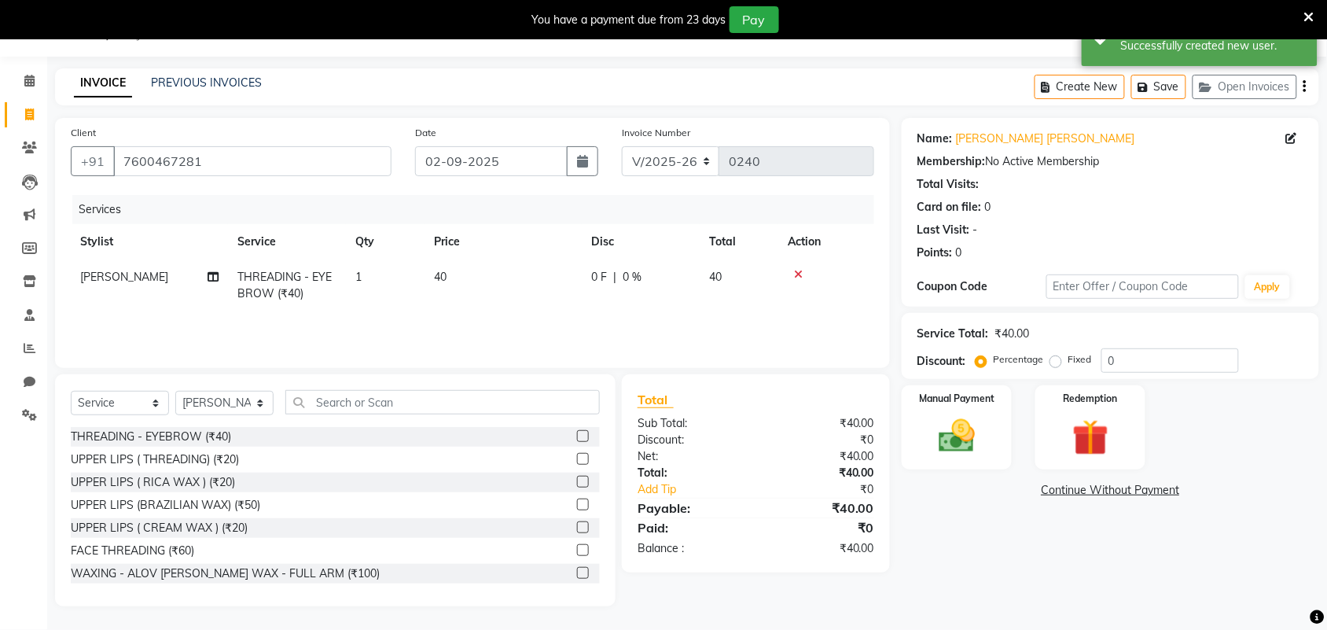
click at [577, 460] on label at bounding box center [583, 459] width 12 height 12
click at [577, 460] on input "checkbox" at bounding box center [582, 459] width 10 height 10
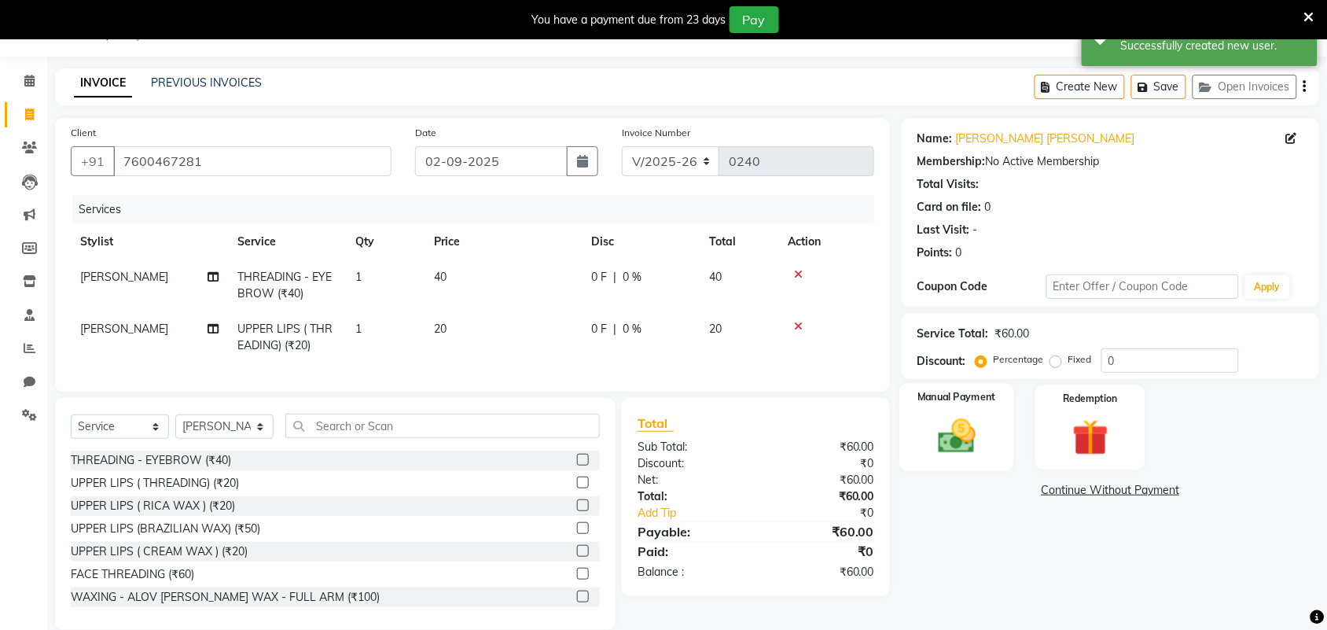
click at [932, 420] on img at bounding box center [956, 435] width 61 height 43
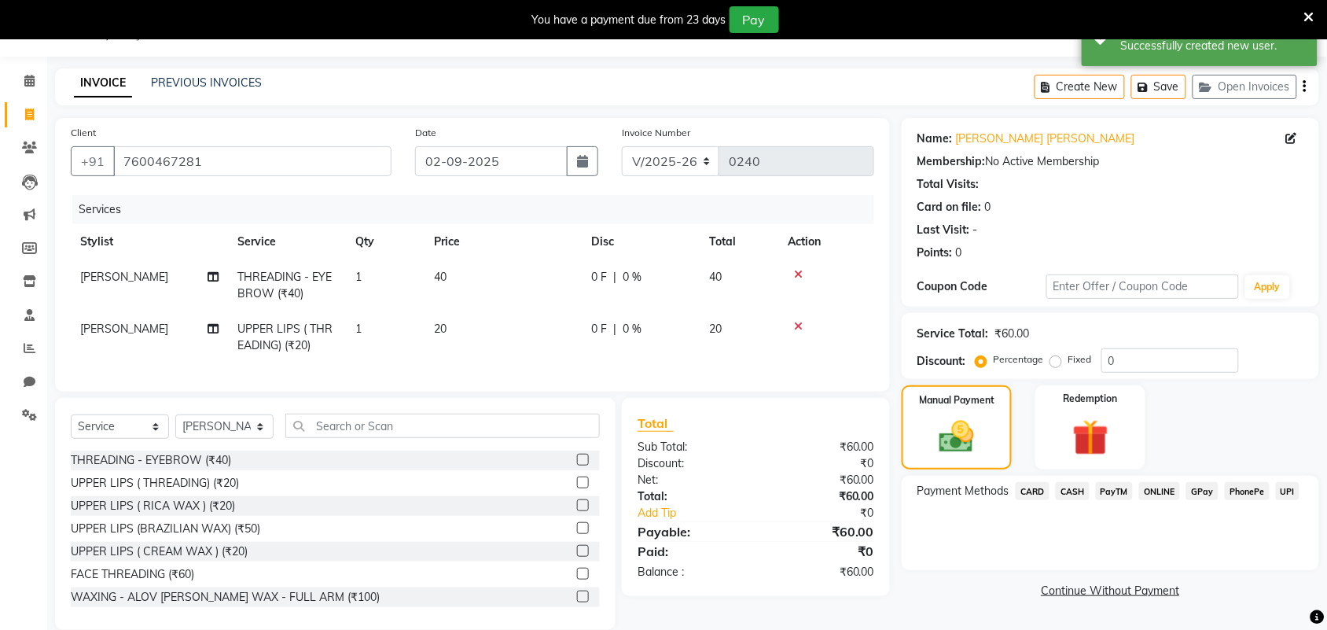
click at [1171, 497] on span "ONLINE" at bounding box center [1159, 491] width 41 height 18
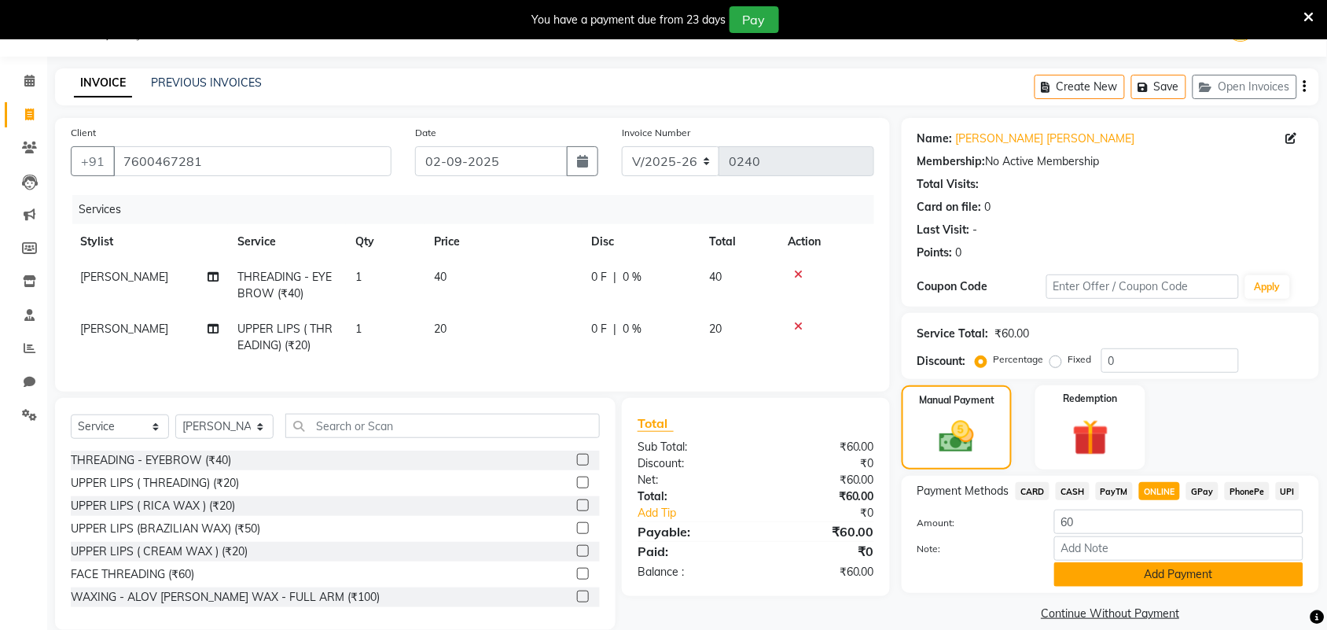
click at [1177, 571] on button "Add Payment" at bounding box center [1178, 574] width 249 height 24
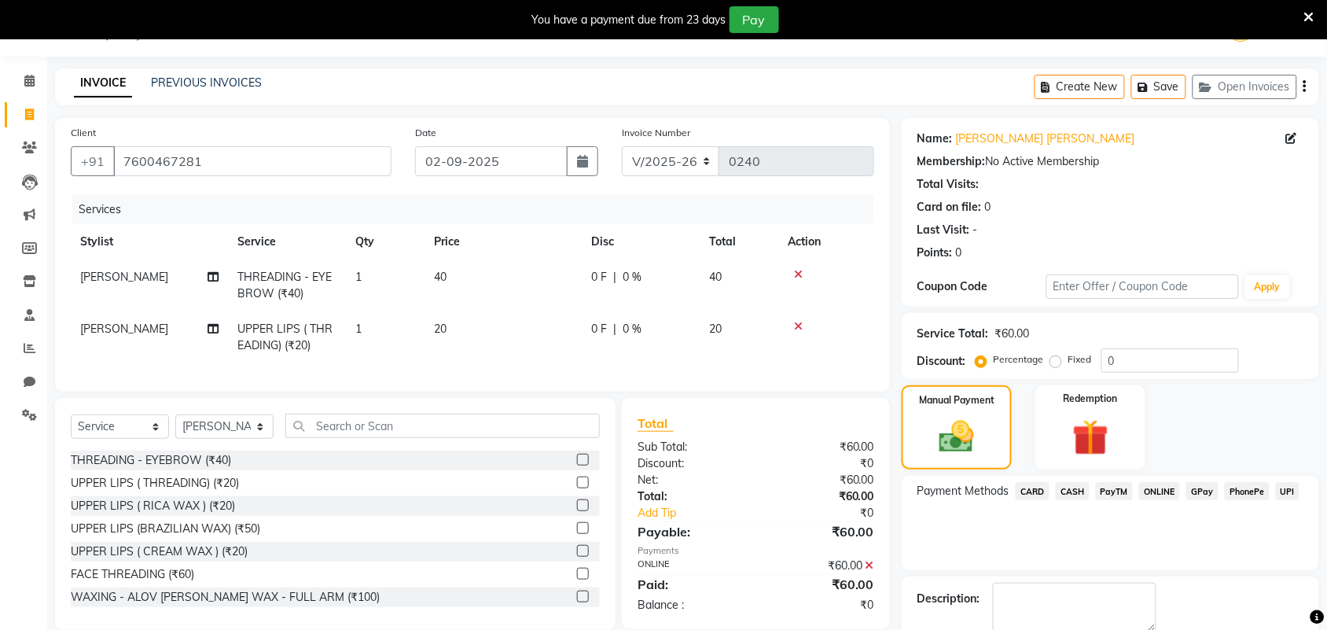
scroll to position [124, 0]
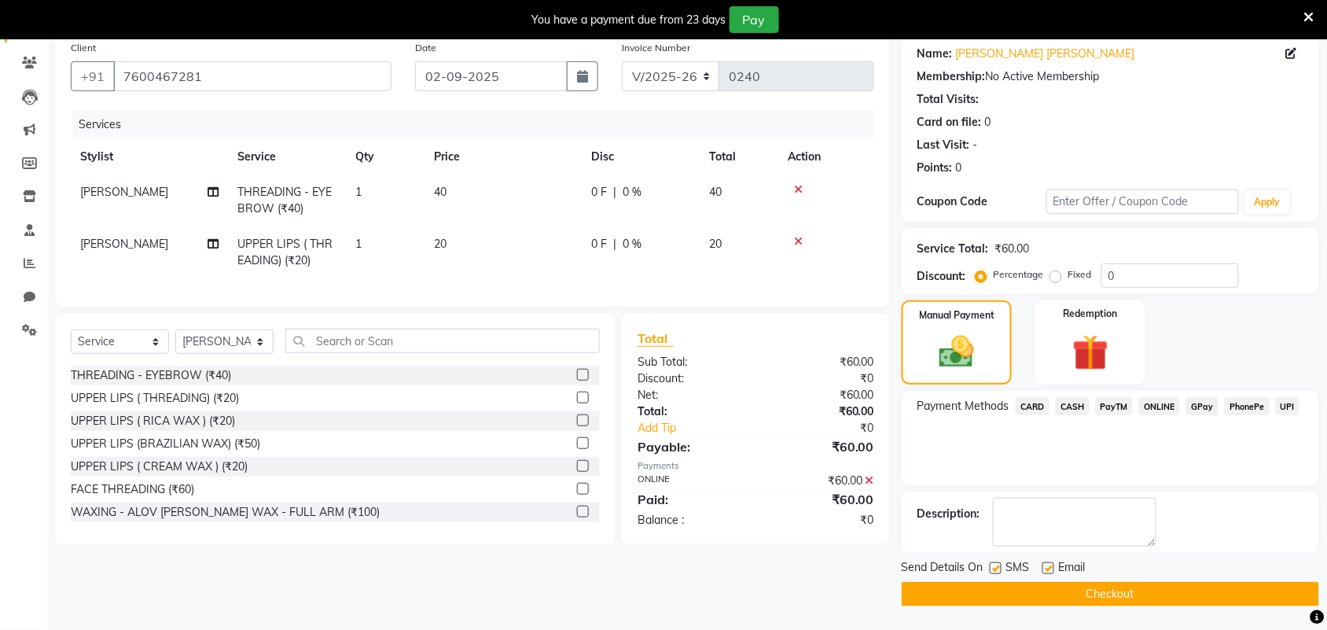
click at [1052, 570] on label at bounding box center [1048, 568] width 12 height 12
click at [1052, 570] on input "checkbox" at bounding box center [1047, 569] width 10 height 10
click at [1051, 594] on button "Checkout" at bounding box center [1109, 594] width 417 height 24
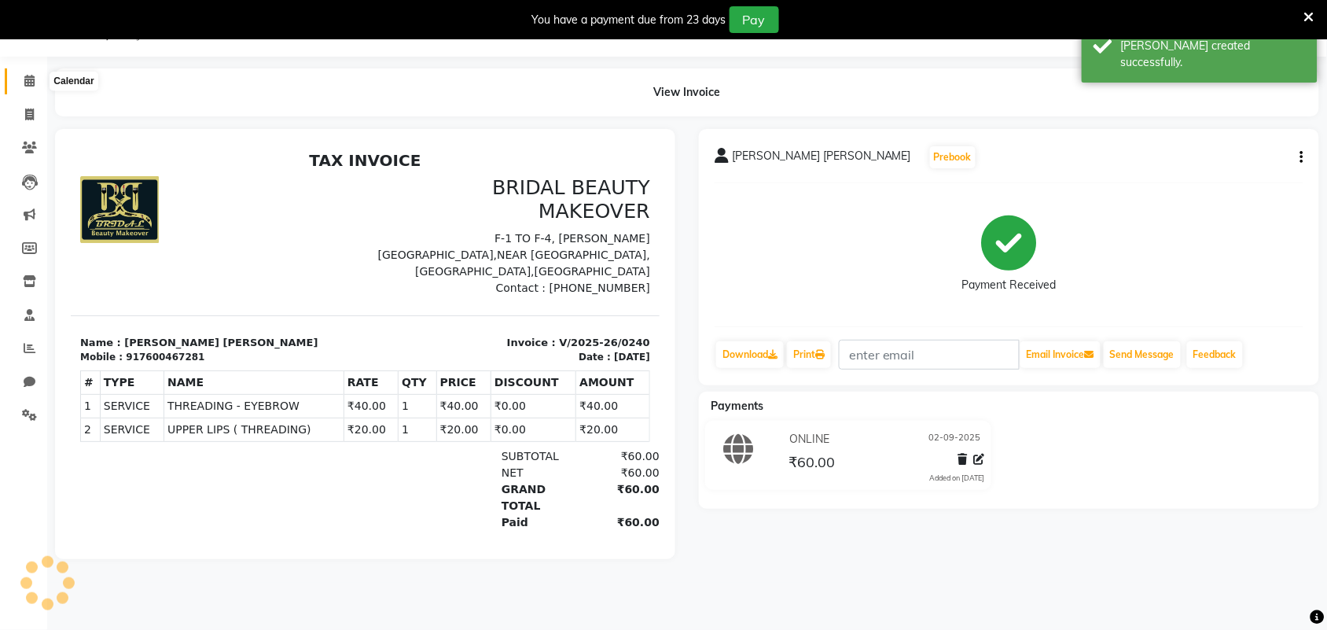
click at [28, 76] on icon at bounding box center [29, 81] width 10 height 12
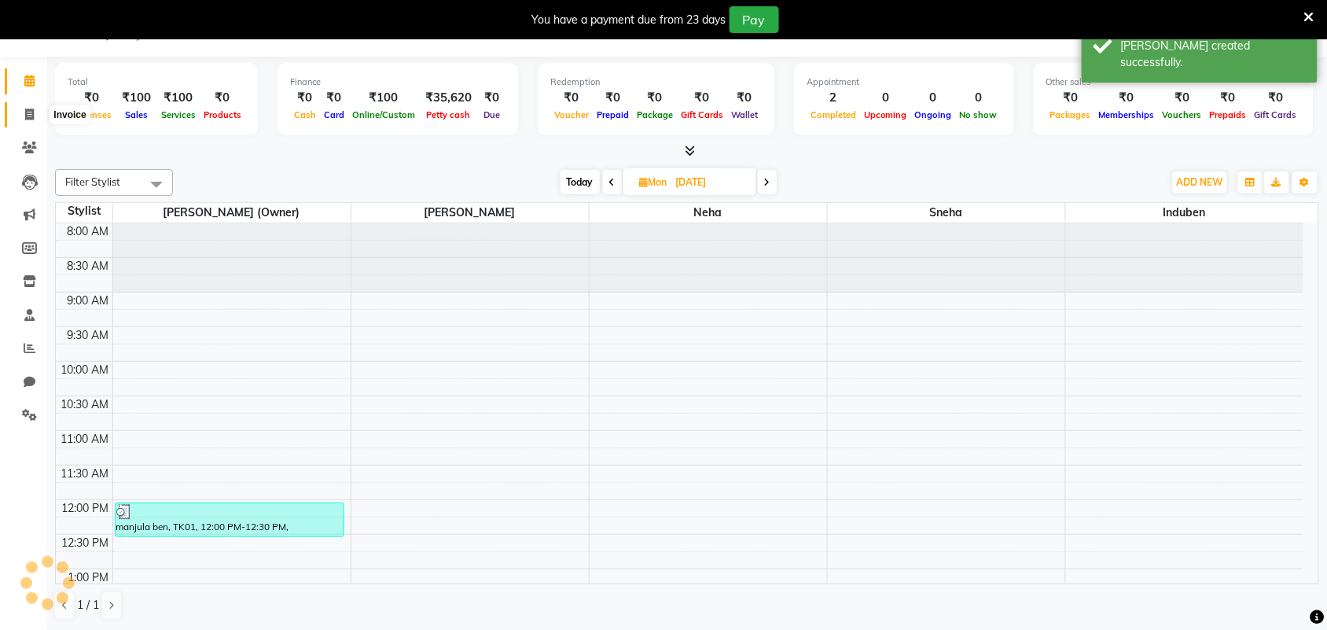
click at [29, 110] on icon at bounding box center [29, 114] width 9 height 12
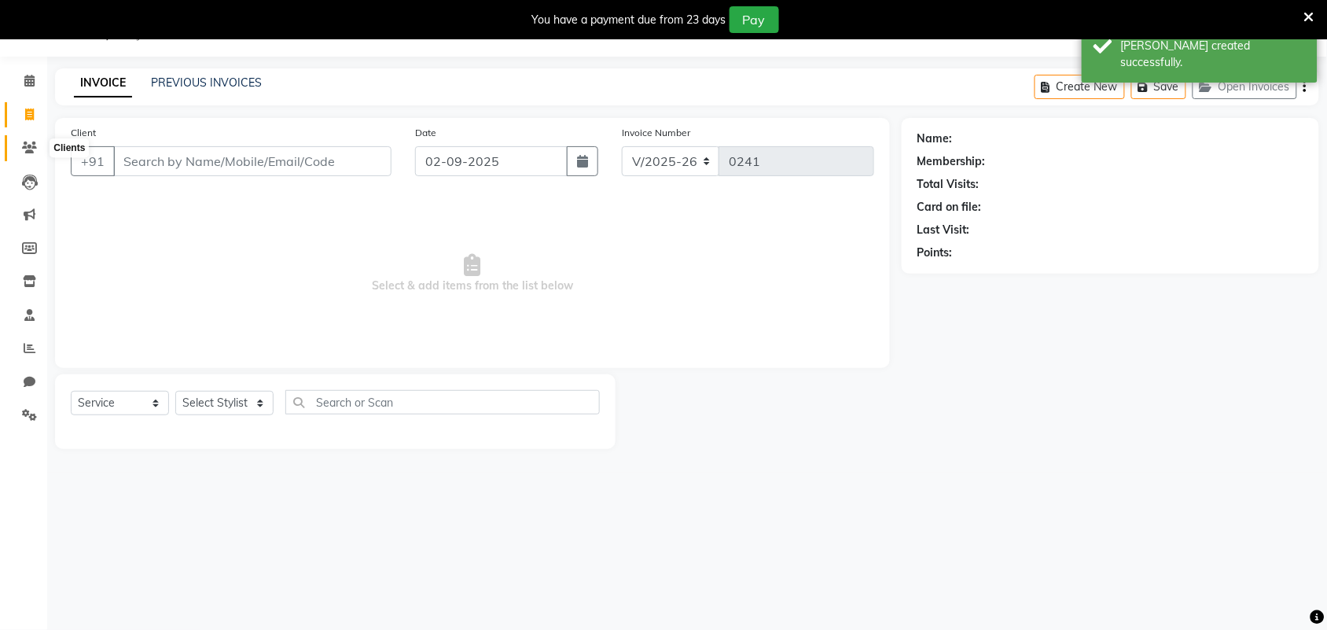
click at [31, 146] on icon at bounding box center [29, 147] width 15 height 12
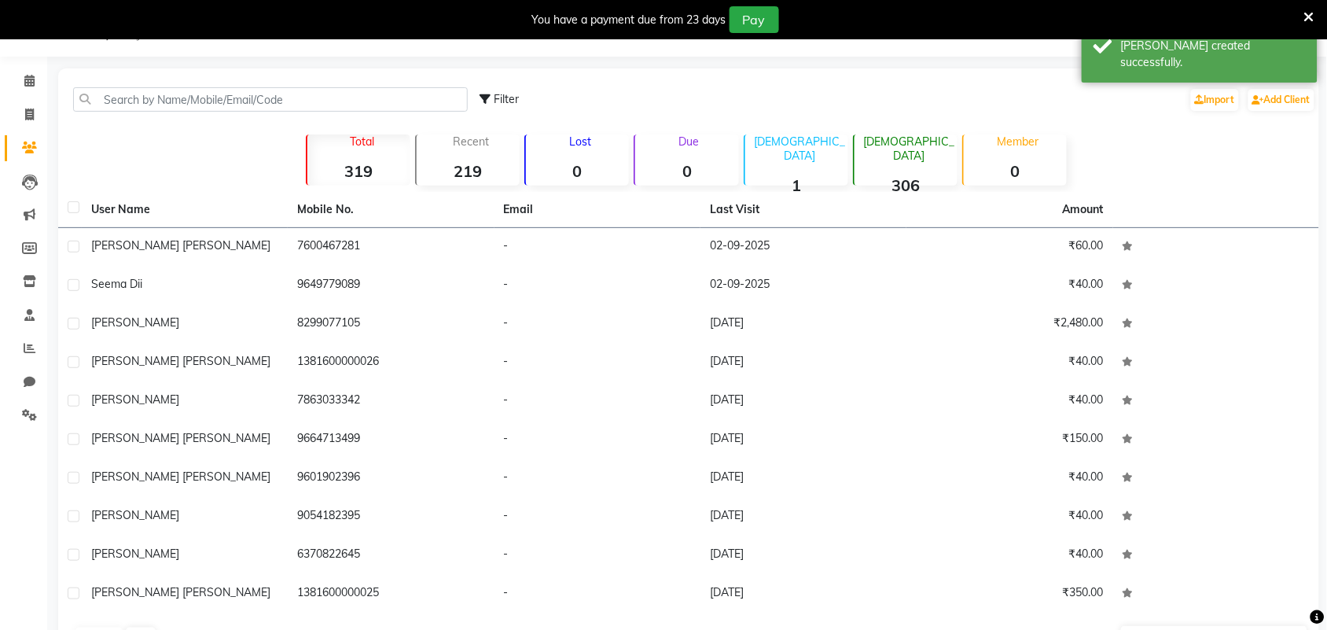
click at [28, 195] on li "Leads" at bounding box center [23, 182] width 47 height 34
click at [24, 174] on span at bounding box center [30, 182] width 28 height 18
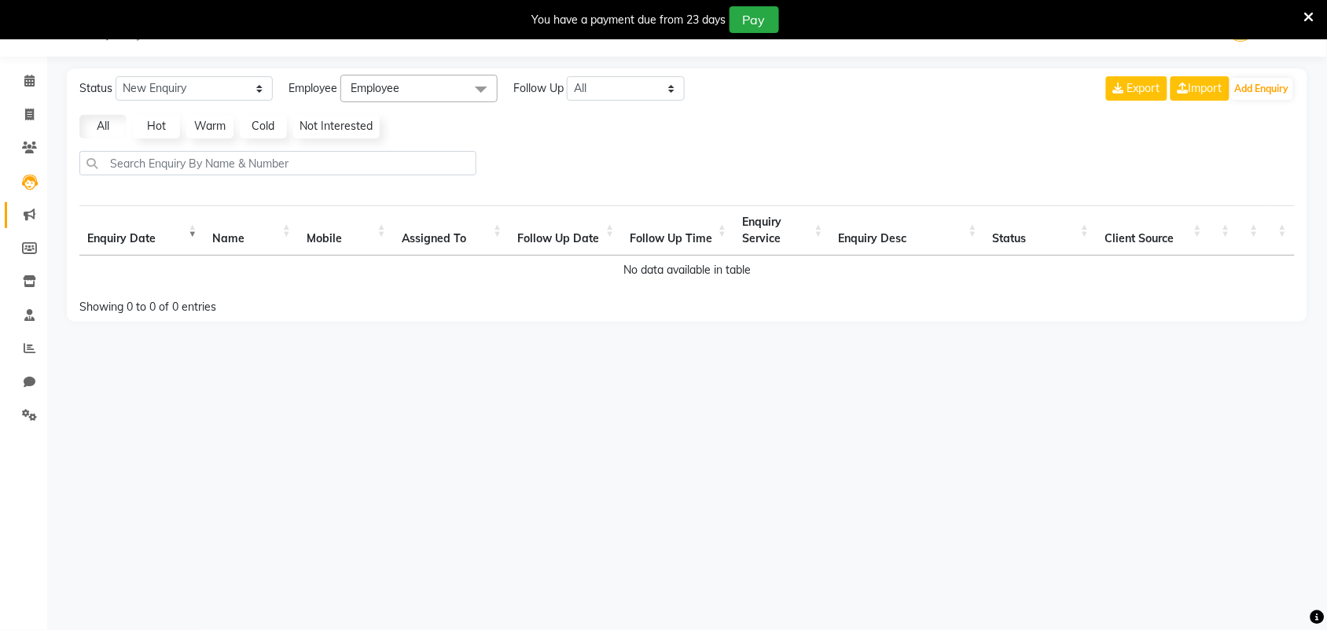
click at [36, 225] on link "Marketing" at bounding box center [24, 215] width 38 height 26
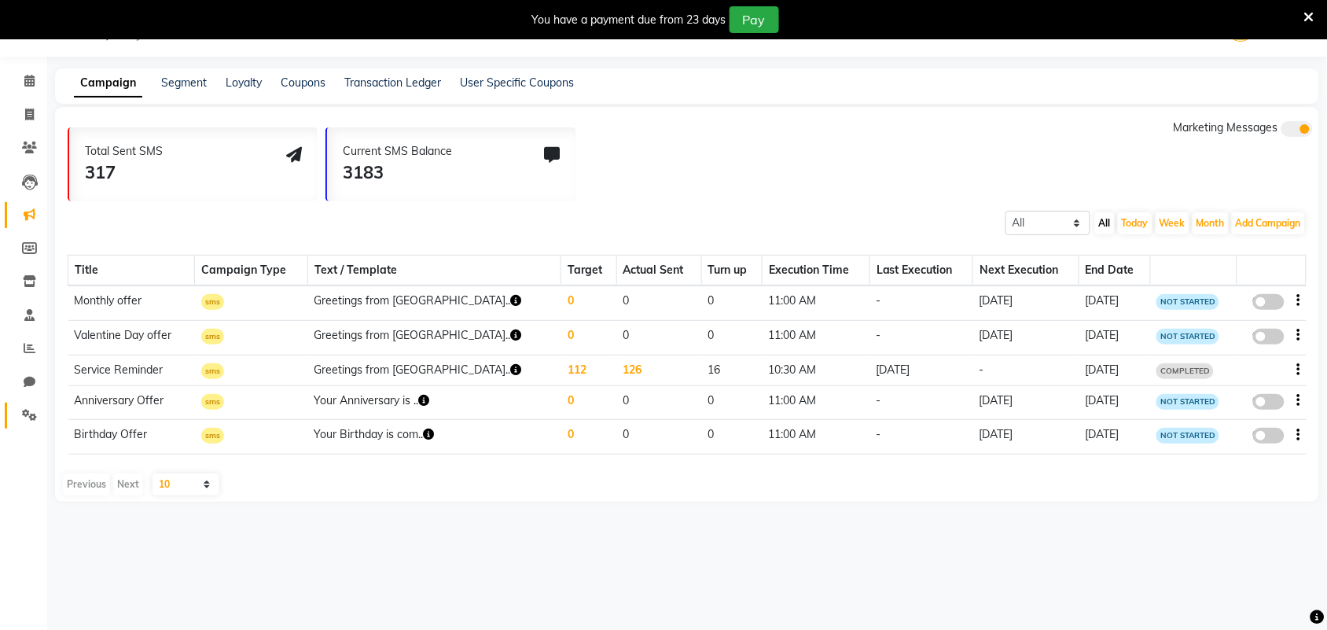
click at [22, 405] on link "Settings" at bounding box center [24, 415] width 38 height 26
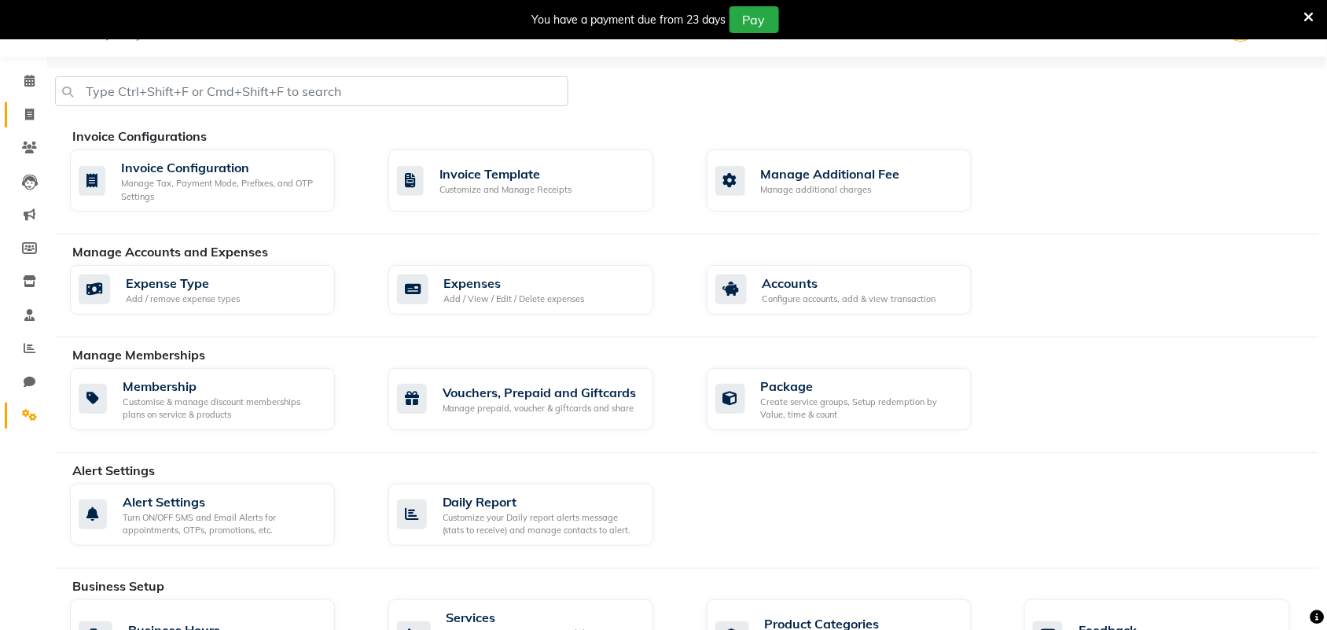
click at [30, 119] on icon at bounding box center [29, 114] width 9 height 12
